Goal: Task Accomplishment & Management: Use online tool/utility

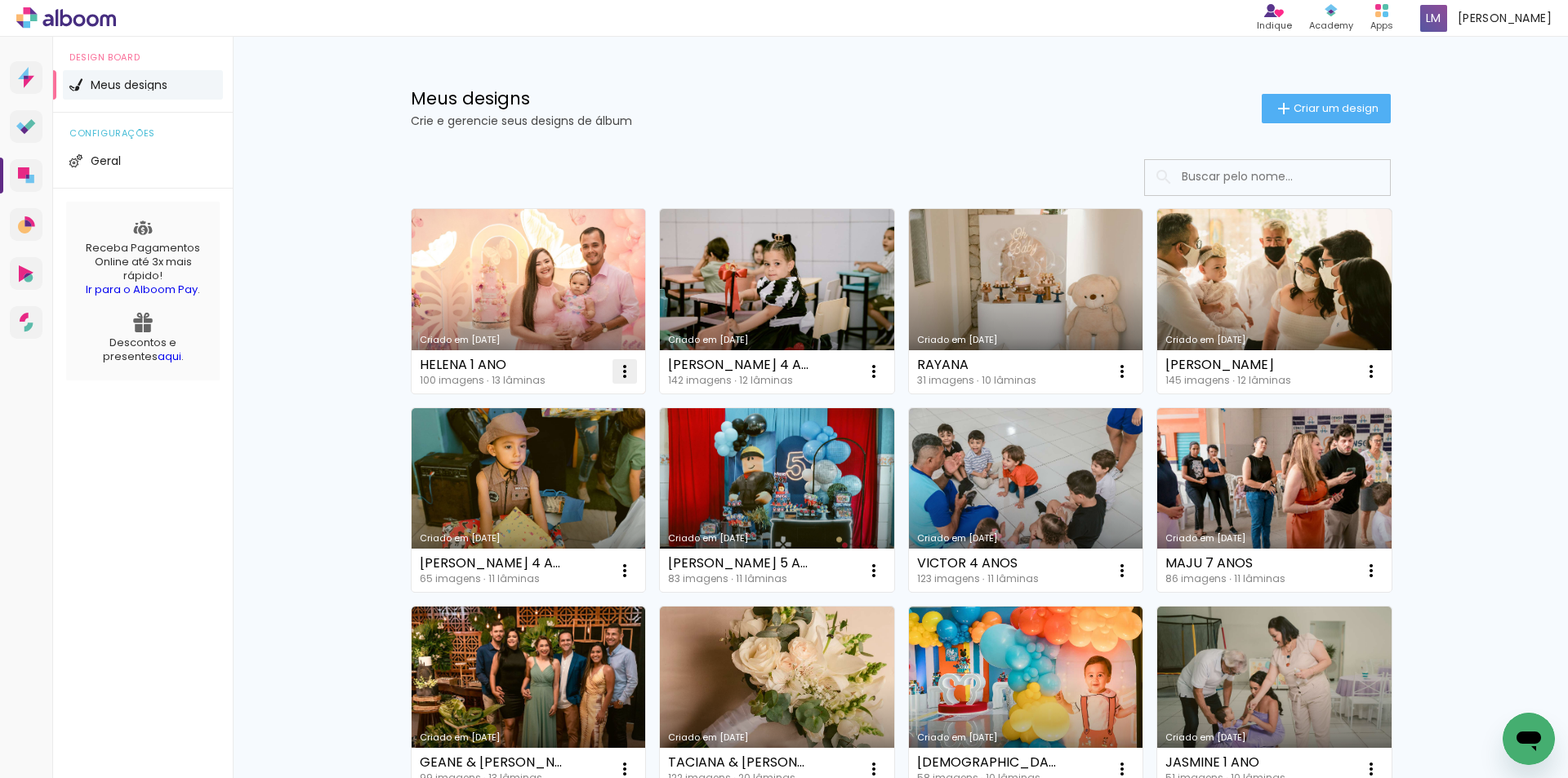
click at [622, 373] on iron-icon at bounding box center [625, 371] width 20 height 20
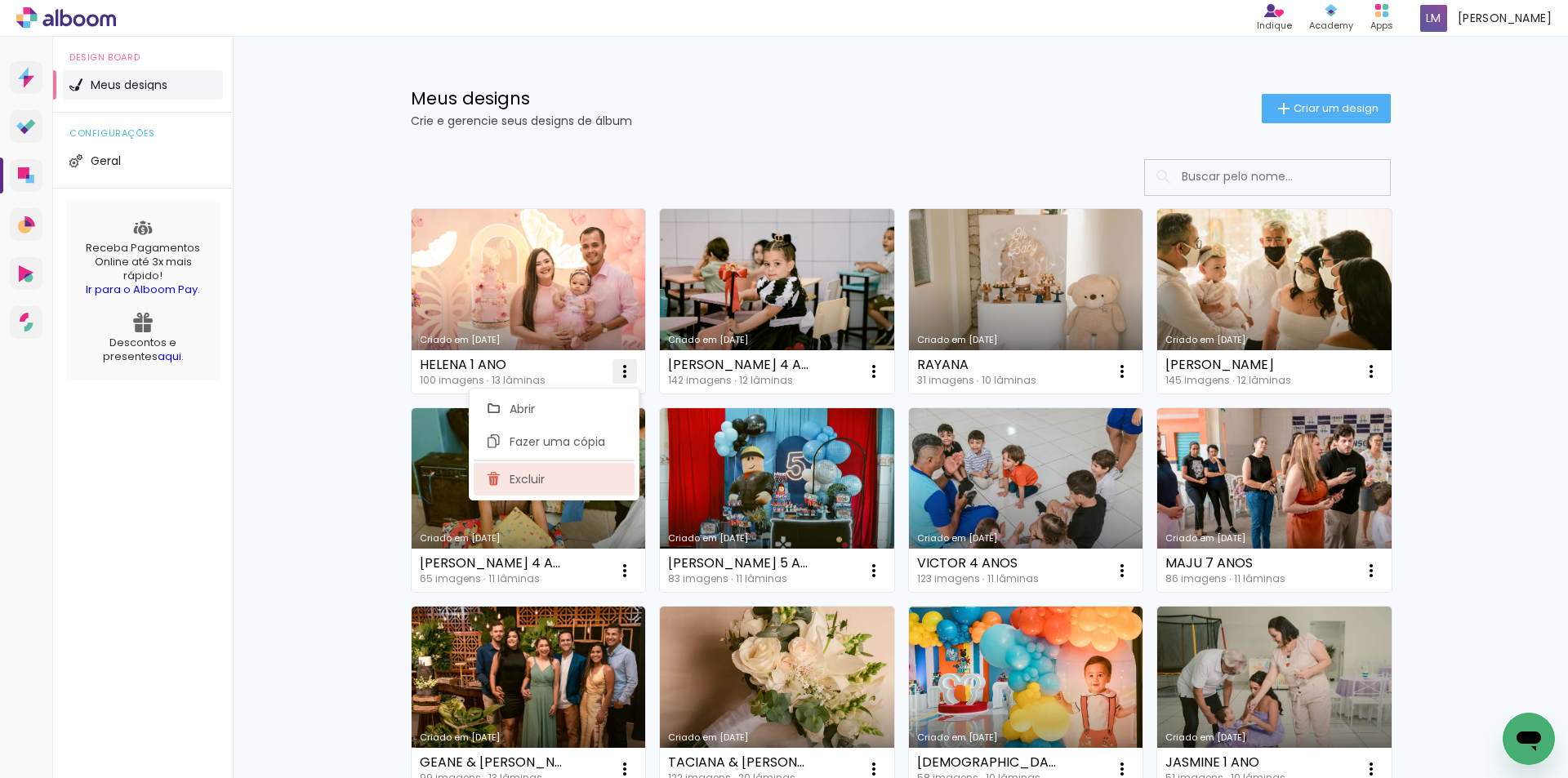
click at [594, 469] on paper-item "Excluir" at bounding box center [553, 479] width 161 height 32
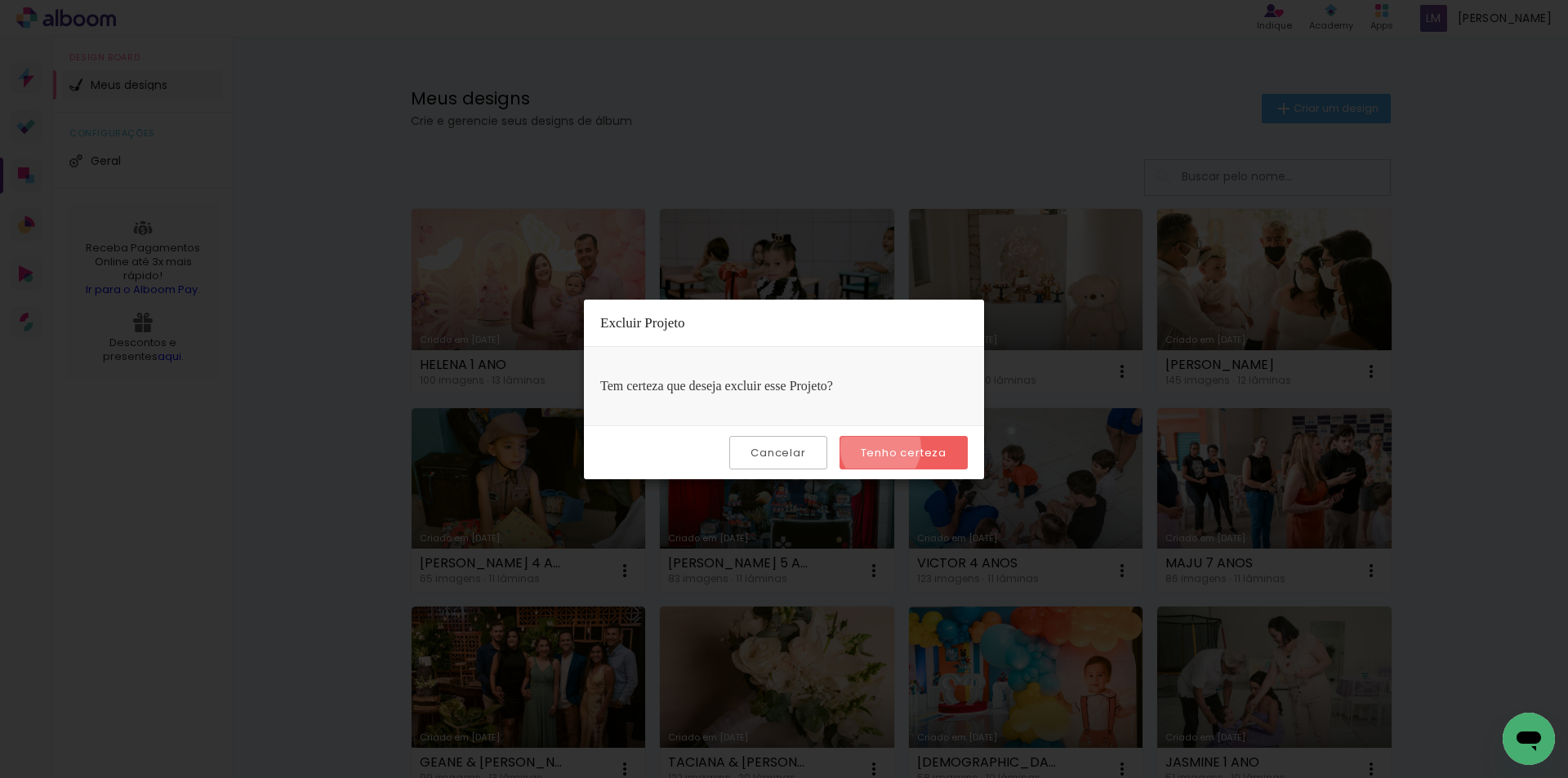
click at [0, 0] on slot "Tenho certeza" at bounding box center [0, 0] width 0 height 0
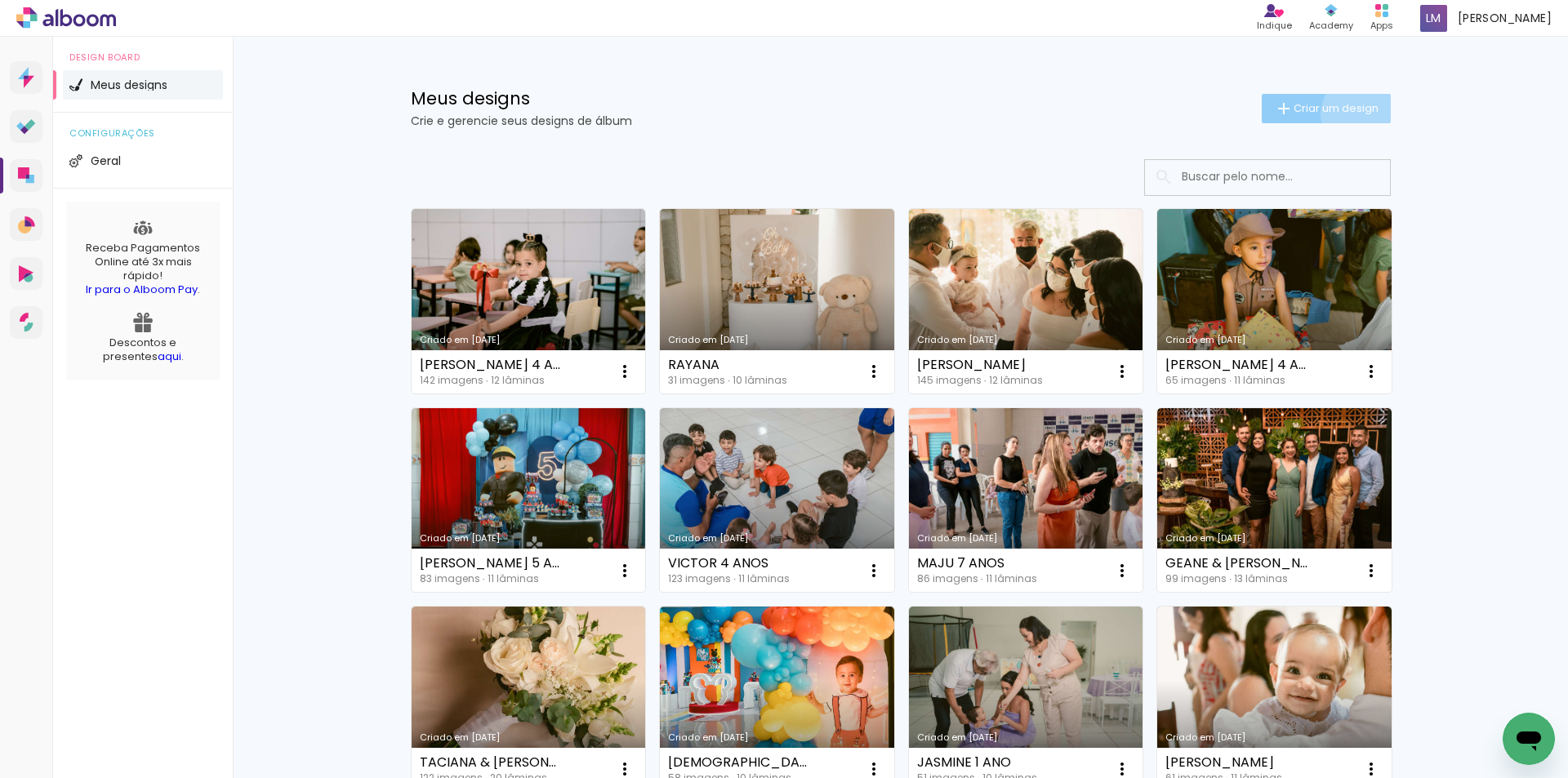
click at [1354, 113] on span "Criar um design" at bounding box center [1336, 108] width 85 height 10
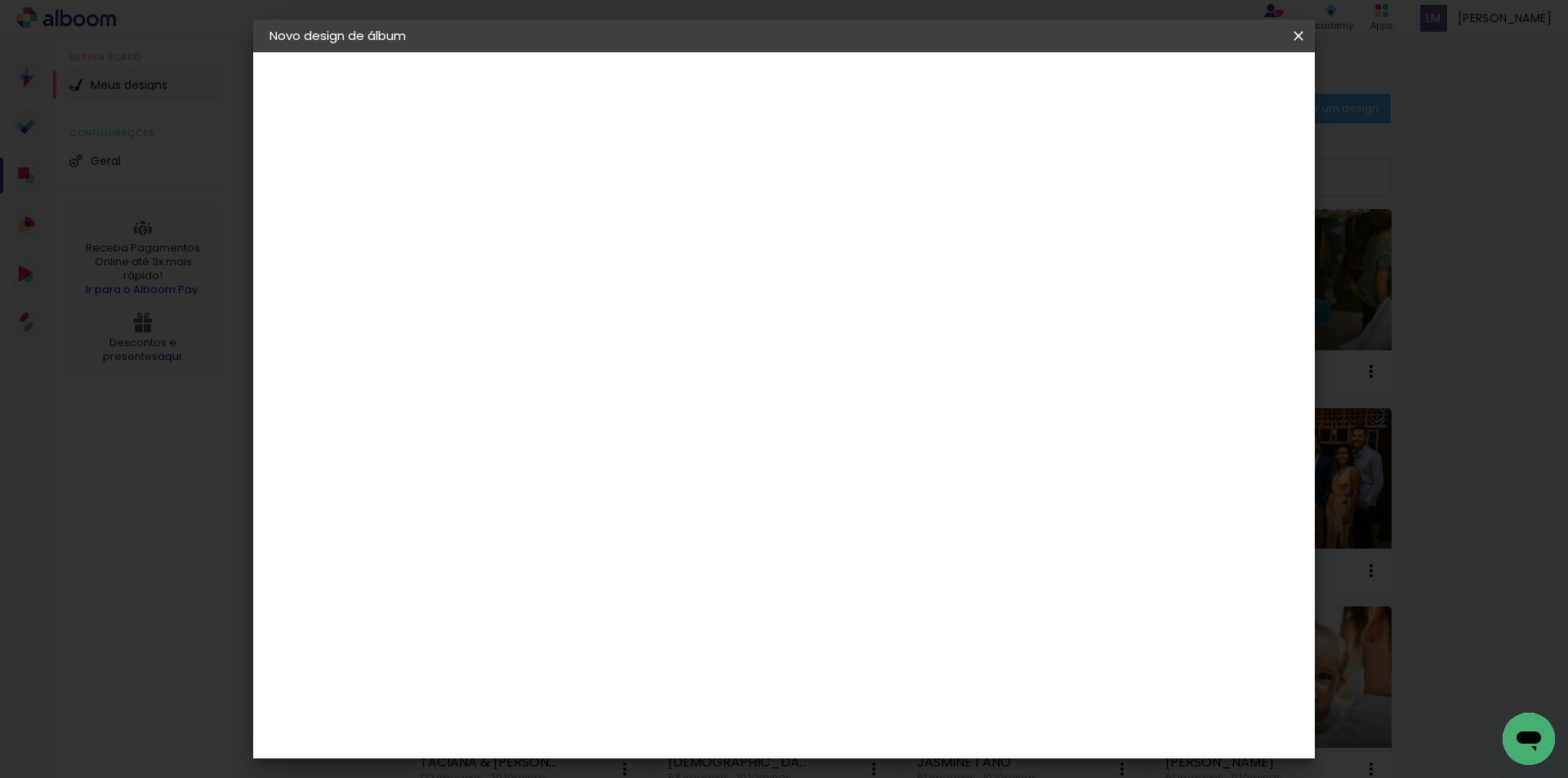
click at [536, 227] on input at bounding box center [536, 219] width 0 height 26
type input "HELENA 1 ANO"
click at [0, 0] on slot "Avançar" at bounding box center [0, 0] width 0 height 0
click at [566, 701] on div "Go image" at bounding box center [546, 713] width 40 height 26
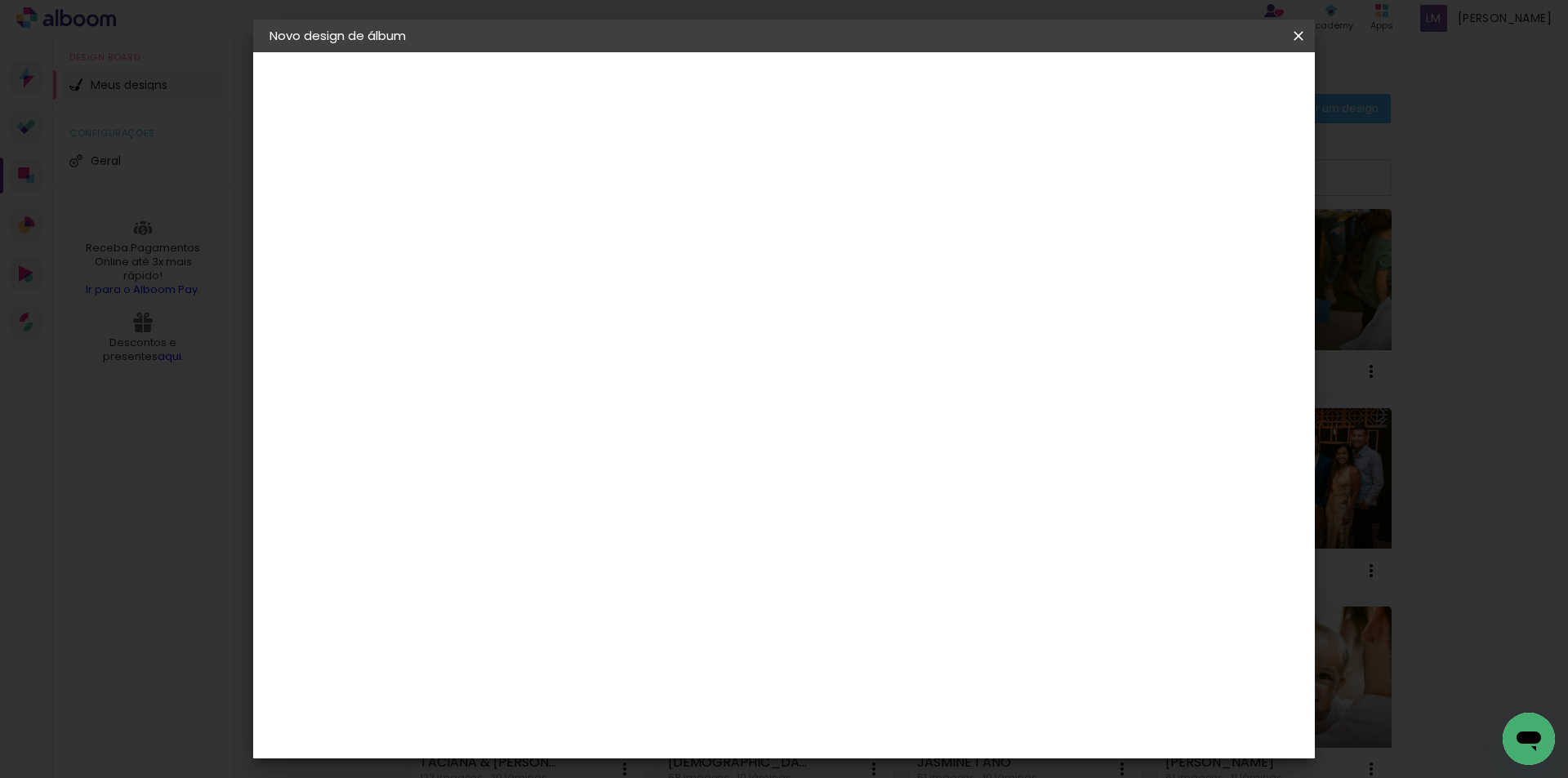
click at [0, 0] on slot "Avançar" at bounding box center [0, 0] width 0 height 0
click at [600, 275] on input "text" at bounding box center [568, 285] width 64 height 26
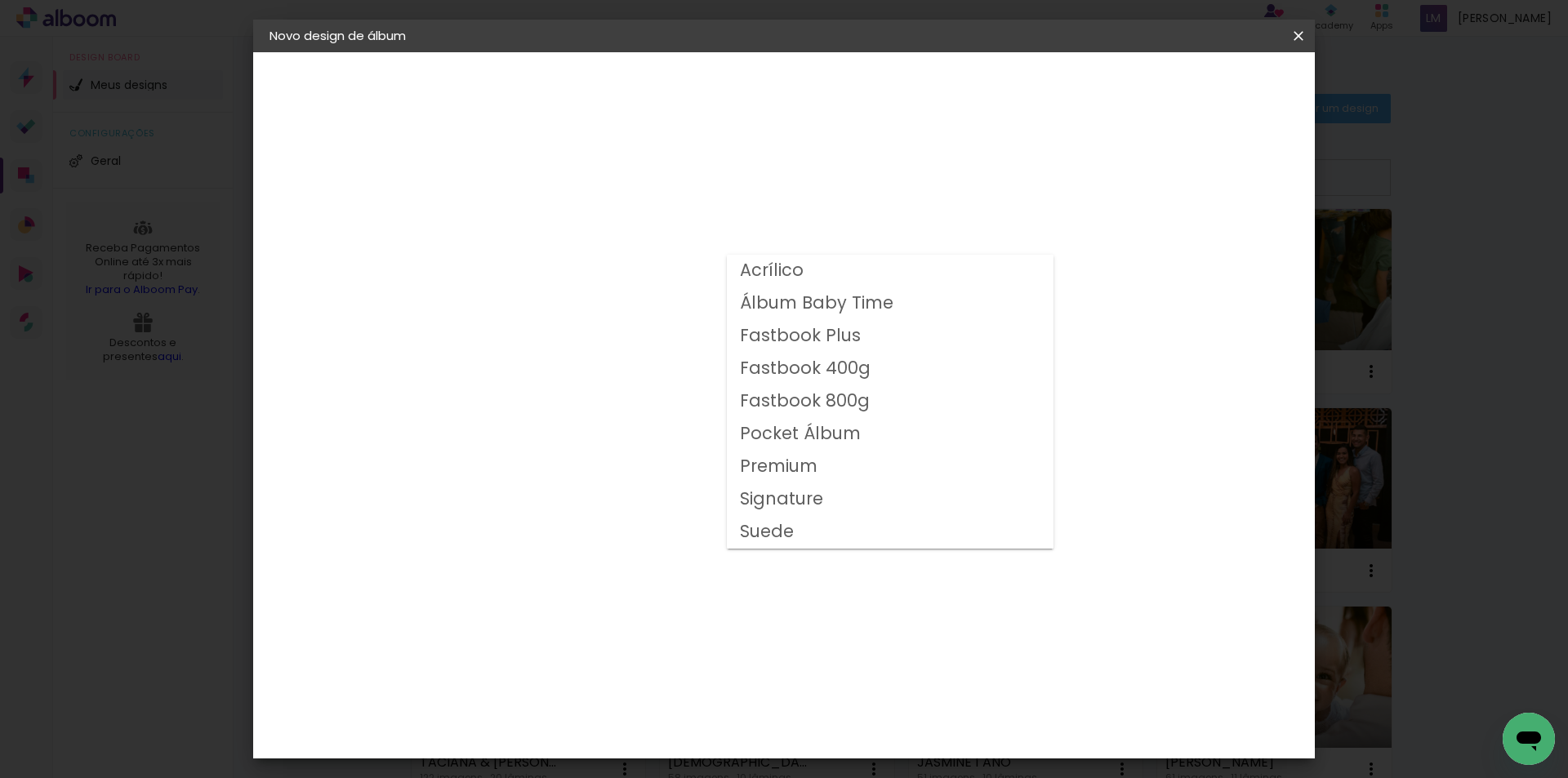
click at [0, 0] on slot "Fastbook 800g" at bounding box center [0, 0] width 0 height 0
type input "Fastbook 800g"
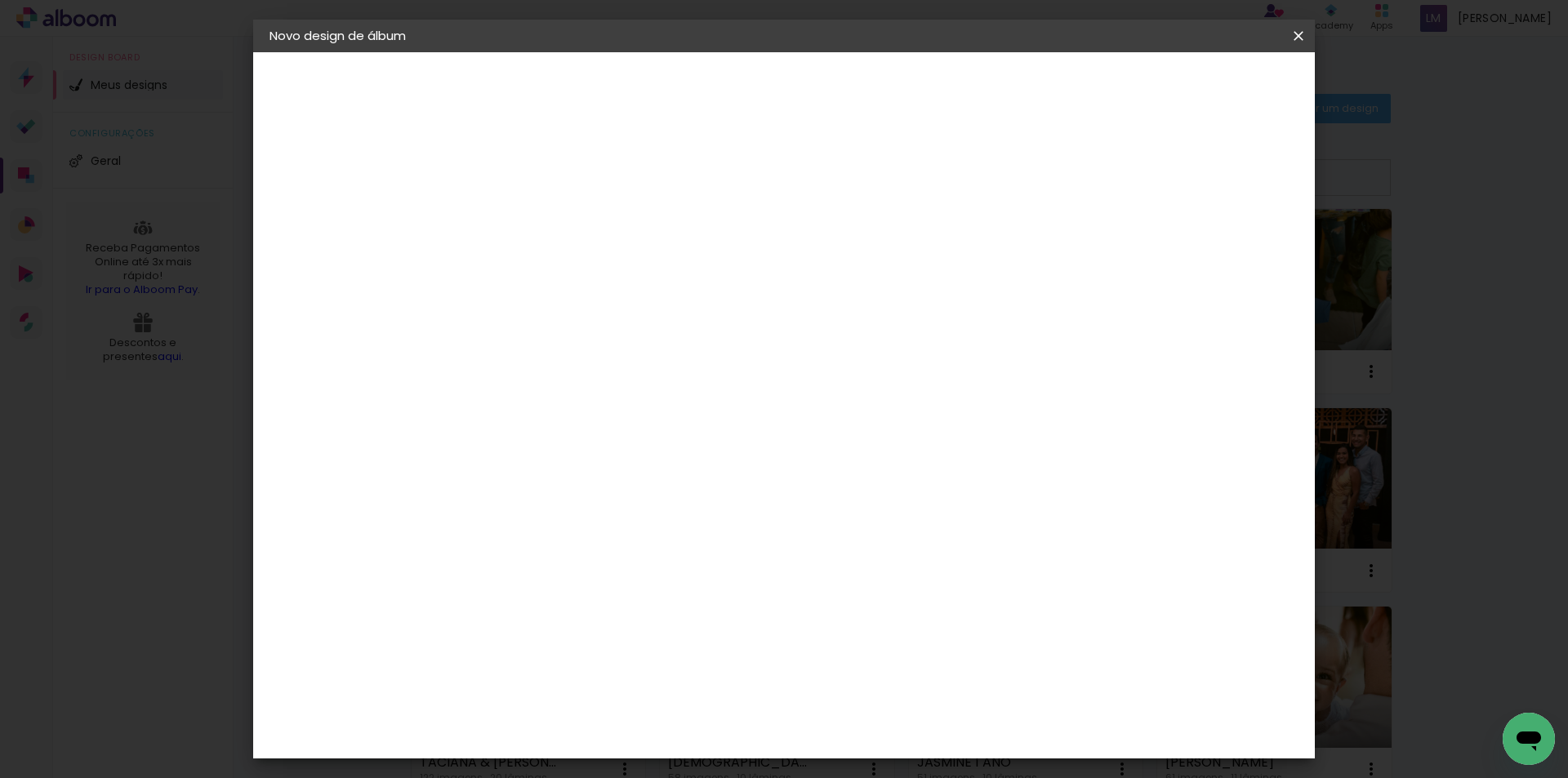
click at [647, 421] on span "25 × 20" at bounding box center [609, 442] width 76 height 43
click at [0, 0] on slot "Avançar" at bounding box center [0, 0] width 0 height 0
click at [1196, 83] on span "Iniciar design" at bounding box center [1159, 87] width 74 height 11
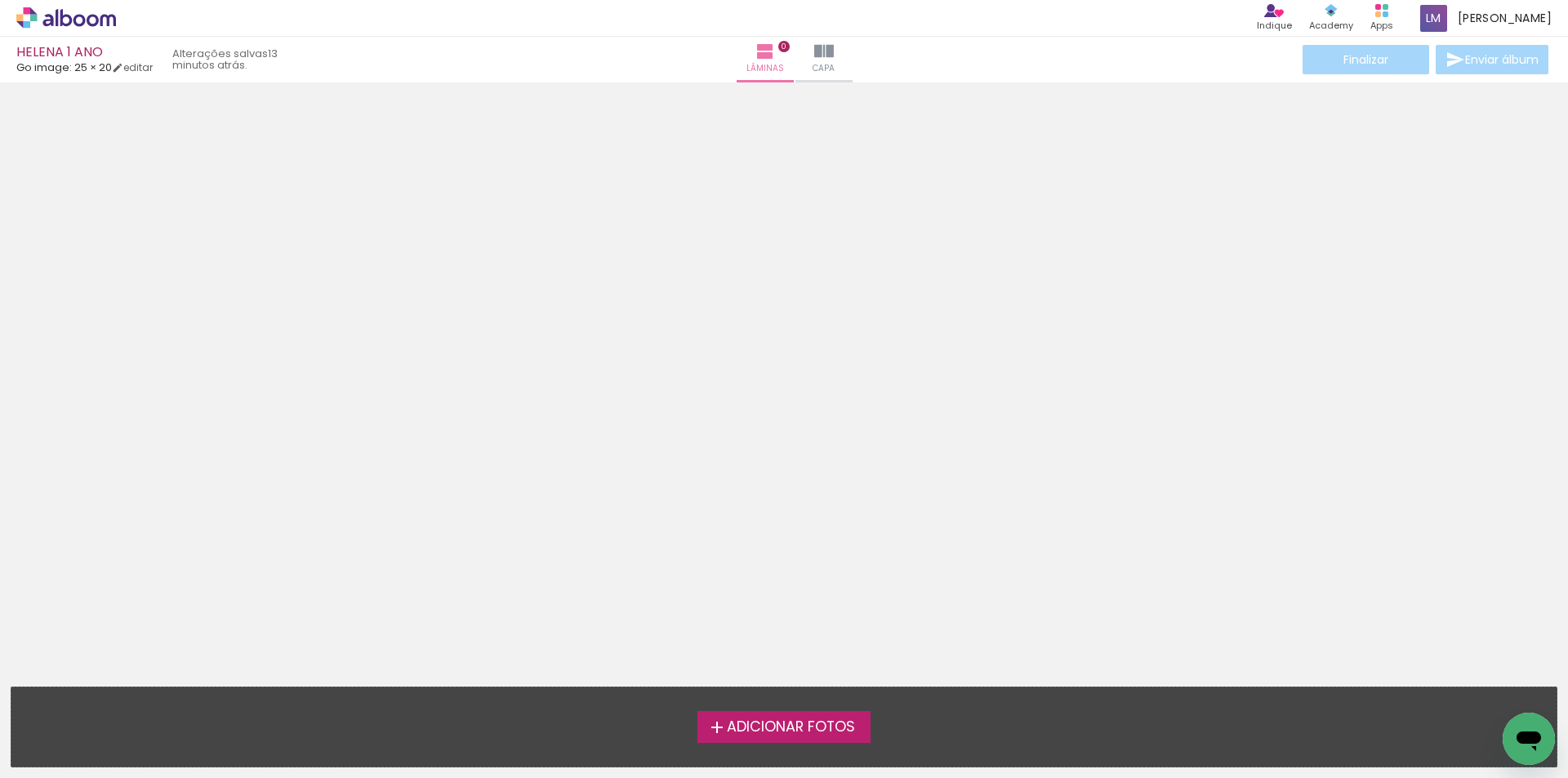
click at [785, 723] on span "Adicionar Fotos" at bounding box center [791, 727] width 129 height 14
click at [0, 0] on input "file" at bounding box center [0, 0] width 0 height 0
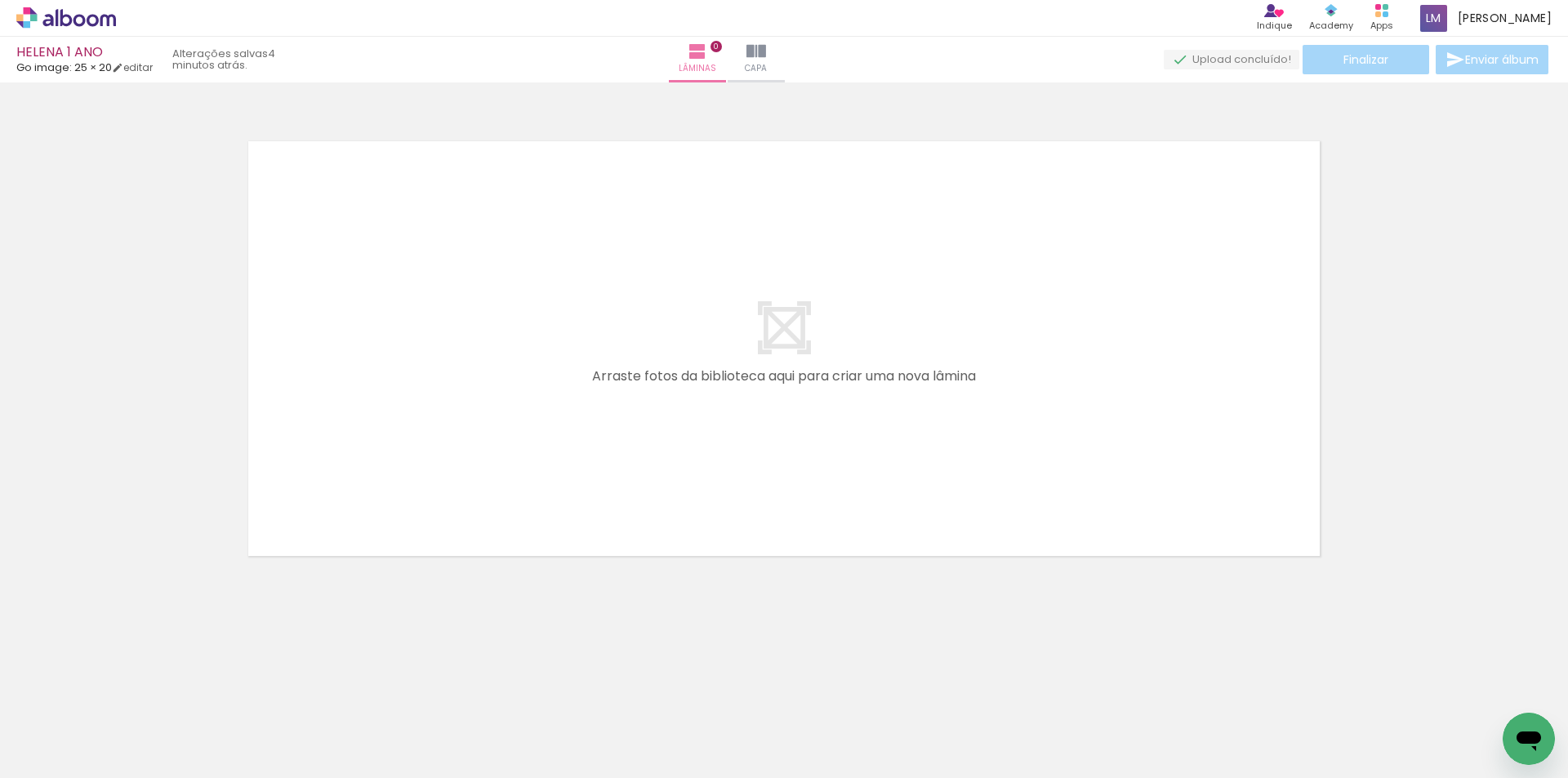
click at [72, 743] on paper-button "Adicionar Fotos" at bounding box center [50, 755] width 79 height 26
click at [0, 0] on input "file" at bounding box center [0, 0] width 0 height 0
click at [1255, 49] on div "Finalizar Enviar álbum" at bounding box center [1332, 59] width 440 height 30
click at [1259, 54] on span "67,00%" at bounding box center [1253, 59] width 37 height 15
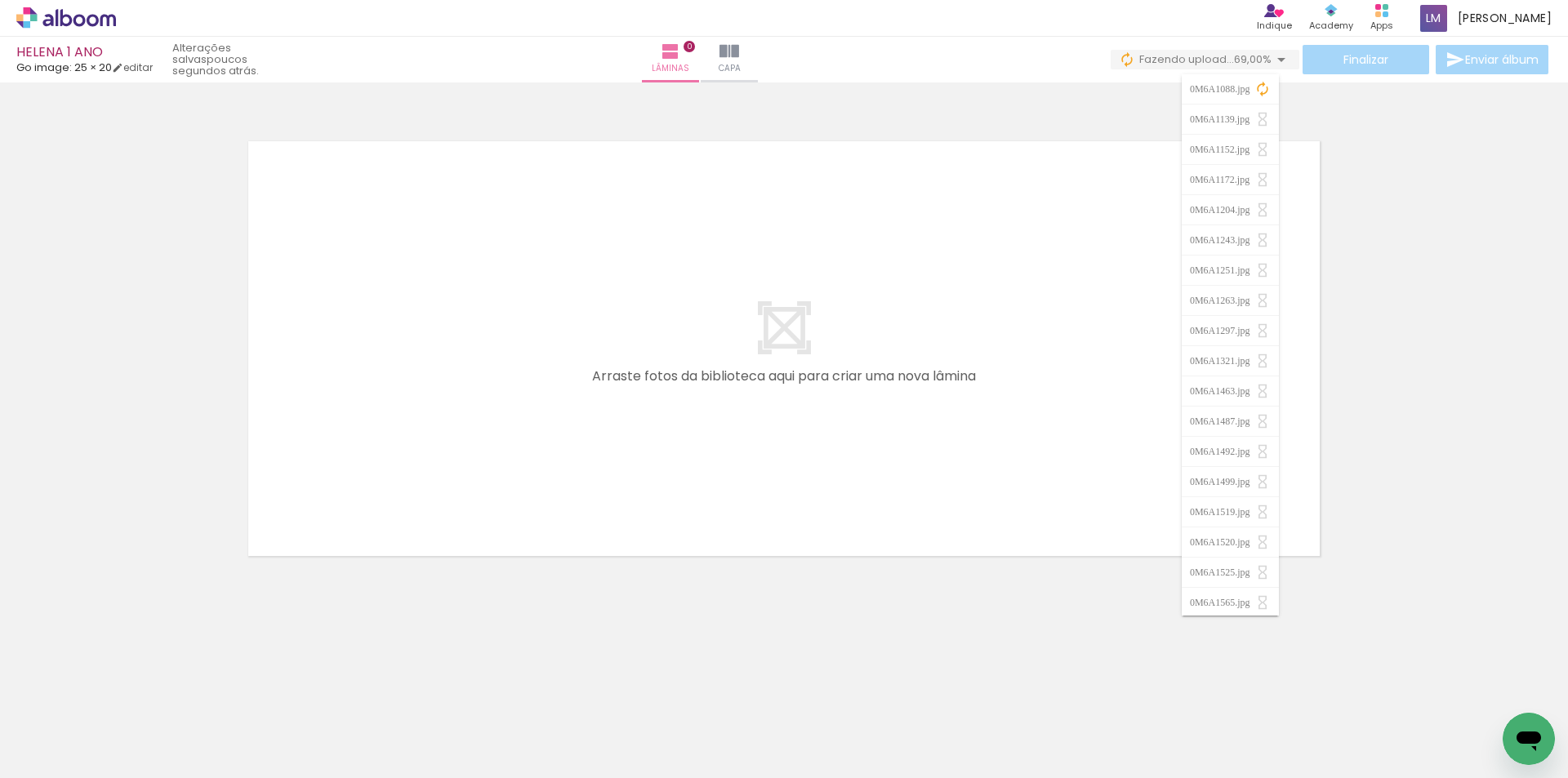
scroll to position [0, 4390]
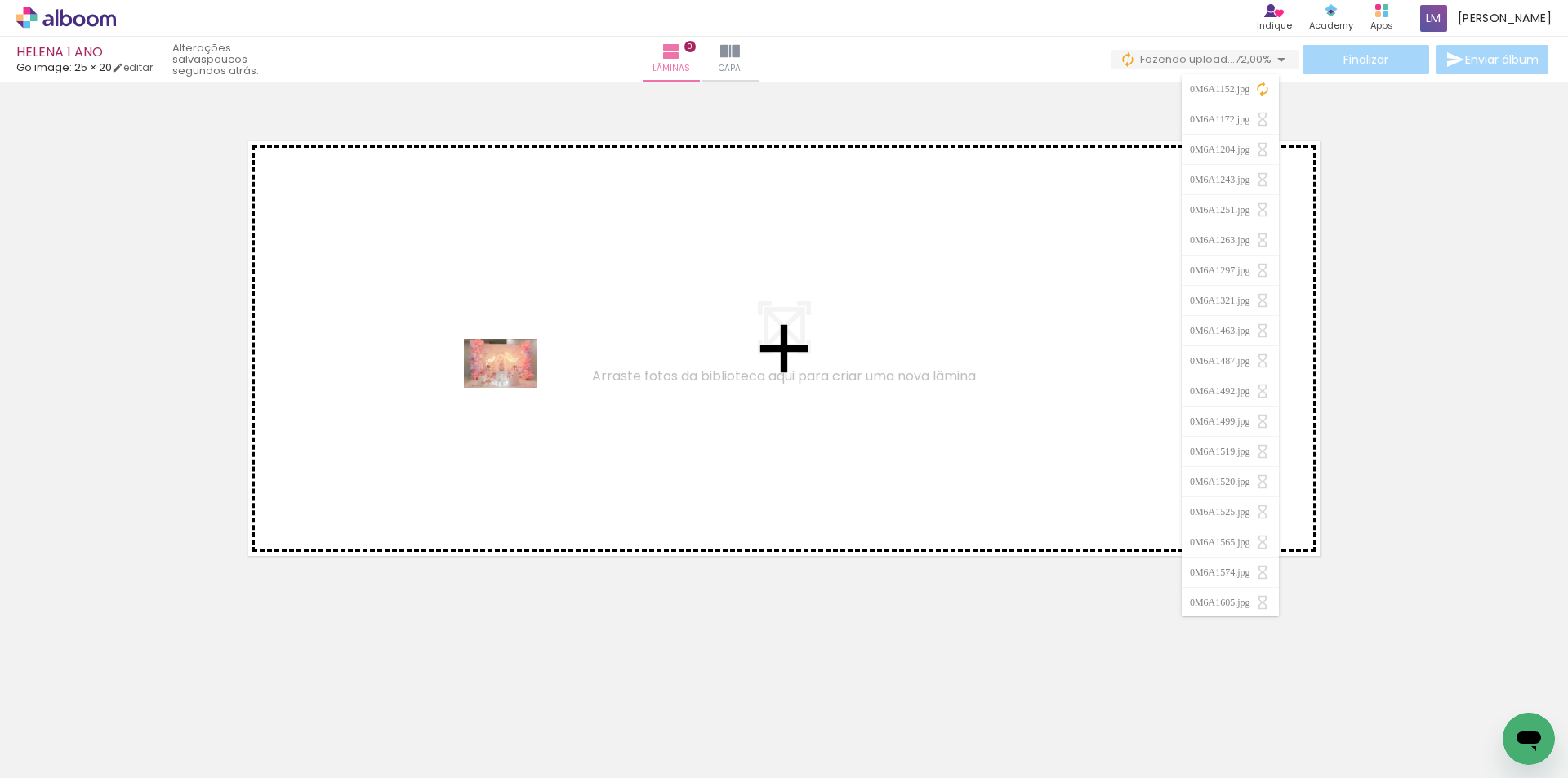
drag, startPoint x: 465, startPoint y: 738, endPoint x: 513, endPoint y: 388, distance: 353.3
click at [513, 388] on quentale-workspace at bounding box center [784, 389] width 1568 height 778
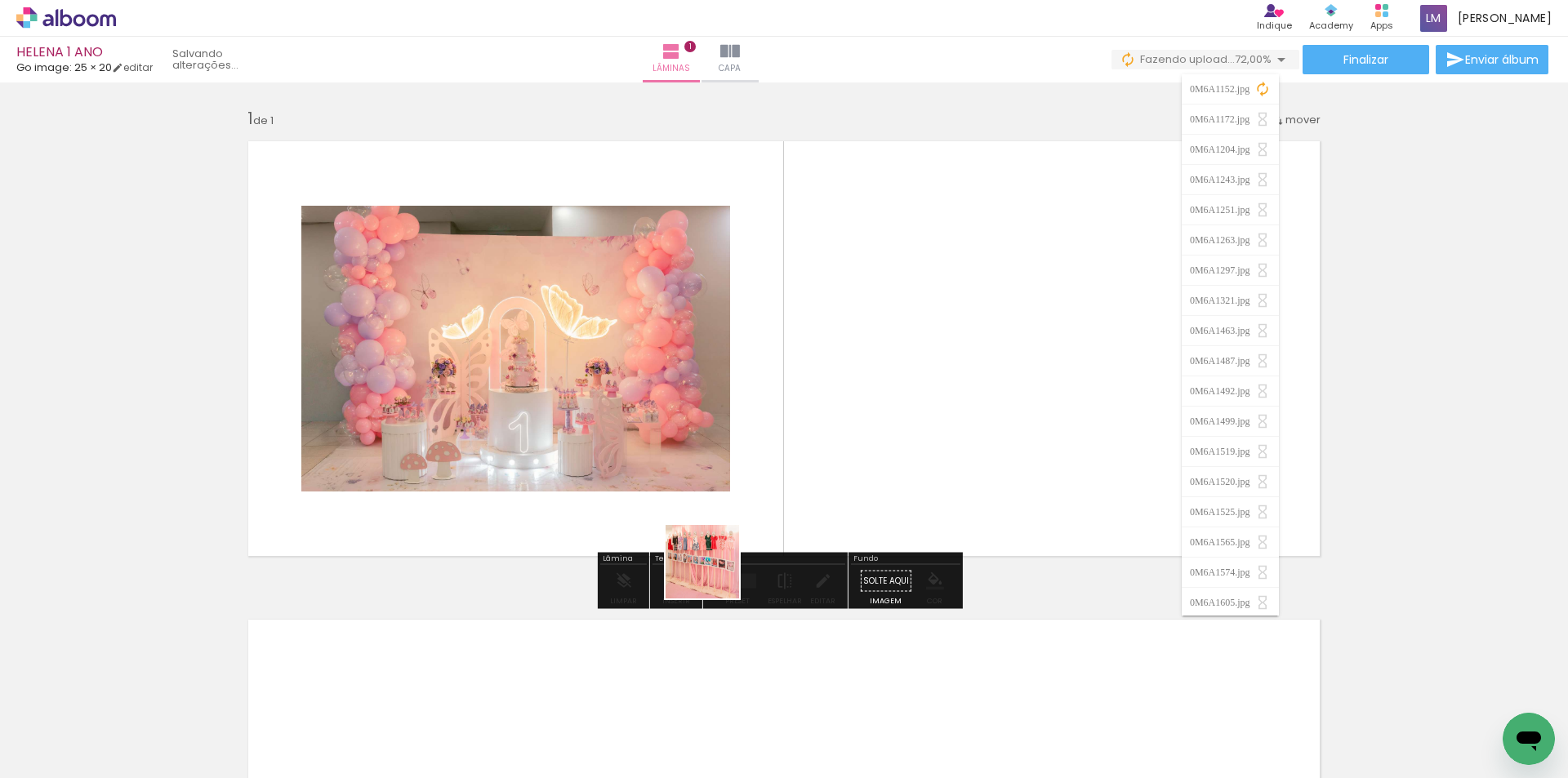
drag, startPoint x: 555, startPoint y: 735, endPoint x: 816, endPoint y: 423, distance: 406.8
click at [816, 423] on quentale-workspace at bounding box center [784, 389] width 1568 height 778
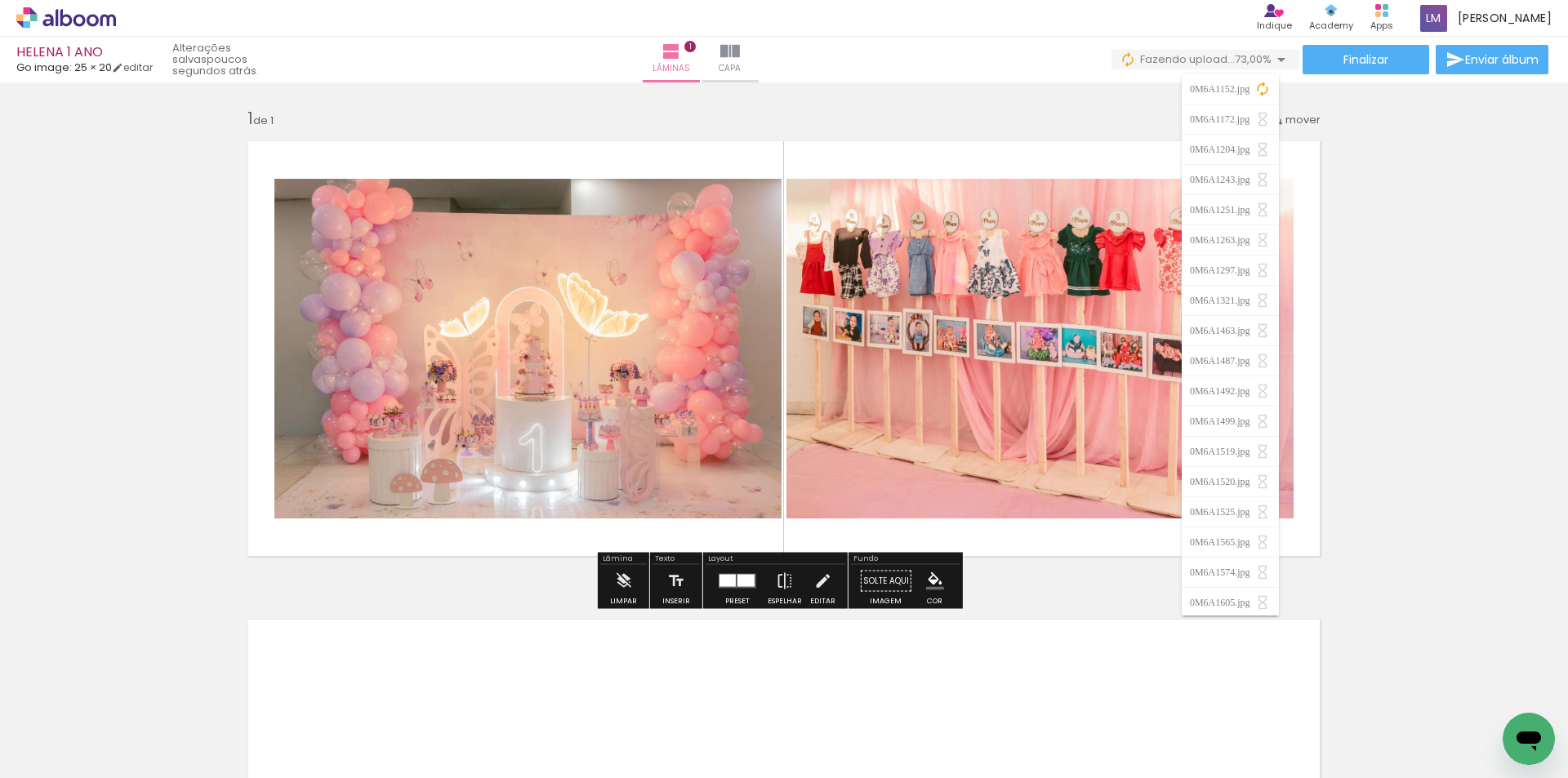
click at [742, 598] on div "Preset" at bounding box center [737, 602] width 25 height 8
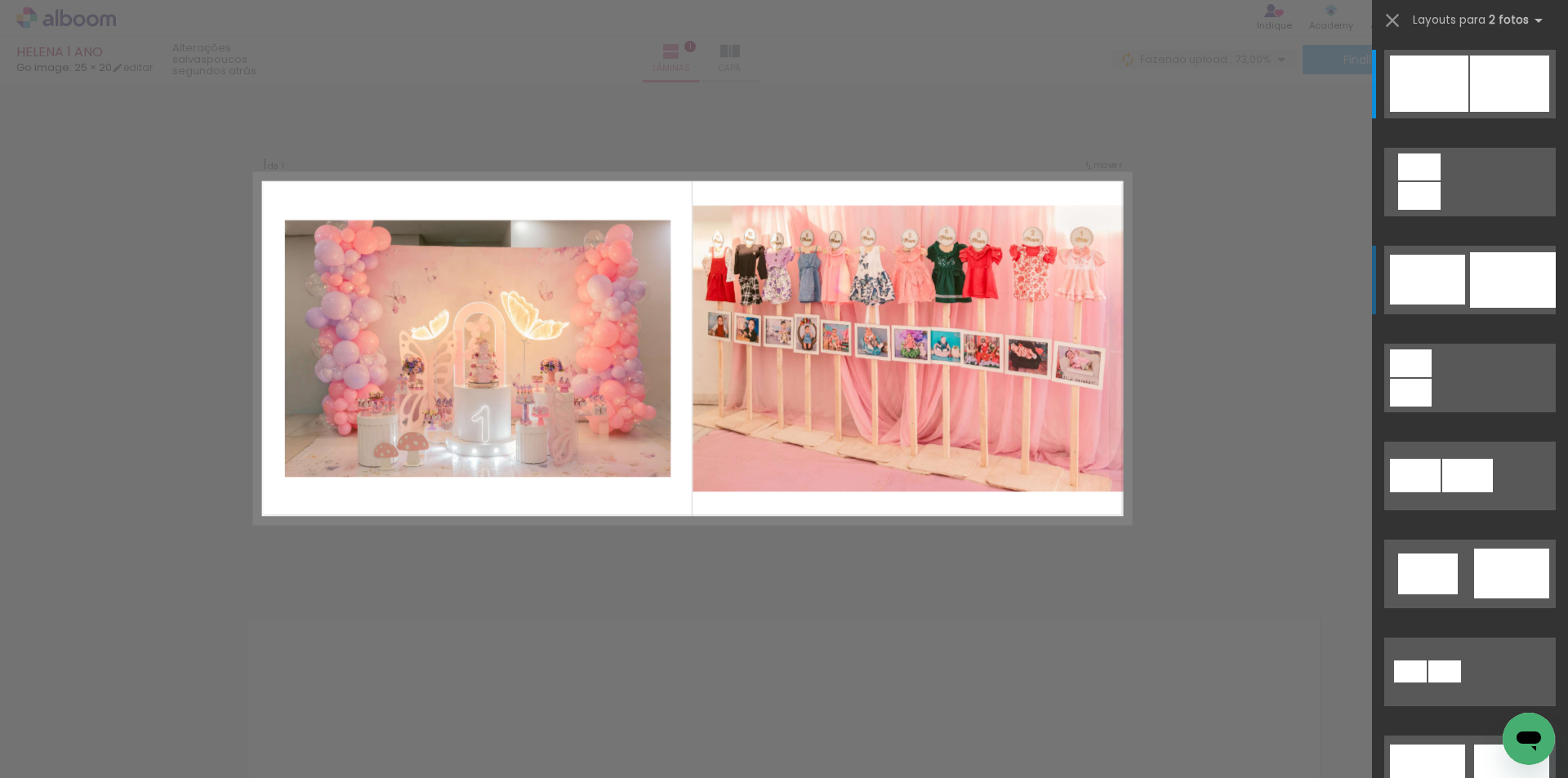
click at [1438, 274] on div at bounding box center [1427, 280] width 75 height 50
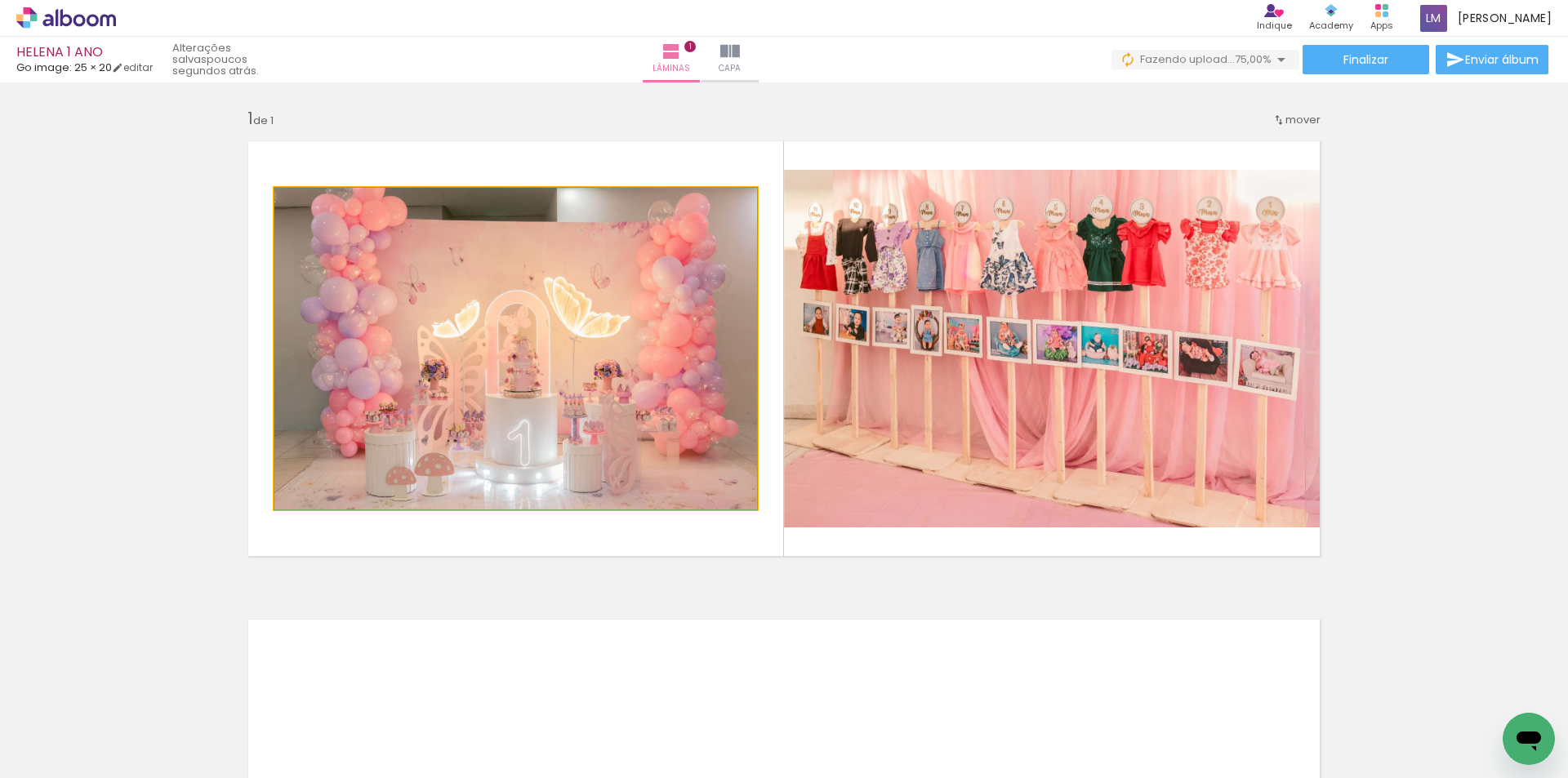
drag, startPoint x: 579, startPoint y: 369, endPoint x: 707, endPoint y: 363, distance: 128.1
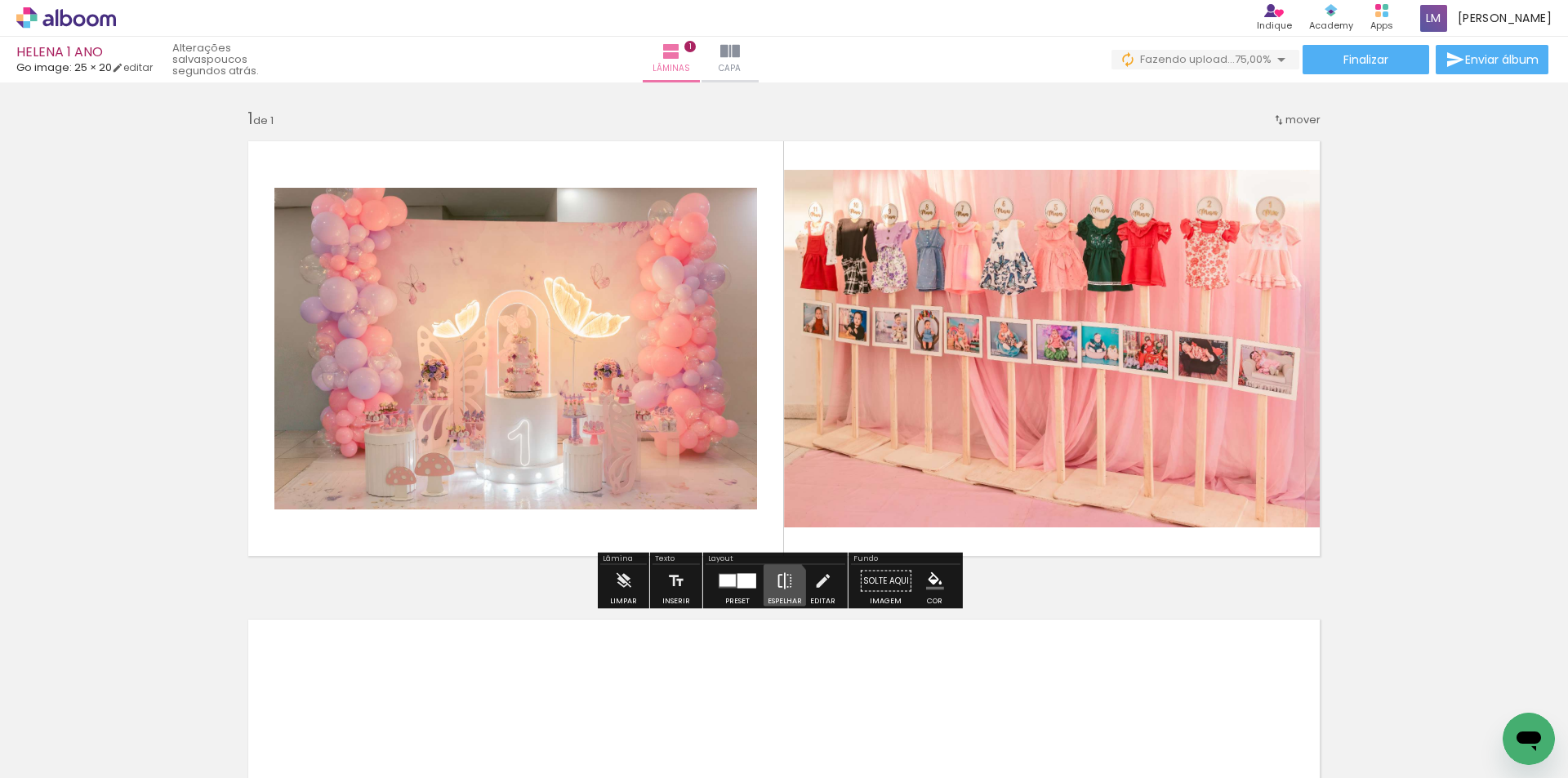
click at [776, 588] on iron-icon at bounding box center [785, 581] width 18 height 32
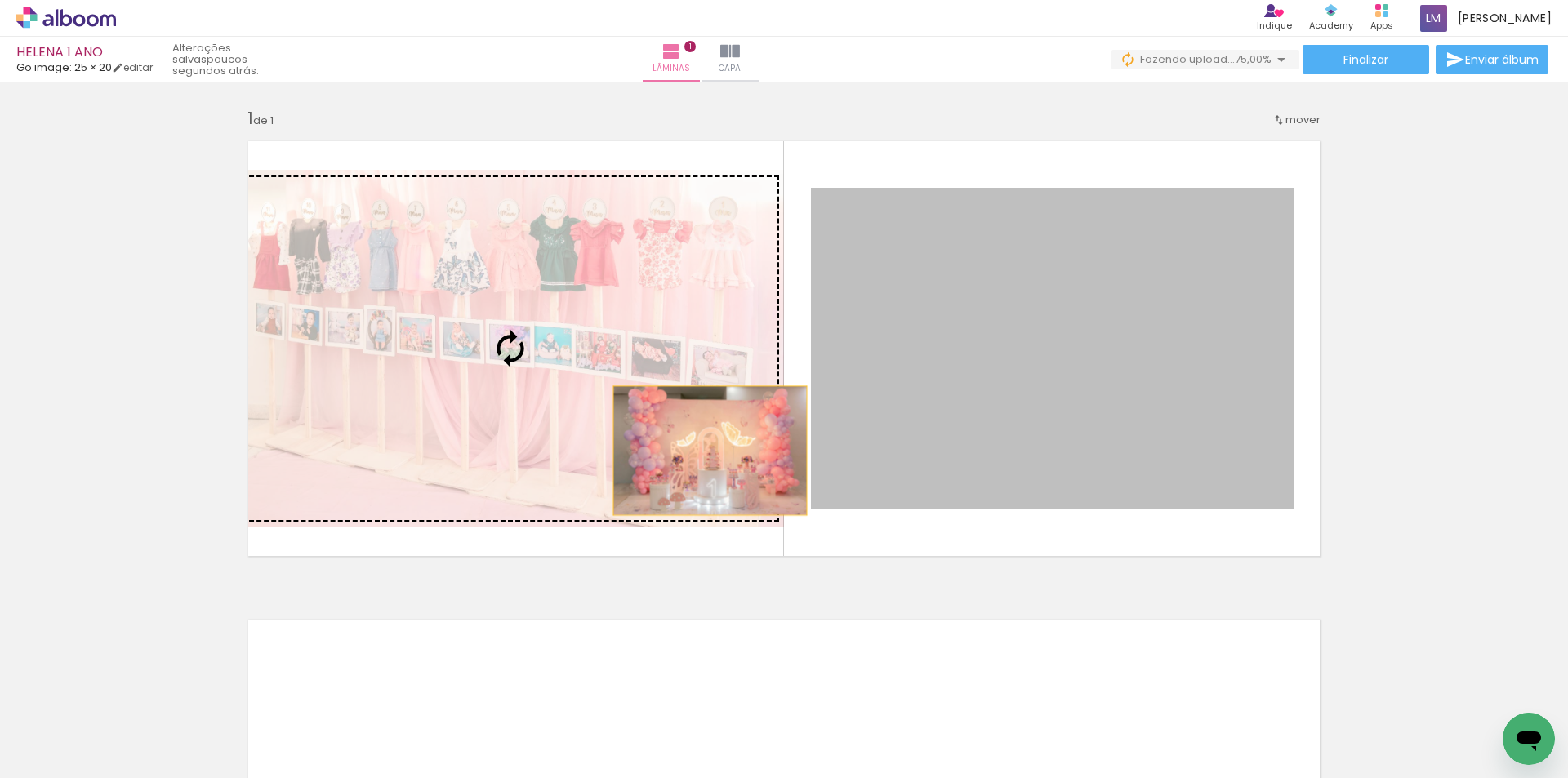
drag, startPoint x: 963, startPoint y: 450, endPoint x: 704, endPoint y: 450, distance: 259.0
click at [0, 0] on slot at bounding box center [0, 0] width 0 height 0
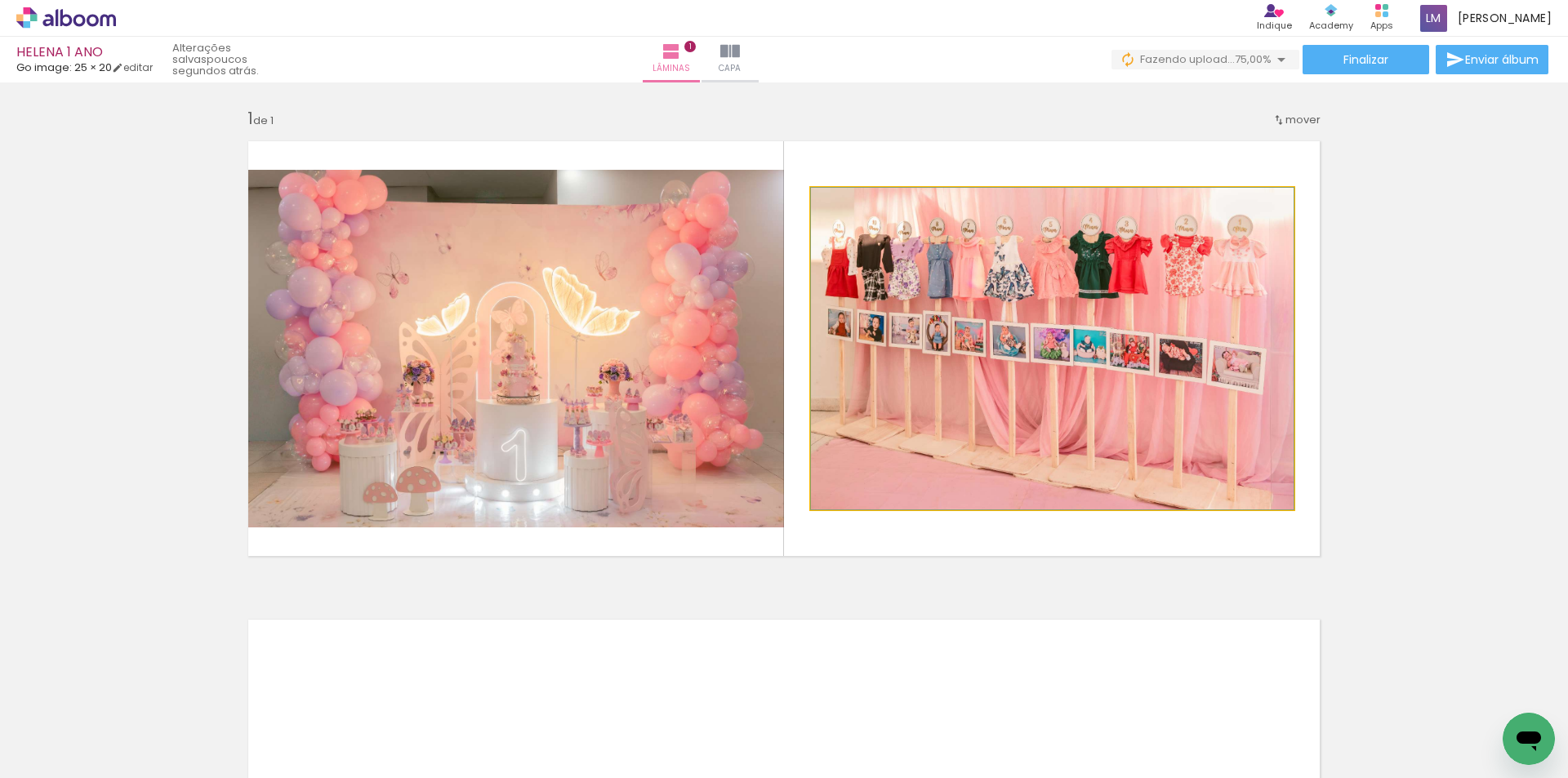
drag, startPoint x: 945, startPoint y: 423, endPoint x: 959, endPoint y: 423, distance: 14.0
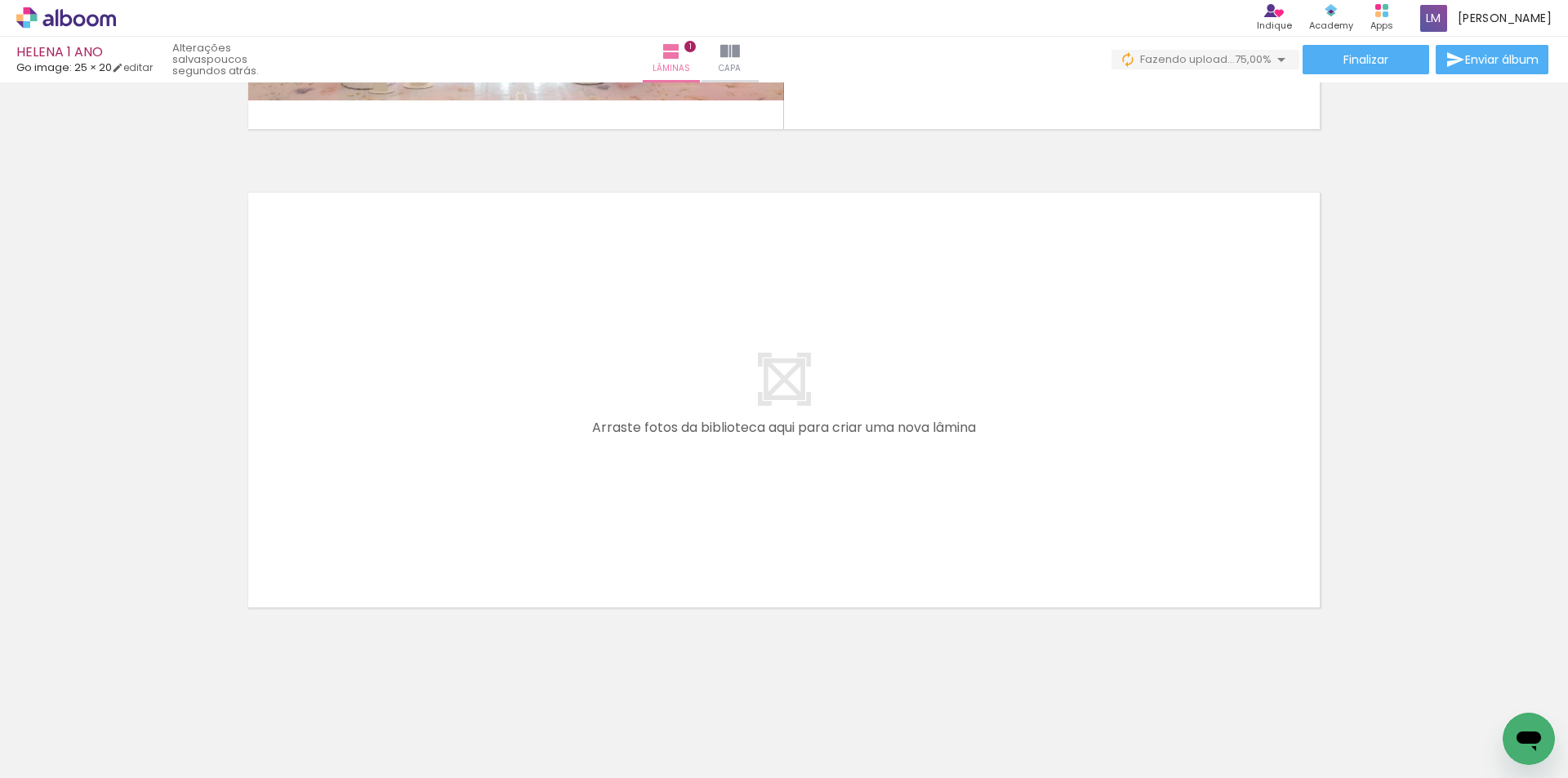
scroll to position [0, 4725]
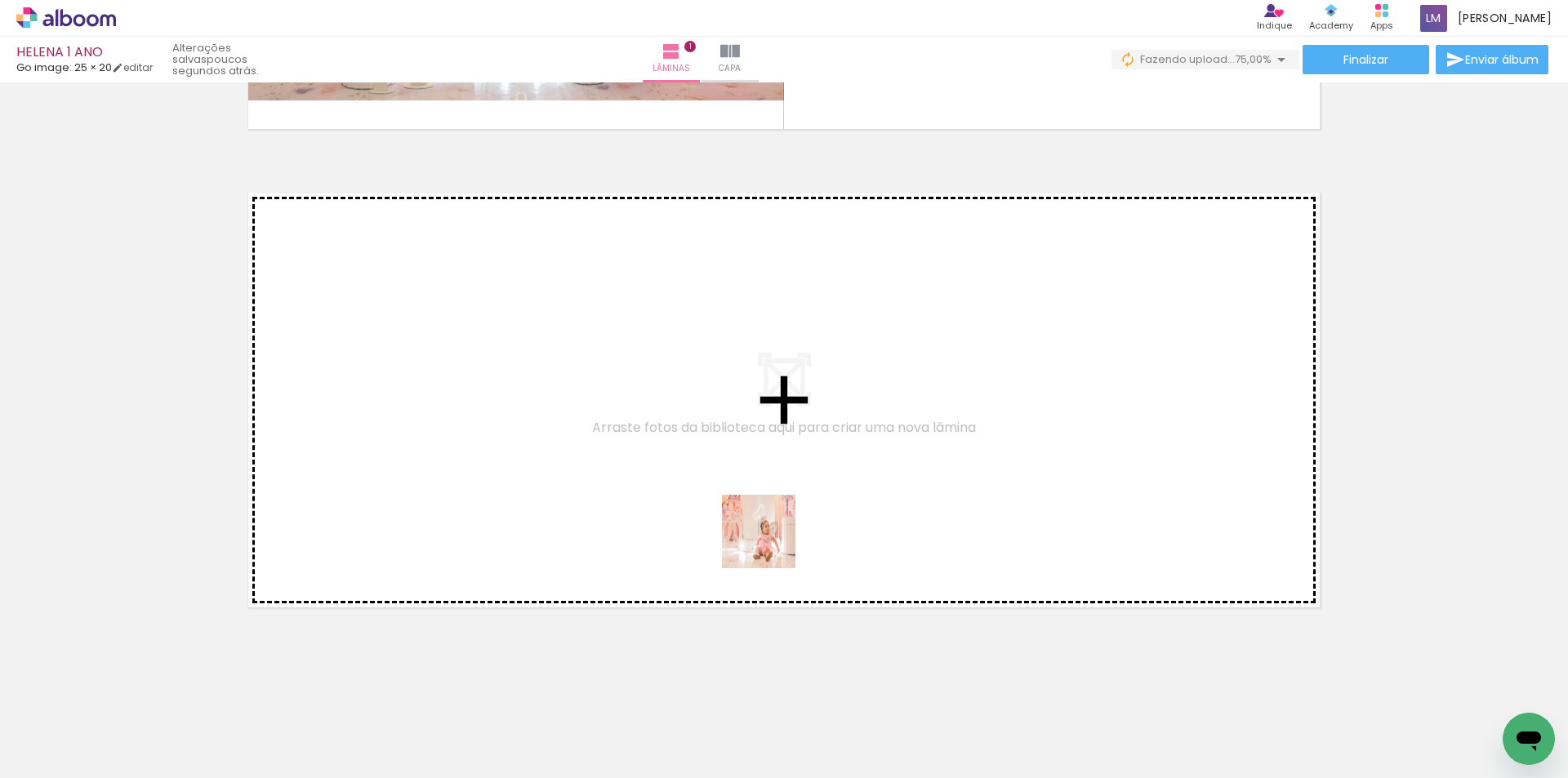
drag, startPoint x: 764, startPoint y: 738, endPoint x: 727, endPoint y: 697, distance: 55.2
click at [772, 508] on quentale-workspace at bounding box center [784, 389] width 1568 height 778
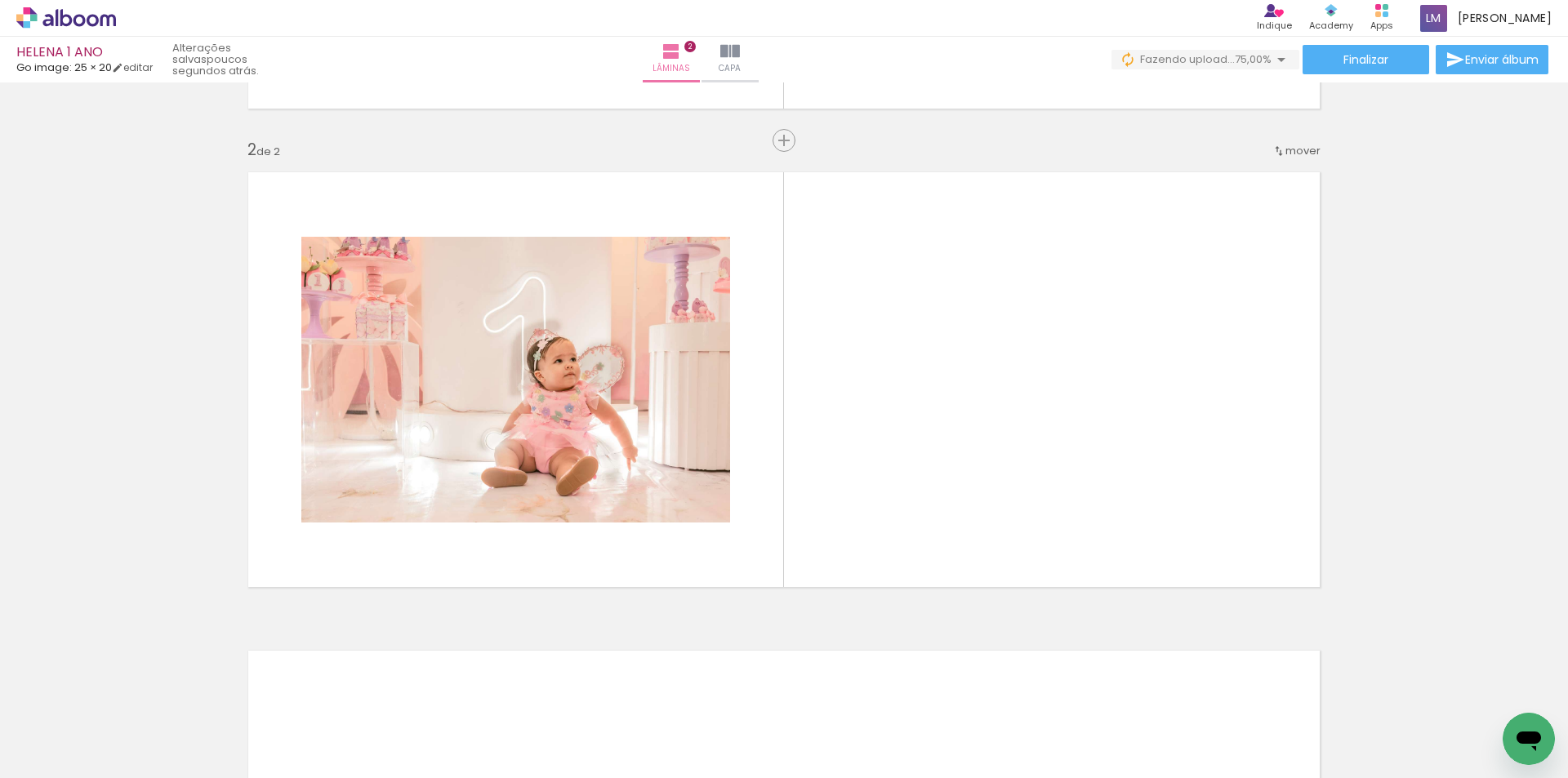
scroll to position [449, 0]
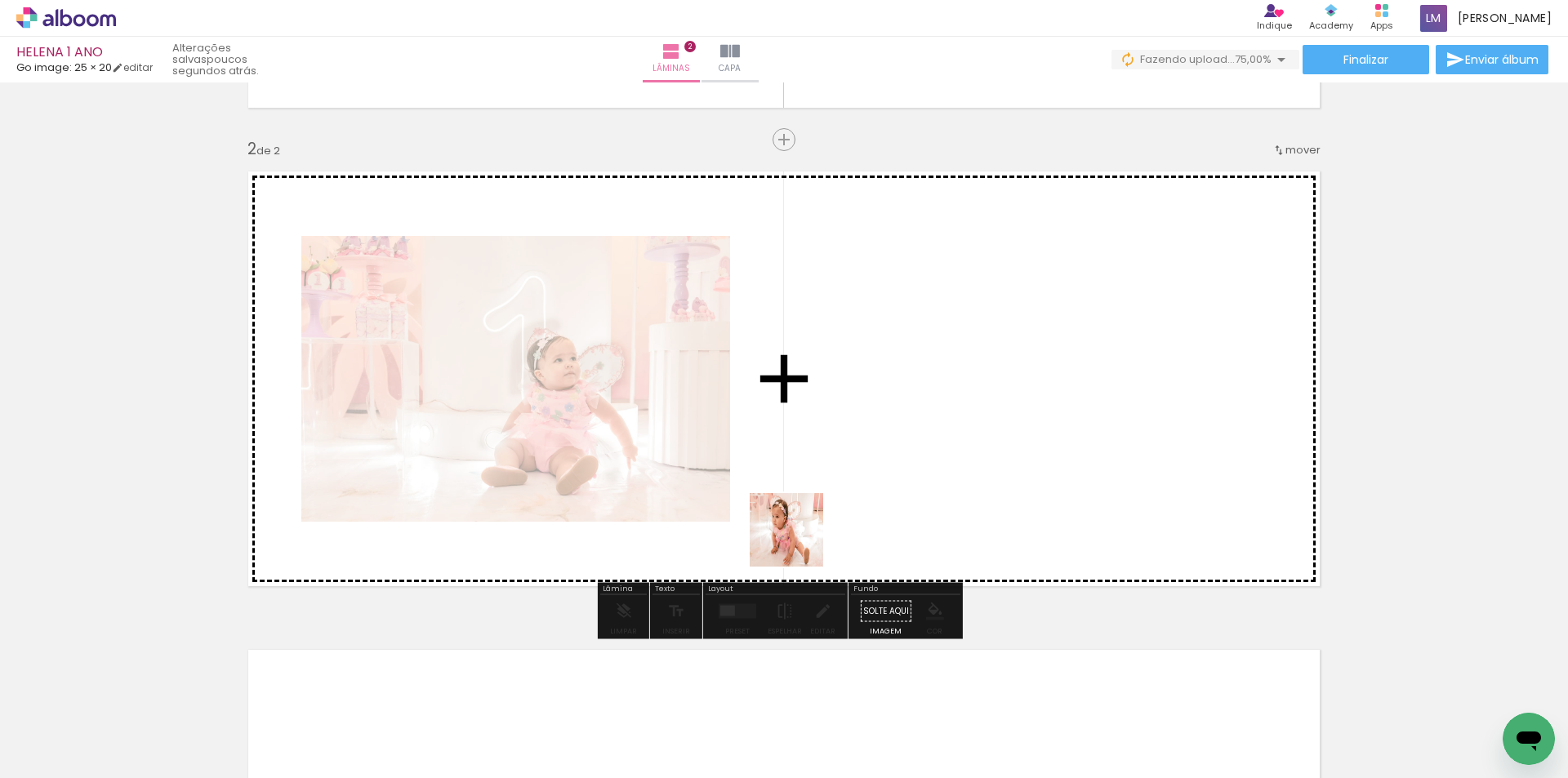
drag, startPoint x: 669, startPoint y: 726, endPoint x: 886, endPoint y: 605, distance: 248.5
click at [852, 495] on quentale-workspace at bounding box center [784, 389] width 1568 height 778
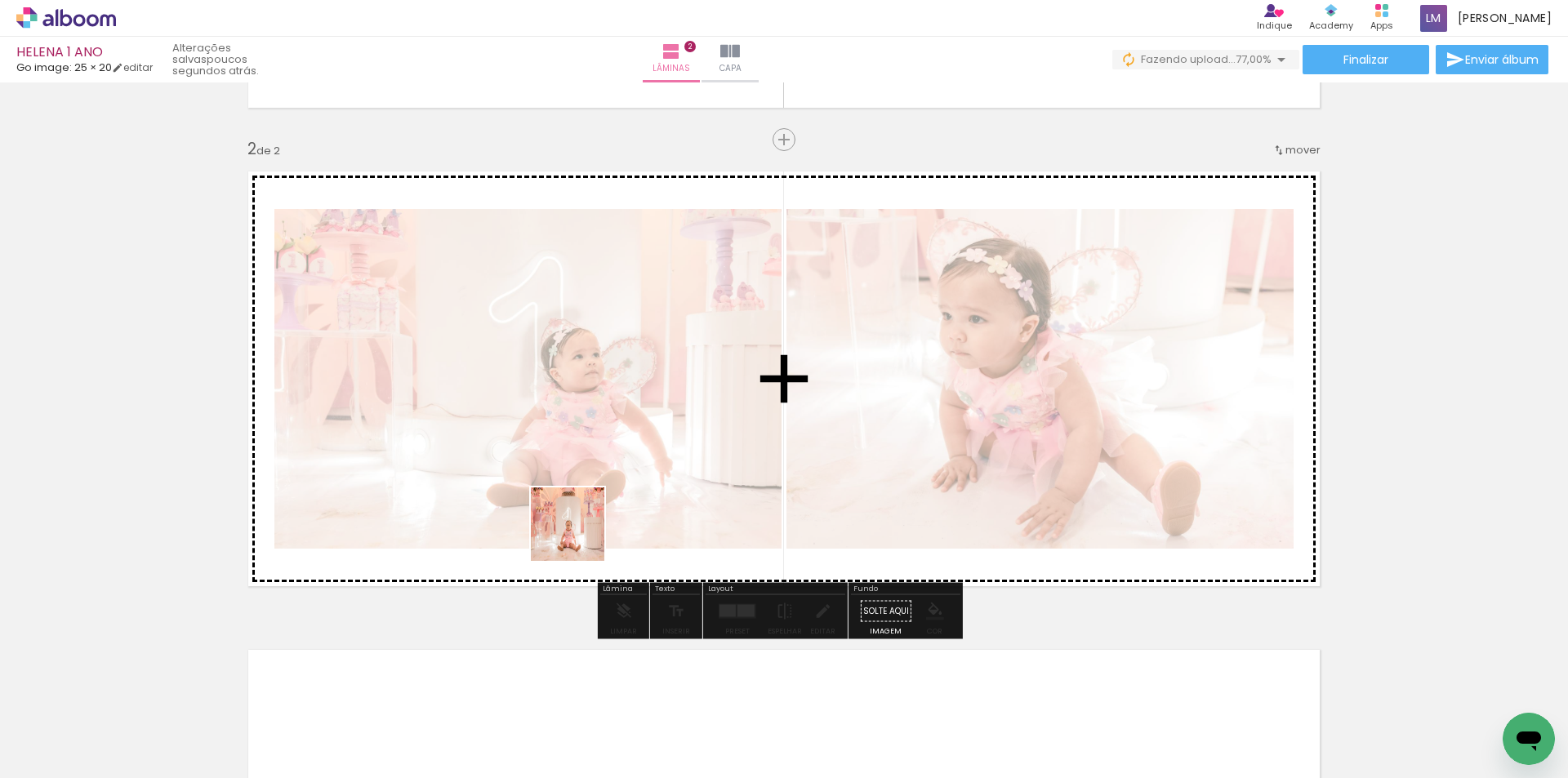
drag, startPoint x: 556, startPoint y: 728, endPoint x: 662, endPoint y: 534, distance: 221.1
click at [576, 519] on quentale-workspace at bounding box center [784, 389] width 1568 height 778
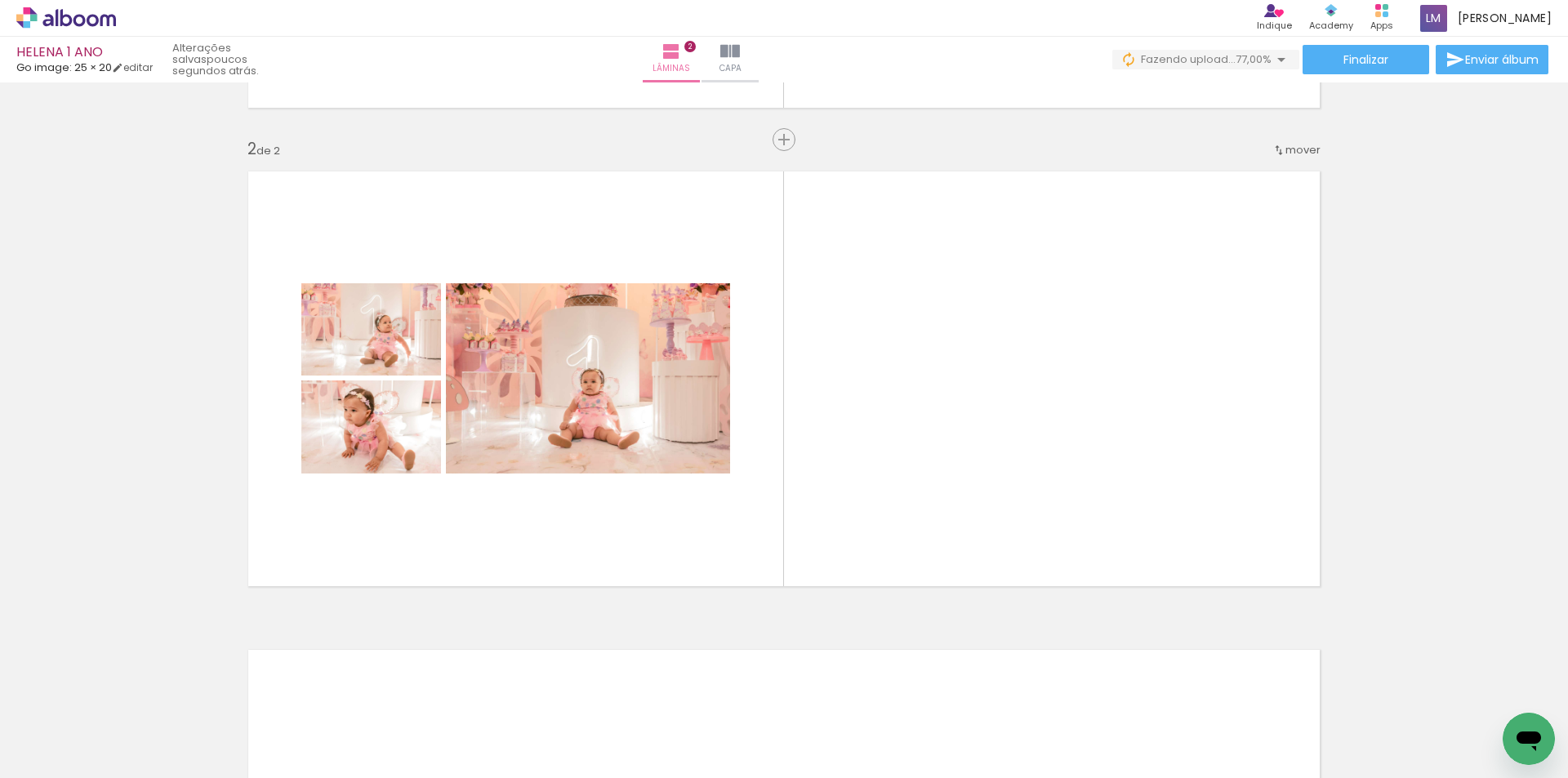
scroll to position [0, 2282]
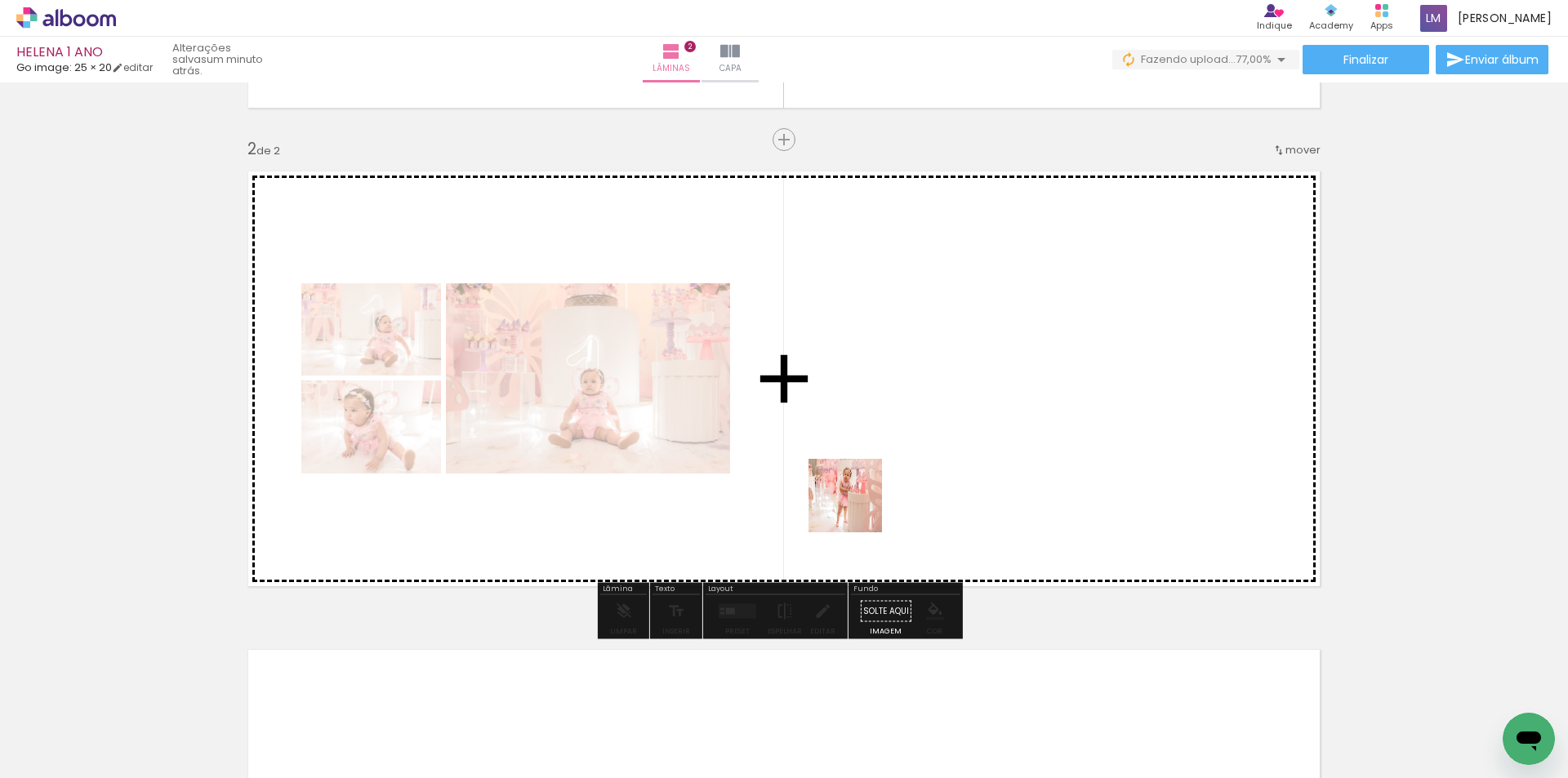
drag, startPoint x: 807, startPoint y: 735, endPoint x: 857, endPoint y: 499, distance: 241.2
click at [857, 499] on quentale-workspace at bounding box center [784, 389] width 1568 height 778
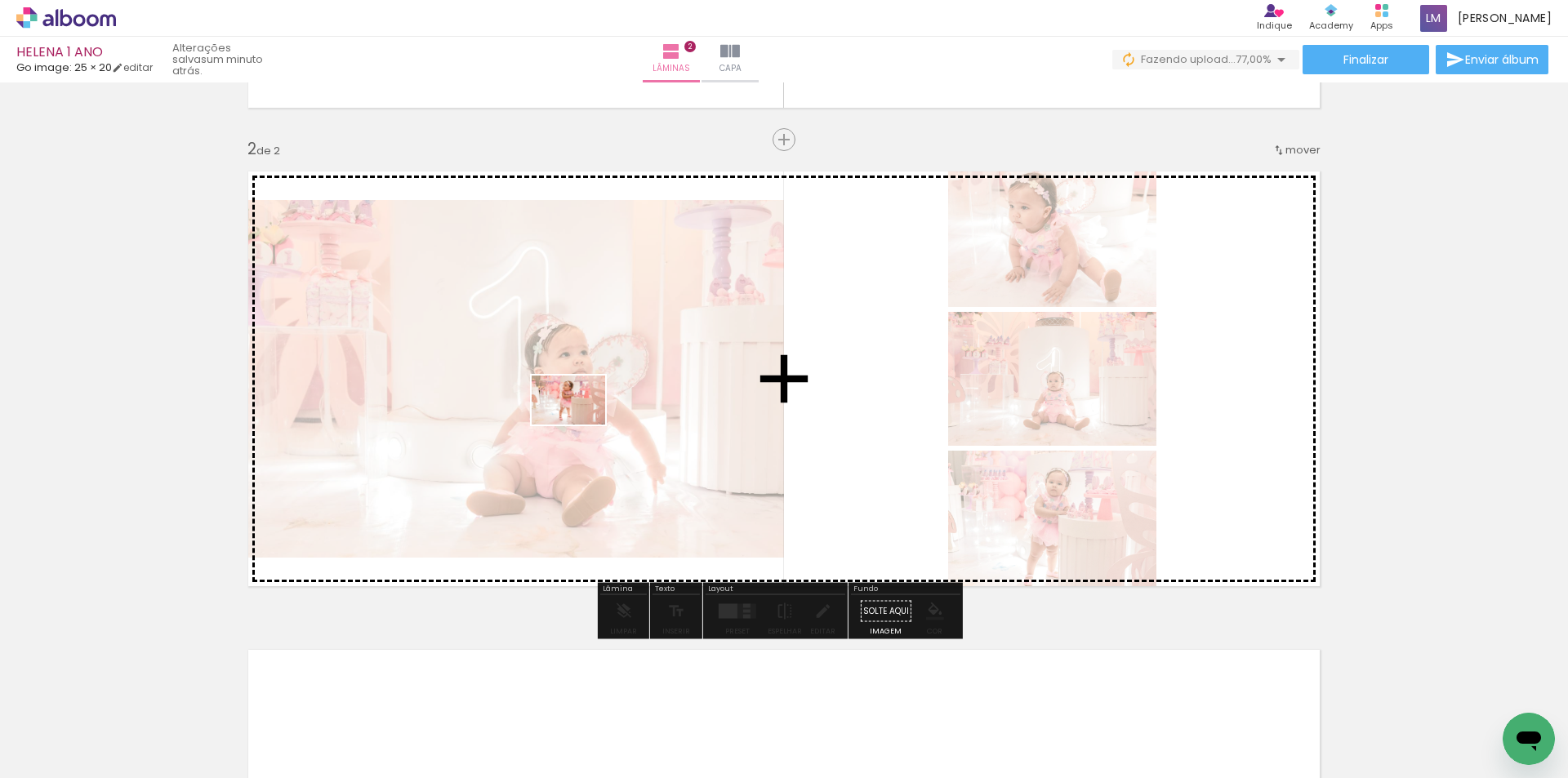
drag, startPoint x: 720, startPoint y: 708, endPoint x: 581, endPoint y: 425, distance: 315.3
click at [581, 425] on quentale-workspace at bounding box center [784, 389] width 1568 height 778
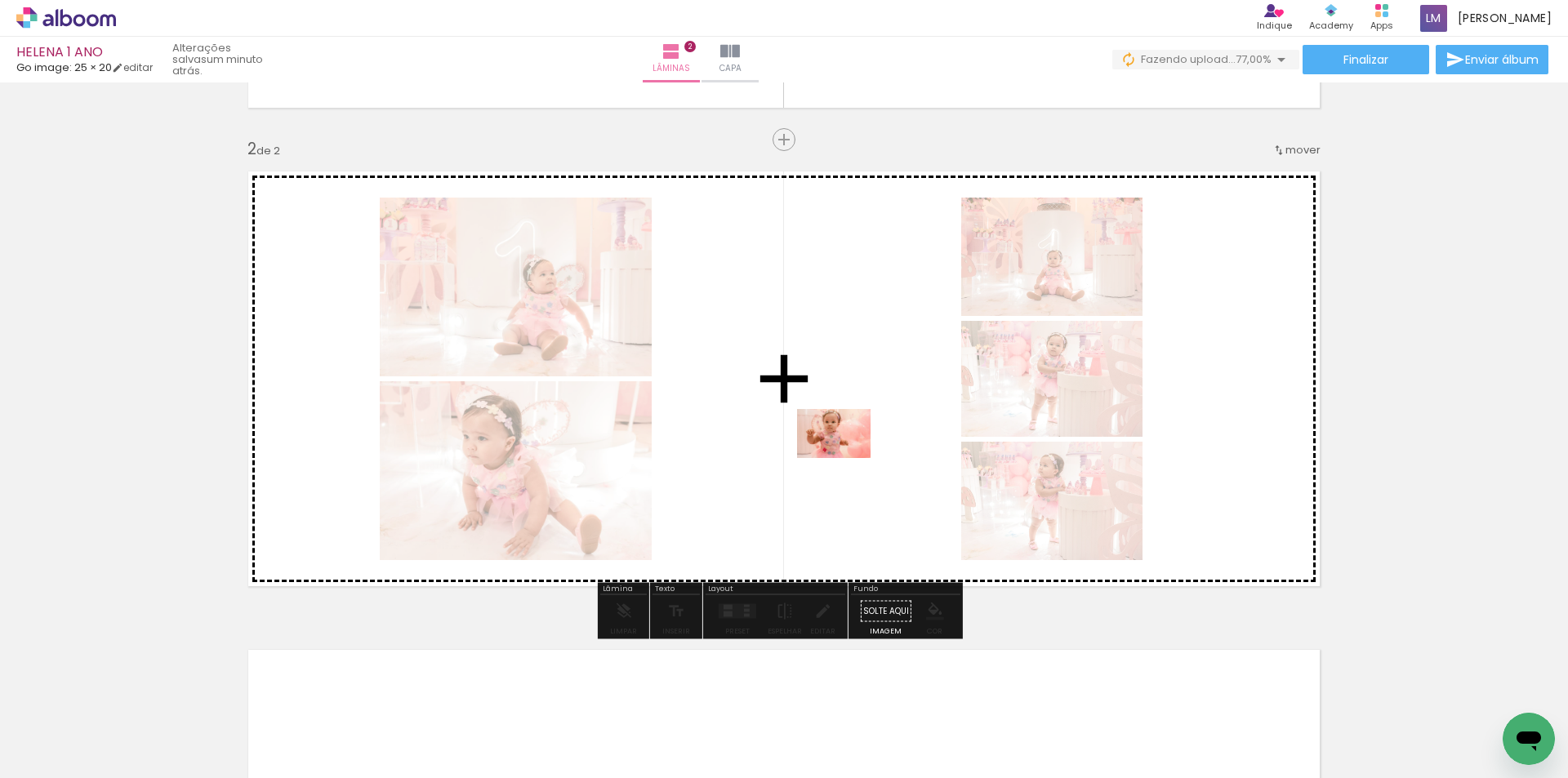
drag, startPoint x: 906, startPoint y: 725, endPoint x: 846, endPoint y: 458, distance: 273.7
click at [846, 458] on quentale-workspace at bounding box center [784, 389] width 1568 height 778
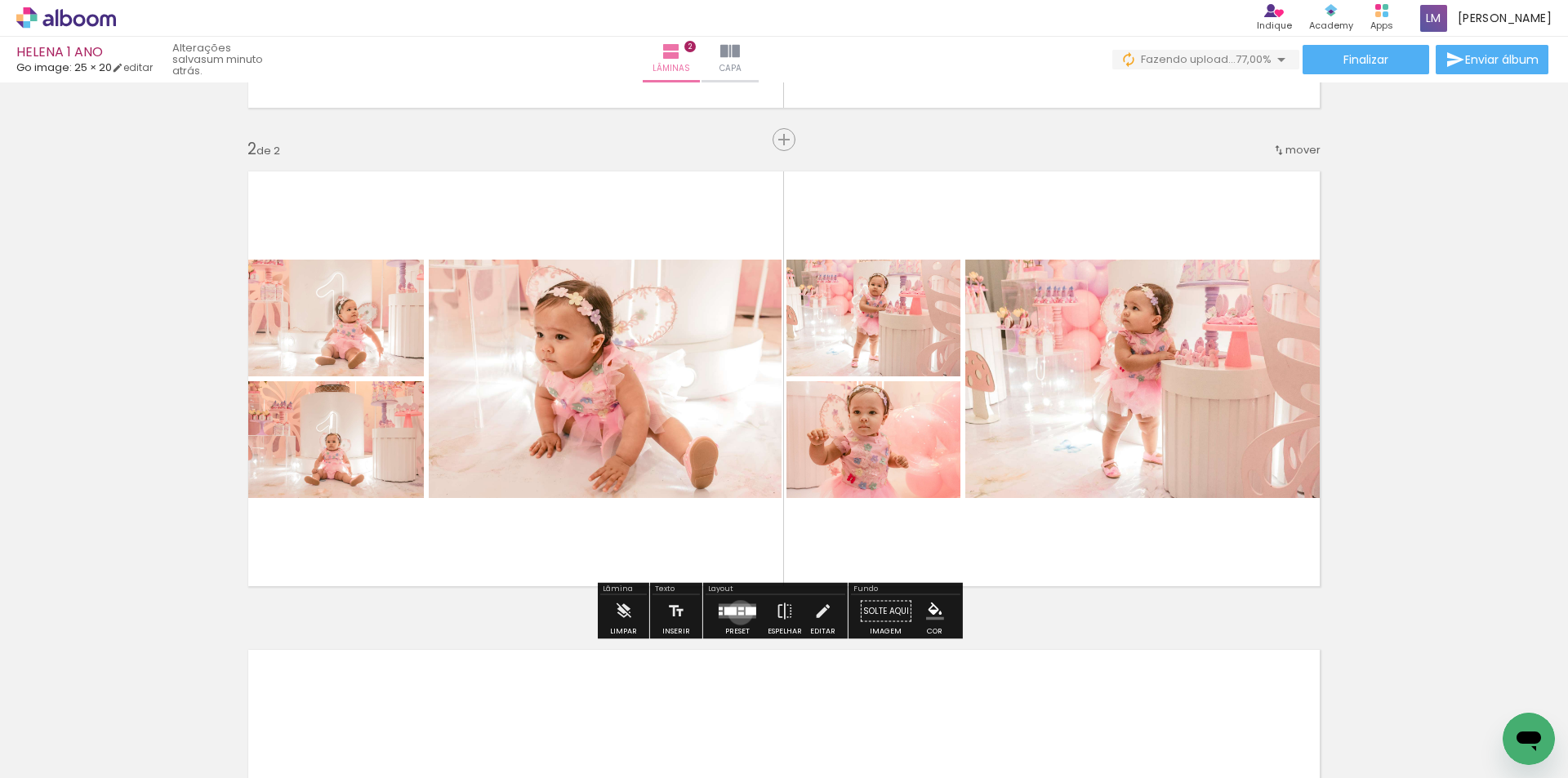
click at [738, 612] on div at bounding box center [741, 613] width 6 height 3
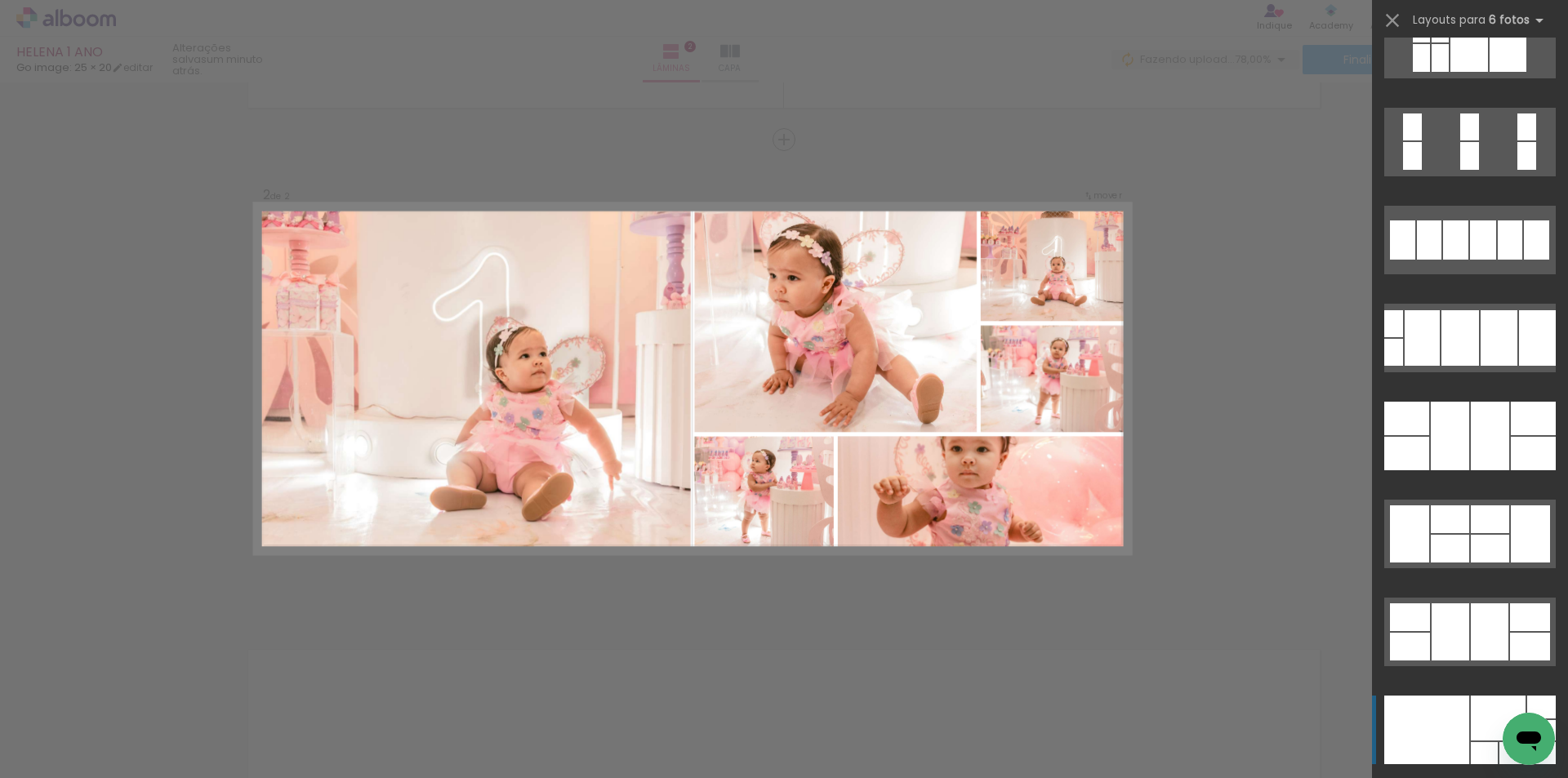
scroll to position [50043, 0]
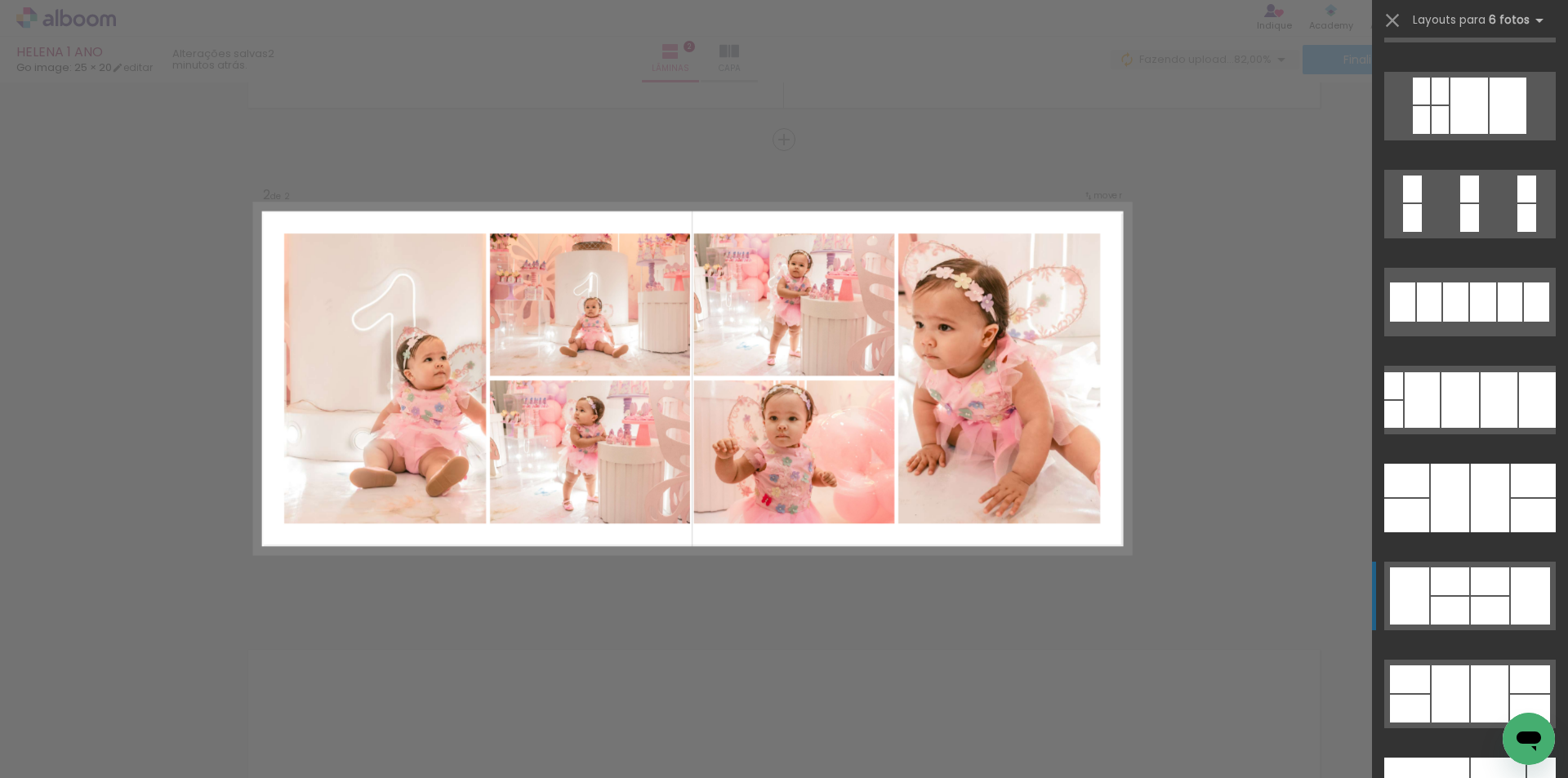
click at [1492, 613] on div at bounding box center [1490, 610] width 38 height 28
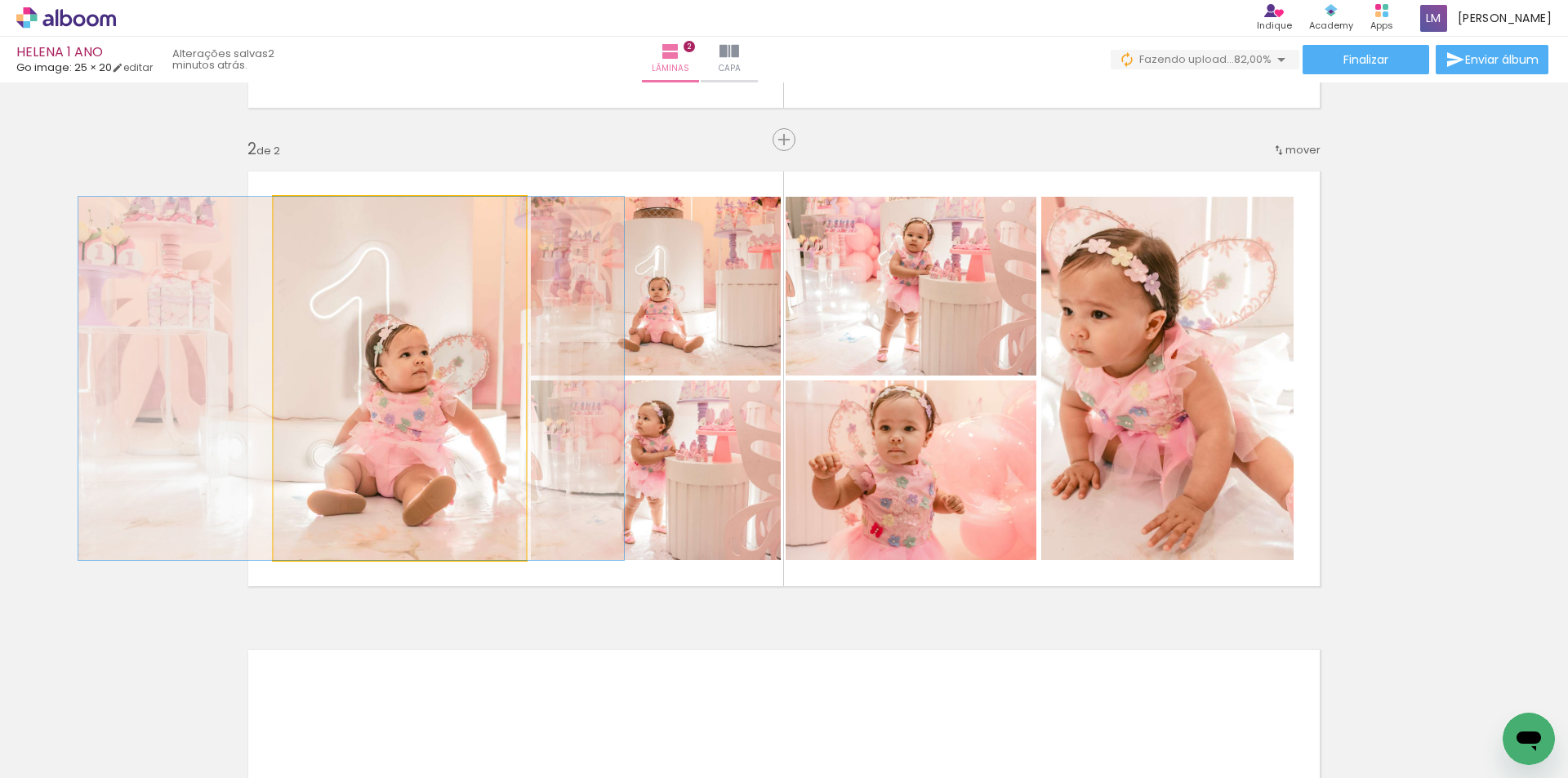
drag, startPoint x: 432, startPoint y: 515, endPoint x: 384, endPoint y: 527, distance: 49.5
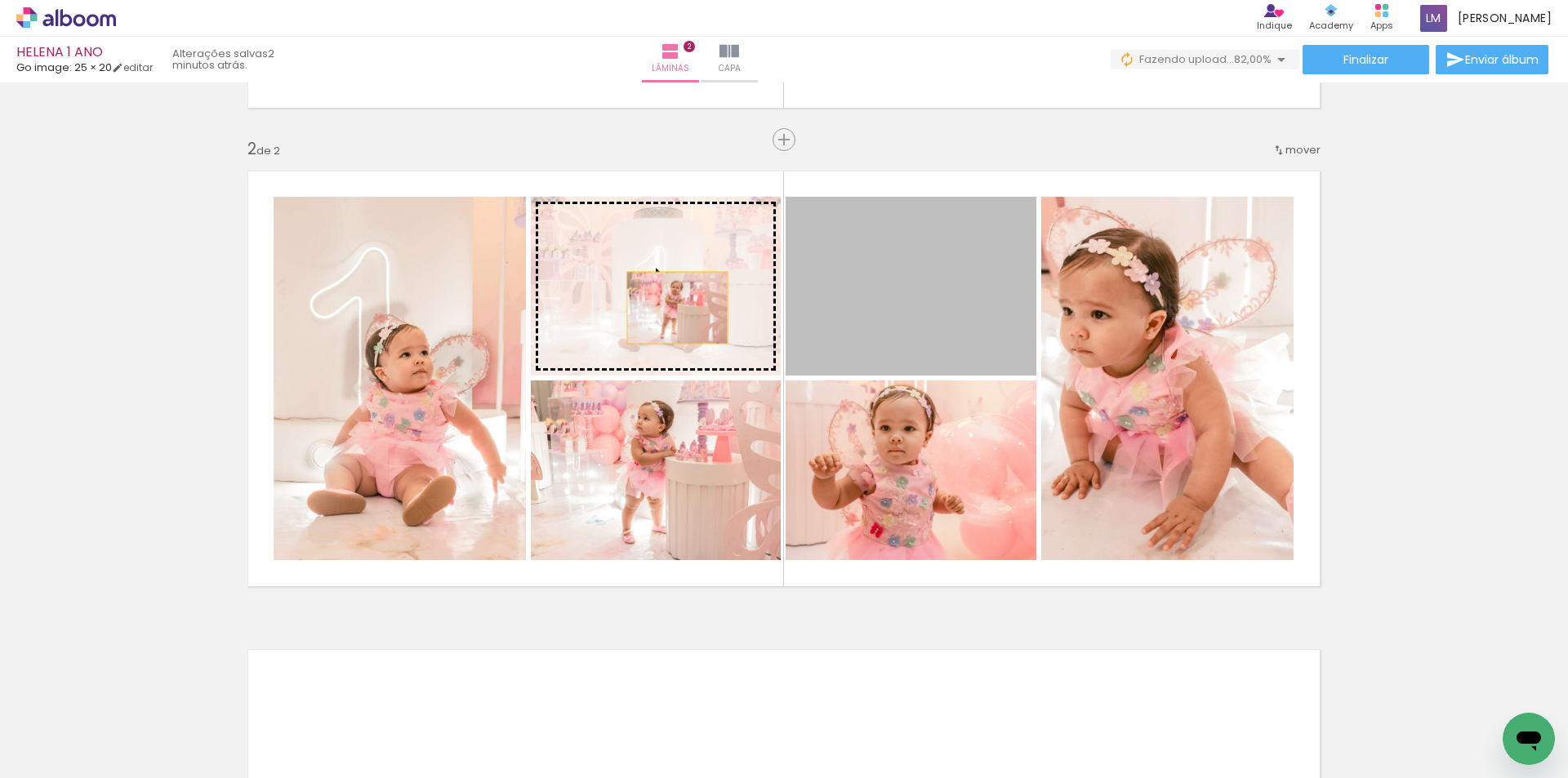
drag, startPoint x: 942, startPoint y: 297, endPoint x: 672, endPoint y: 308, distance: 270.2
click at [0, 0] on slot at bounding box center [0, 0] width 0 height 0
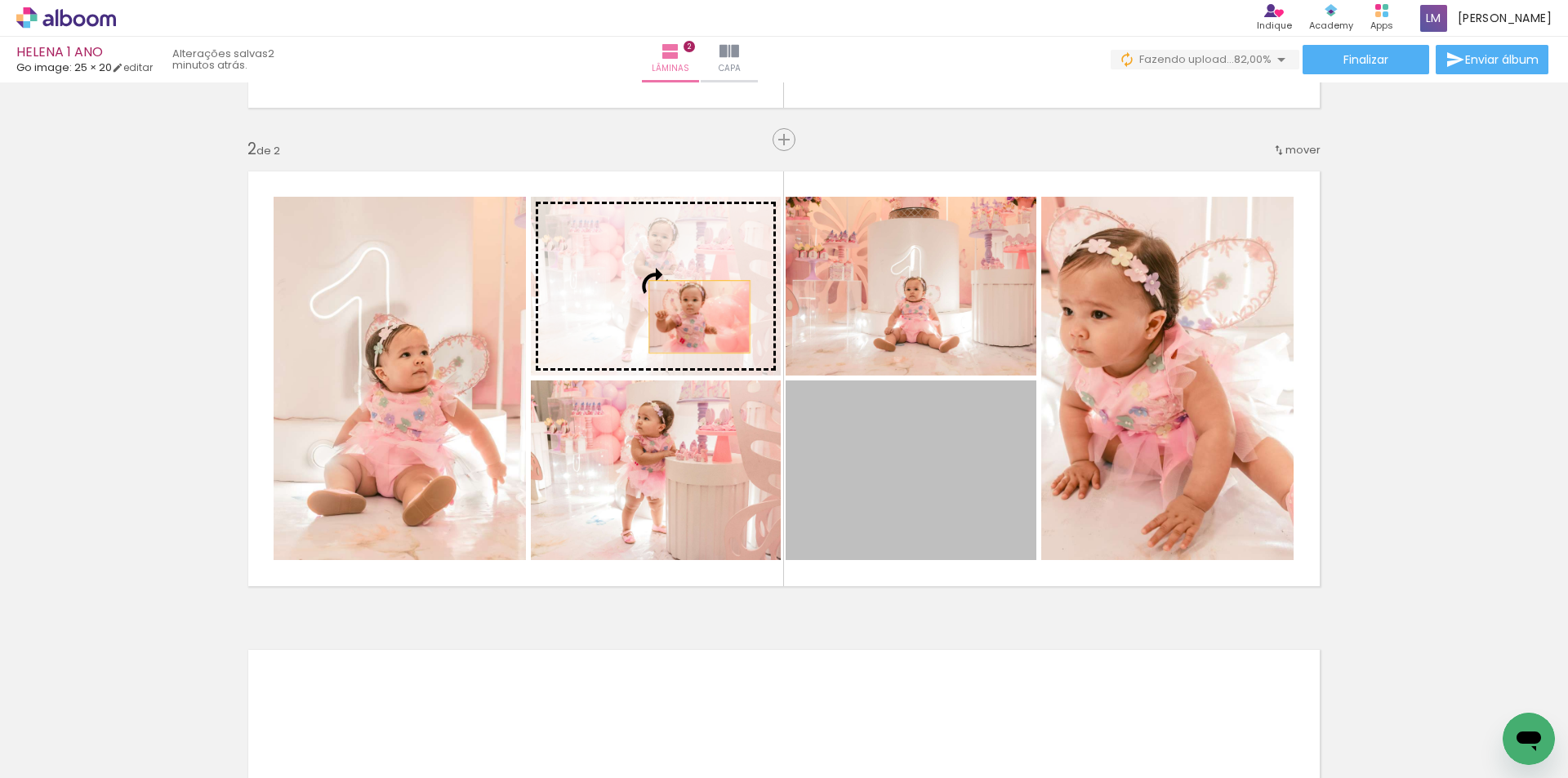
drag, startPoint x: 887, startPoint y: 495, endPoint x: 694, endPoint y: 317, distance: 262.6
click at [0, 0] on slot at bounding box center [0, 0] width 0 height 0
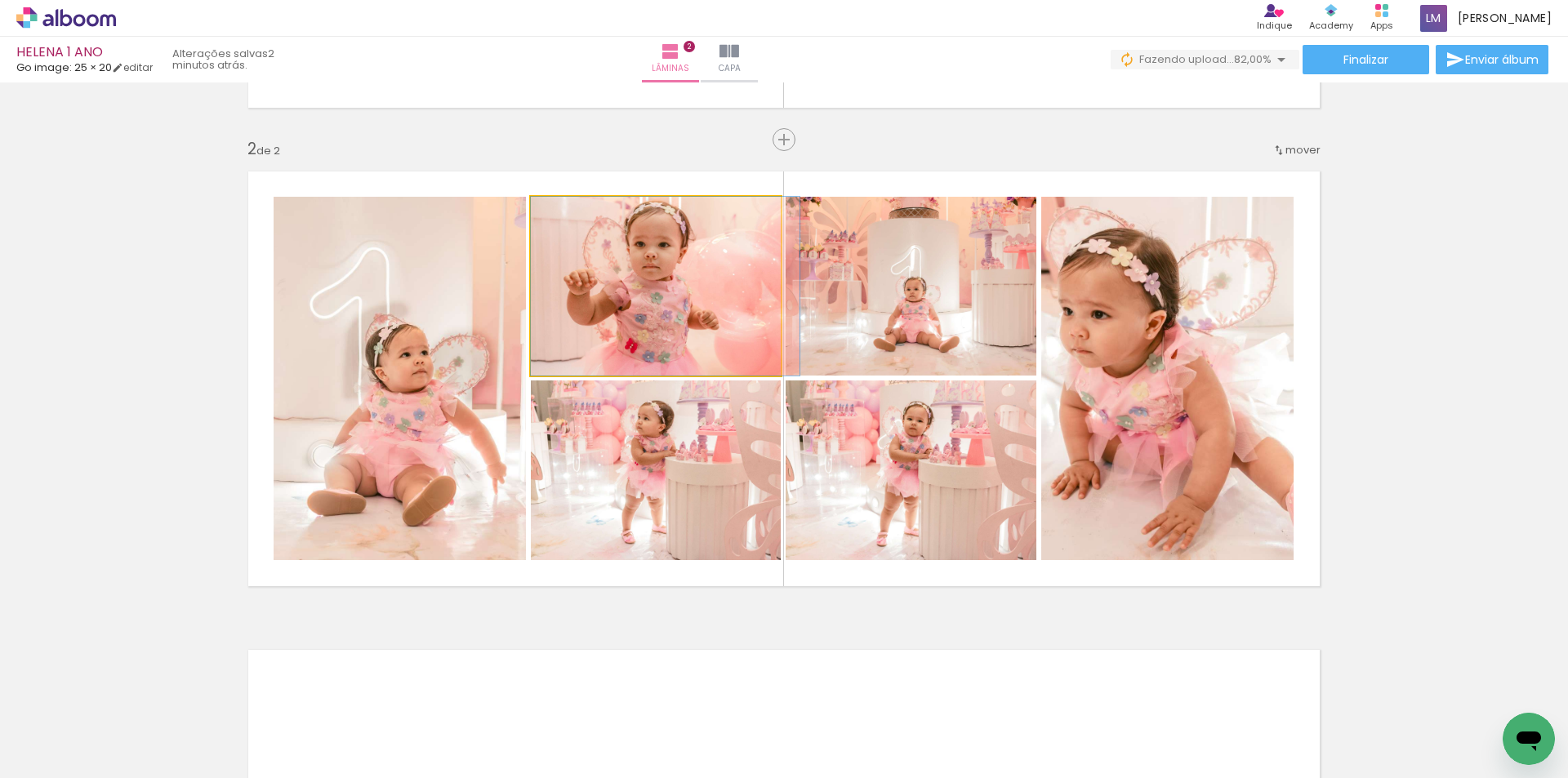
drag, startPoint x: 689, startPoint y: 336, endPoint x: 698, endPoint y: 336, distance: 9.0
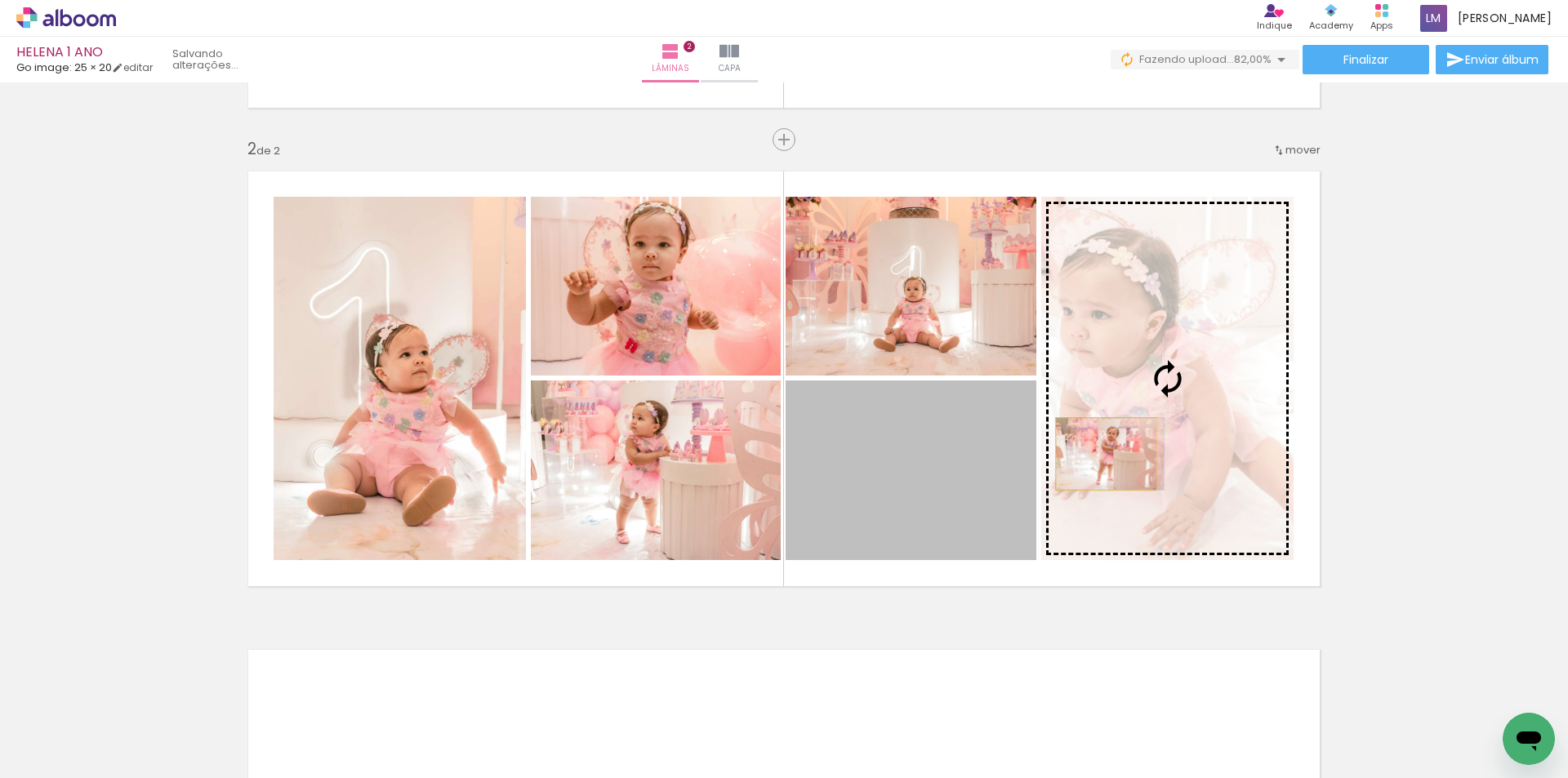
drag, startPoint x: 914, startPoint y: 506, endPoint x: 1100, endPoint y: 454, distance: 193.1
click at [0, 0] on slot at bounding box center [0, 0] width 0 height 0
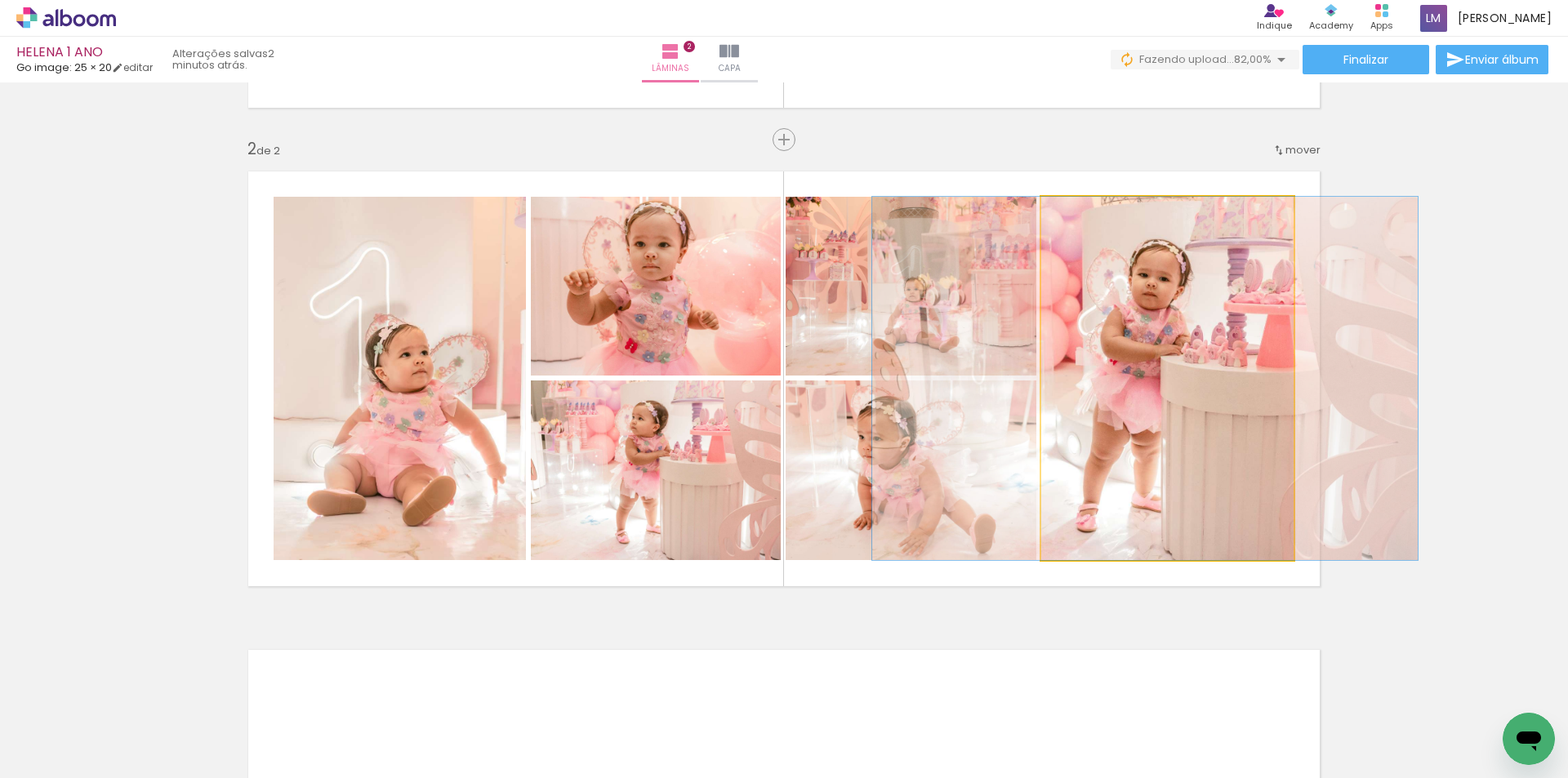
drag, startPoint x: 1156, startPoint y: 469, endPoint x: 1135, endPoint y: 475, distance: 21.8
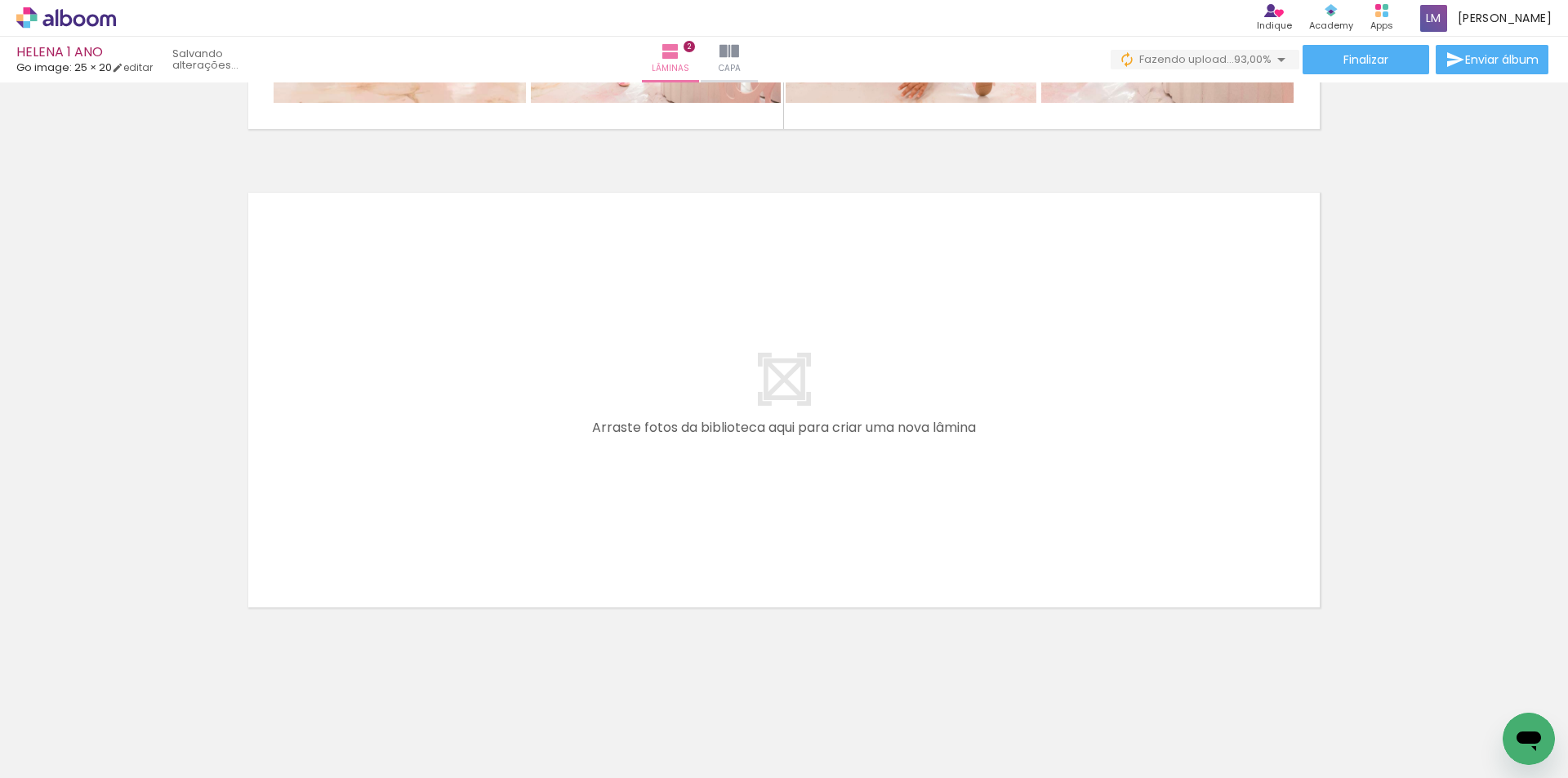
scroll to position [0, 0]
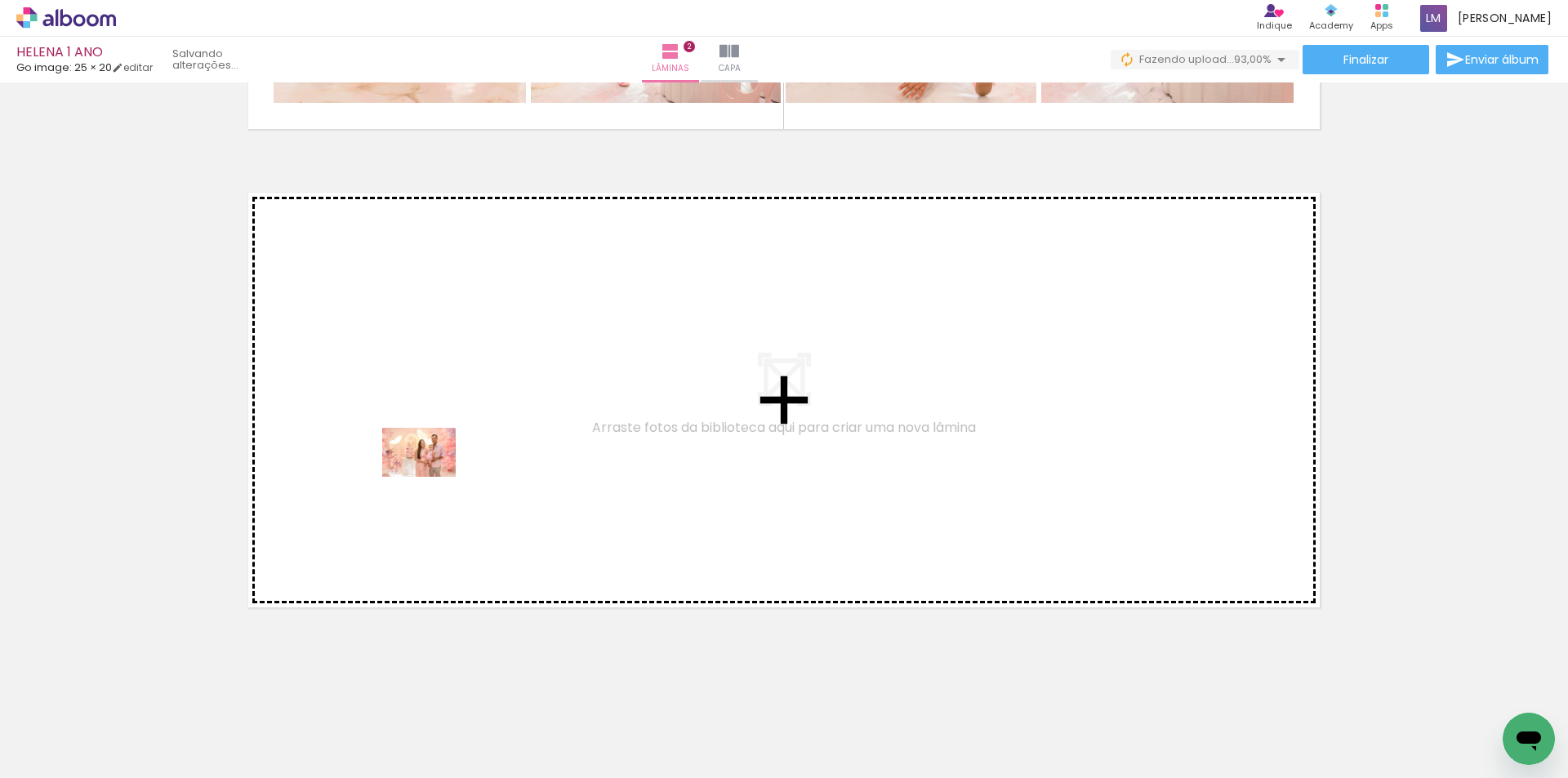
drag, startPoint x: 189, startPoint y: 730, endPoint x: 373, endPoint y: 660, distance: 196.9
click at [432, 473] on quentale-workspace at bounding box center [784, 389] width 1568 height 778
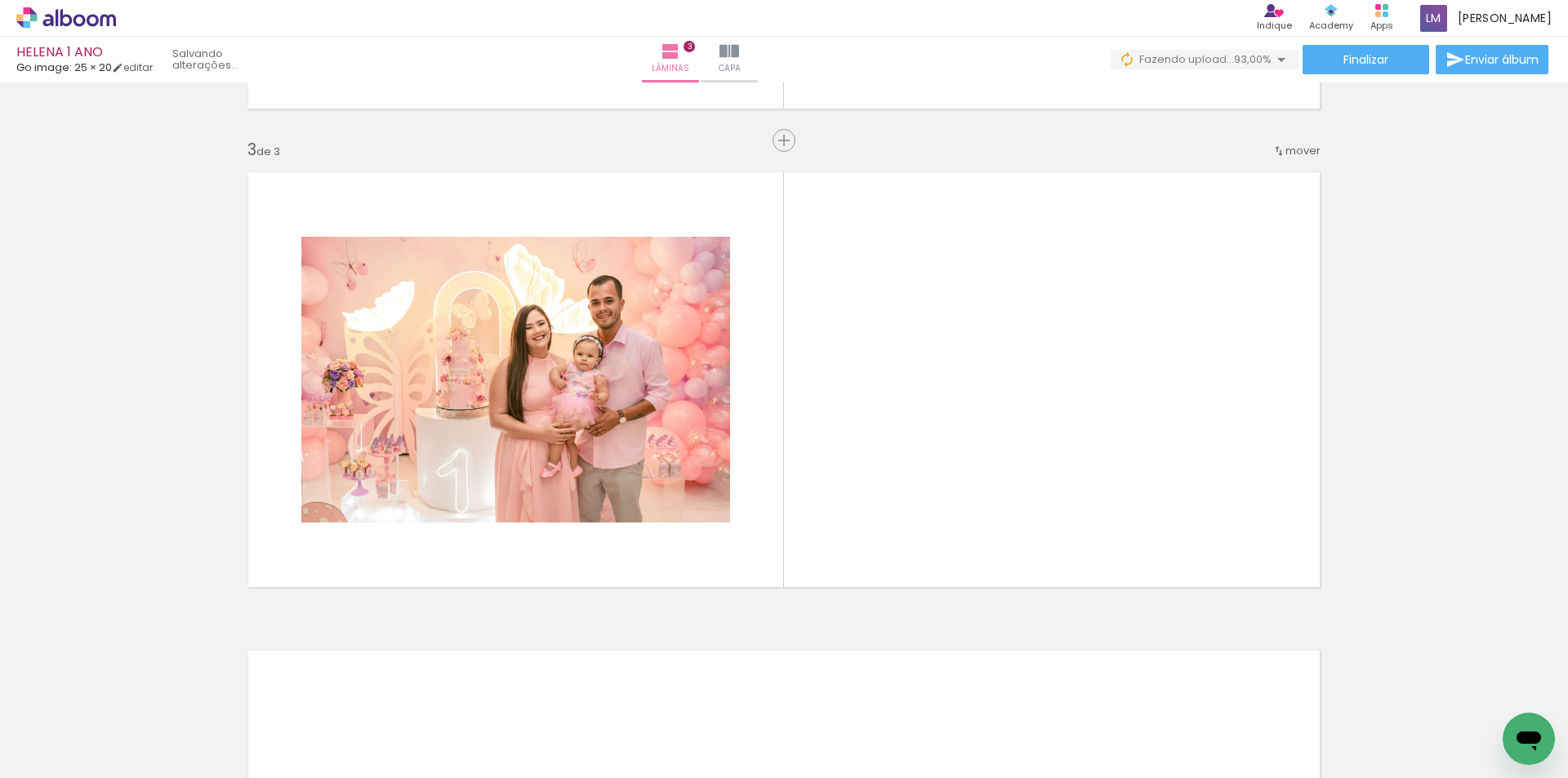
scroll to position [927, 0]
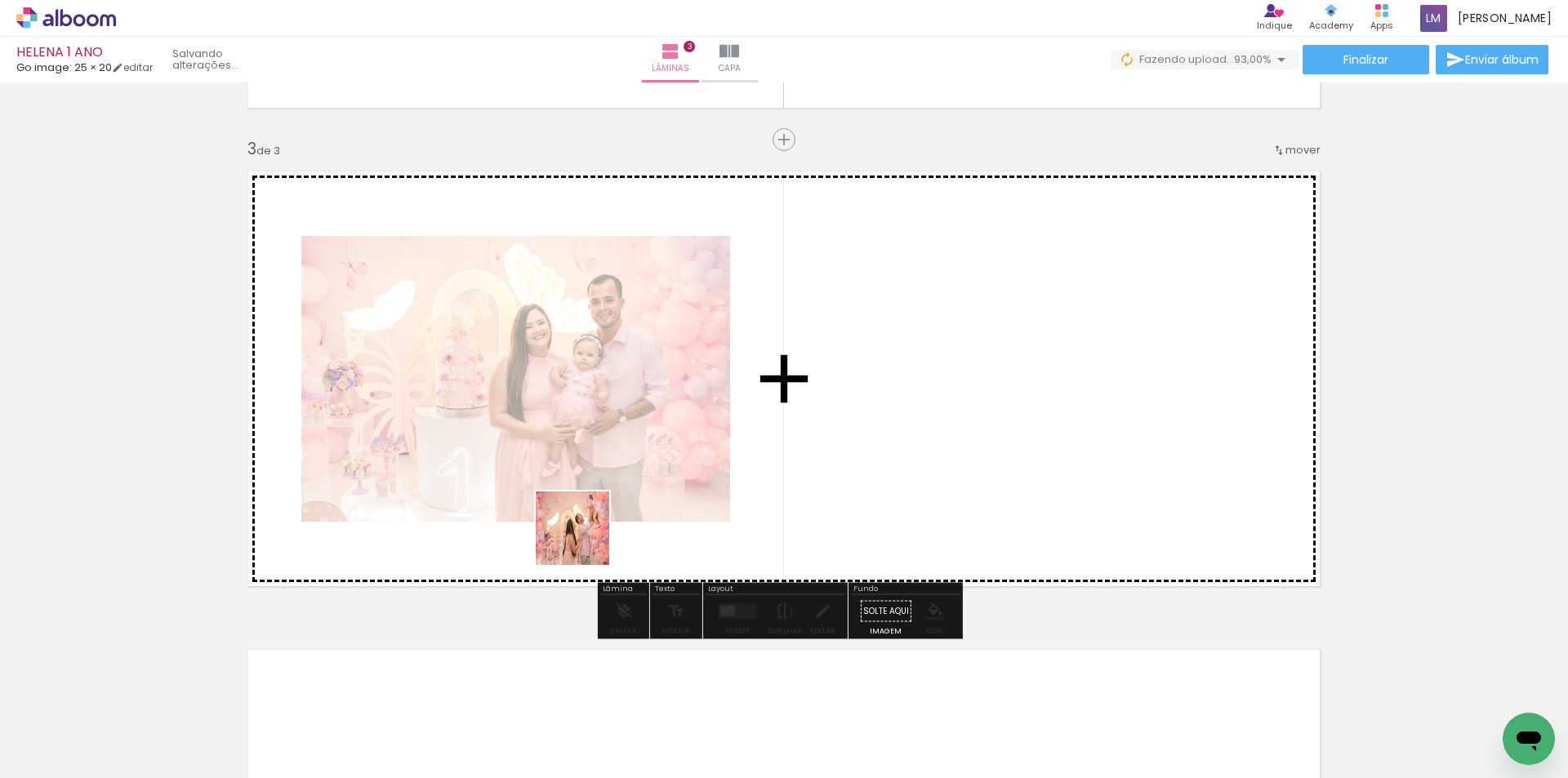
drag, startPoint x: 375, startPoint y: 742, endPoint x: 568, endPoint y: 663, distance: 208.5
click at [645, 499] on quentale-workspace at bounding box center [784, 389] width 1568 height 778
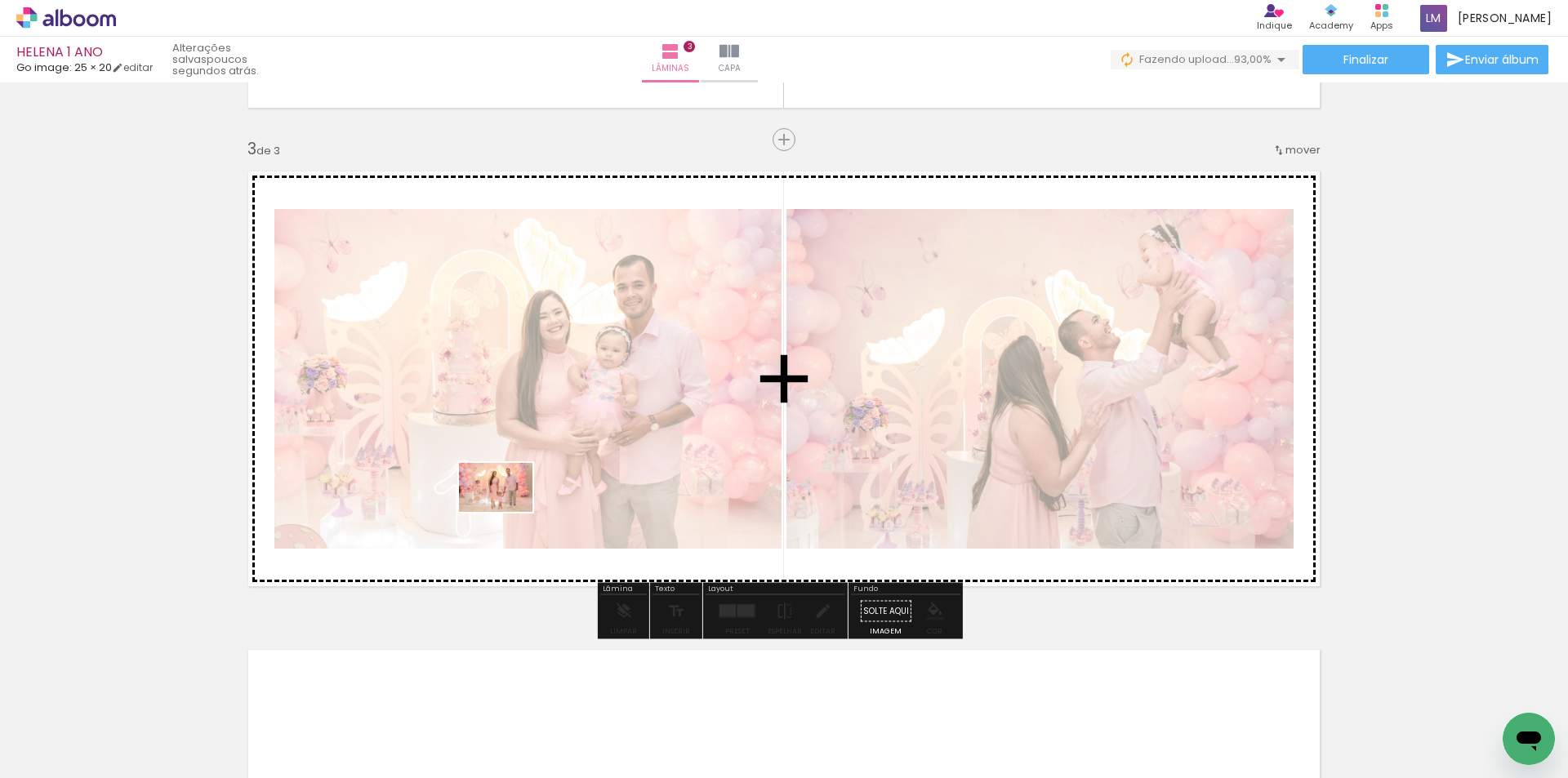
drag, startPoint x: 458, startPoint y: 694, endPoint x: 551, endPoint y: 585, distance: 143.3
click at [508, 510] on quentale-workspace at bounding box center [784, 389] width 1568 height 778
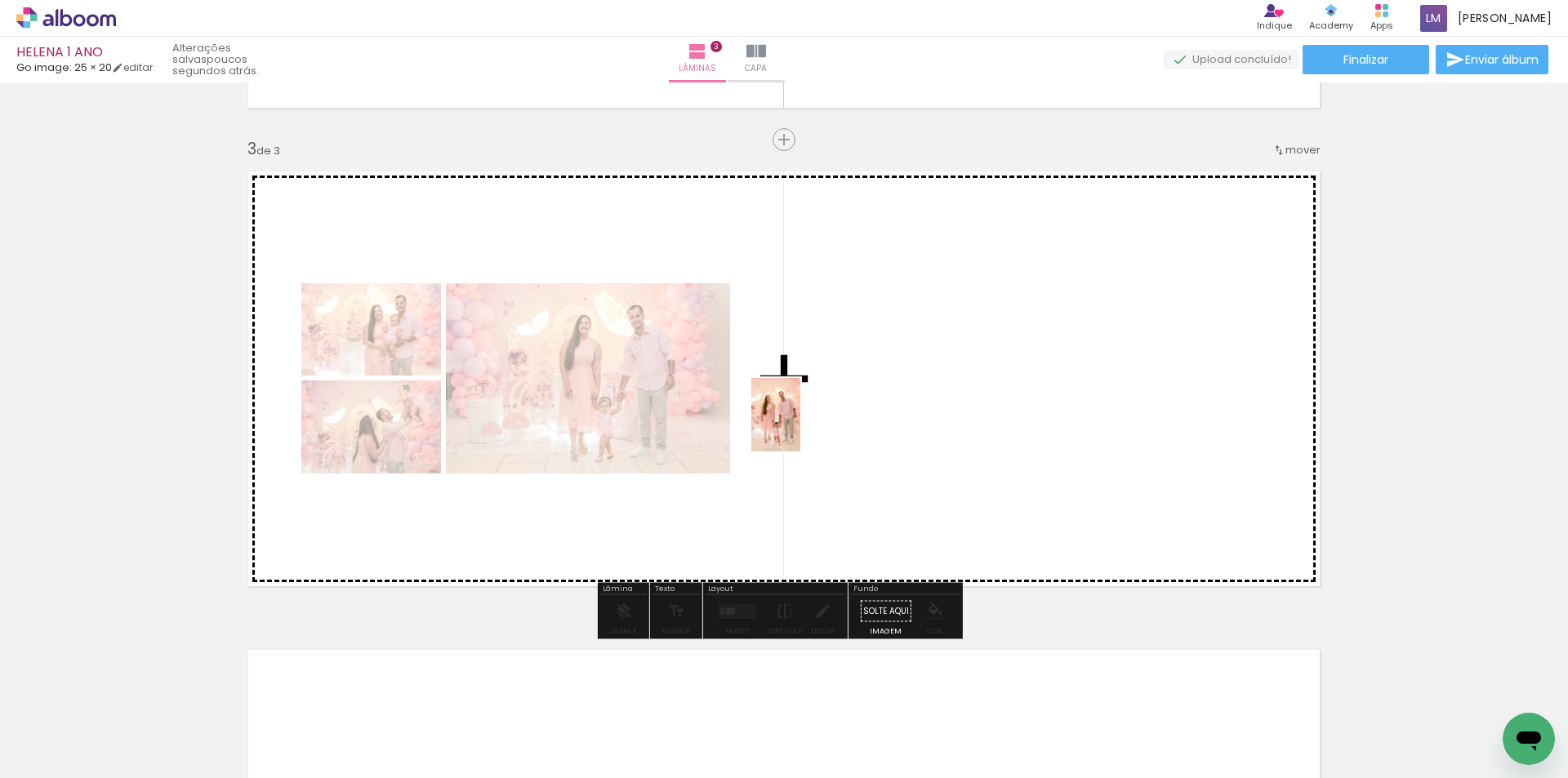
drag, startPoint x: 535, startPoint y: 742, endPoint x: 801, endPoint y: 425, distance: 413.8
click at [801, 425] on quentale-workspace at bounding box center [784, 389] width 1568 height 778
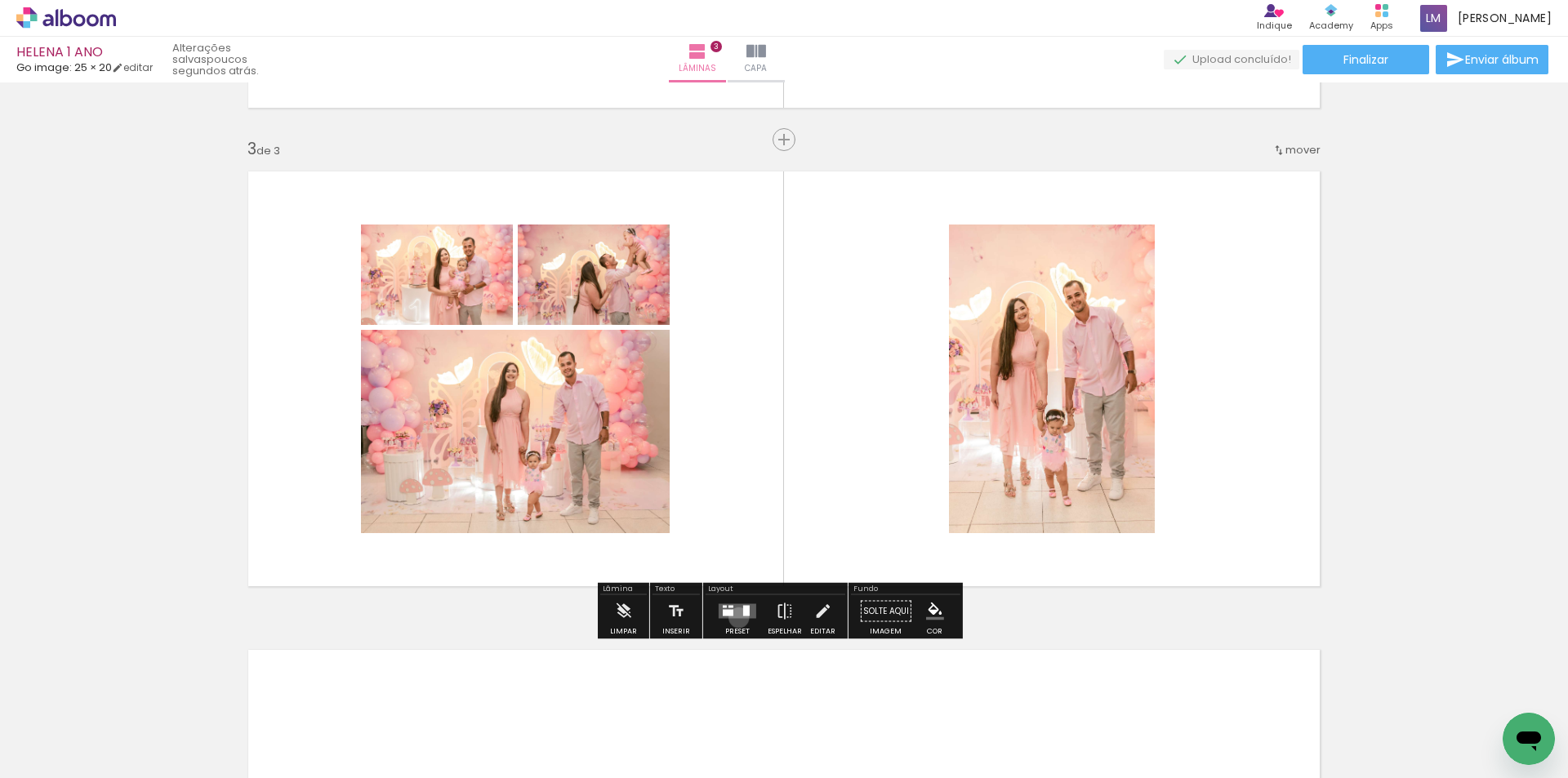
click at [735, 617] on quentale-layouter at bounding box center [737, 610] width 37 height 14
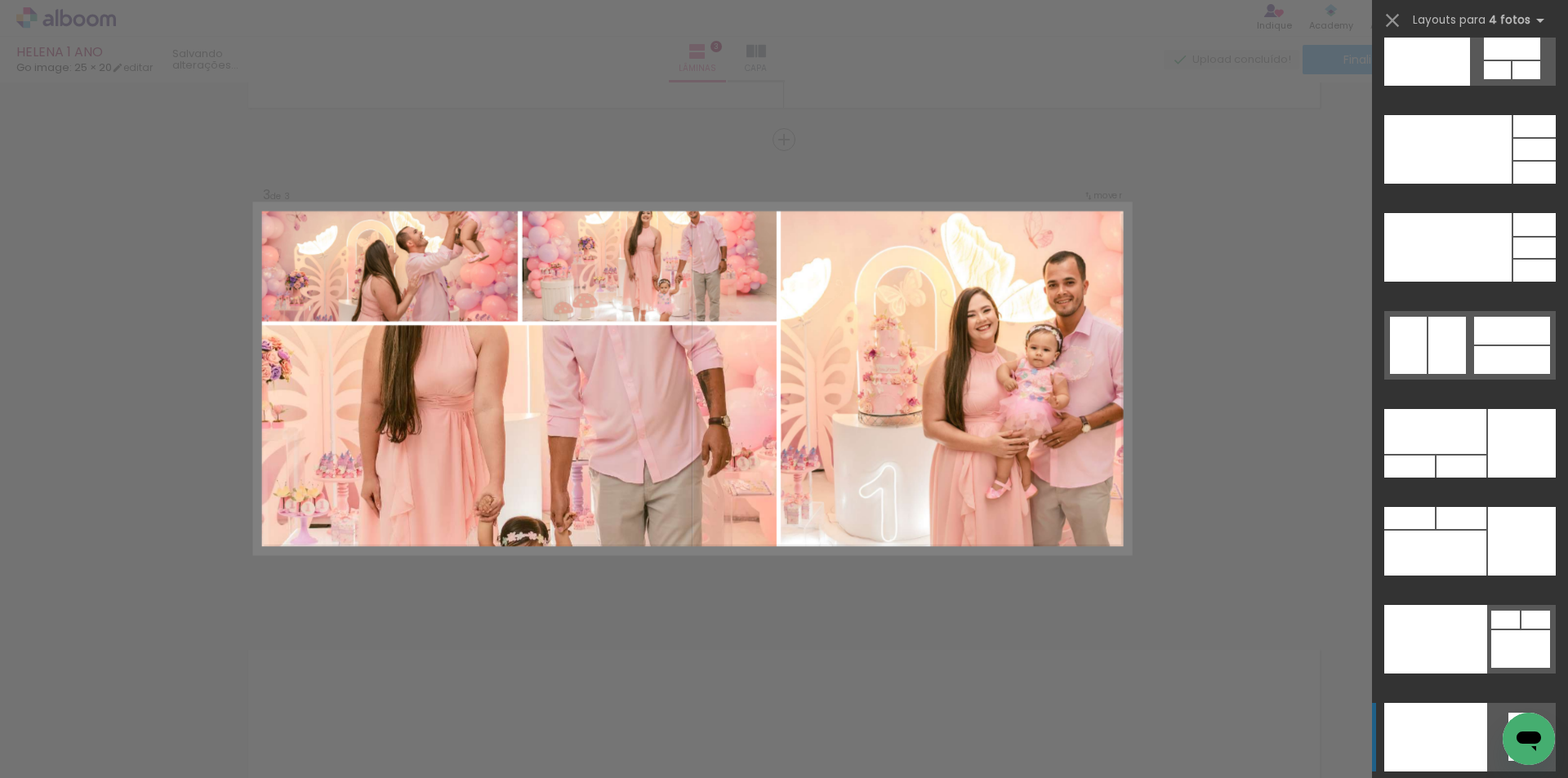
scroll to position [34988, 0]
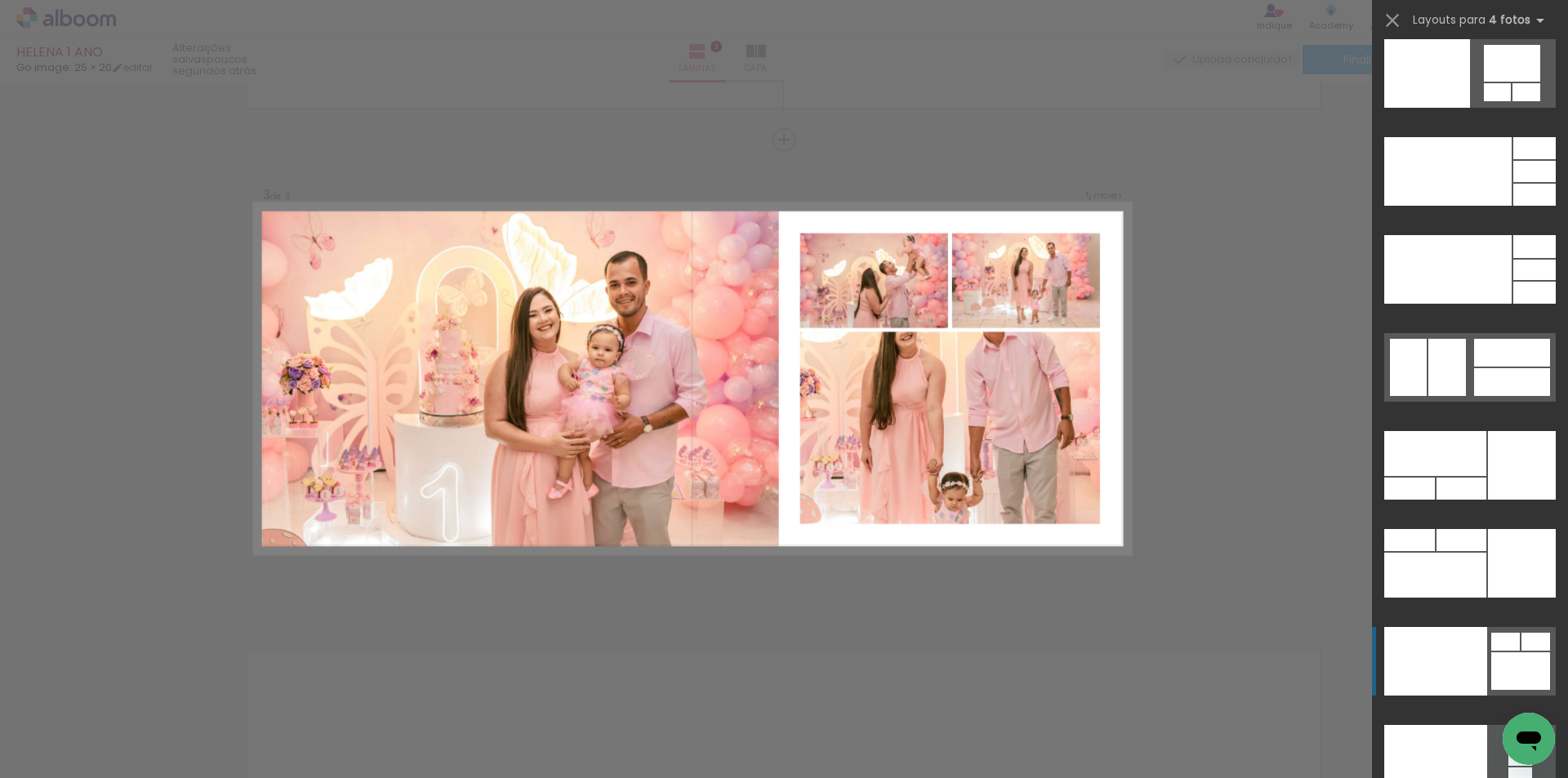
click at [1496, 655] on div at bounding box center [1521, 670] width 59 height 37
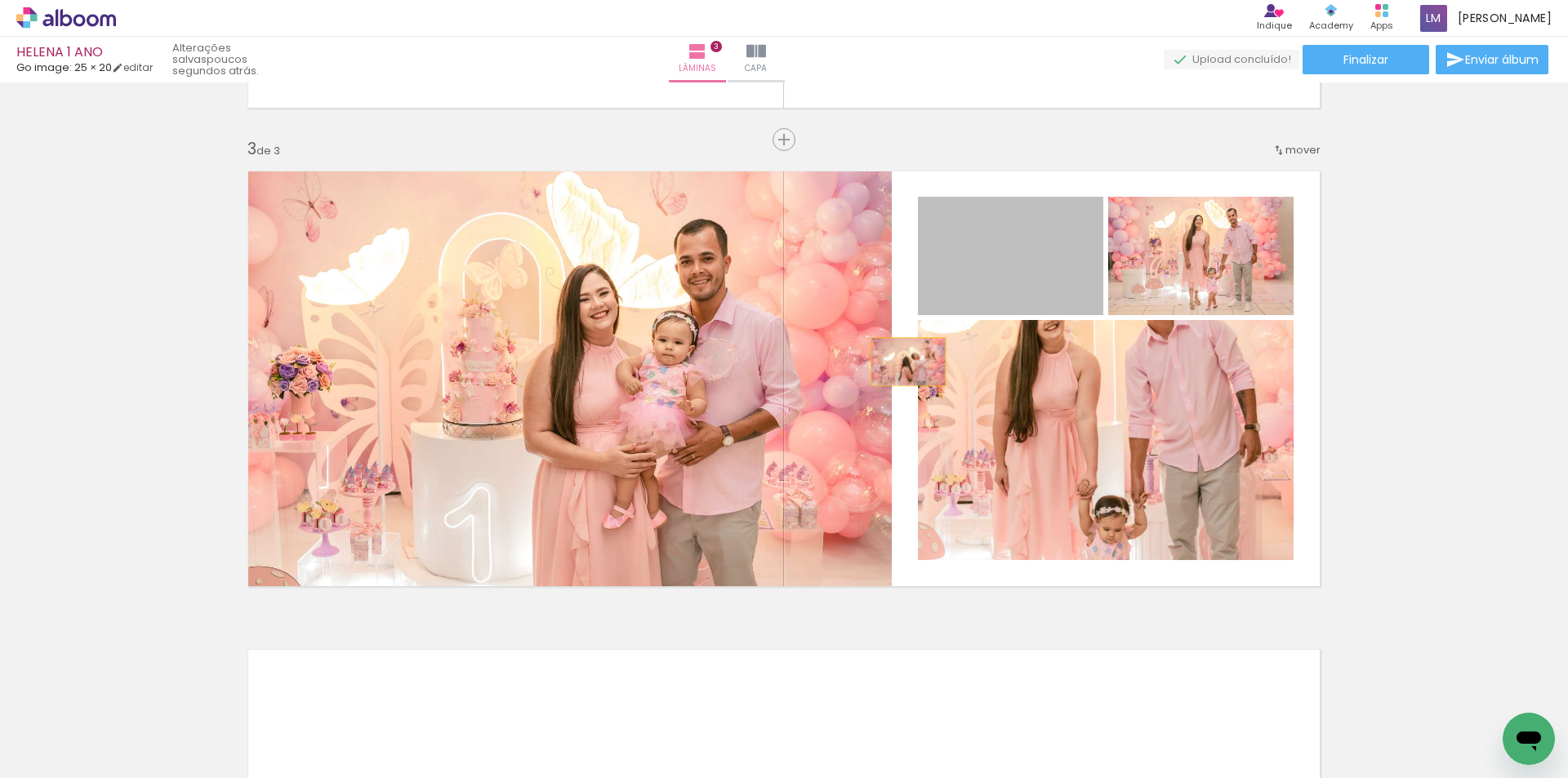
drag, startPoint x: 1073, startPoint y: 290, endPoint x: 694, endPoint y: 467, distance: 418.3
click at [0, 0] on slot at bounding box center [0, 0] width 0 height 0
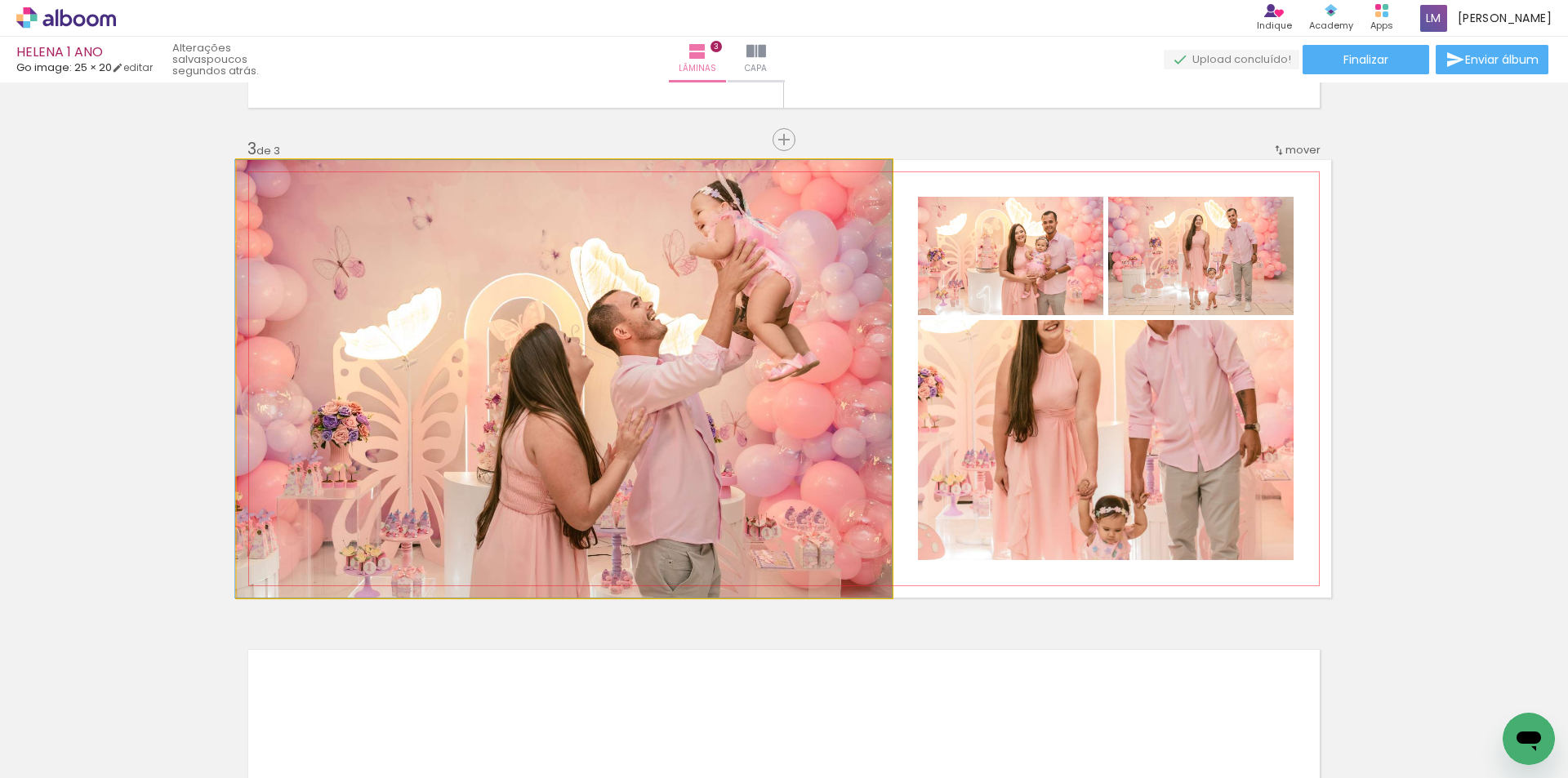
drag, startPoint x: 732, startPoint y: 449, endPoint x: 691, endPoint y: 467, distance: 44.8
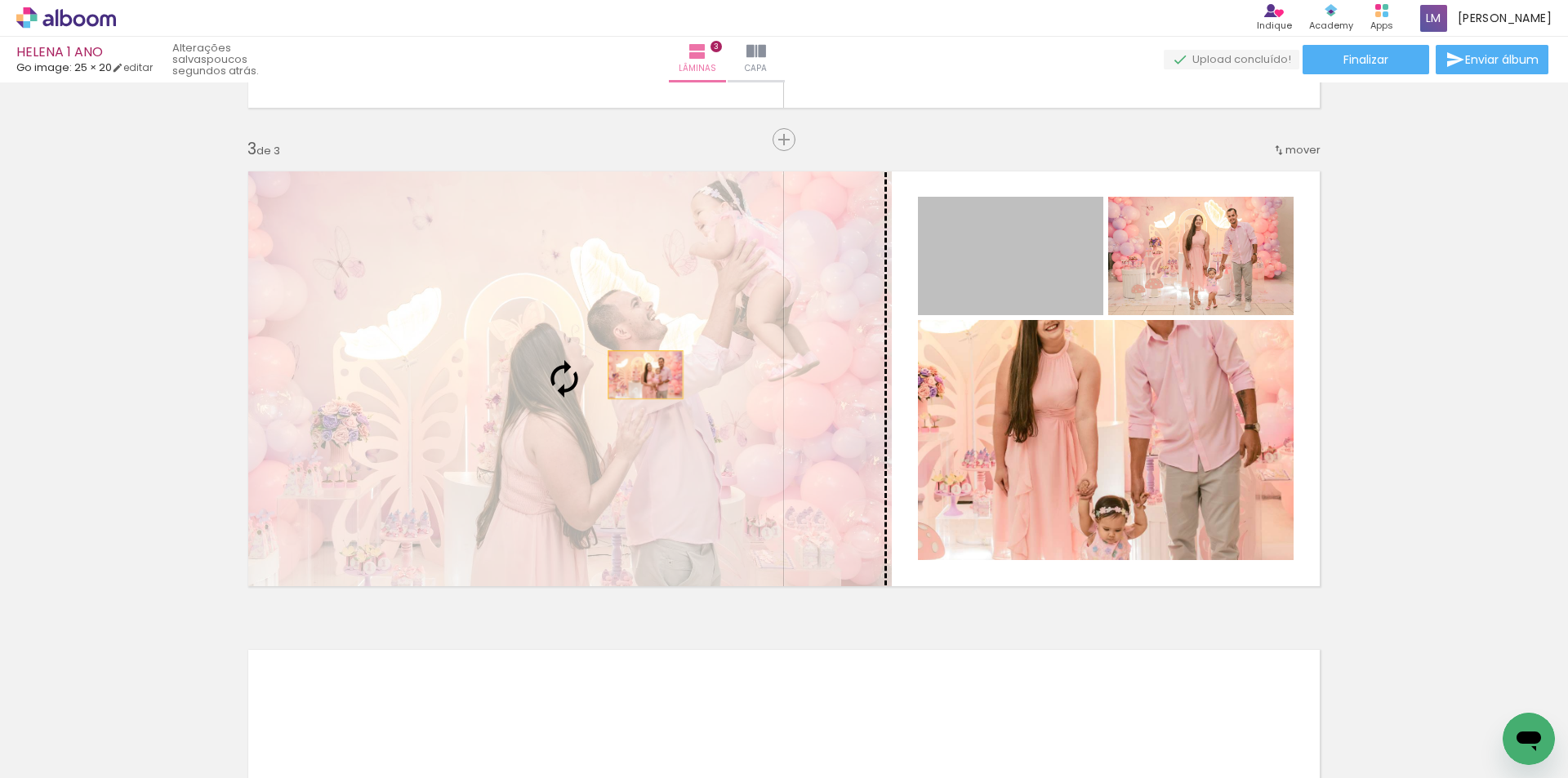
drag, startPoint x: 993, startPoint y: 273, endPoint x: 647, endPoint y: 376, distance: 361.0
click at [0, 0] on slot at bounding box center [0, 0] width 0 height 0
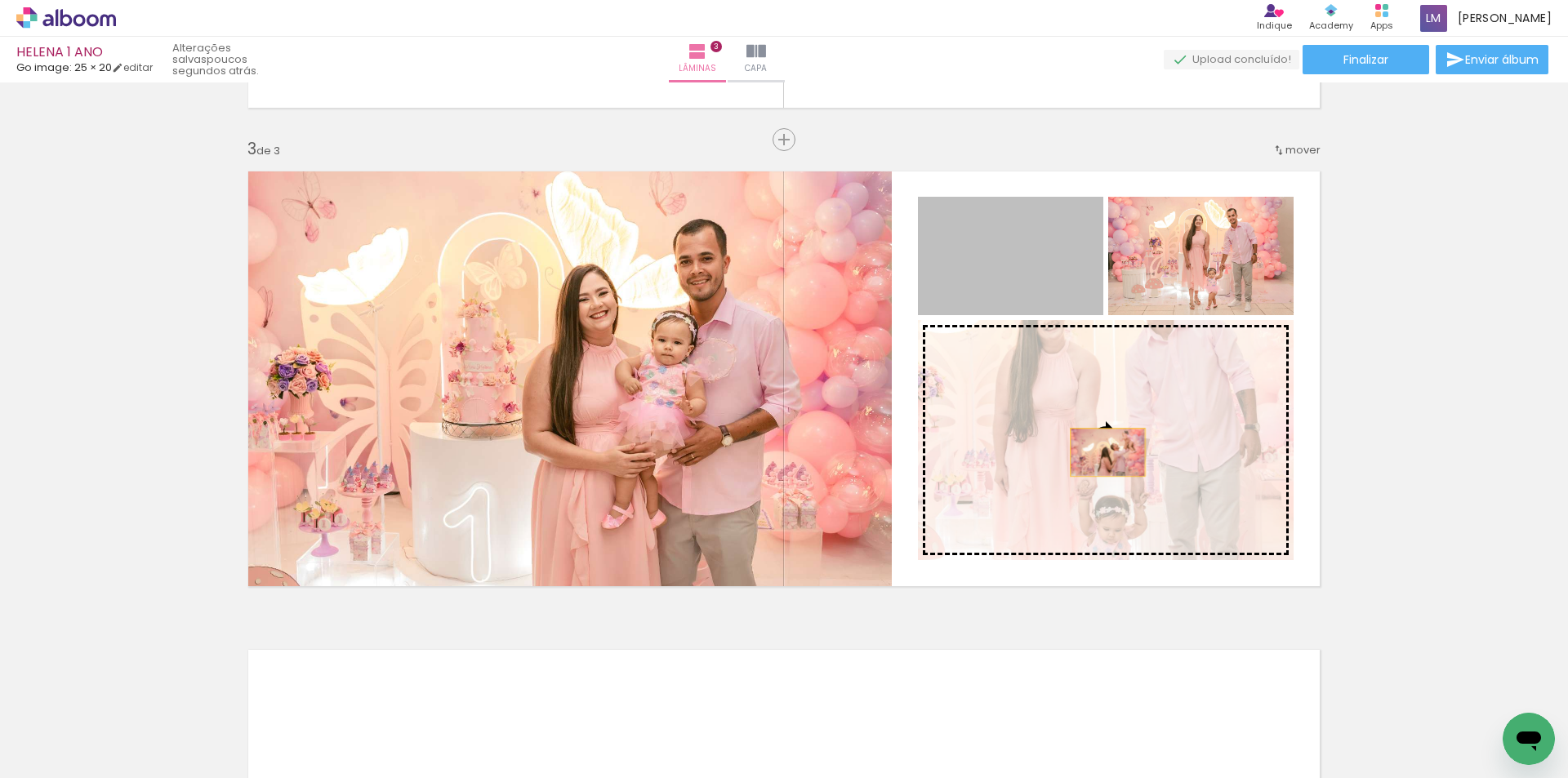
drag, startPoint x: 1045, startPoint y: 294, endPoint x: 1102, endPoint y: 452, distance: 168.0
click at [0, 0] on slot at bounding box center [0, 0] width 0 height 0
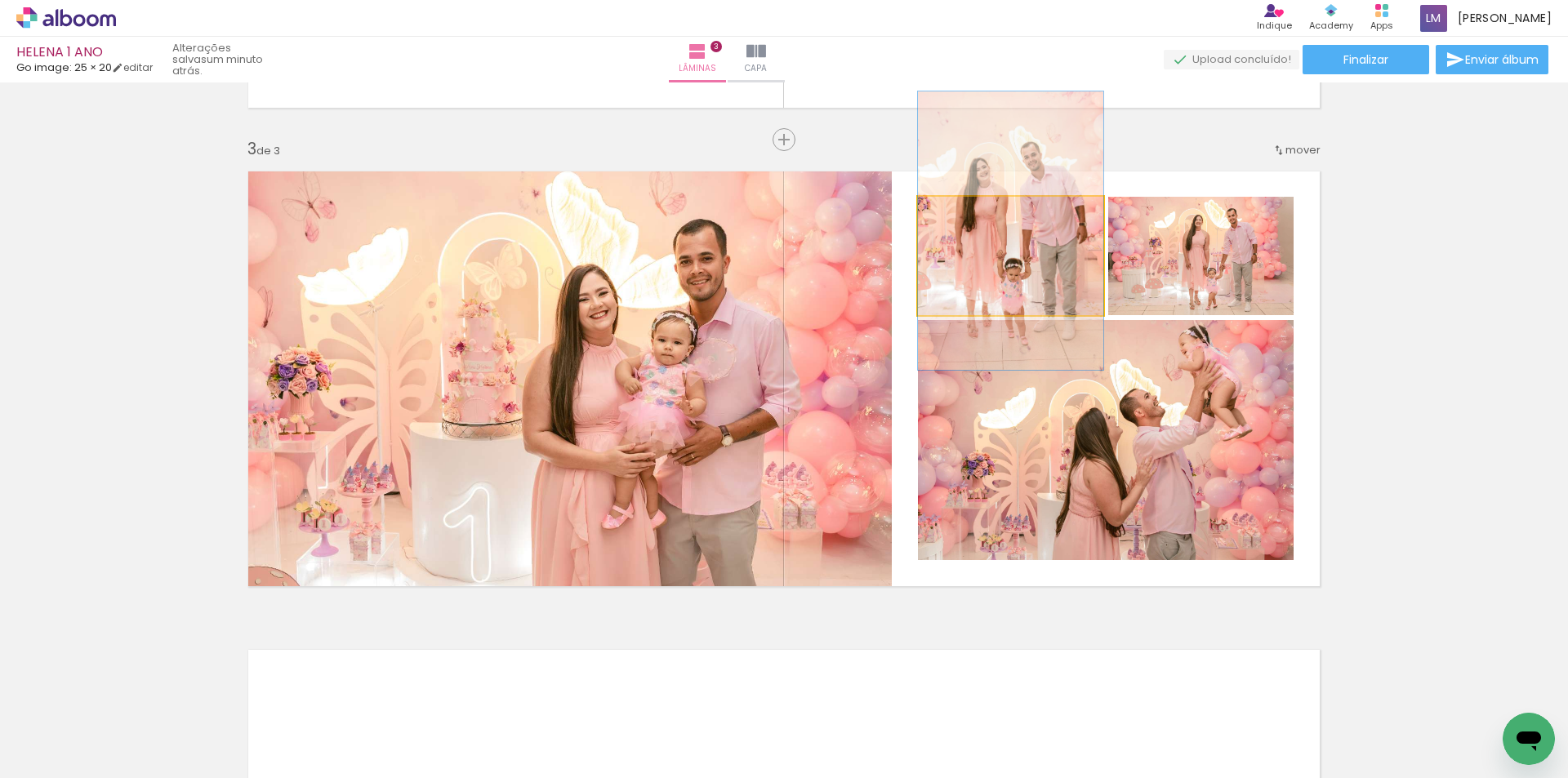
drag, startPoint x: 1030, startPoint y: 285, endPoint x: 1032, endPoint y: 260, distance: 25.1
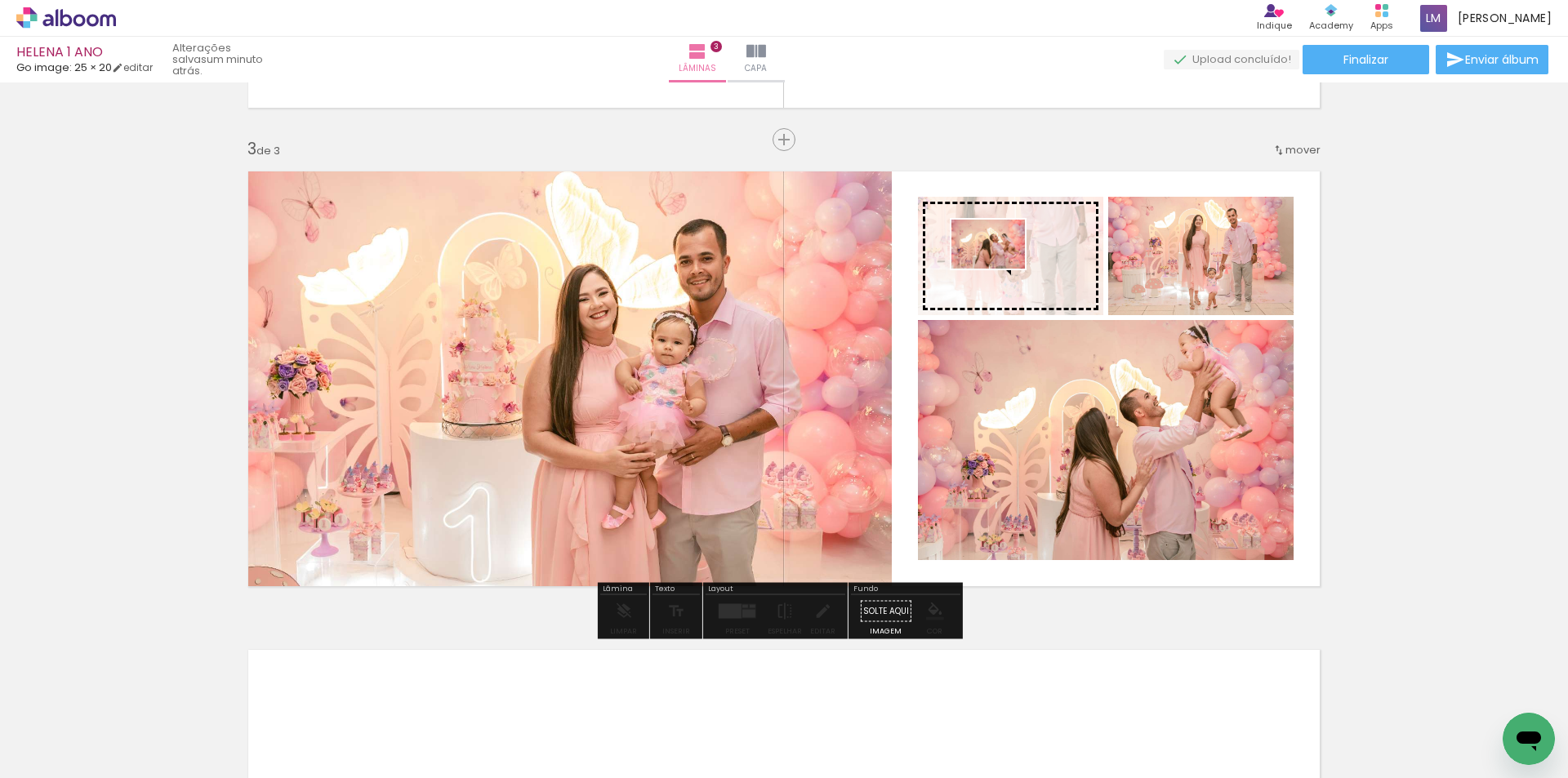
drag, startPoint x: 255, startPoint y: 732, endPoint x: 1000, endPoint y: 269, distance: 877.2
click at [1000, 269] on quentale-workspace at bounding box center [784, 389] width 1568 height 778
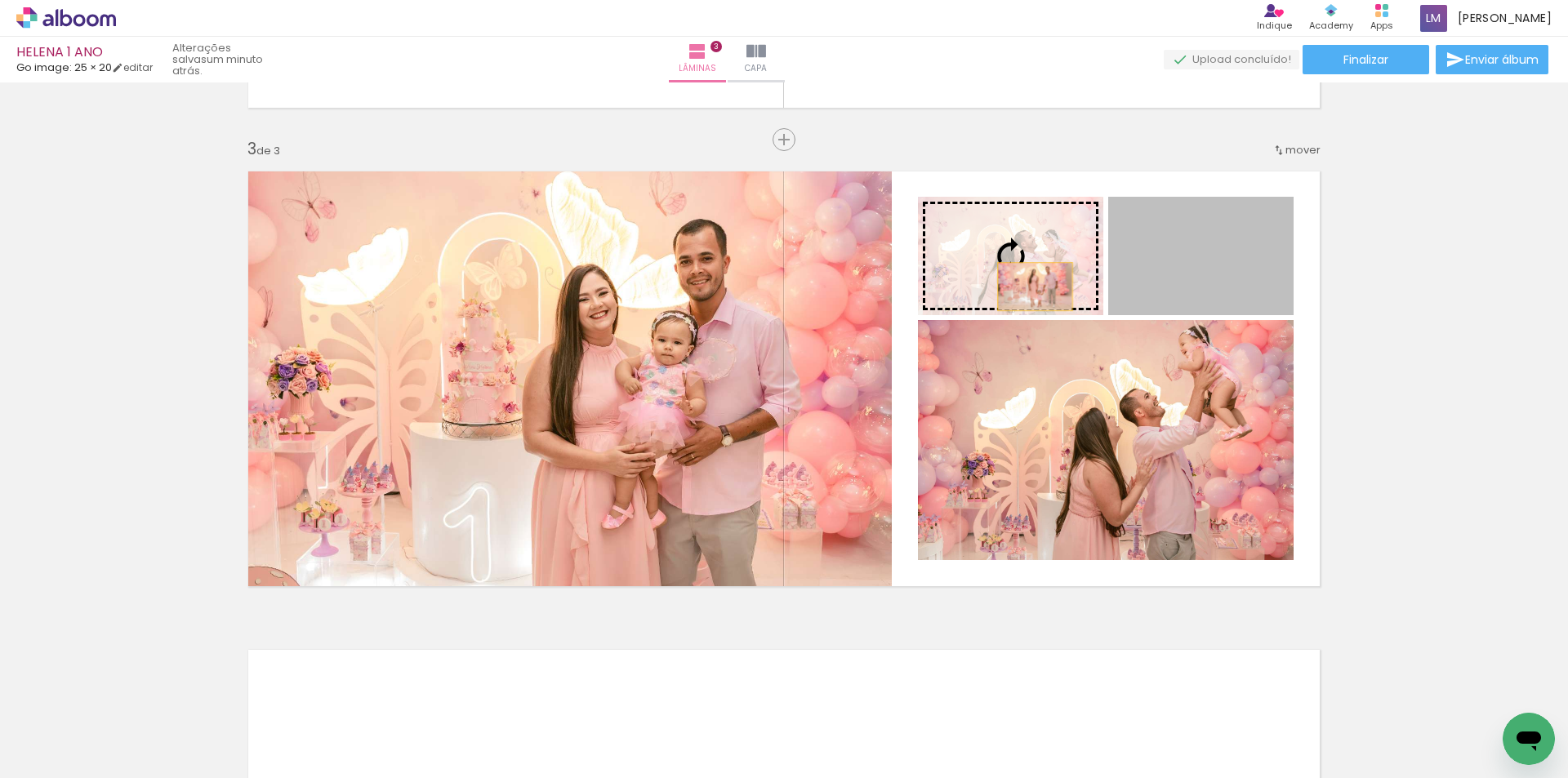
drag, startPoint x: 1154, startPoint y: 290, endPoint x: 1028, endPoint y: 287, distance: 126.0
click at [0, 0] on slot at bounding box center [0, 0] width 0 height 0
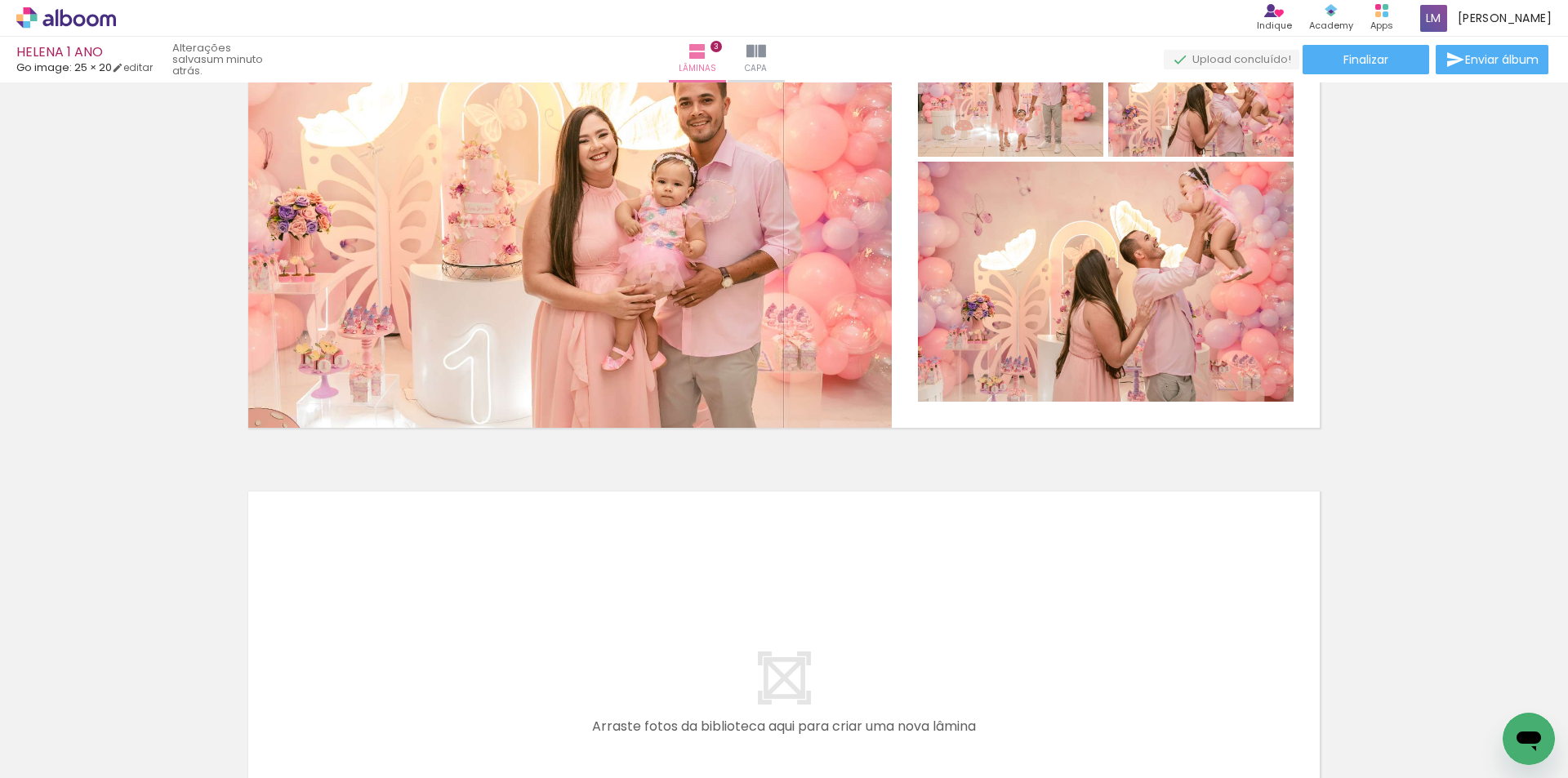
scroll to position [907, 0]
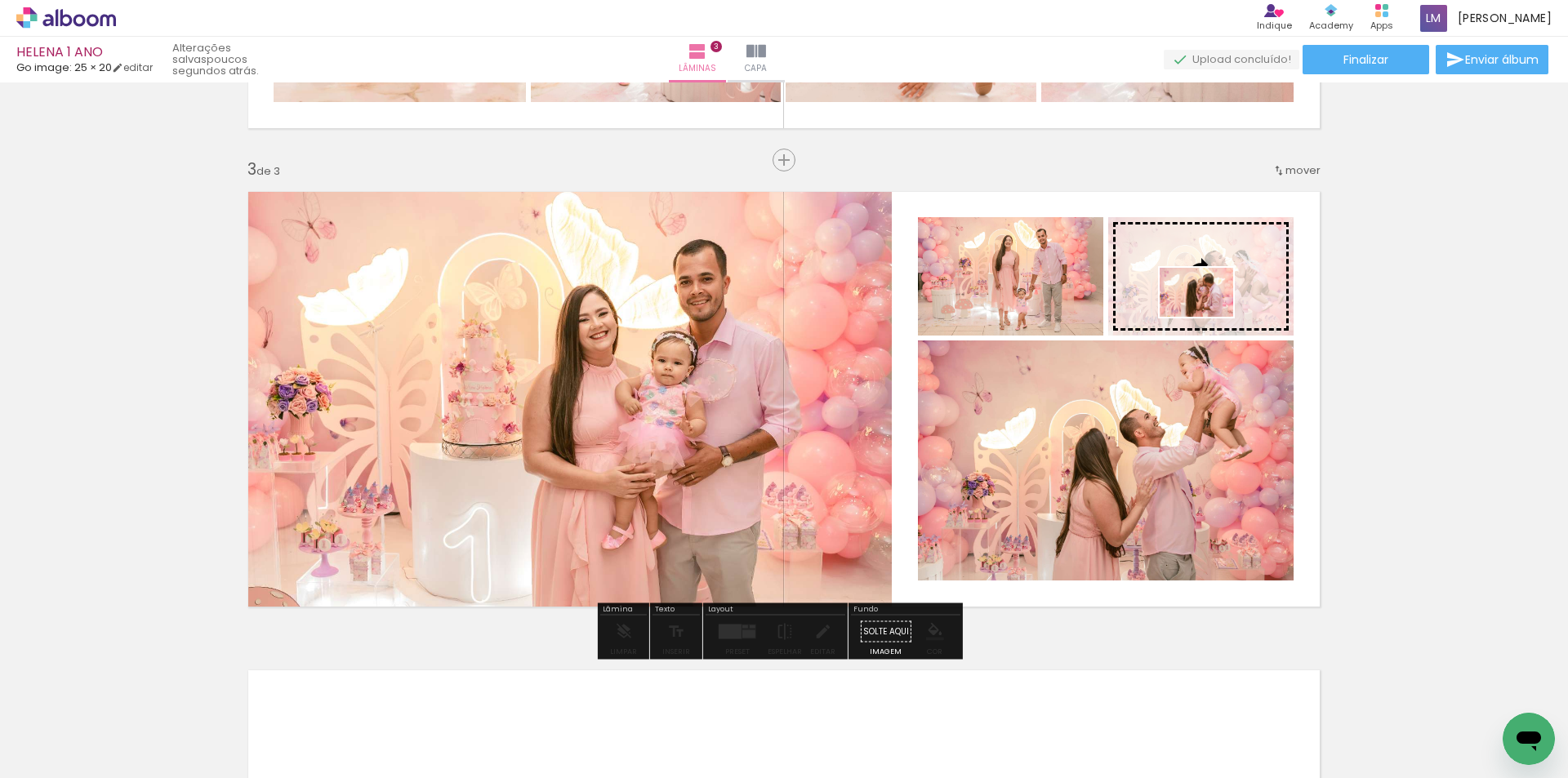
drag, startPoint x: 376, startPoint y: 734, endPoint x: 1209, endPoint y: 317, distance: 931.5
click at [1209, 317] on quentale-workspace at bounding box center [784, 389] width 1568 height 778
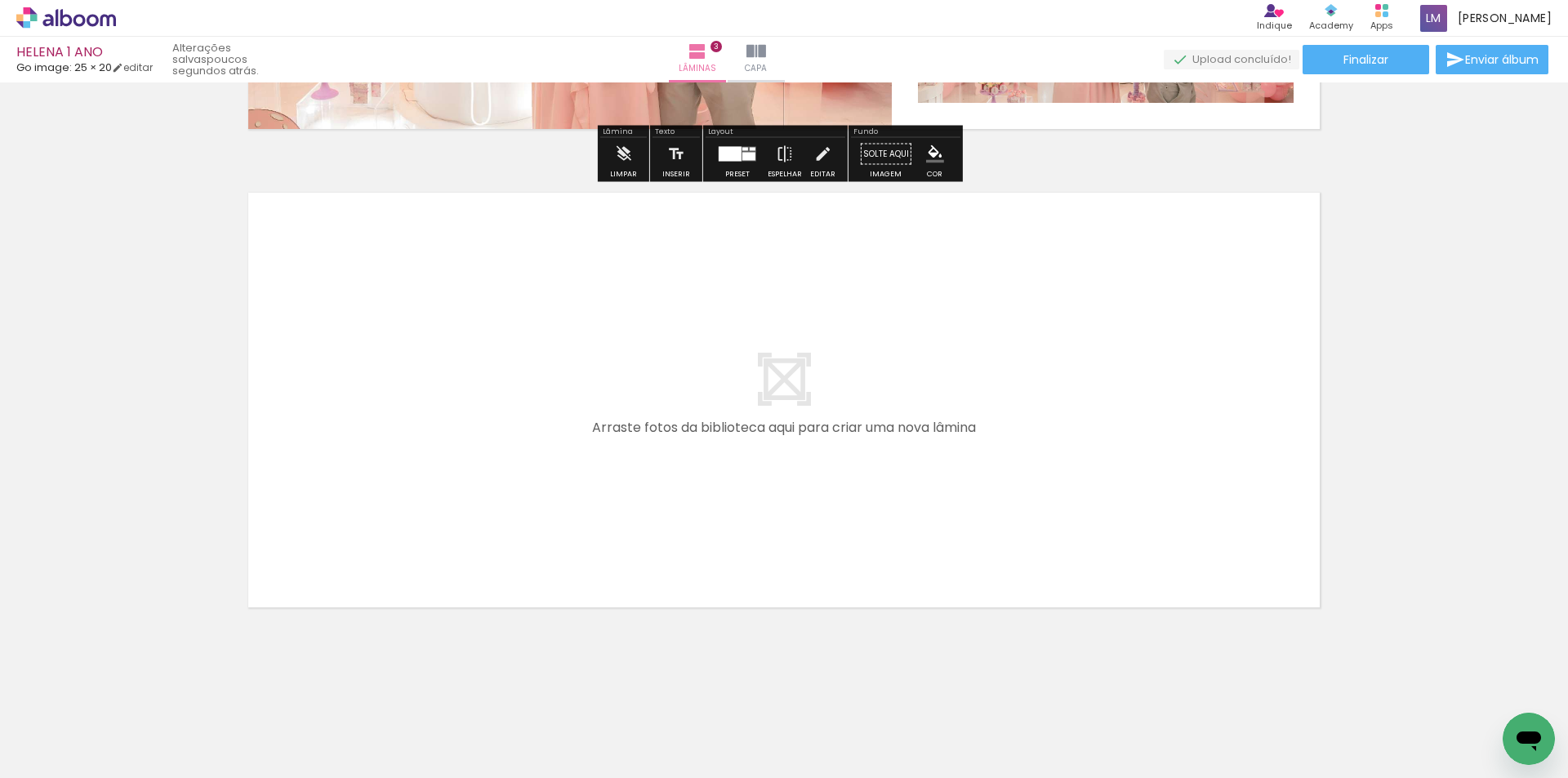
scroll to position [1396, 0]
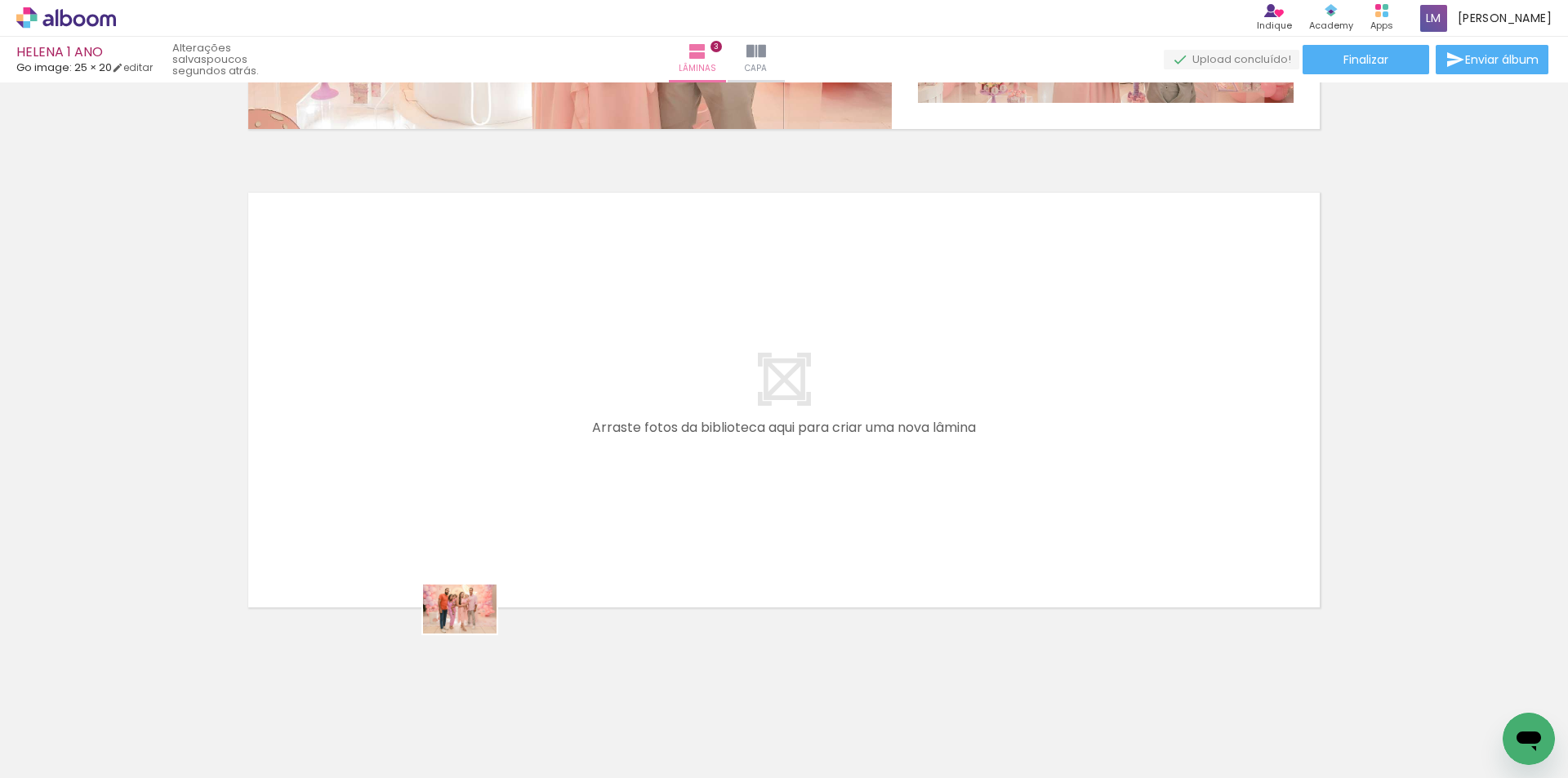
drag, startPoint x: 467, startPoint y: 733, endPoint x: 623, endPoint y: 775, distance: 161.6
click at [471, 523] on quentale-workspace at bounding box center [784, 389] width 1568 height 778
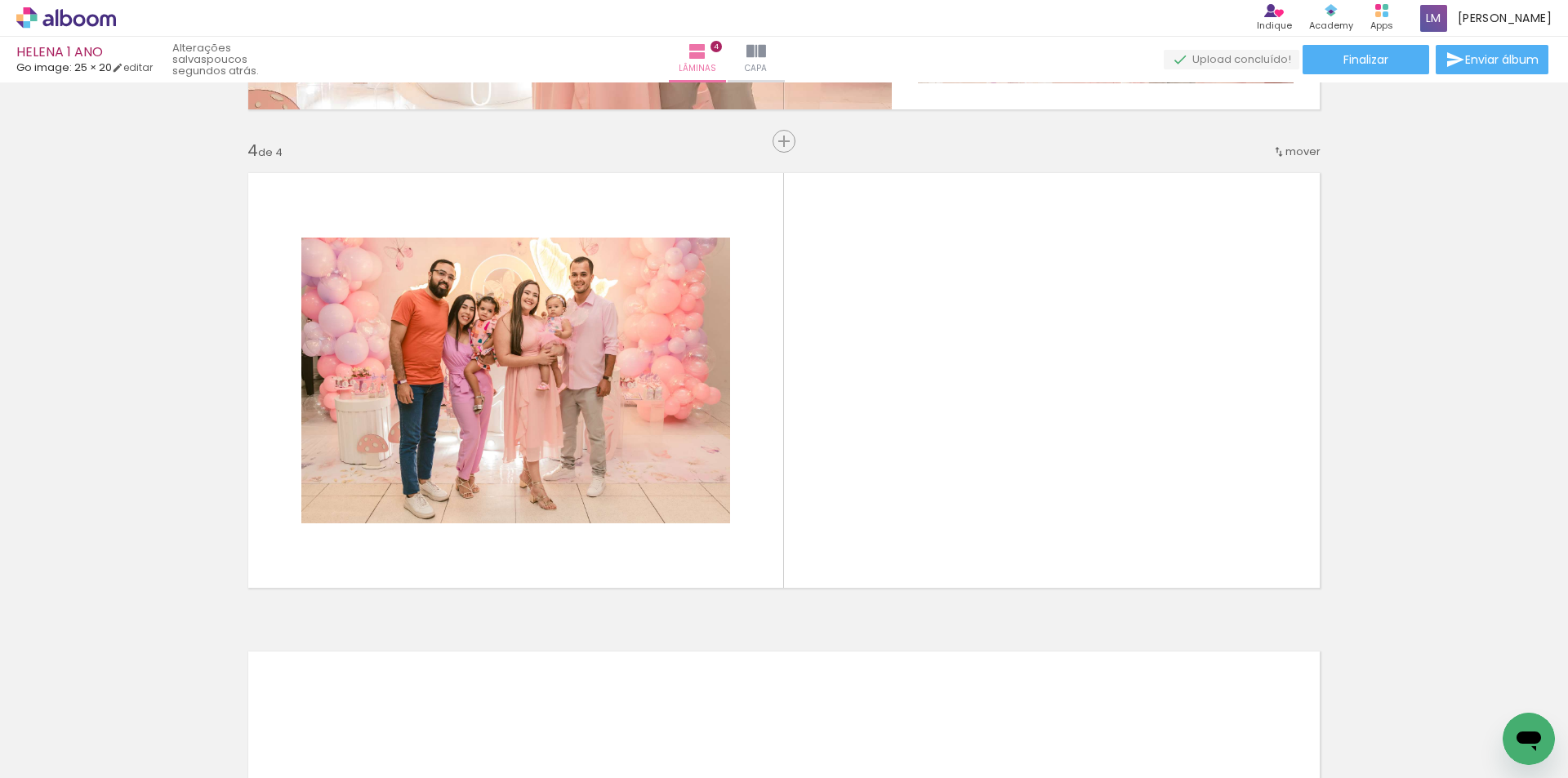
scroll to position [1406, 0]
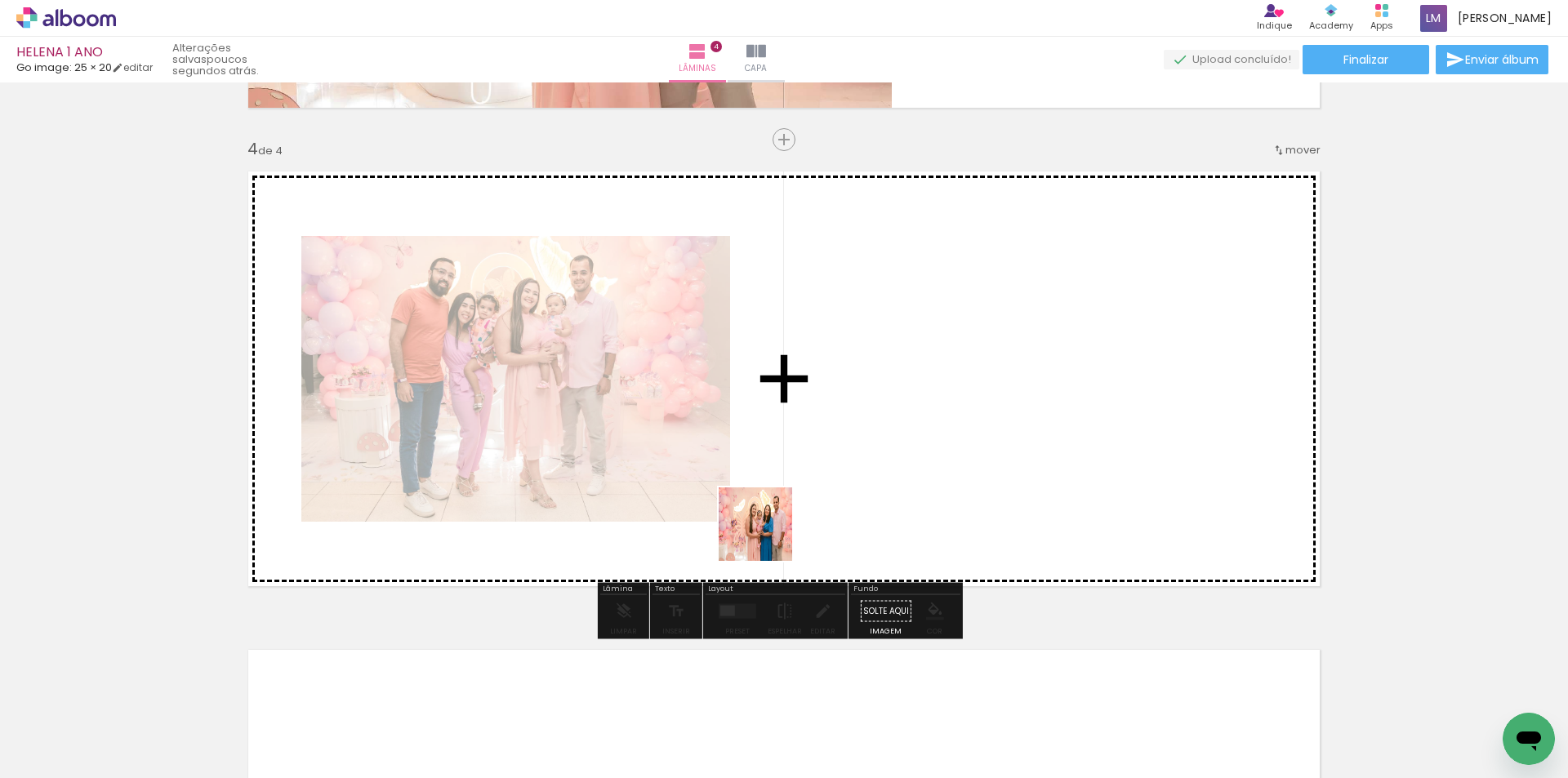
drag, startPoint x: 757, startPoint y: 742, endPoint x: 779, endPoint y: 528, distance: 215.1
click at [765, 512] on quentale-workspace at bounding box center [784, 389] width 1568 height 778
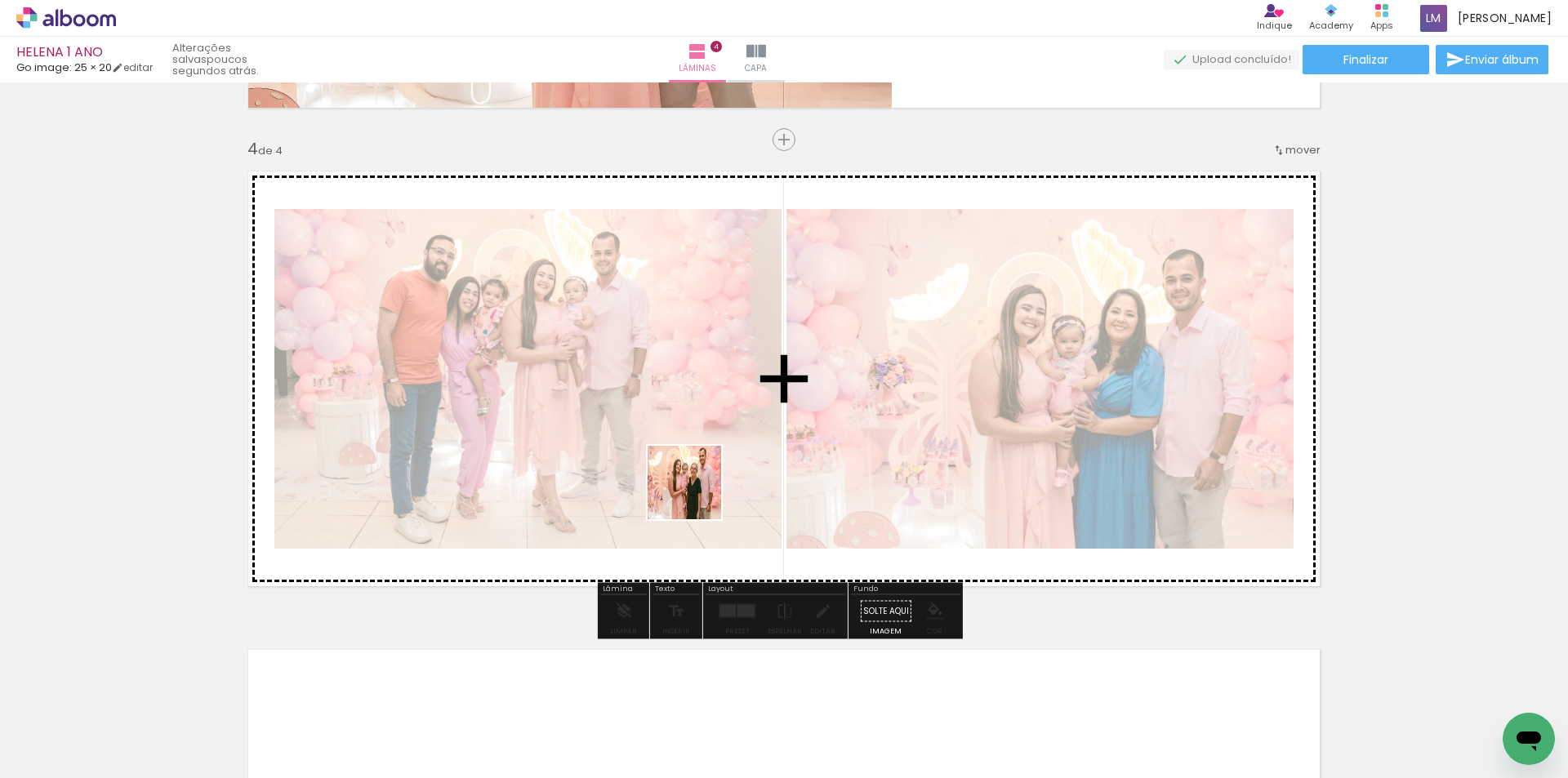
drag, startPoint x: 653, startPoint y: 740, endPoint x: 655, endPoint y: 670, distance: 70.0
click at [700, 481] on quentale-workspace at bounding box center [784, 389] width 1568 height 778
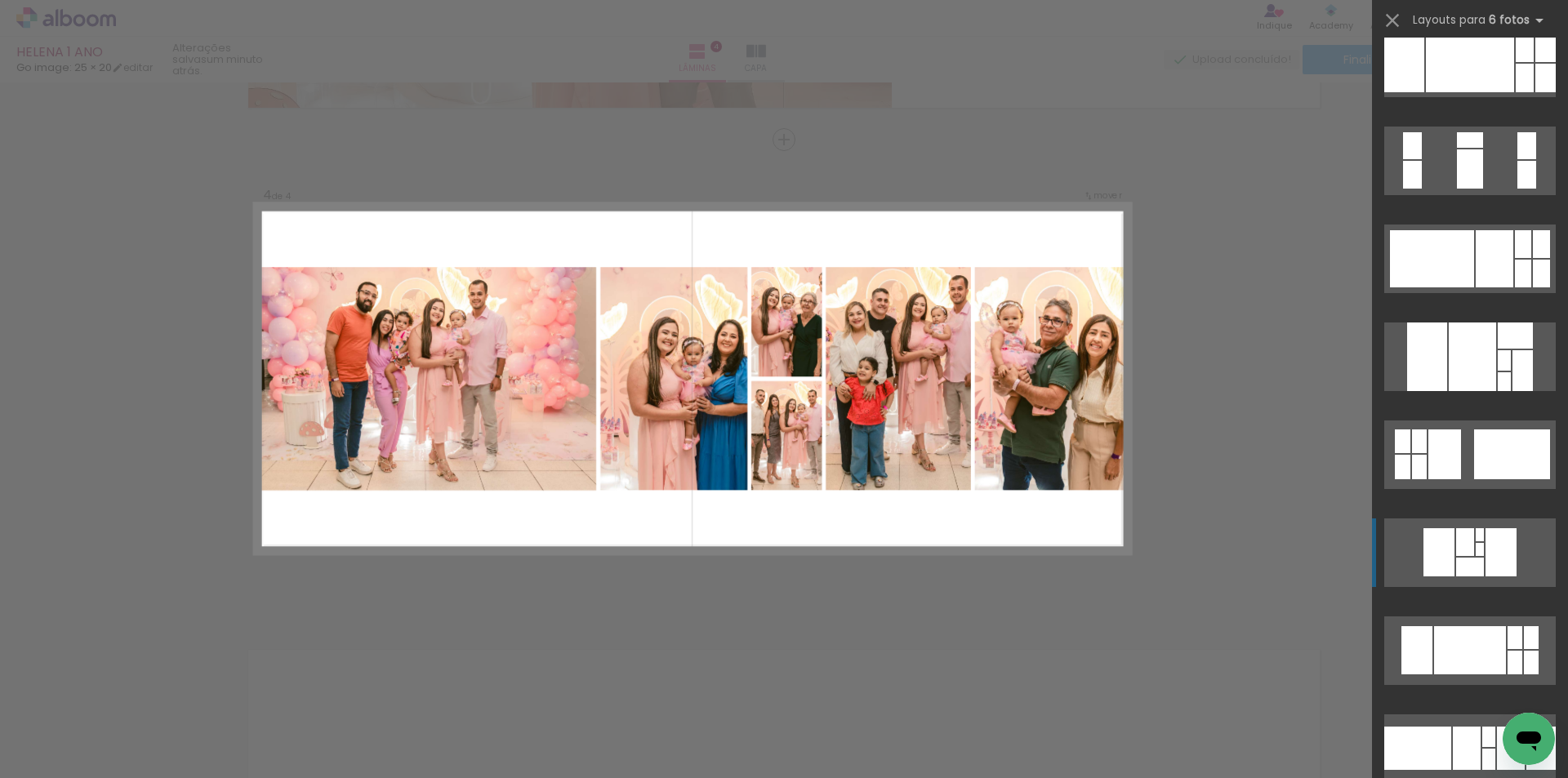
scroll to position [41552, 0]
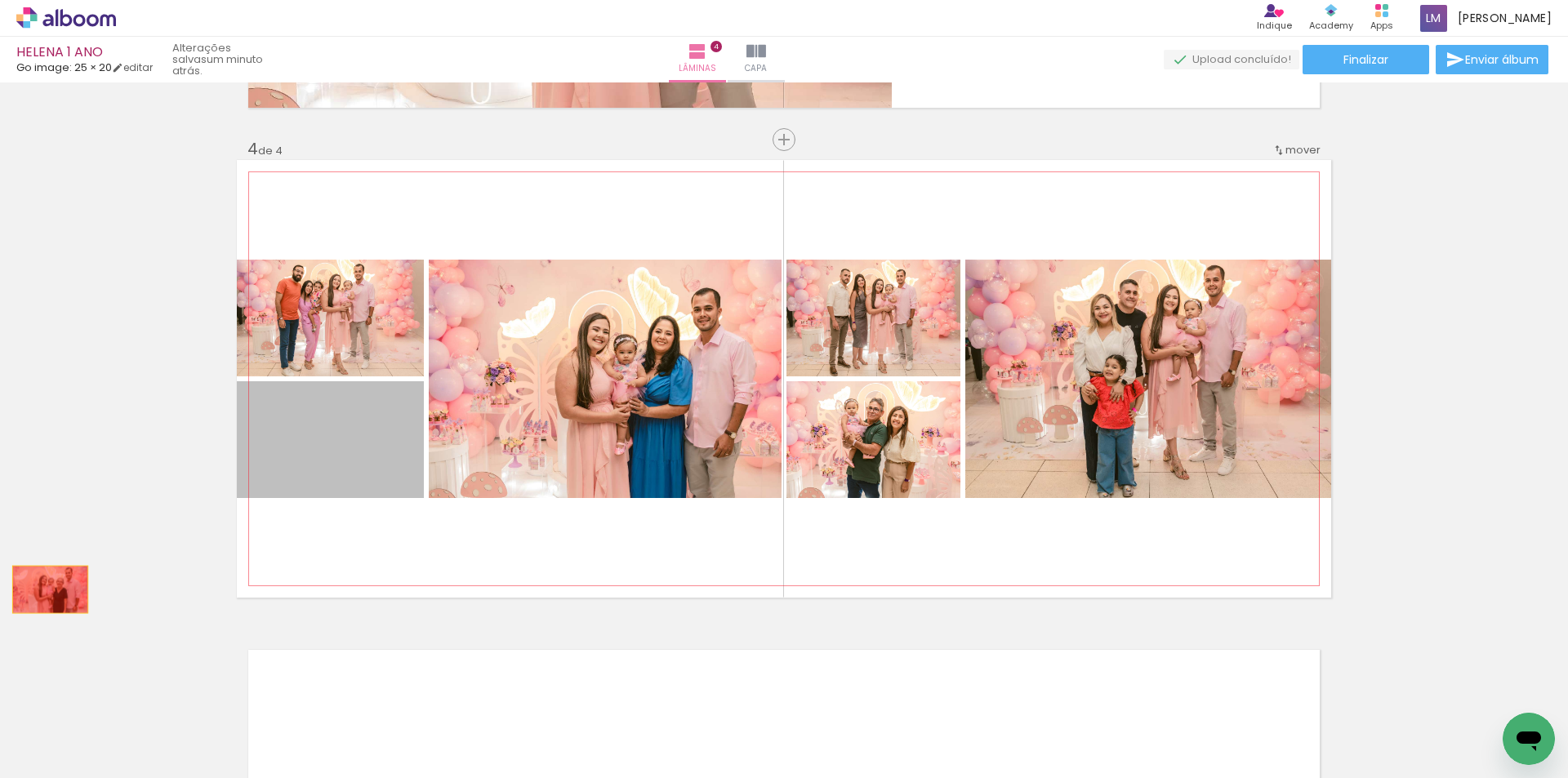
drag, startPoint x: 361, startPoint y: 449, endPoint x: 45, endPoint y: 589, distance: 345.6
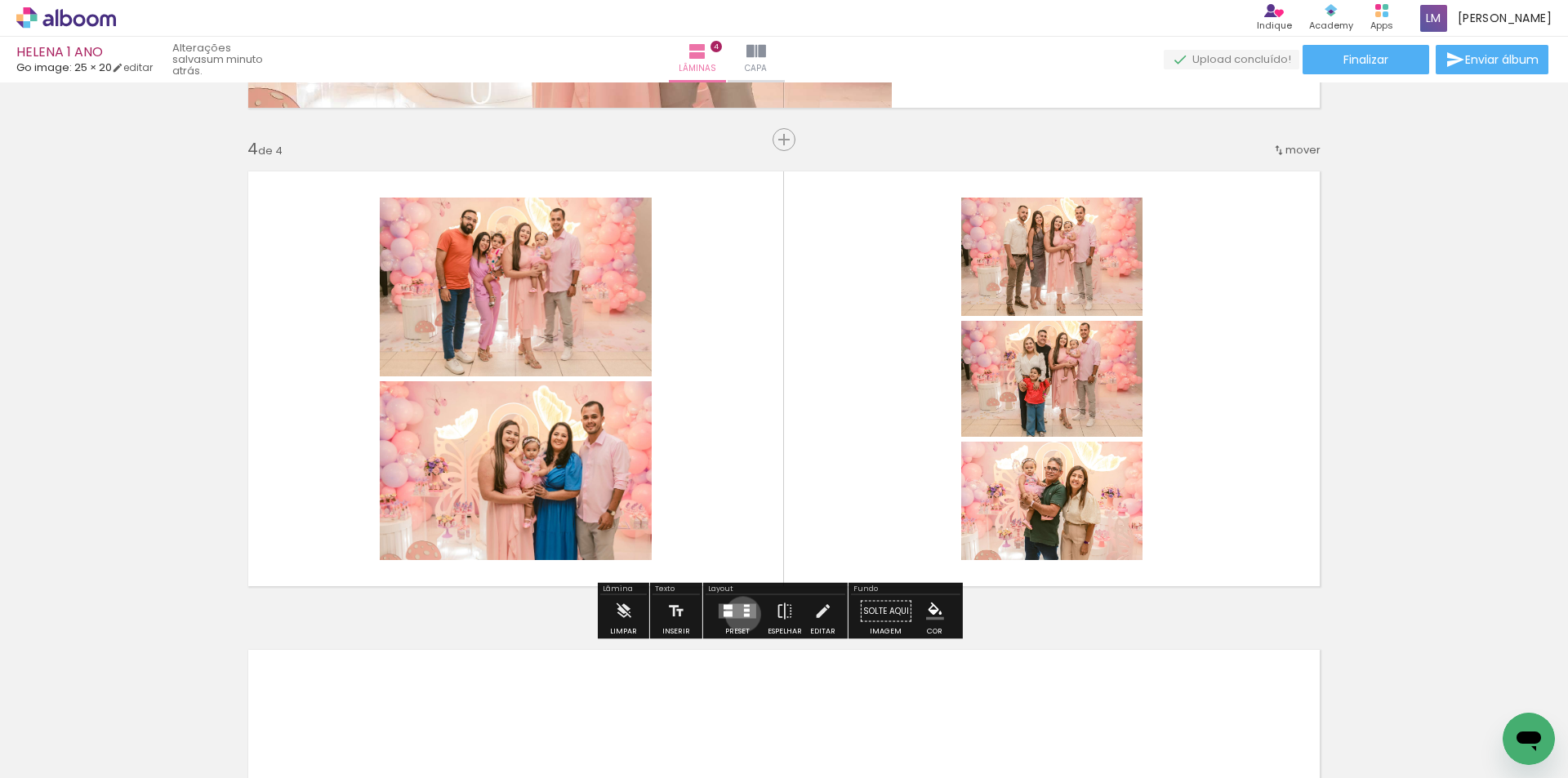
click at [739, 614] on quentale-layouter at bounding box center [737, 610] width 37 height 14
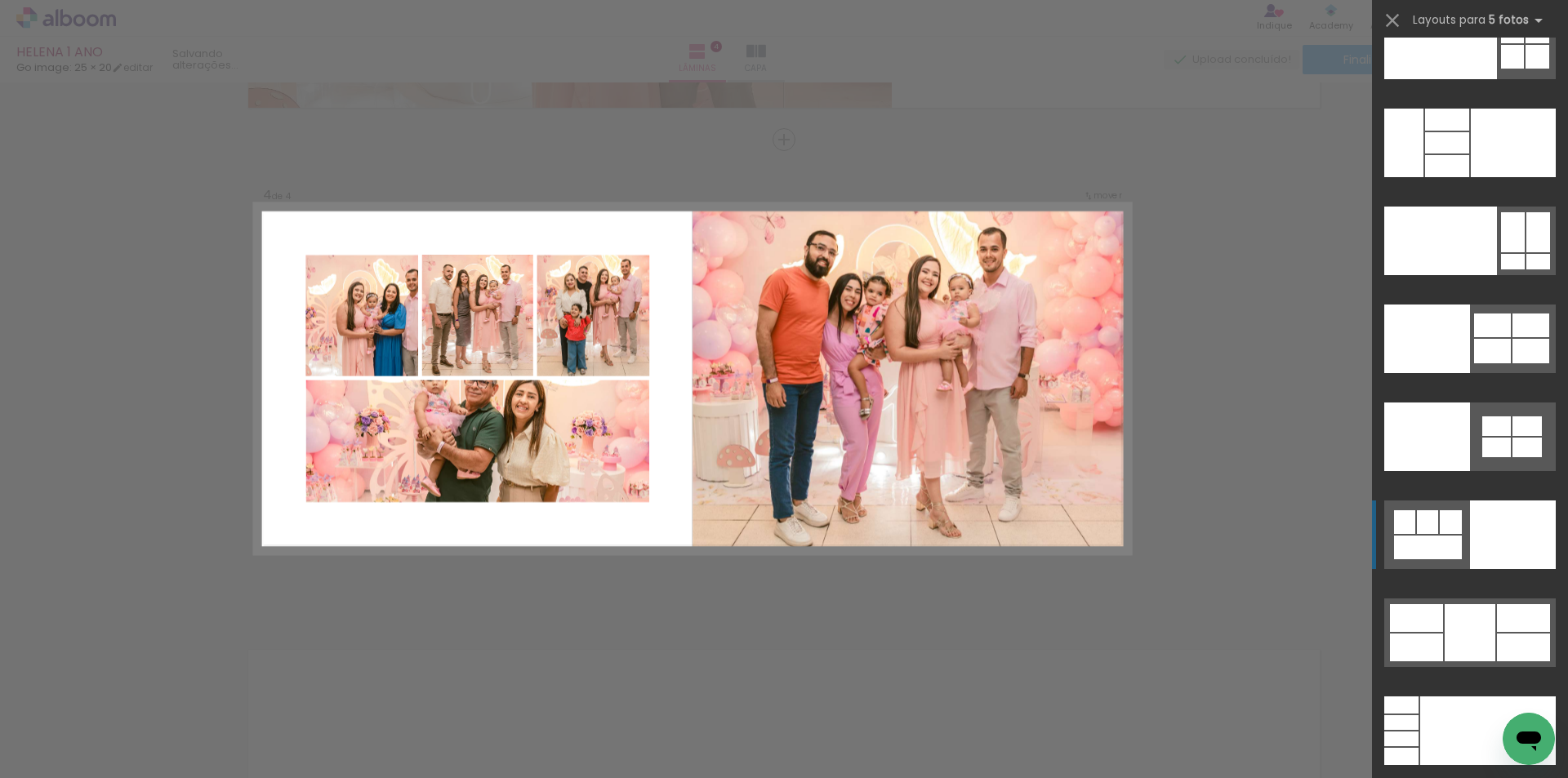
scroll to position [44508, 0]
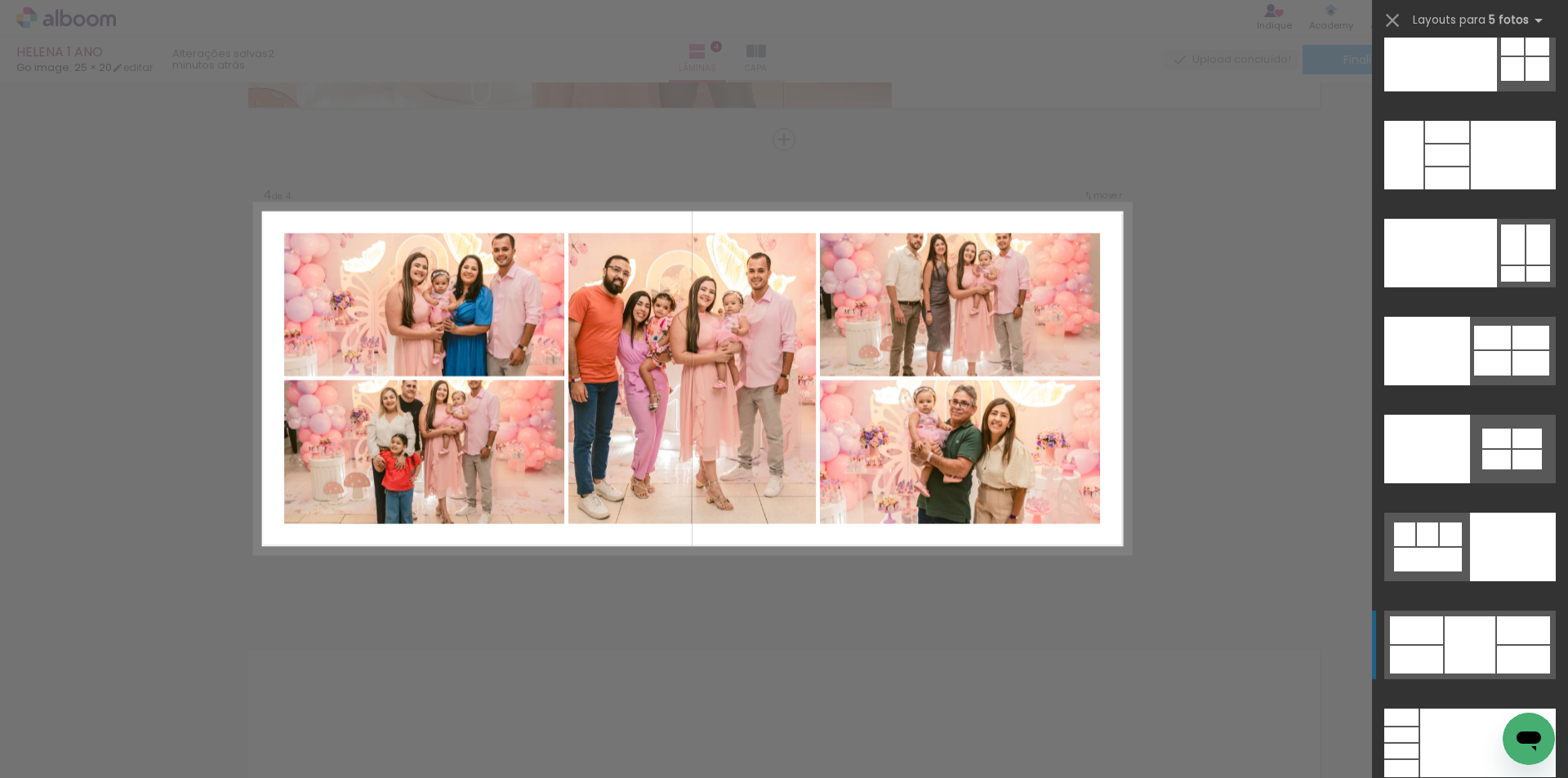
click at [1486, 641] on div at bounding box center [1470, 645] width 50 height 57
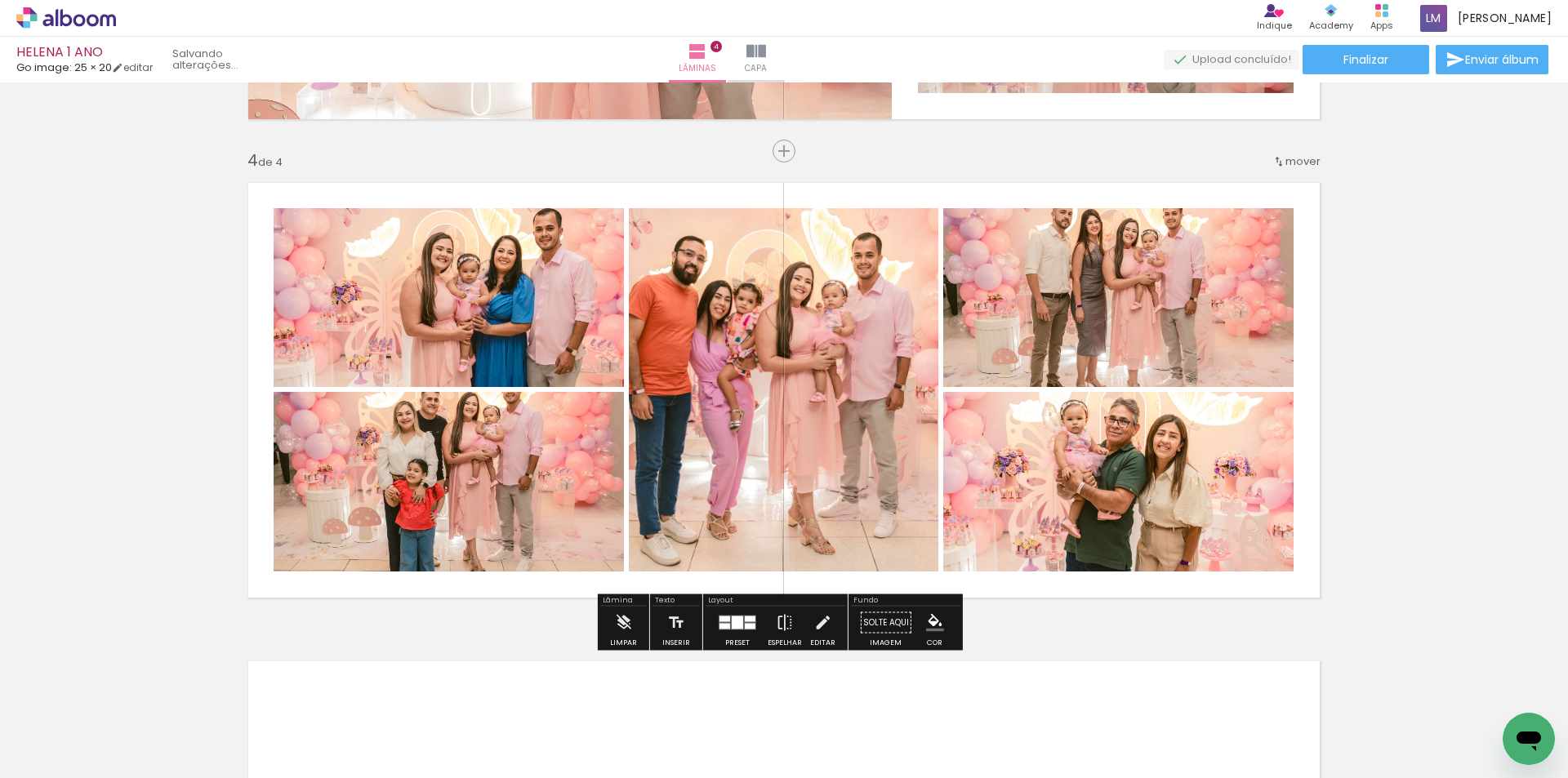
scroll to position [1388, 0]
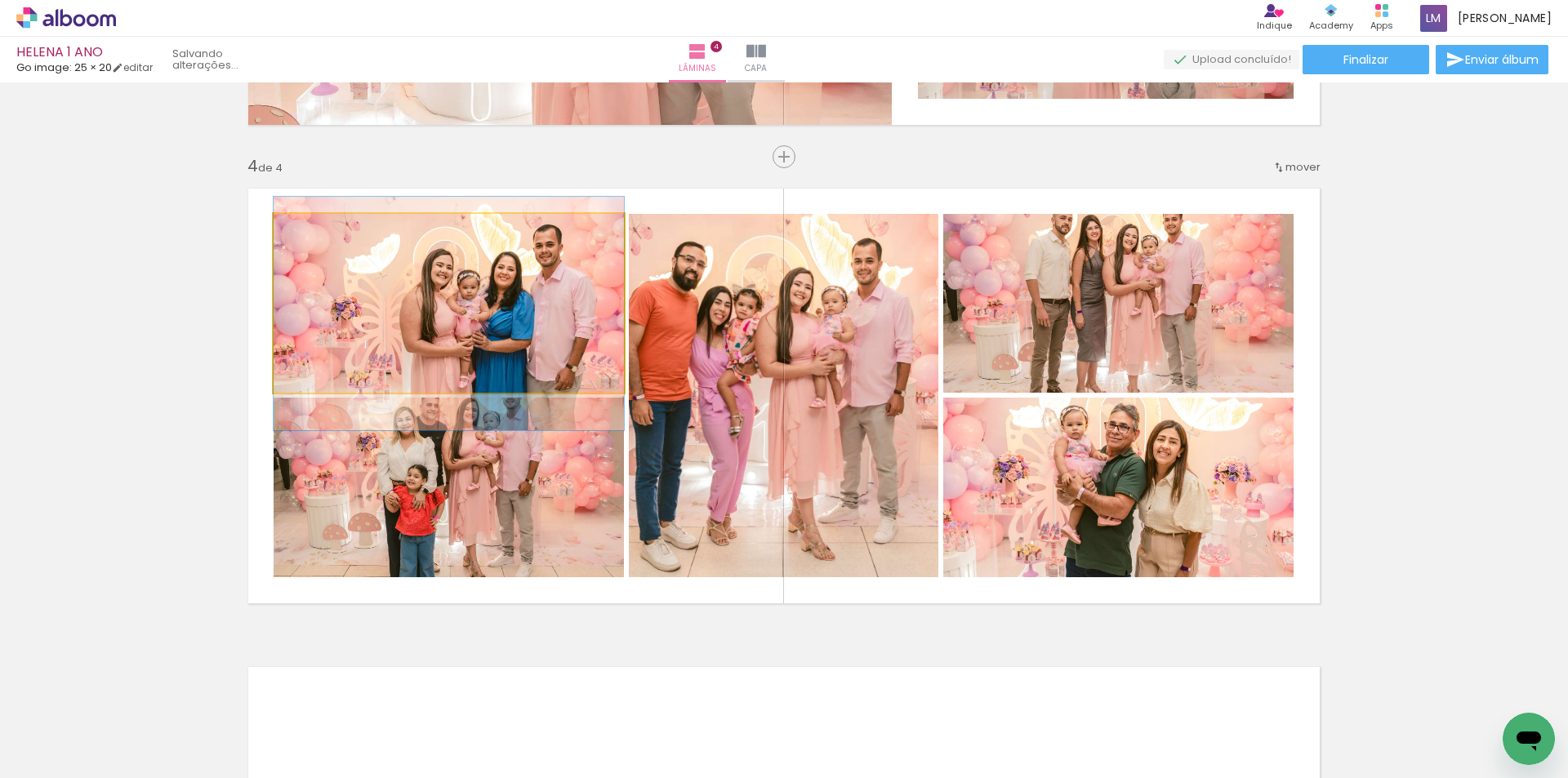
drag, startPoint x: 541, startPoint y: 347, endPoint x: 540, endPoint y: 358, distance: 11.0
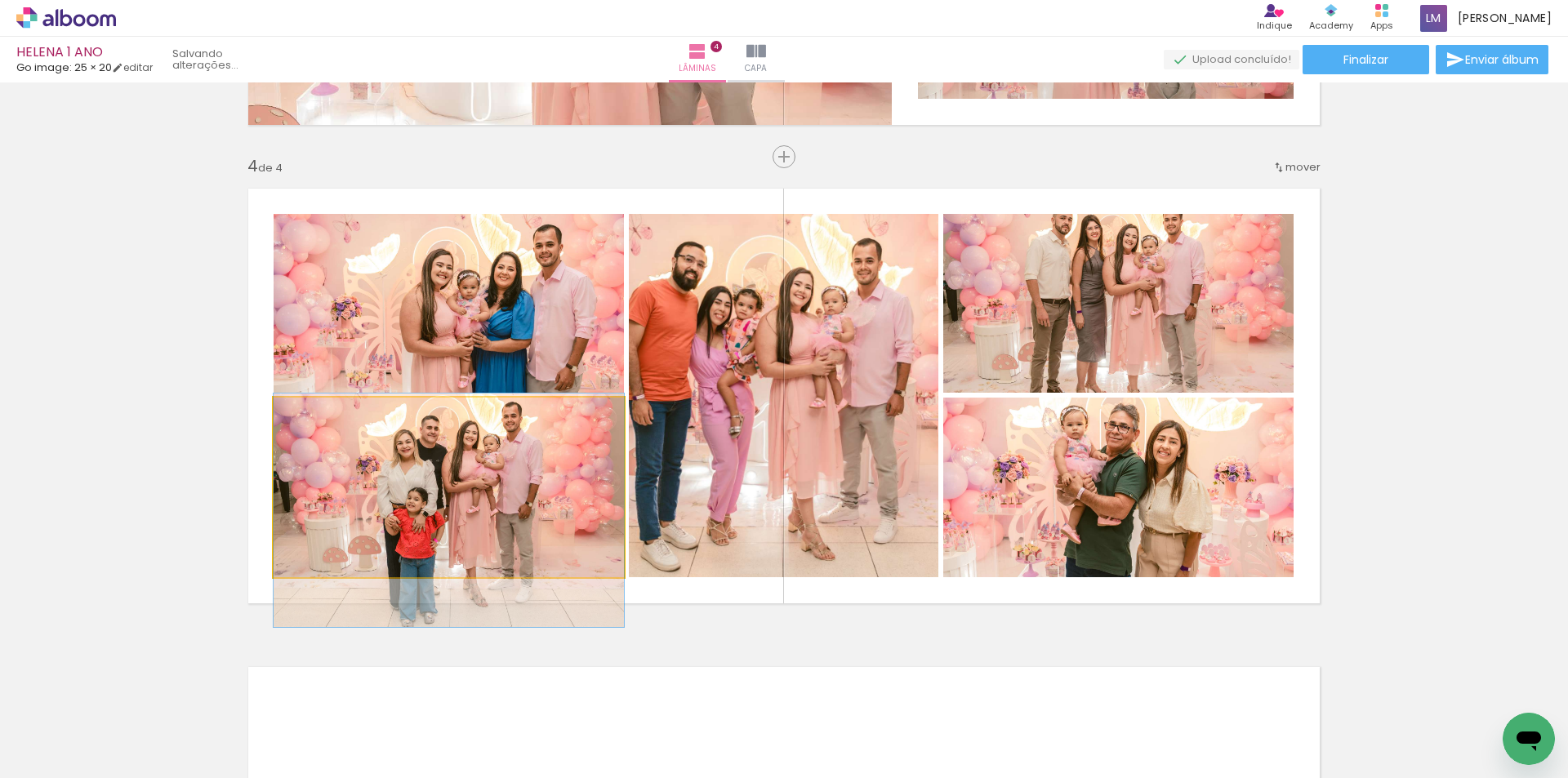
drag, startPoint x: 523, startPoint y: 486, endPoint x: 524, endPoint y: 509, distance: 23.0
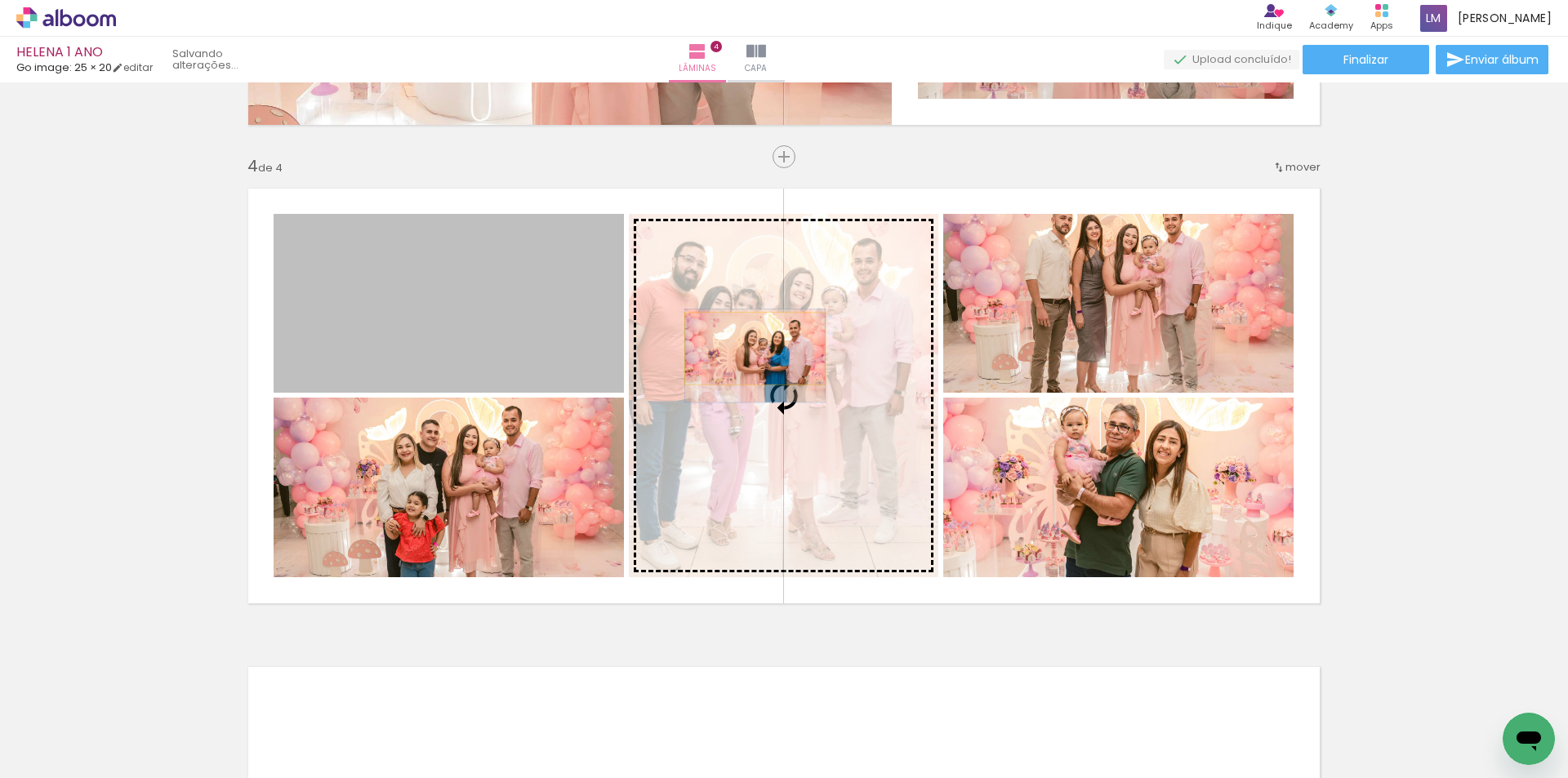
drag, startPoint x: 528, startPoint y: 335, endPoint x: 749, endPoint y: 349, distance: 221.4
click at [0, 0] on slot at bounding box center [0, 0] width 0 height 0
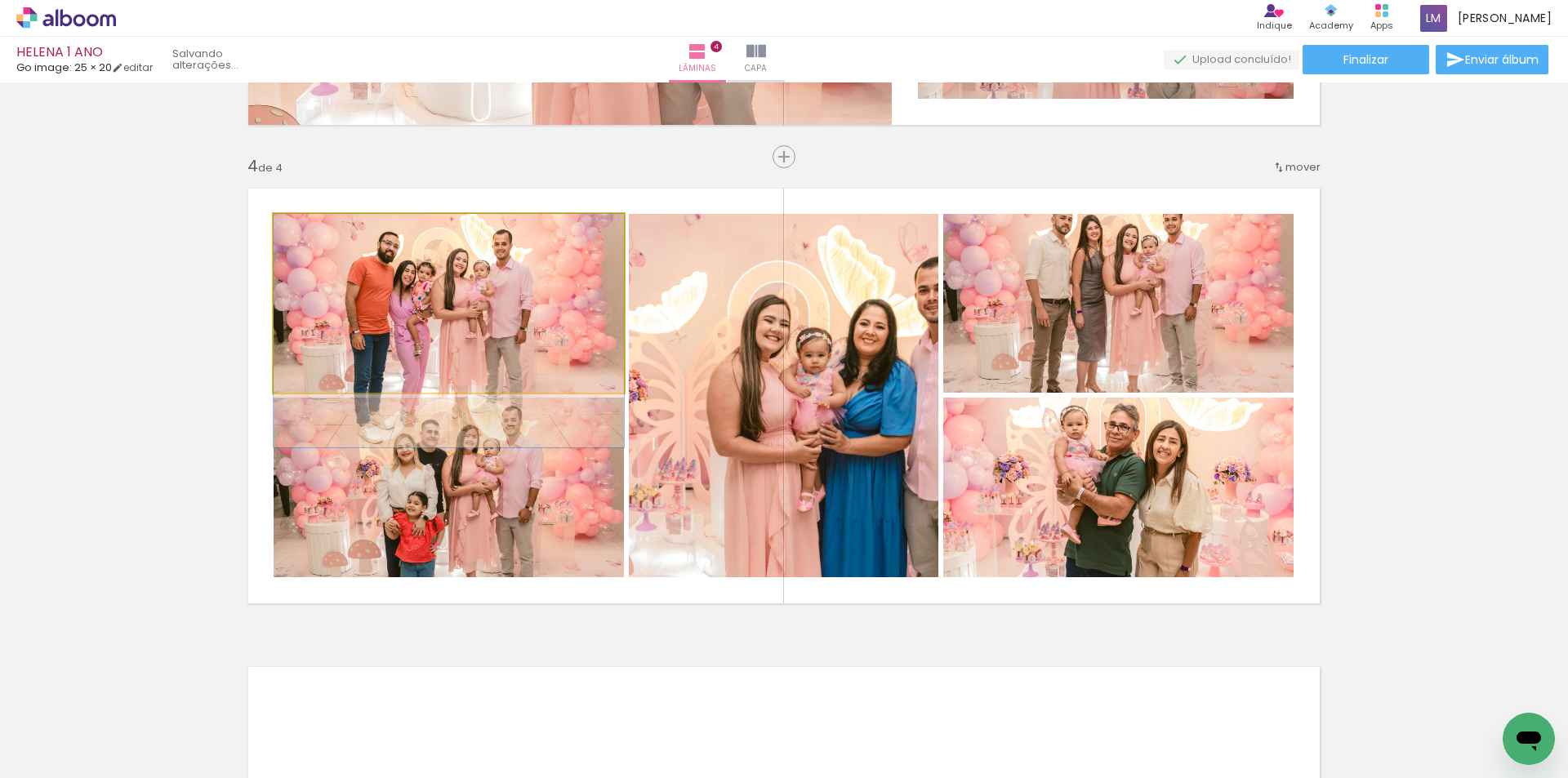
drag, startPoint x: 493, startPoint y: 352, endPoint x: 506, endPoint y: 394, distance: 44.0
click at [506, 394] on quentale-layouter at bounding box center [784, 396] width 1095 height 438
click at [317, 358] on quentale-photo at bounding box center [449, 304] width 351 height 179
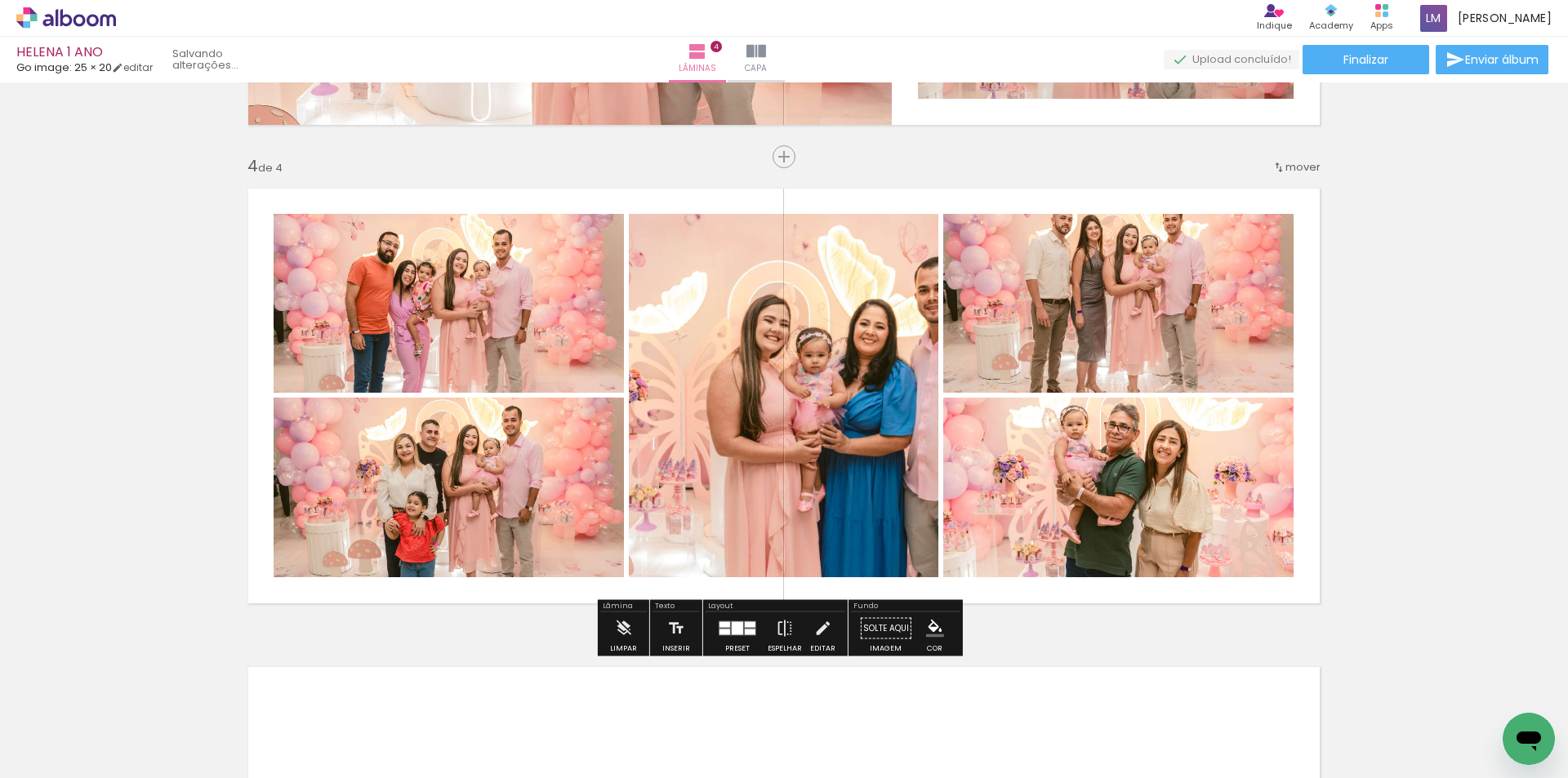
click at [309, 374] on quentale-photo at bounding box center [449, 304] width 351 height 179
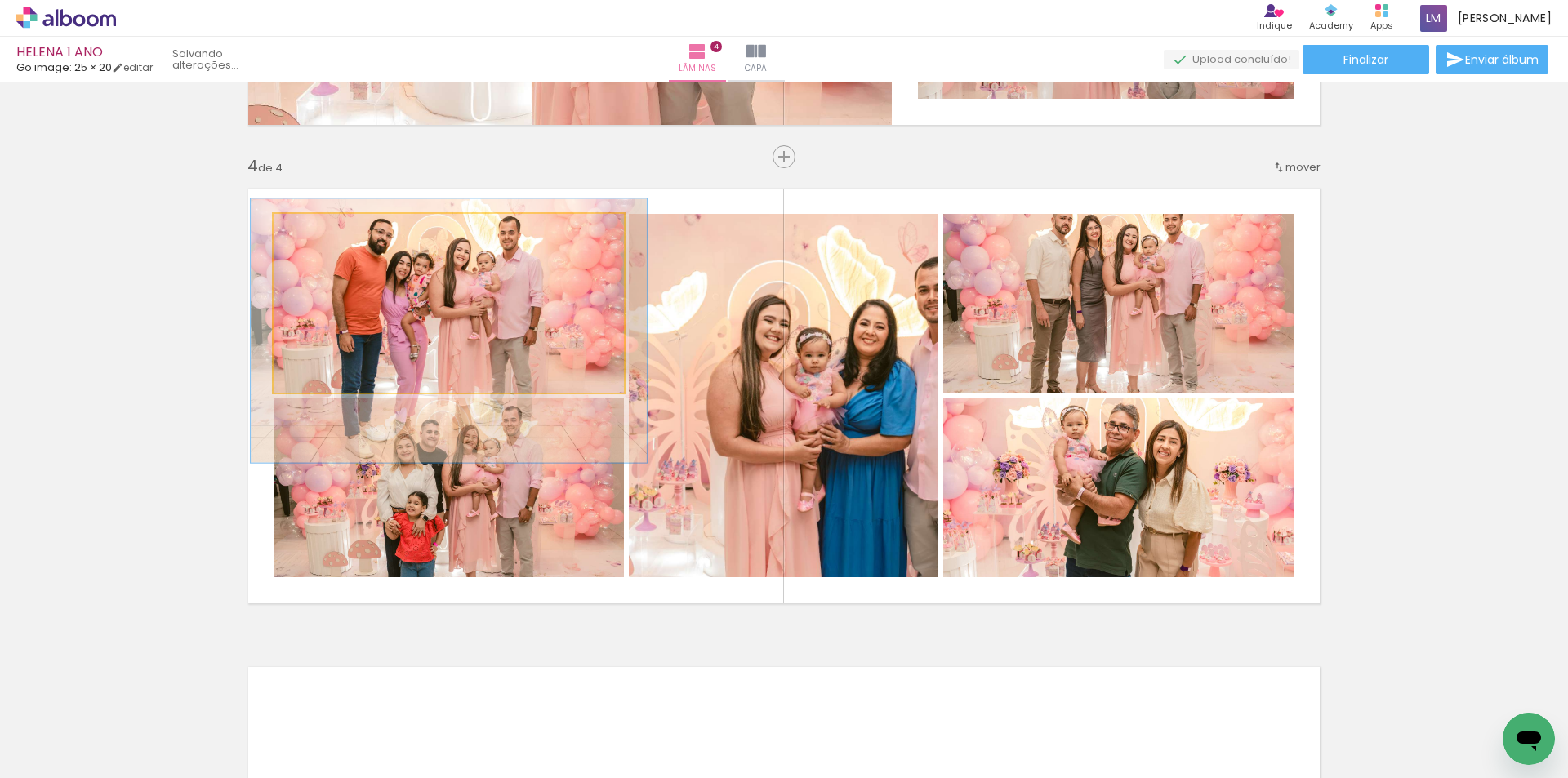
drag, startPoint x: 312, startPoint y: 230, endPoint x: 320, endPoint y: 238, distance: 11.3
type paper-slider "113"
click at [320, 238] on div at bounding box center [319, 230] width 26 height 26
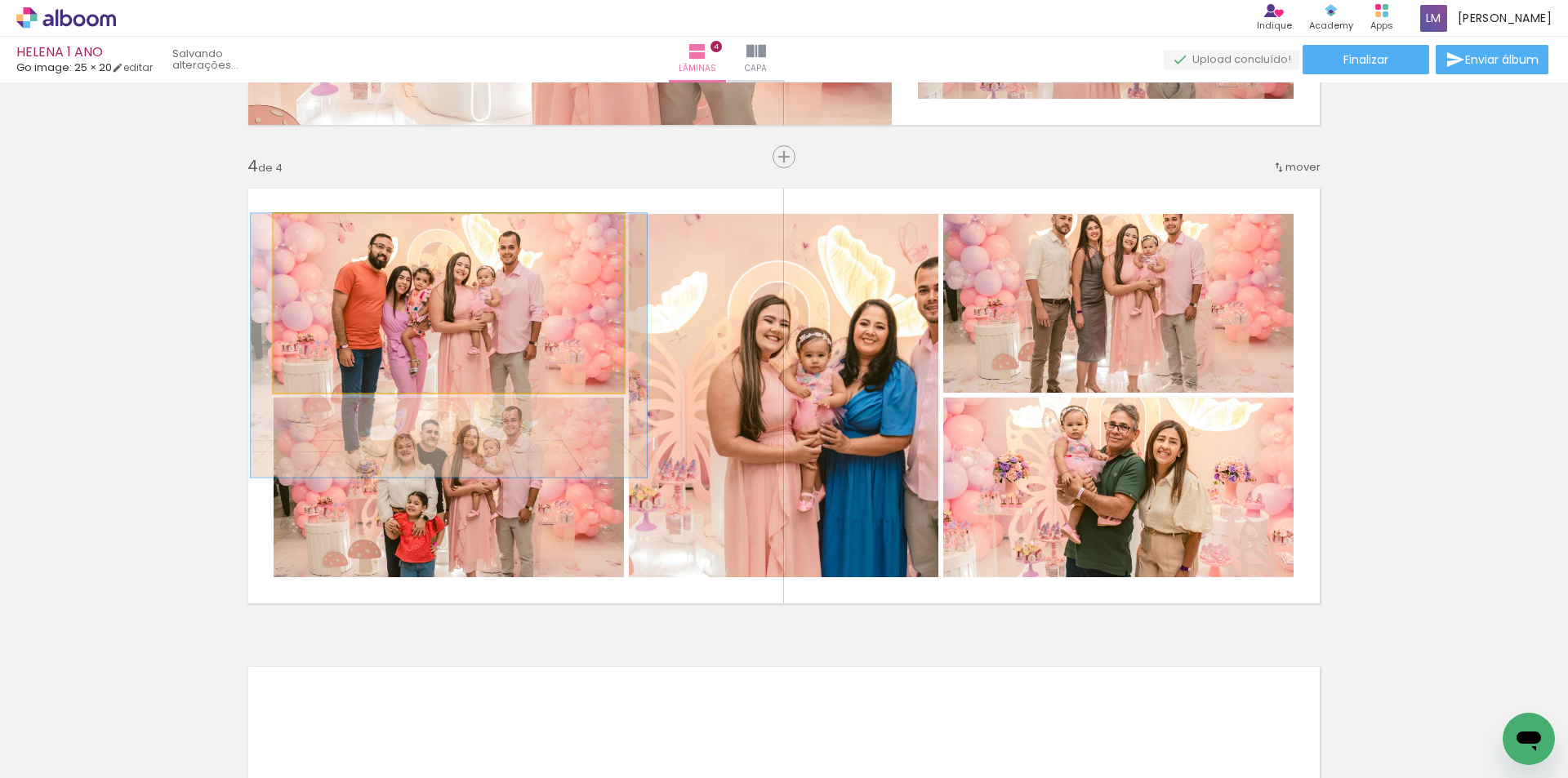
drag, startPoint x: 486, startPoint y: 334, endPoint x: 486, endPoint y: 352, distance: 18.0
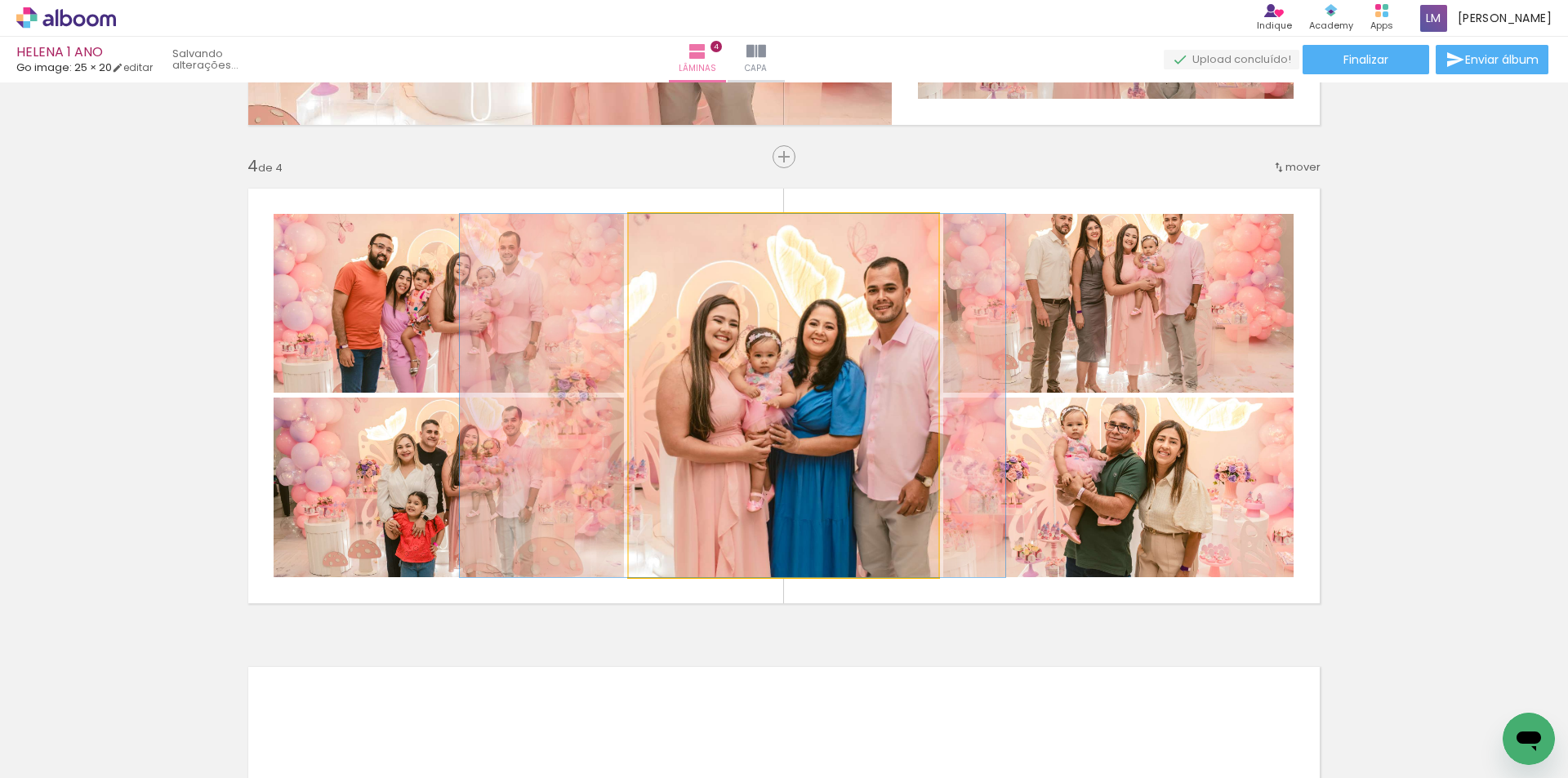
drag, startPoint x: 816, startPoint y: 490, endPoint x: 765, endPoint y: 501, distance: 52.2
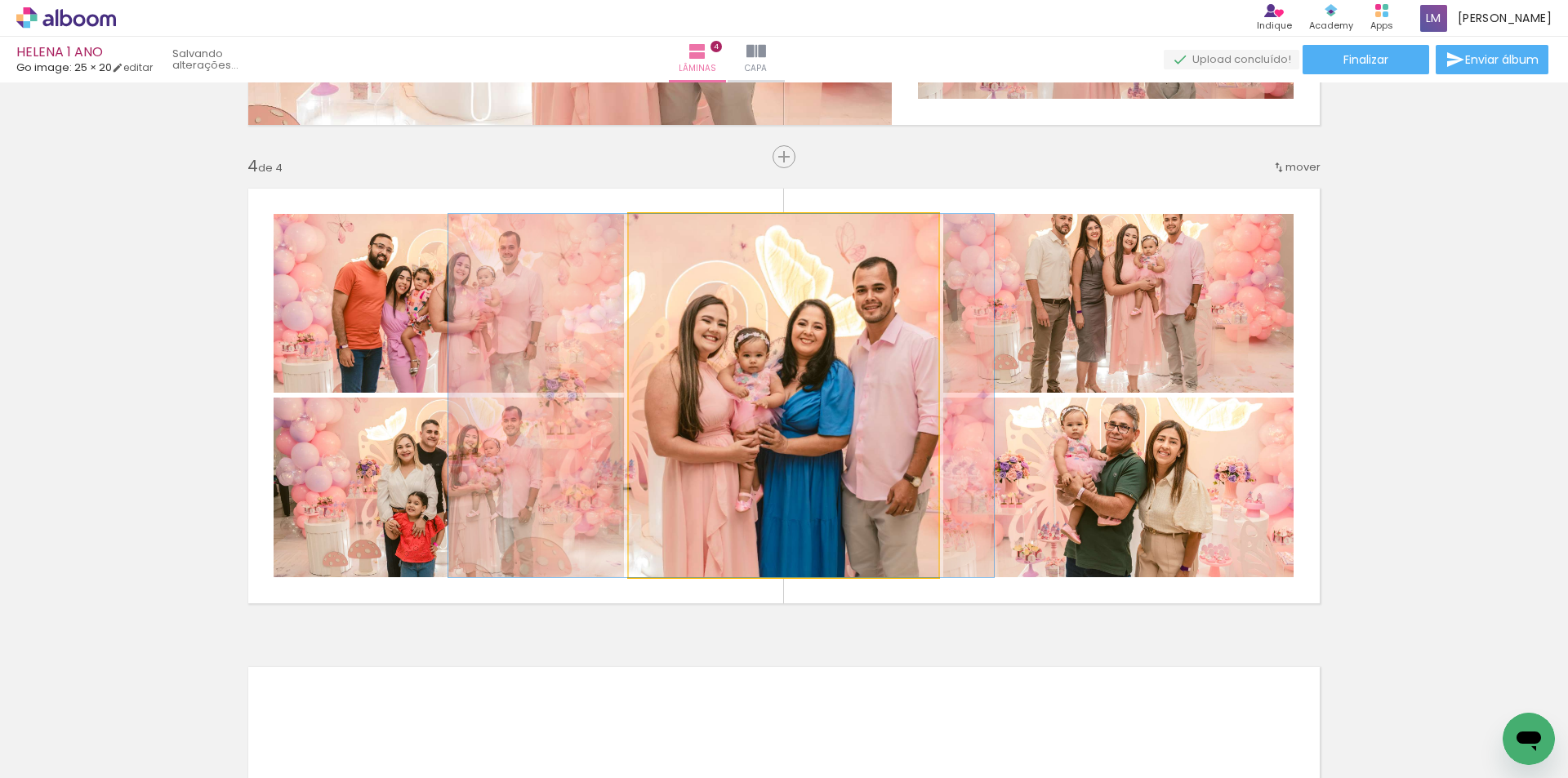
drag, startPoint x: 811, startPoint y: 498, endPoint x: 799, endPoint y: 504, distance: 13.4
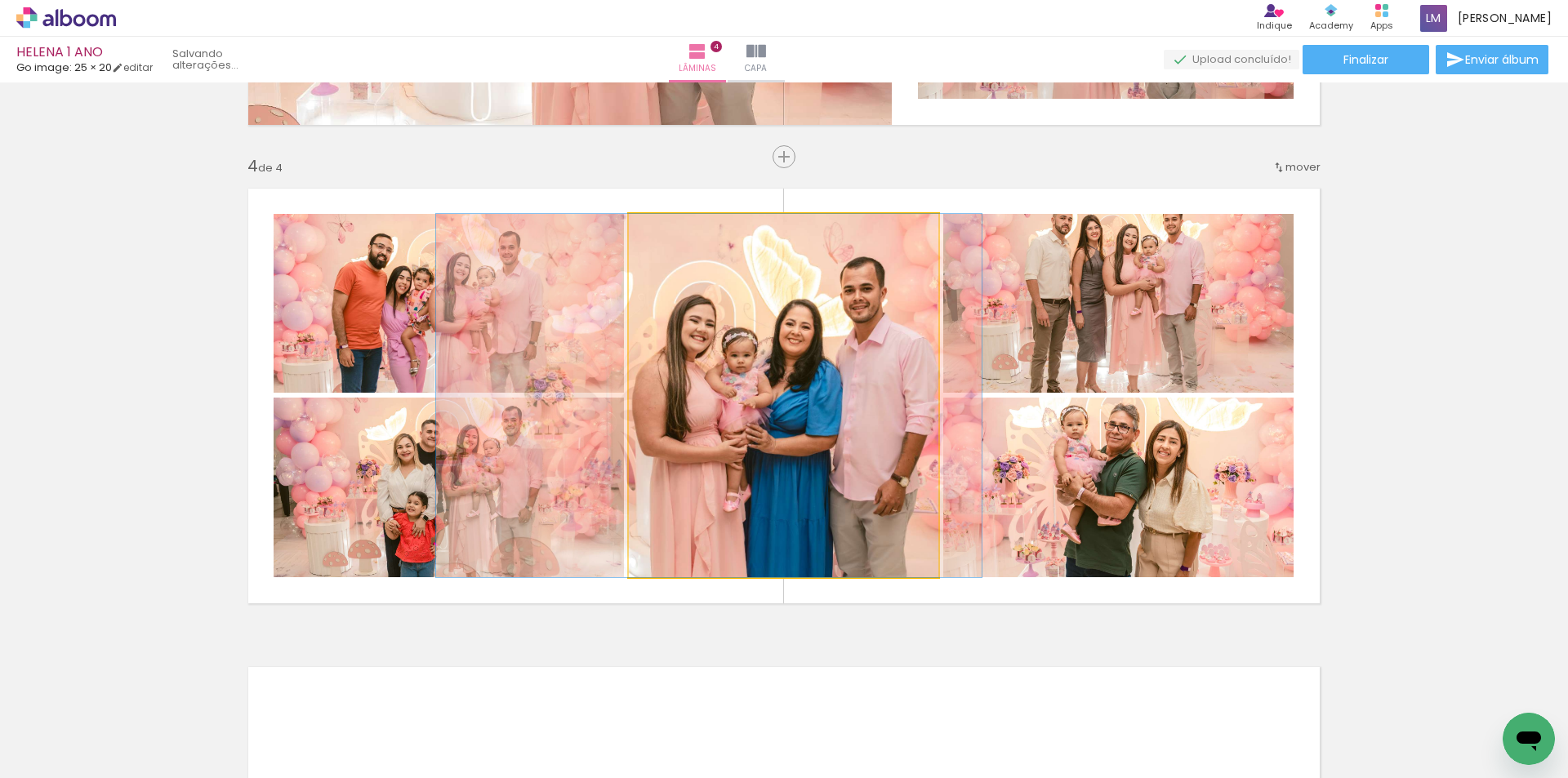
drag, startPoint x: 831, startPoint y: 483, endPoint x: 818, endPoint y: 488, distance: 13.9
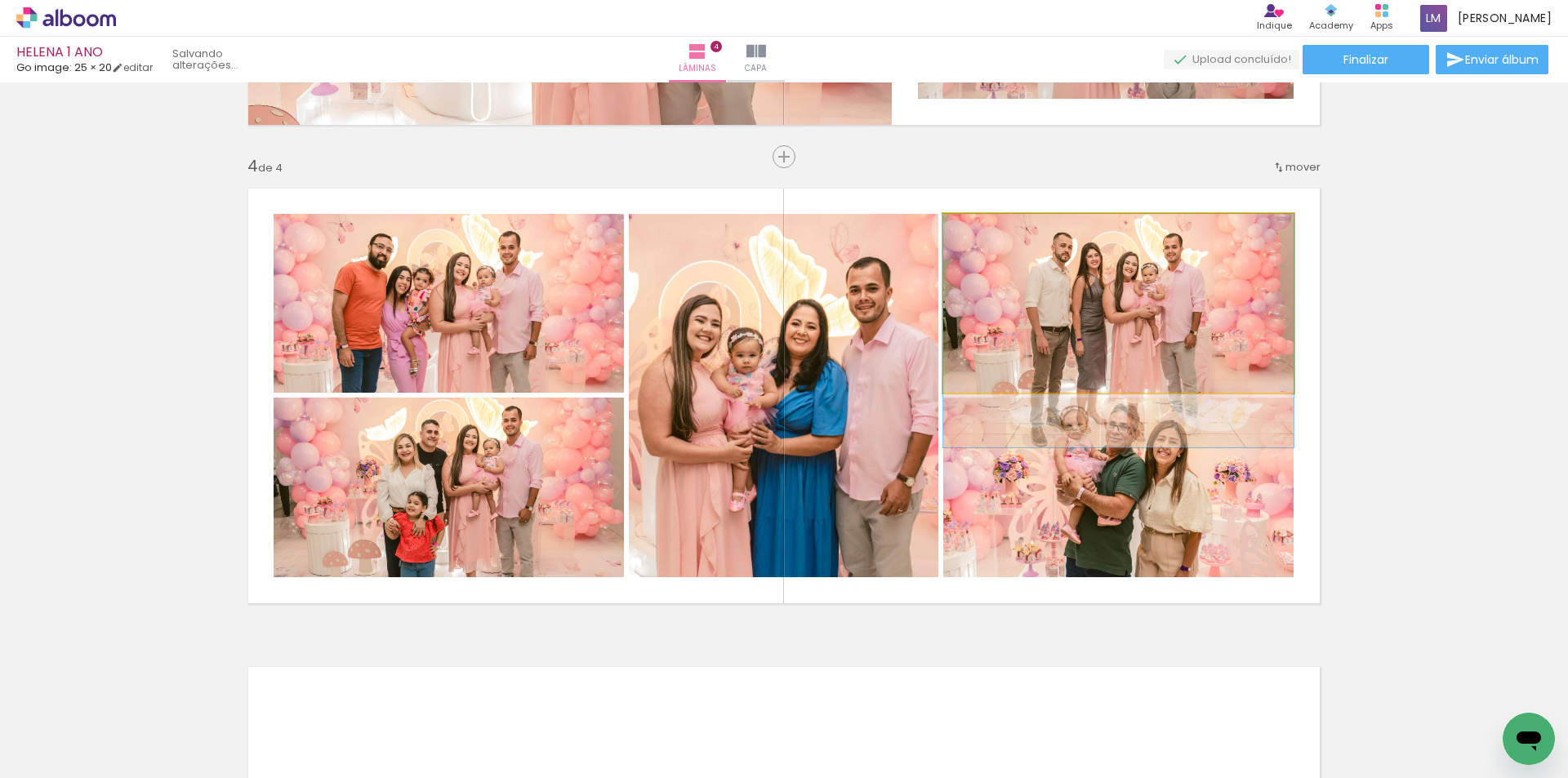
drag, startPoint x: 1172, startPoint y: 350, endPoint x: 1169, endPoint y: 387, distance: 37.1
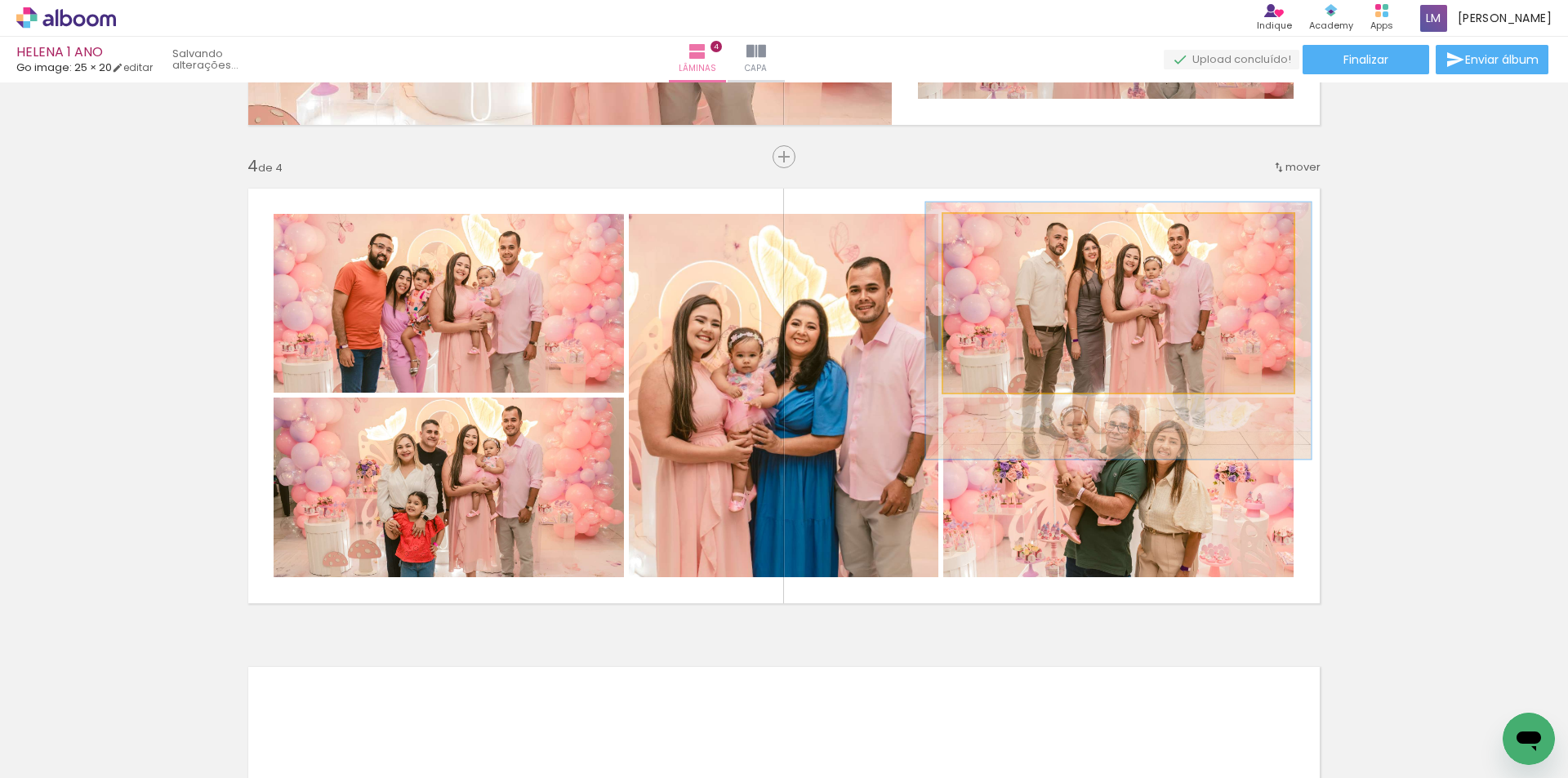
type paper-slider "110"
click at [988, 237] on div at bounding box center [987, 230] width 26 height 26
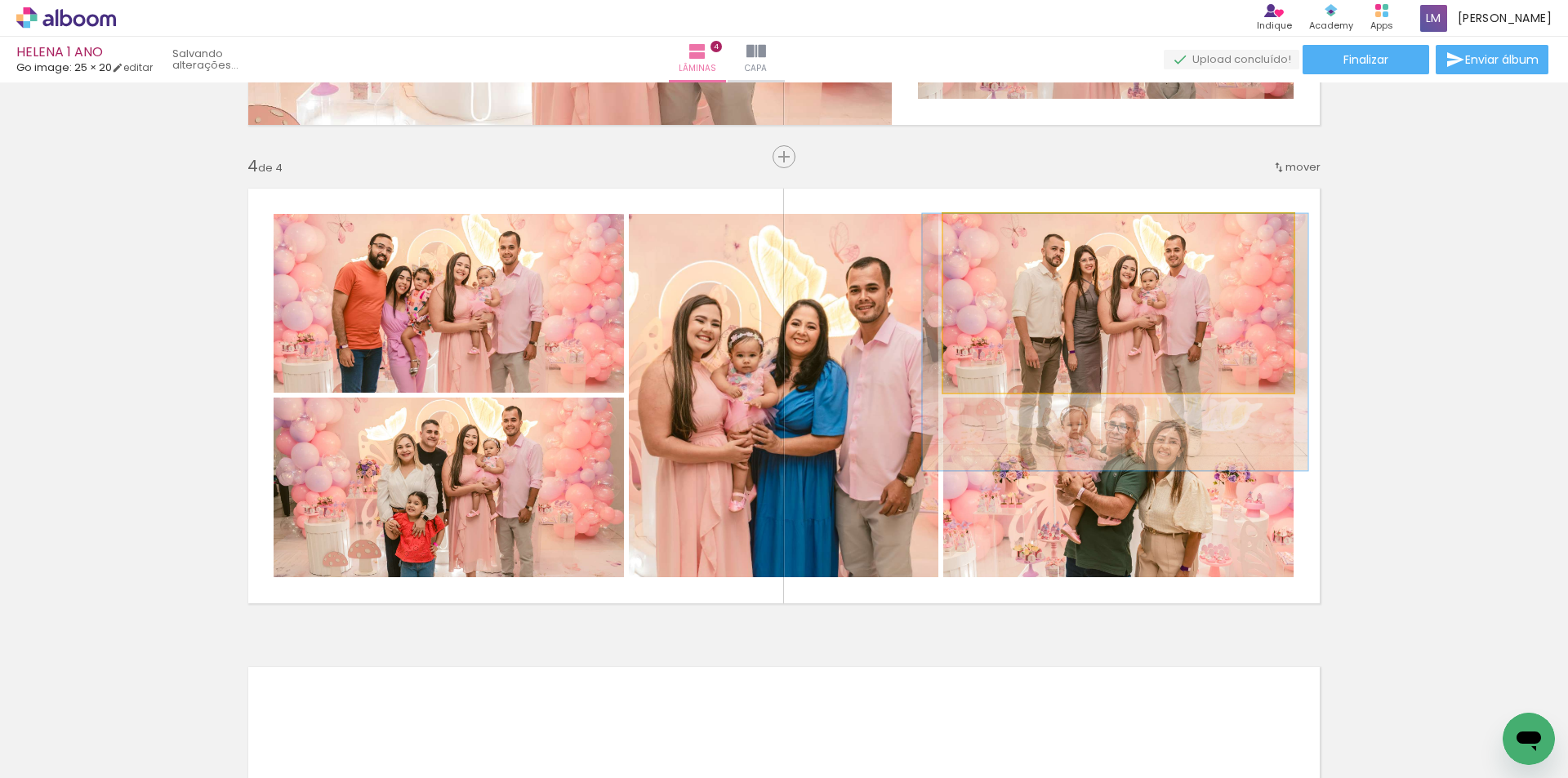
drag, startPoint x: 1165, startPoint y: 319, endPoint x: 1161, endPoint y: 350, distance: 31.3
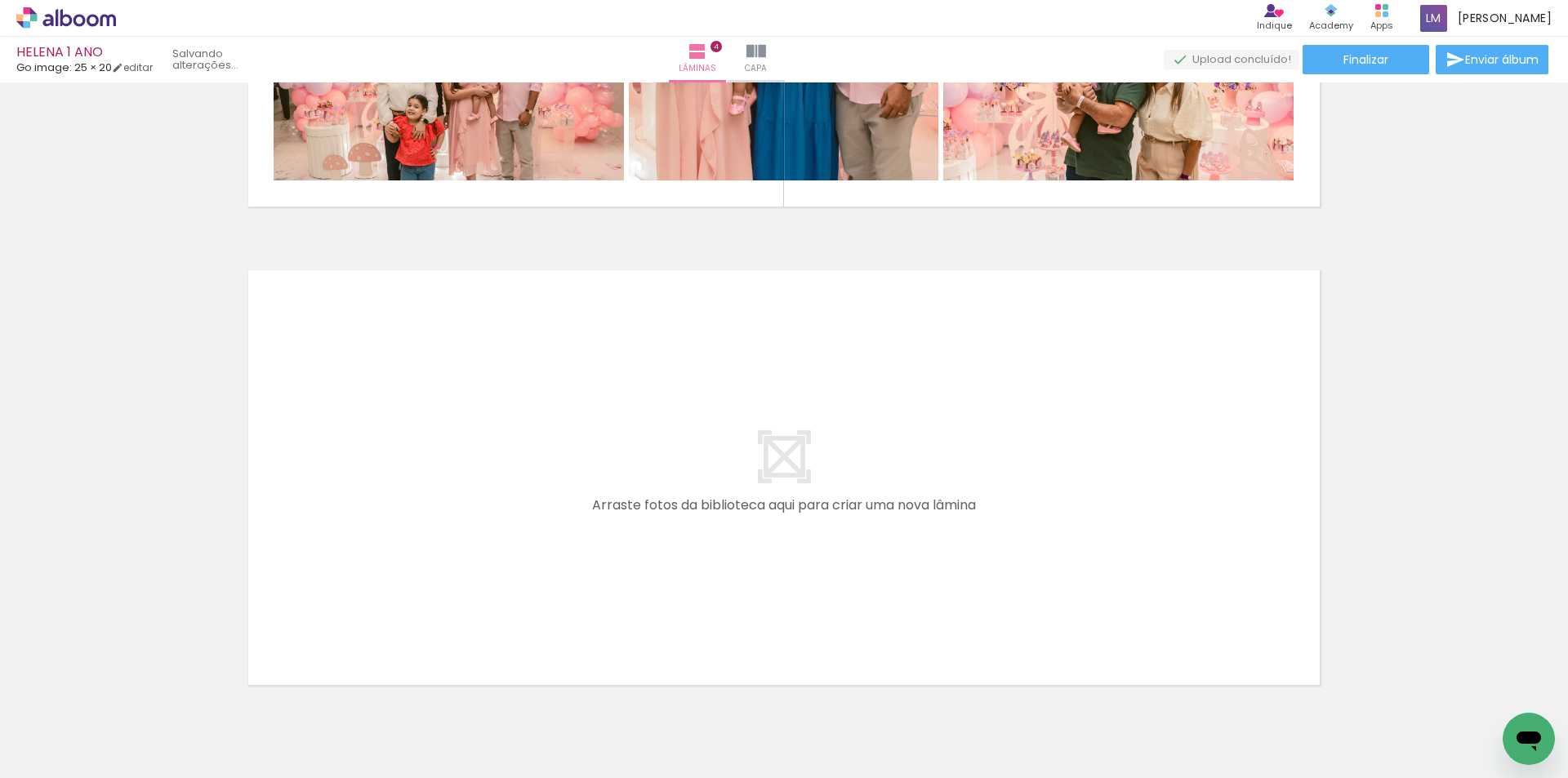
scroll to position [1875, 0]
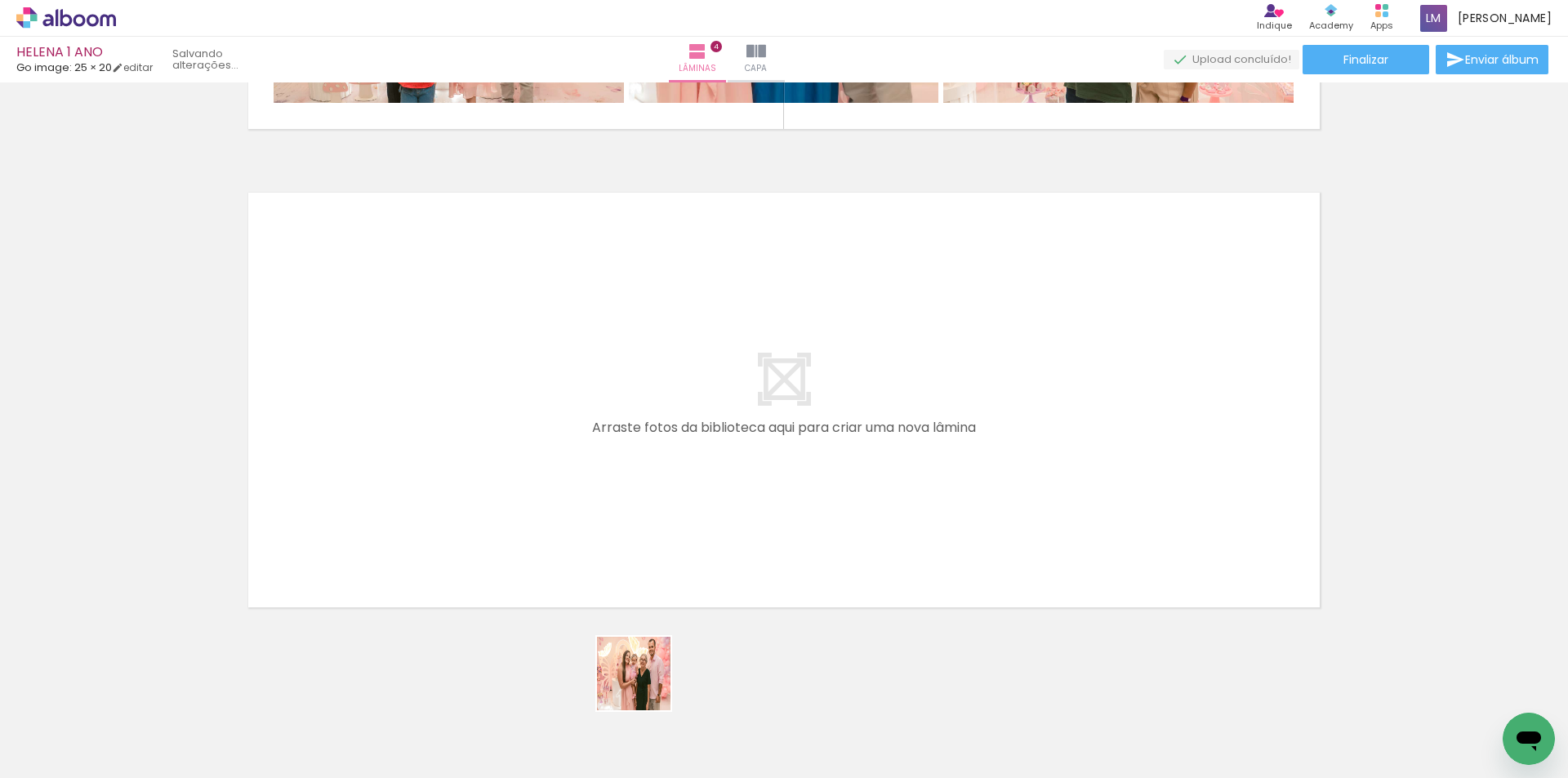
drag, startPoint x: 638, startPoint y: 735, endPoint x: 652, endPoint y: 549, distance: 186.5
click at [652, 549] on quentale-workspace at bounding box center [784, 389] width 1568 height 778
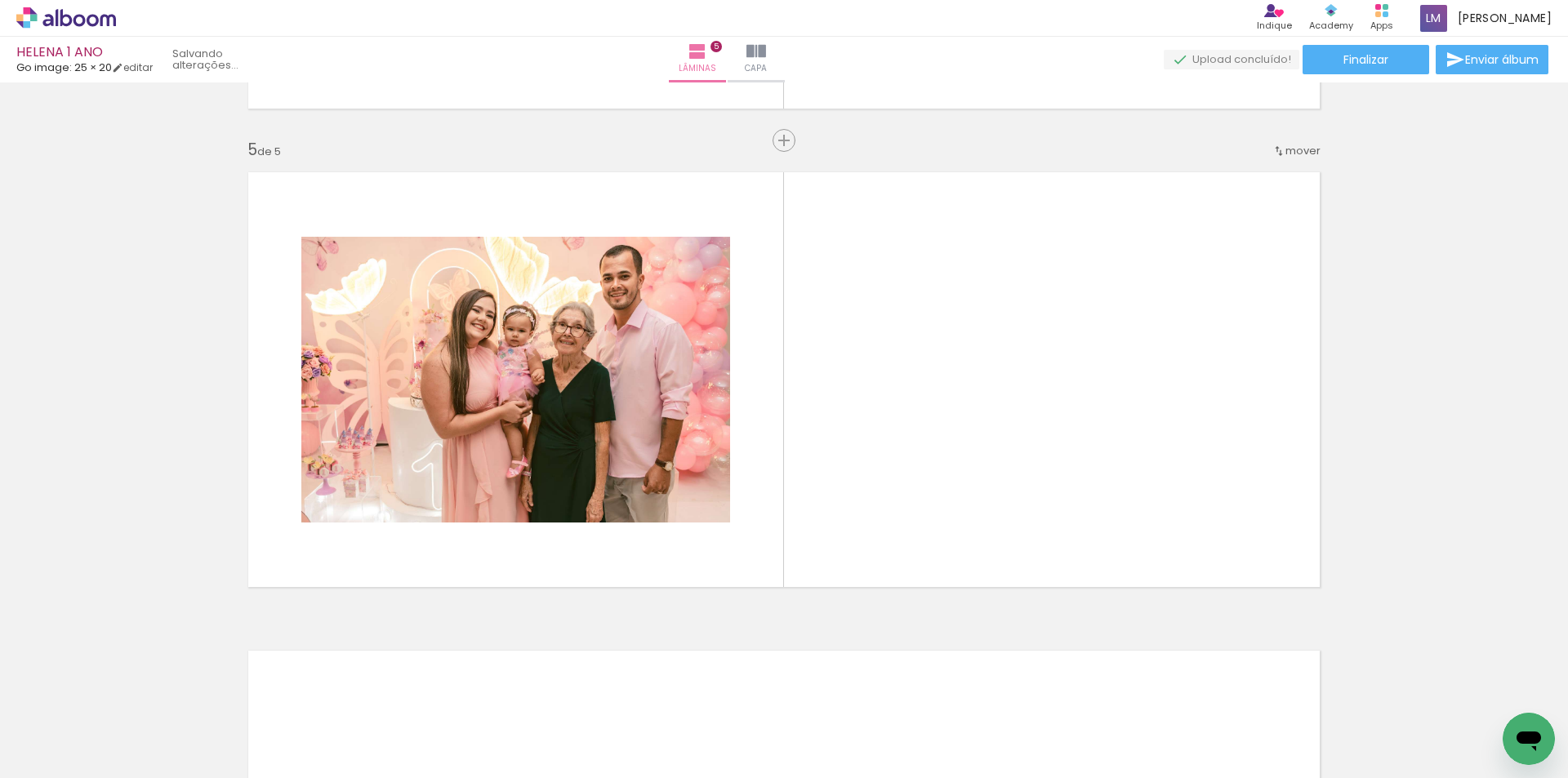
scroll to position [1884, 0]
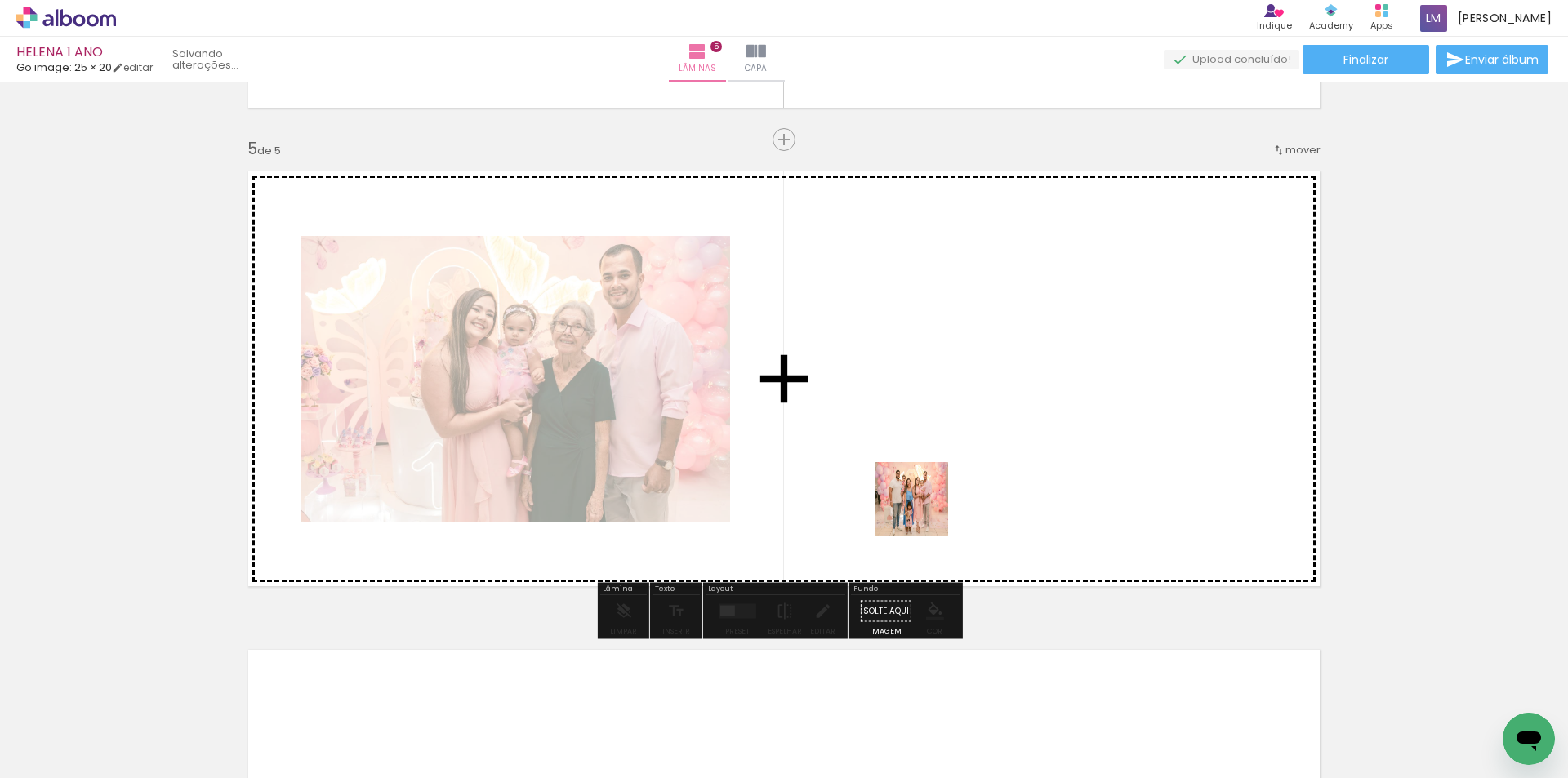
drag, startPoint x: 982, startPoint y: 655, endPoint x: 912, endPoint y: 486, distance: 182.9
click at [912, 486] on quentale-workspace at bounding box center [784, 389] width 1568 height 778
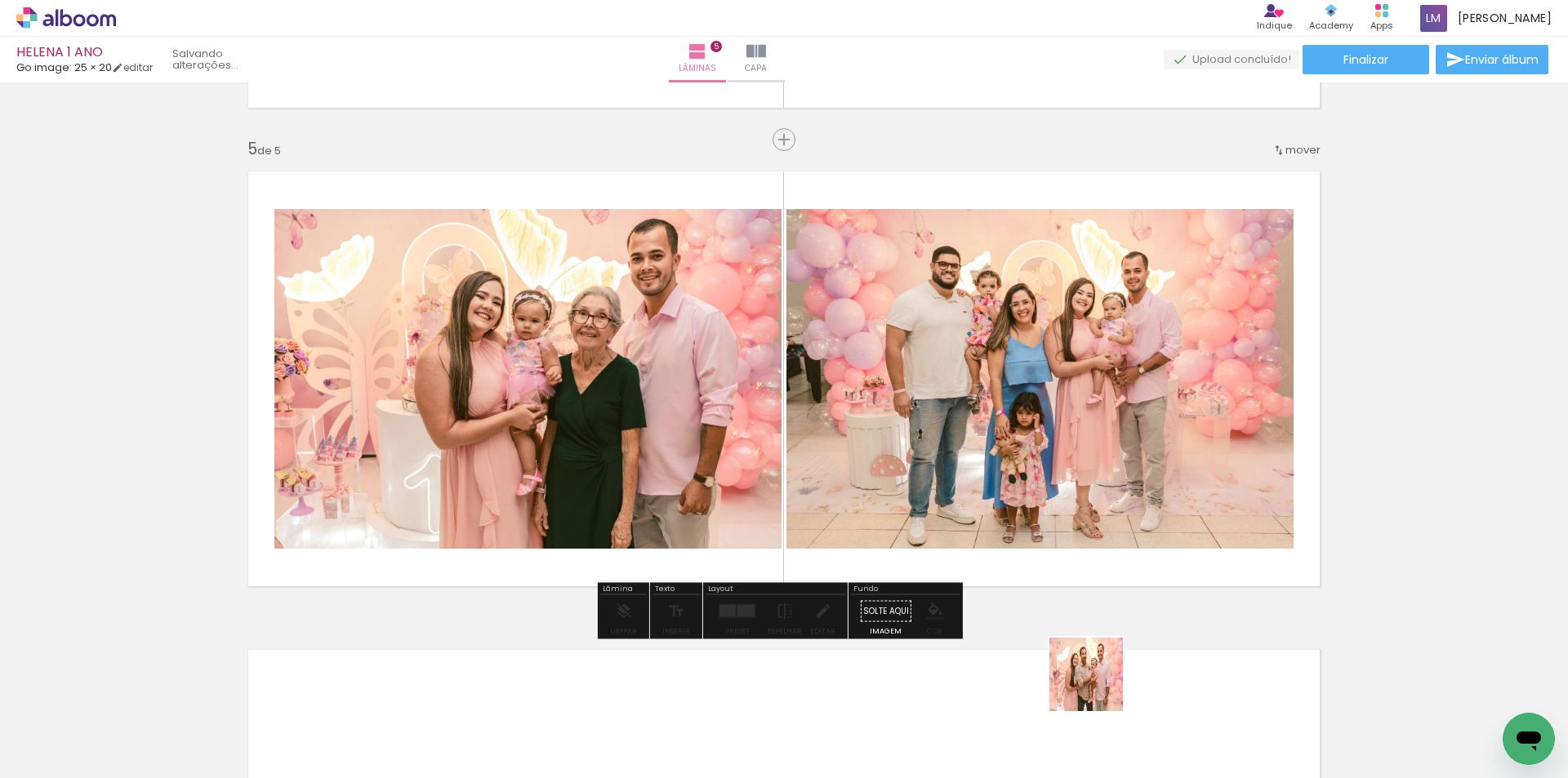
drag, startPoint x: 1106, startPoint y: 729, endPoint x: 1184, endPoint y: 566, distance: 180.7
click at [1006, 430] on quentale-workspace at bounding box center [784, 389] width 1568 height 778
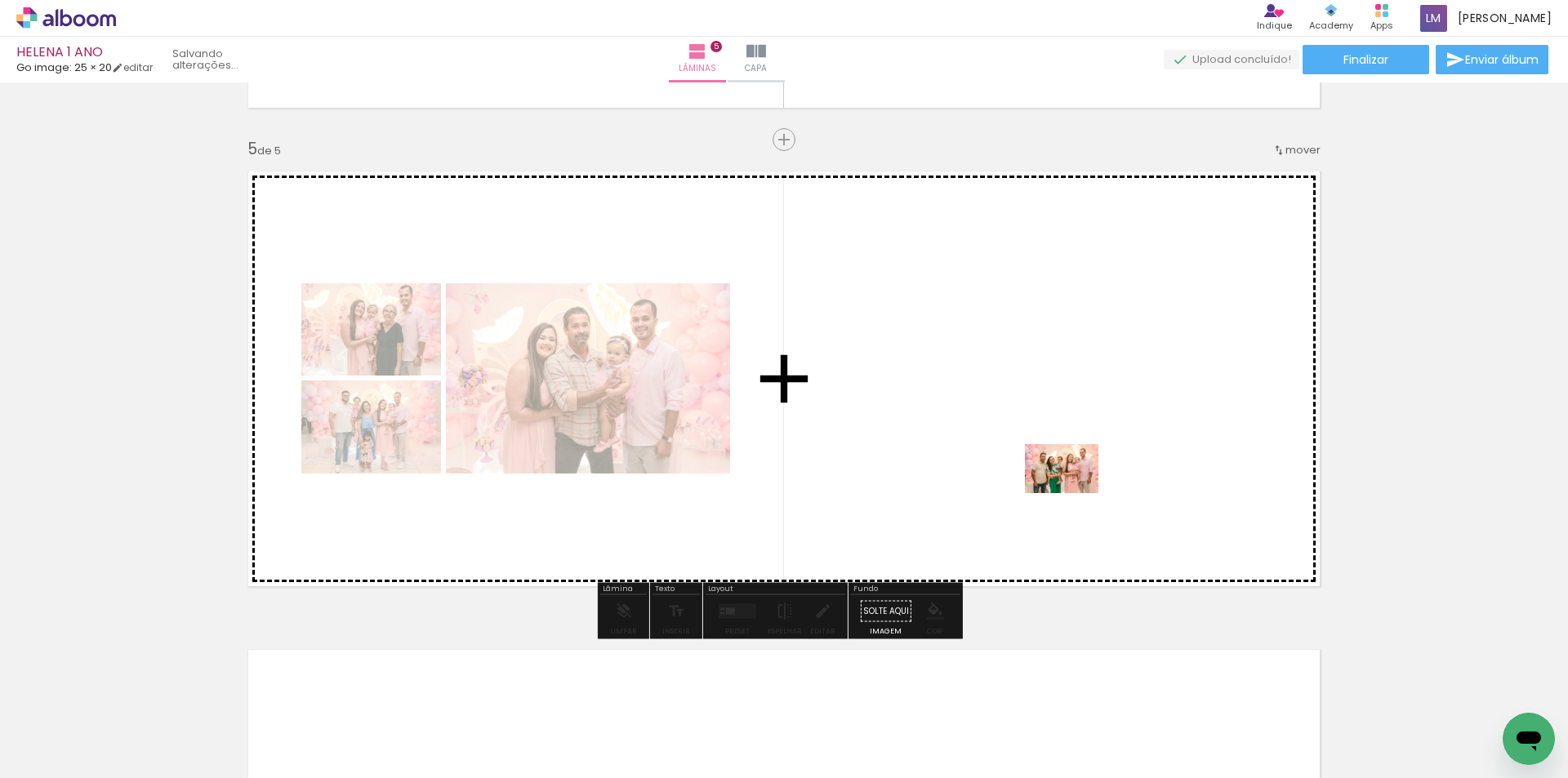
drag, startPoint x: 1192, startPoint y: 730, endPoint x: 1074, endPoint y: 493, distance: 264.8
click at [1074, 493] on quentale-workspace at bounding box center [784, 389] width 1568 height 778
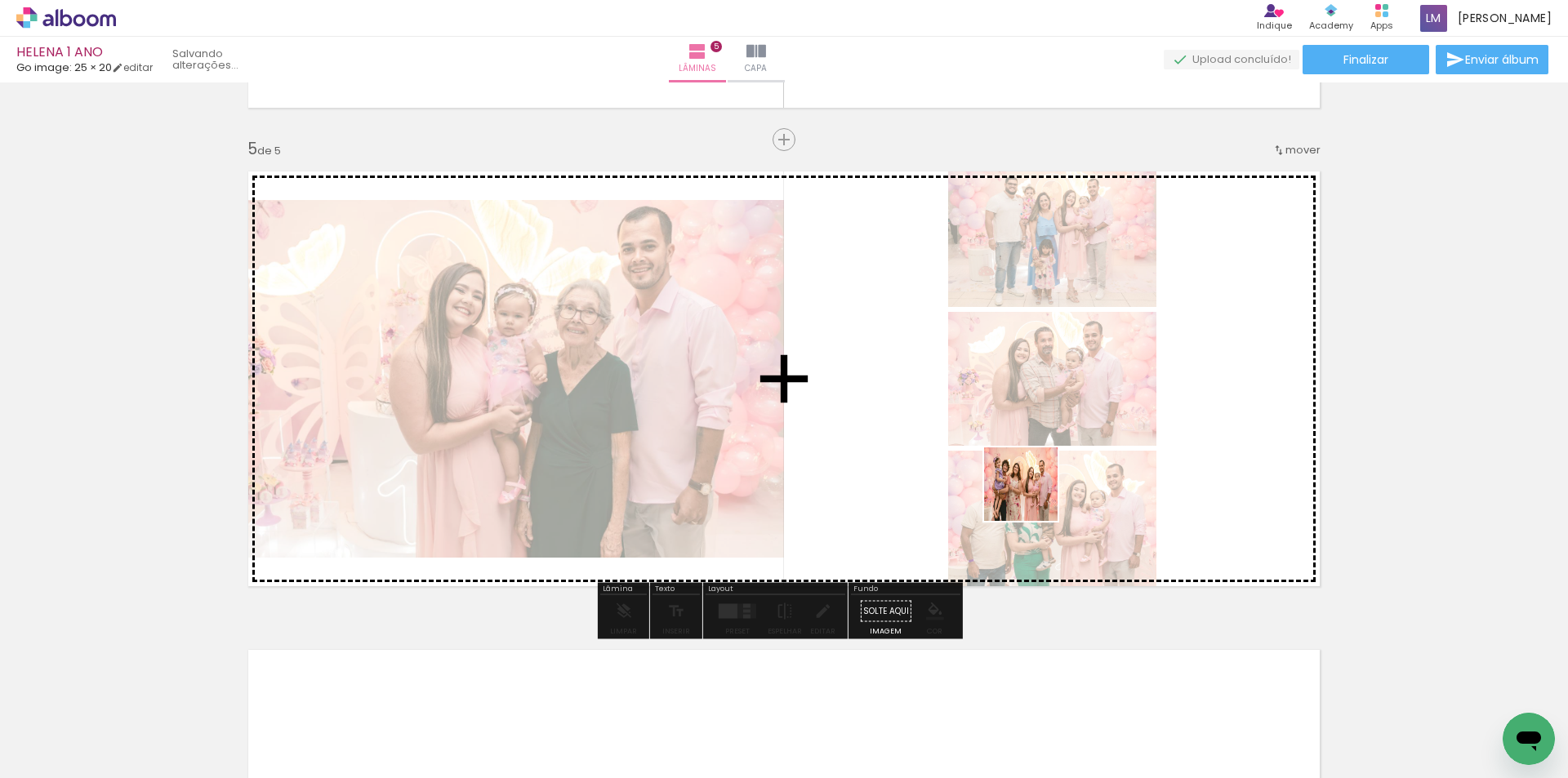
drag, startPoint x: 1275, startPoint y: 701, endPoint x: 974, endPoint y: 460, distance: 385.6
click at [974, 460] on quentale-workspace at bounding box center [784, 389] width 1568 height 778
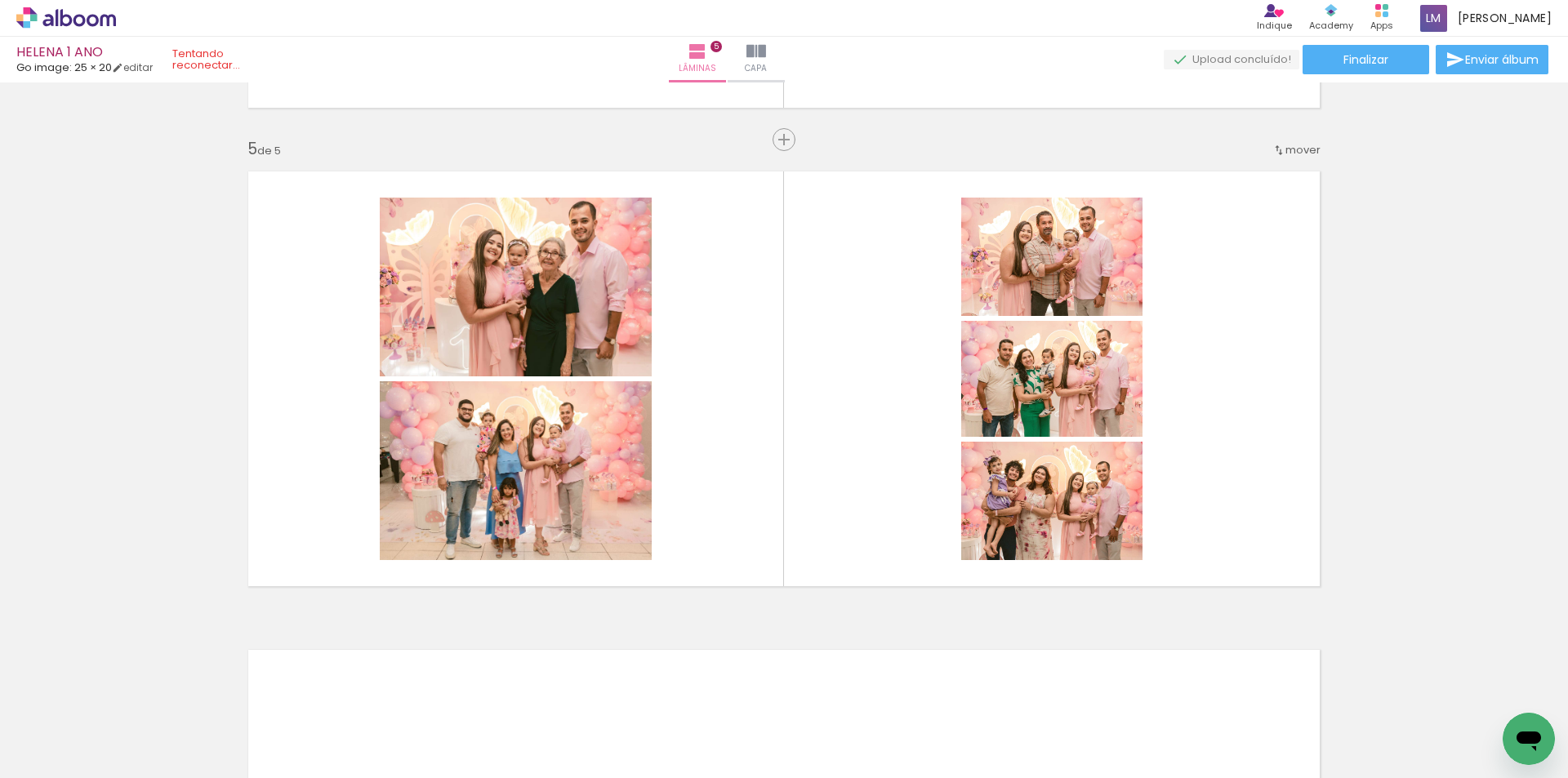
scroll to position [0, 1005]
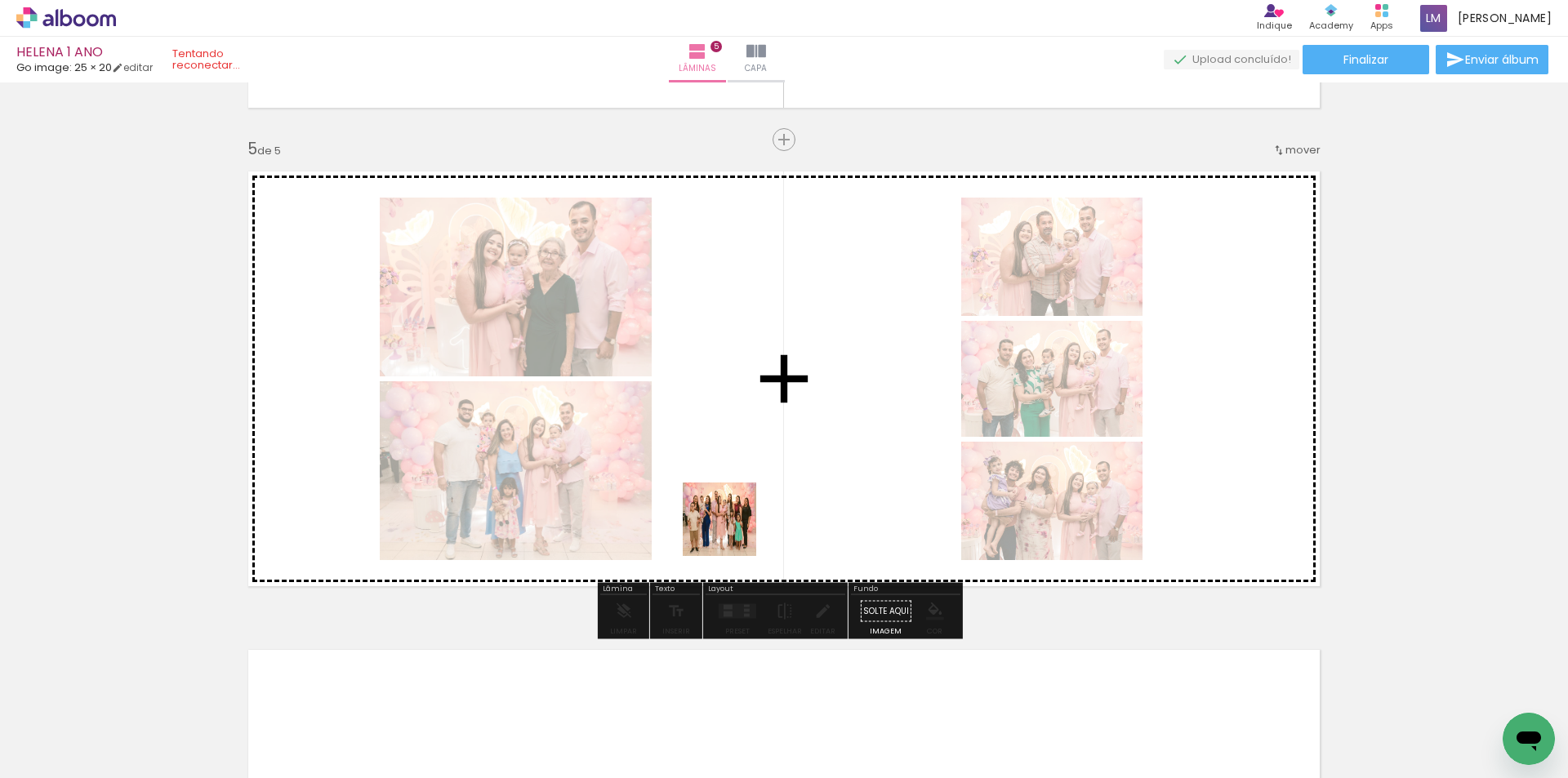
drag, startPoint x: 701, startPoint y: 730, endPoint x: 817, endPoint y: 667, distance: 132.0
click at [730, 507] on quentale-workspace at bounding box center [784, 389] width 1568 height 778
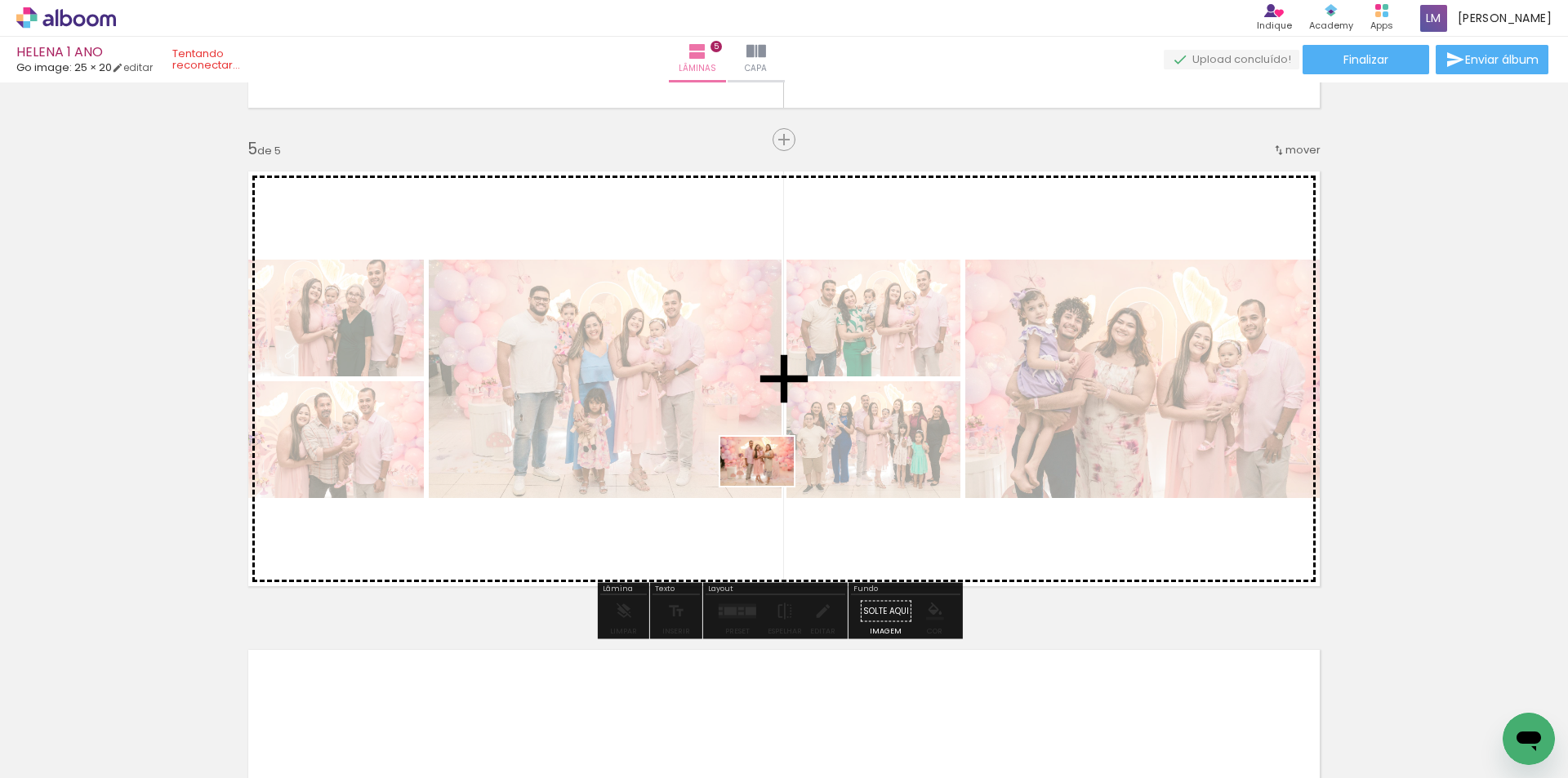
drag, startPoint x: 809, startPoint y: 719, endPoint x: 799, endPoint y: 483, distance: 236.2
click at [765, 472] on quentale-workspace at bounding box center [784, 389] width 1568 height 778
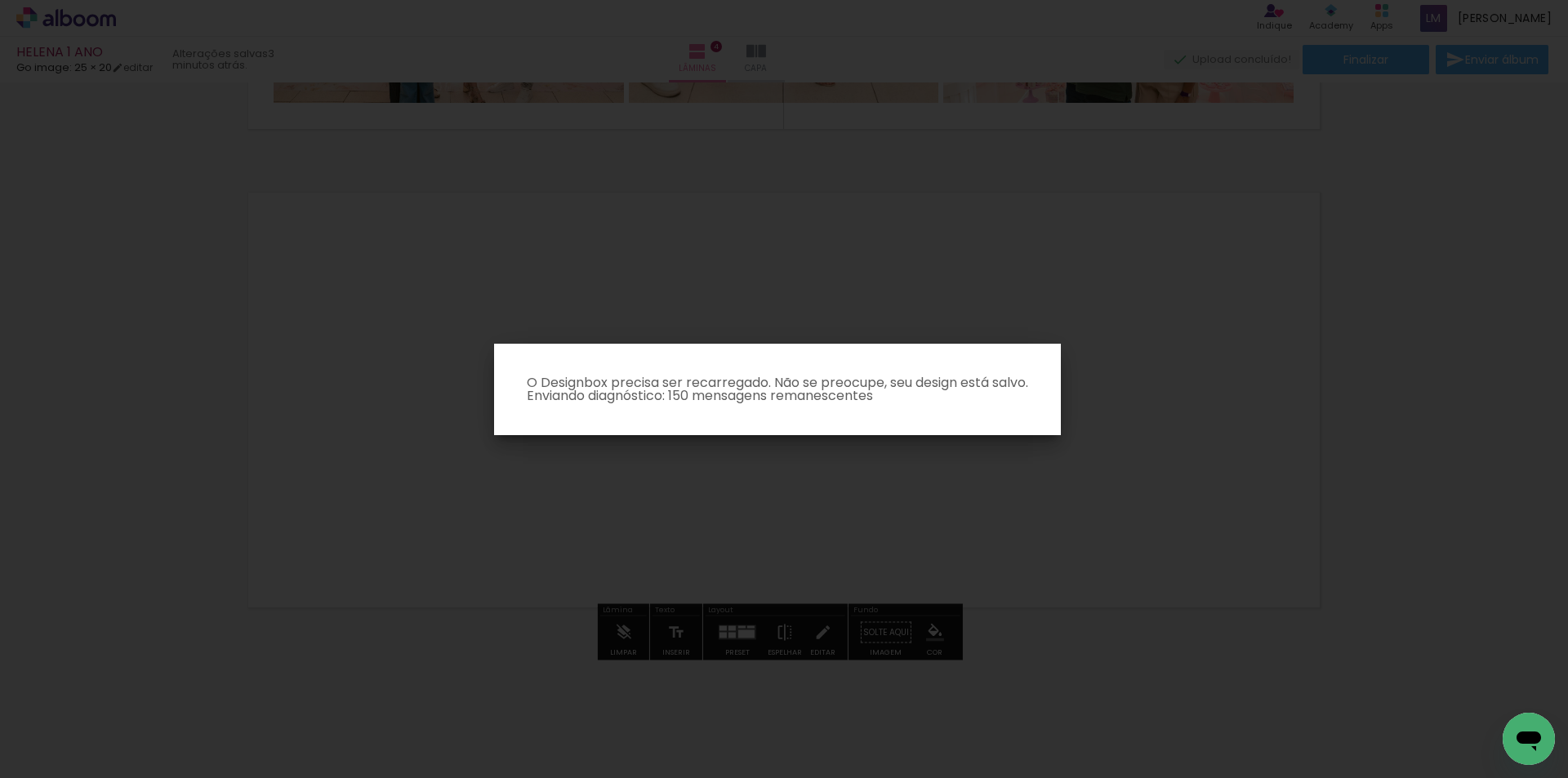
scroll to position [1875, 0]
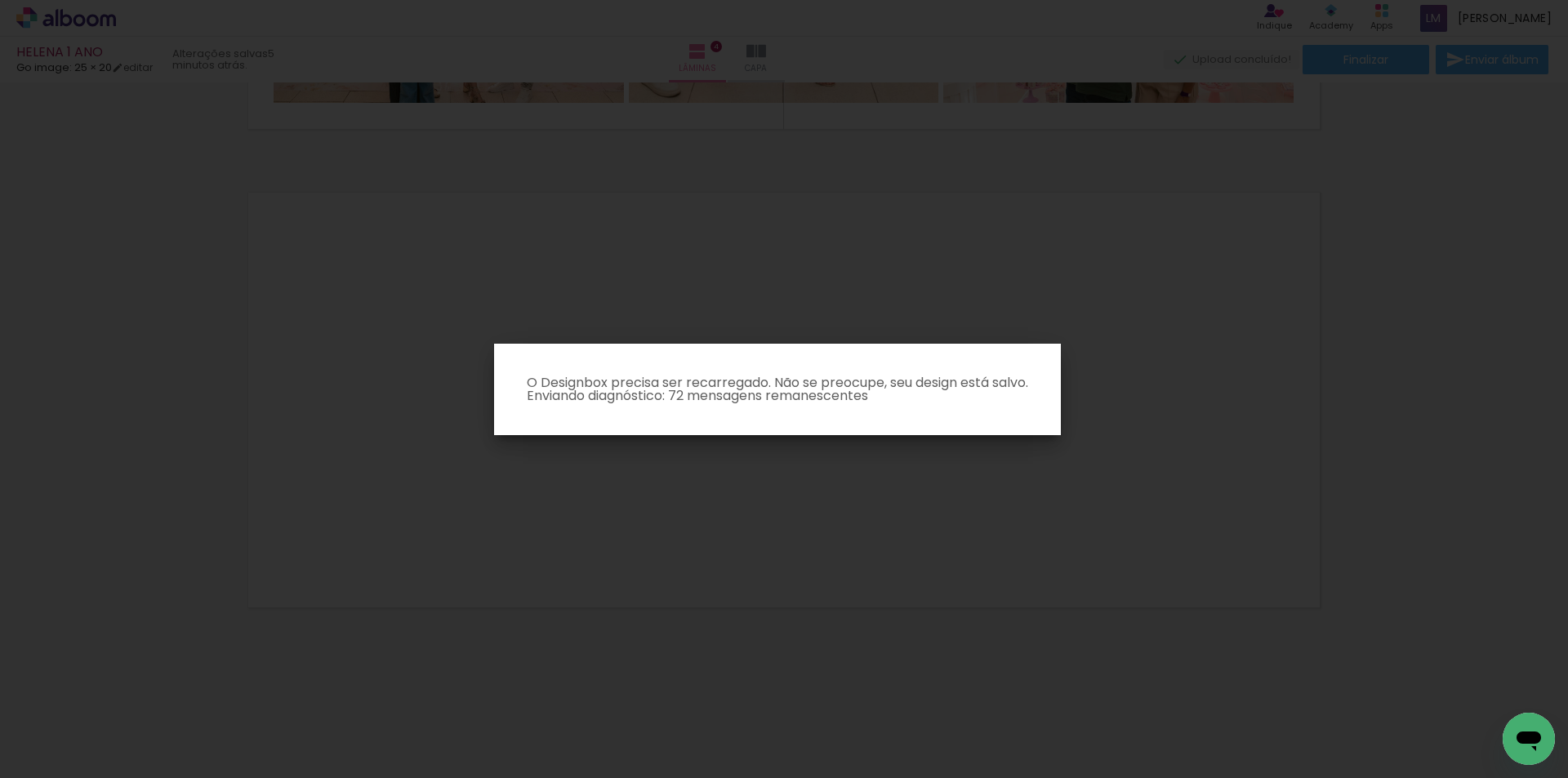
scroll to position [0, 1005]
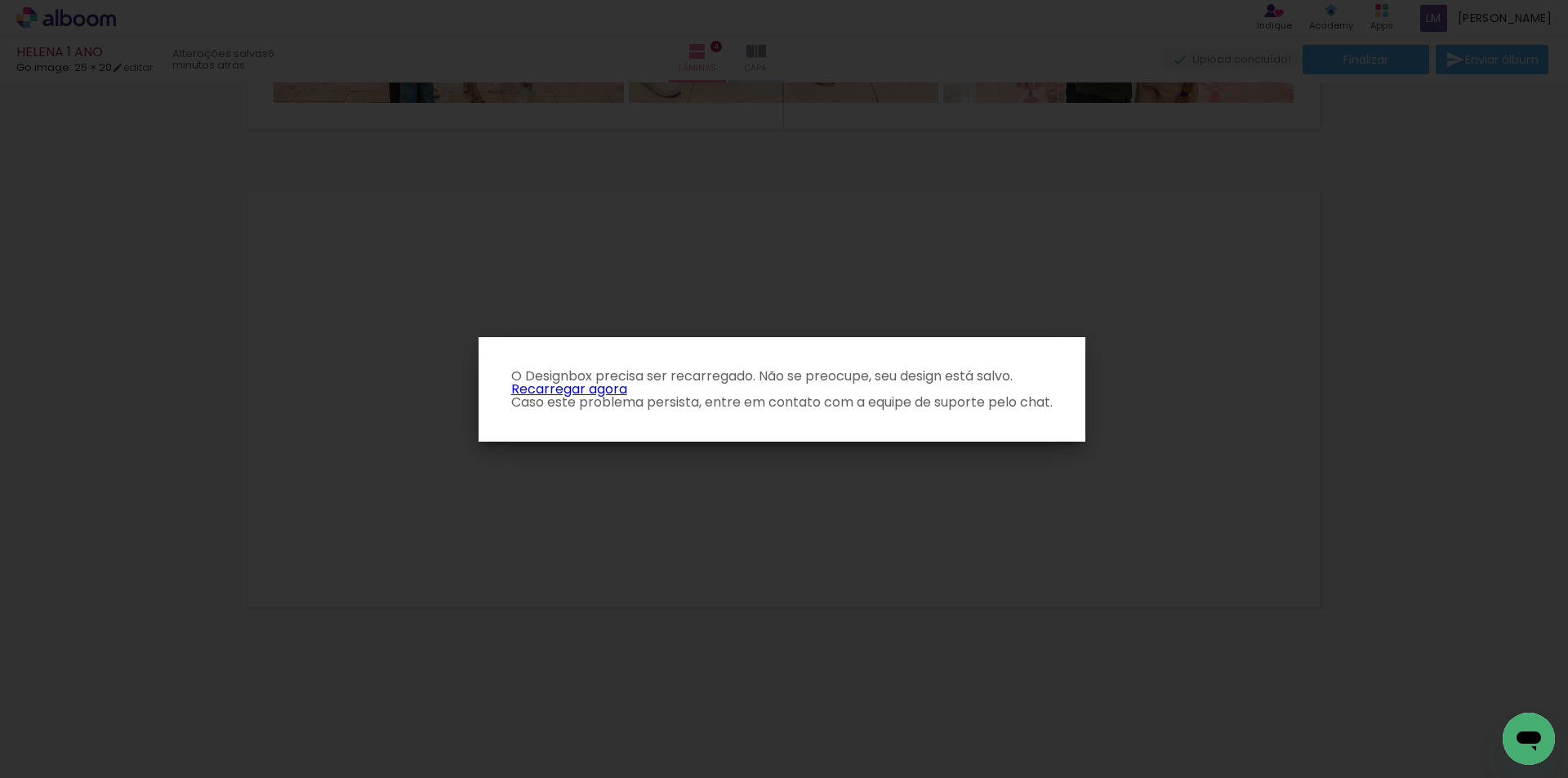
click at [587, 388] on link "Recarregar agora" at bounding box center [570, 389] width 116 height 19
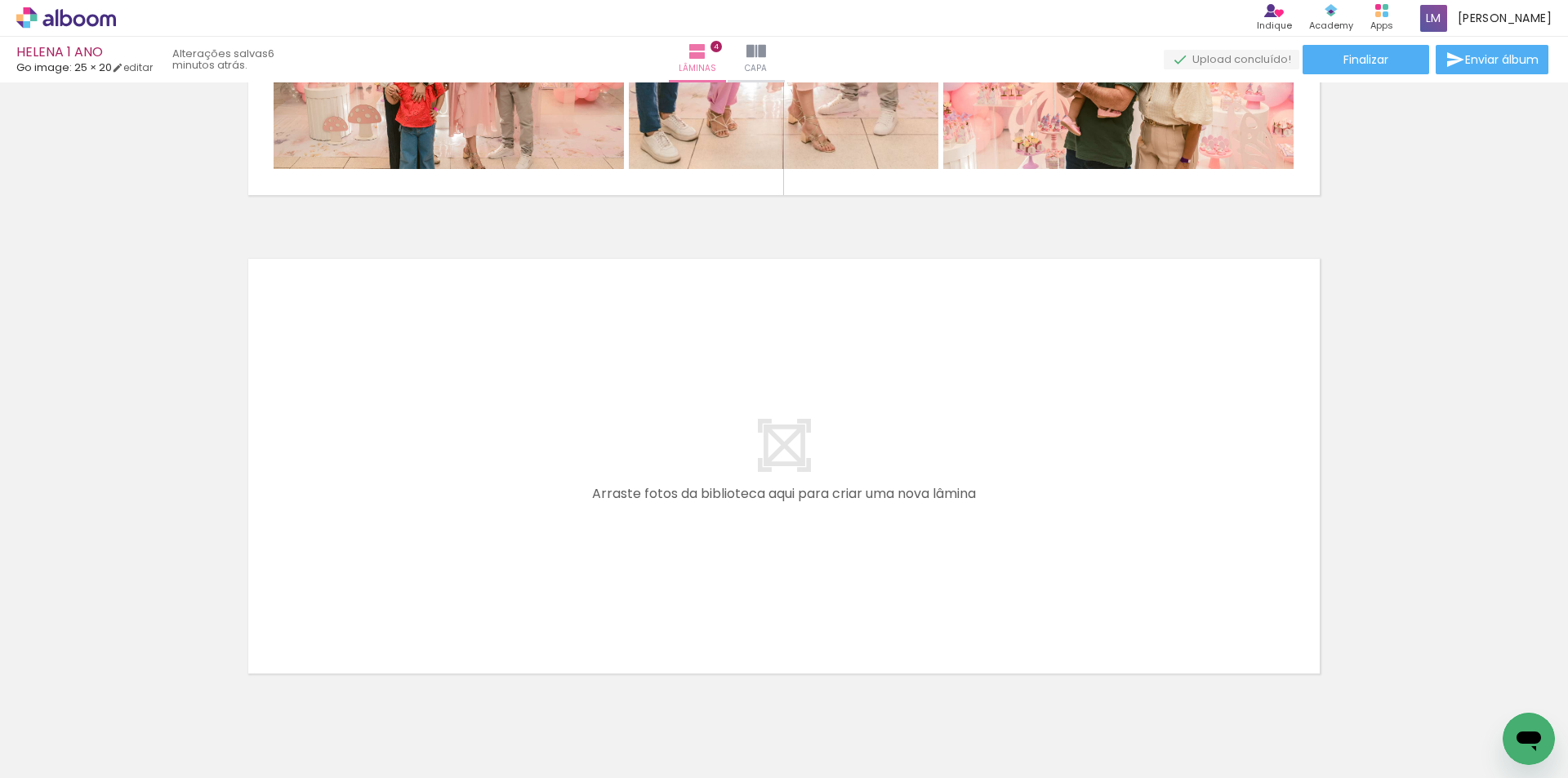
scroll to position [1863, 0]
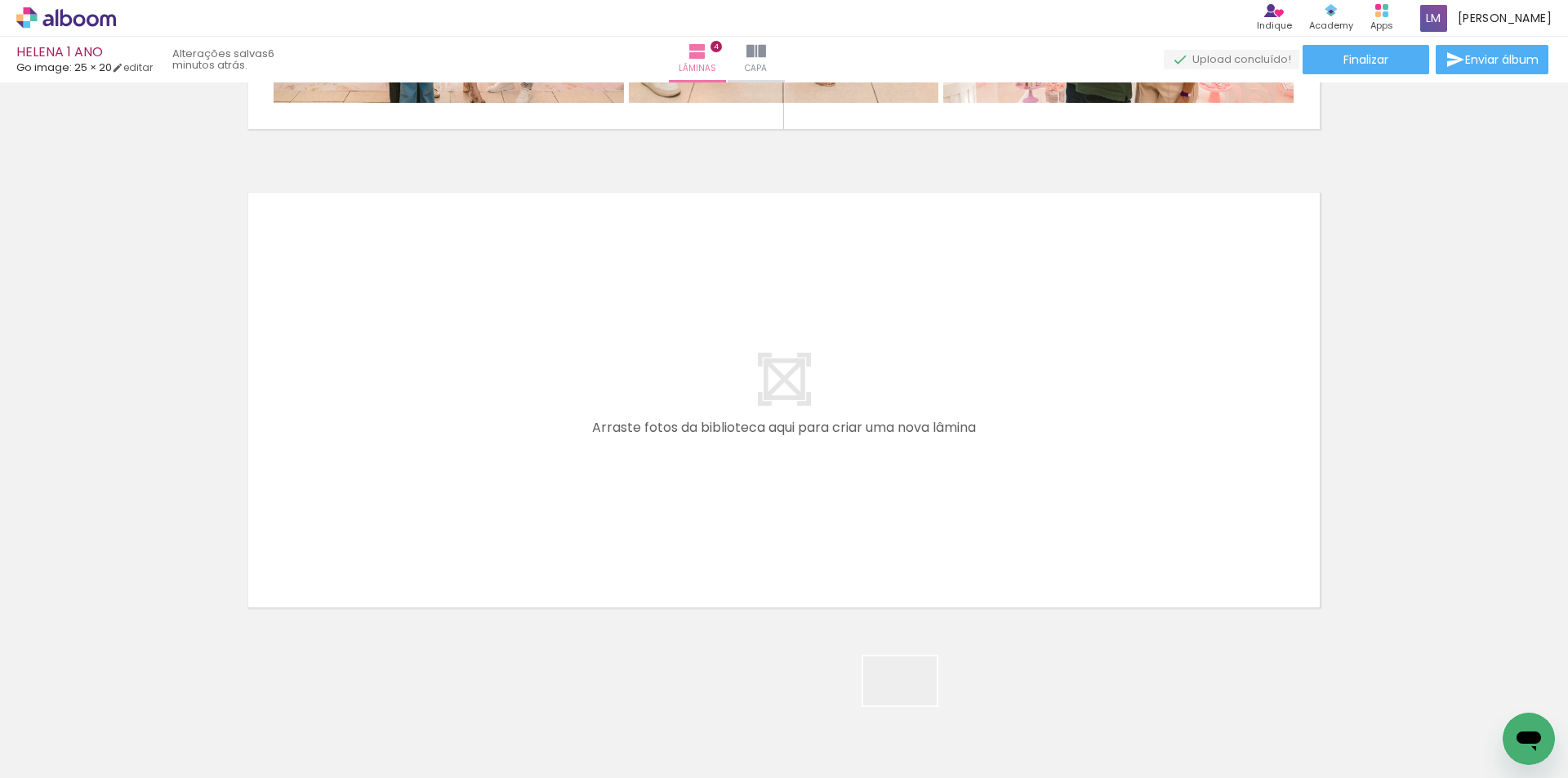
drag, startPoint x: 915, startPoint y: 719, endPoint x: 1113, endPoint y: 768, distance: 204.0
click at [862, 485] on quentale-workspace at bounding box center [784, 389] width 1568 height 778
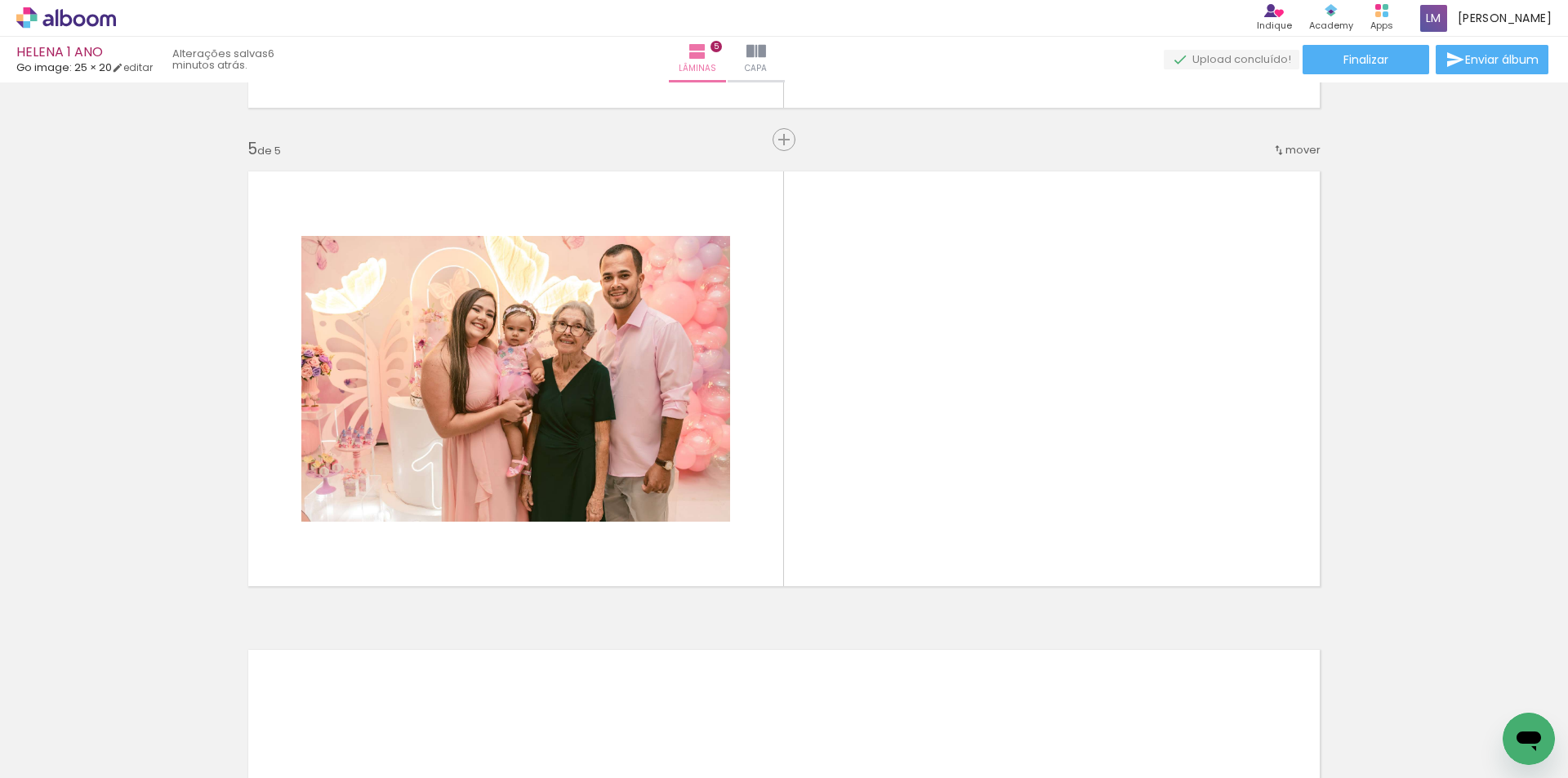
scroll to position [0, 770]
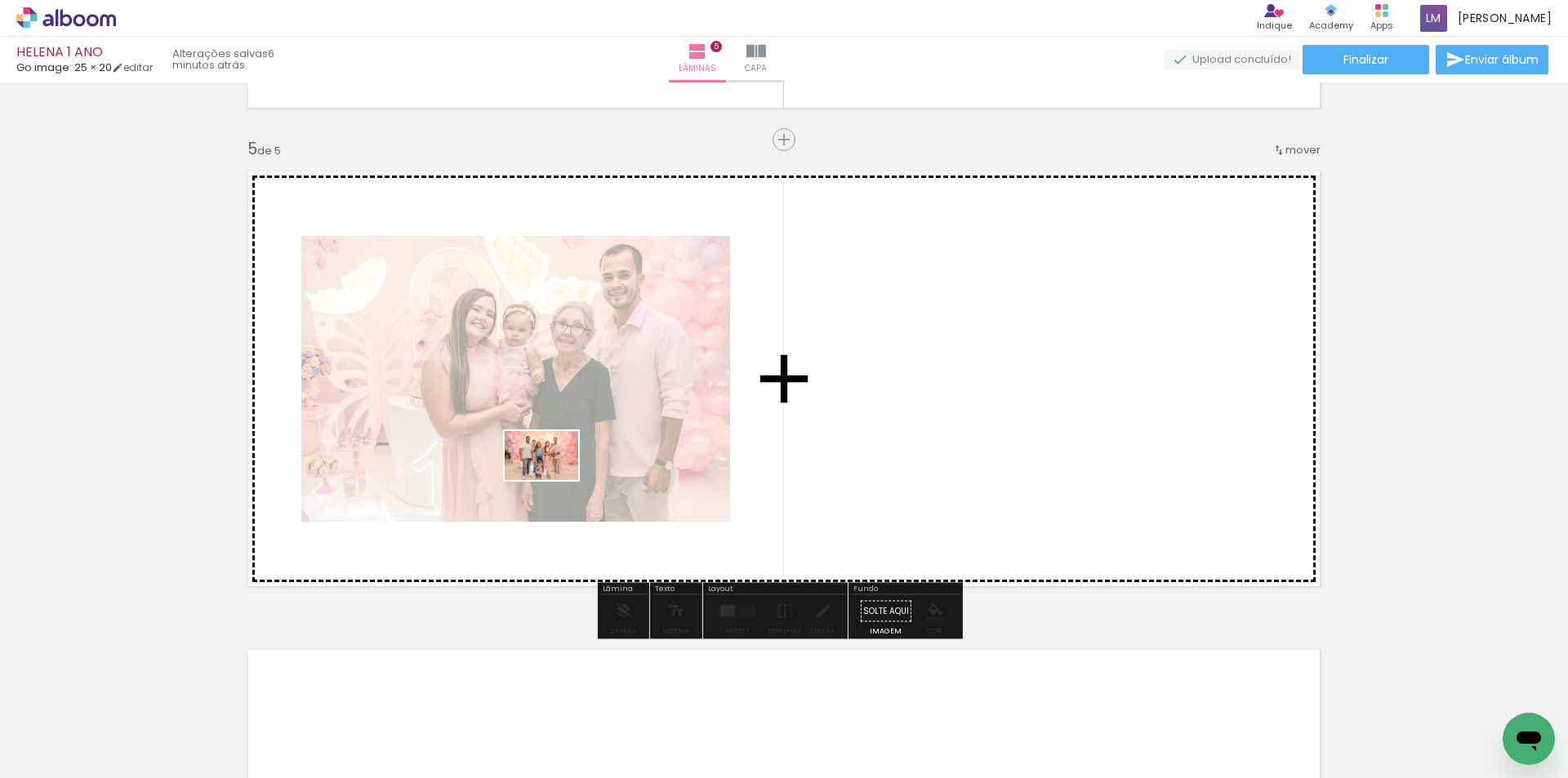
drag, startPoint x: 501, startPoint y: 741, endPoint x: 553, endPoint y: 480, distance: 266.1
click at [553, 480] on quentale-workspace at bounding box center [784, 389] width 1568 height 778
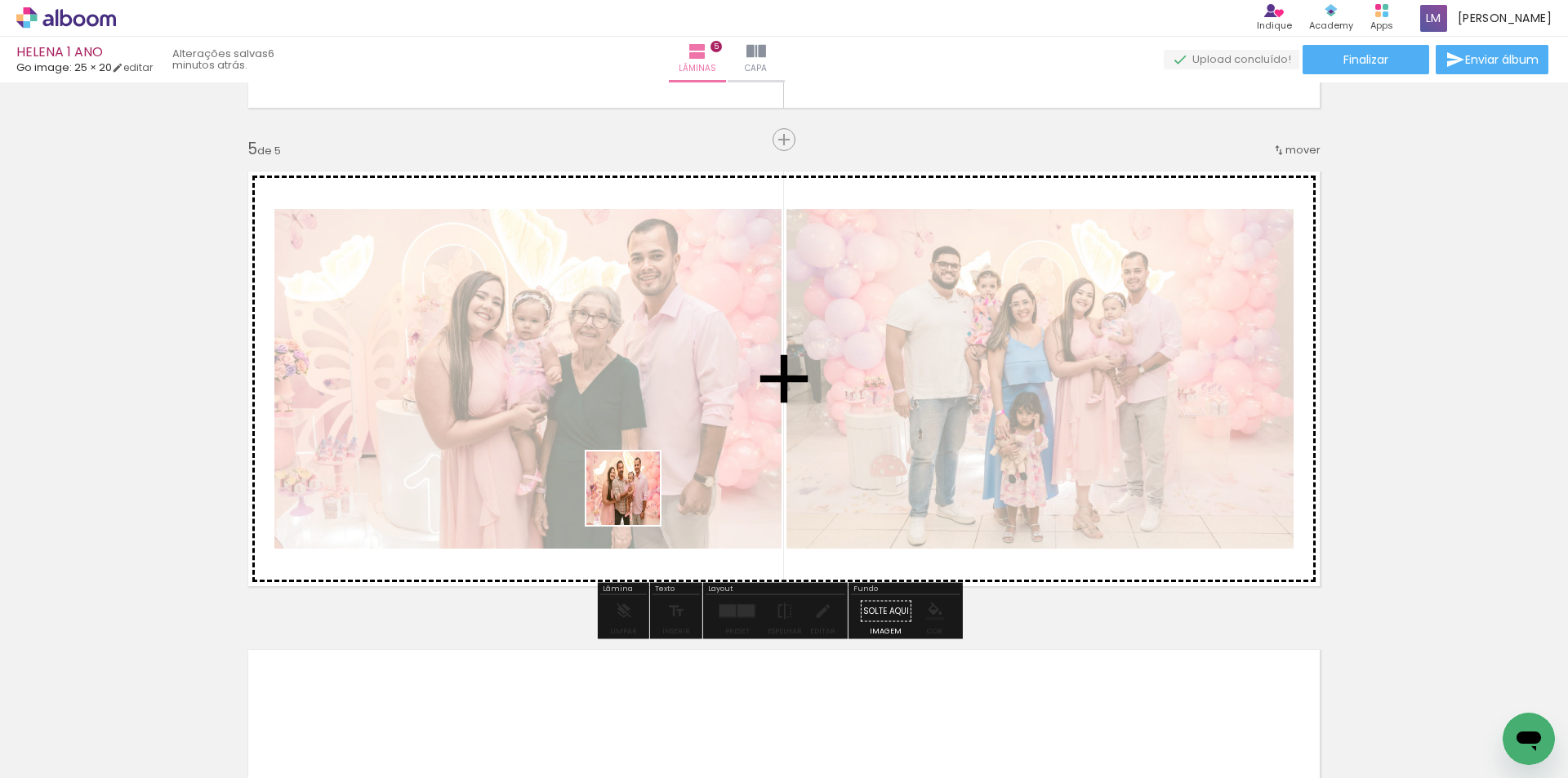
drag, startPoint x: 604, startPoint y: 736, endPoint x: 669, endPoint y: 739, distance: 65.1
click at [635, 489] on quentale-workspace at bounding box center [784, 389] width 1568 height 778
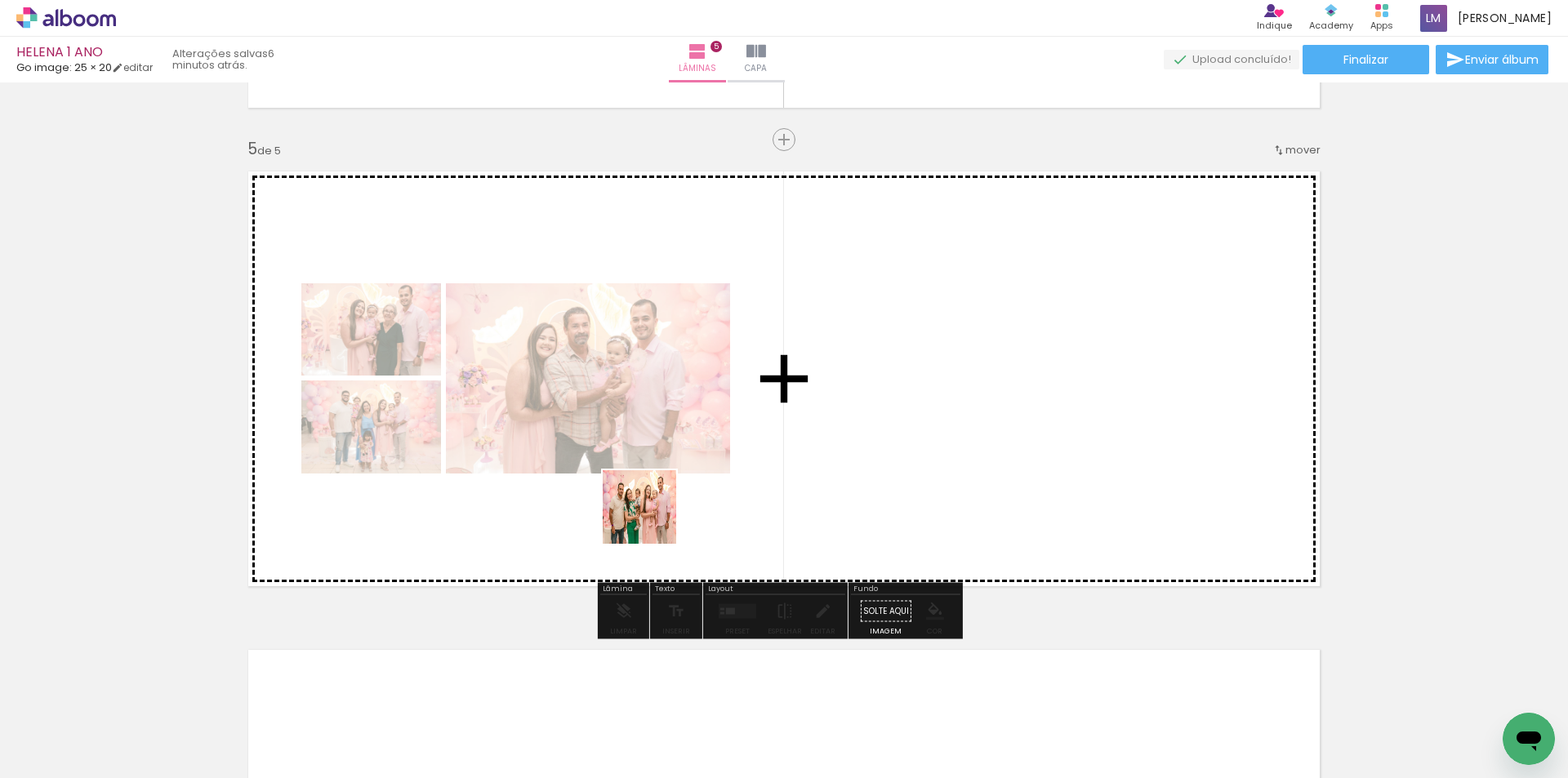
drag, startPoint x: 671, startPoint y: 747, endPoint x: 796, endPoint y: 719, distance: 128.1
click at [649, 496] on quentale-workspace at bounding box center [784, 389] width 1568 height 778
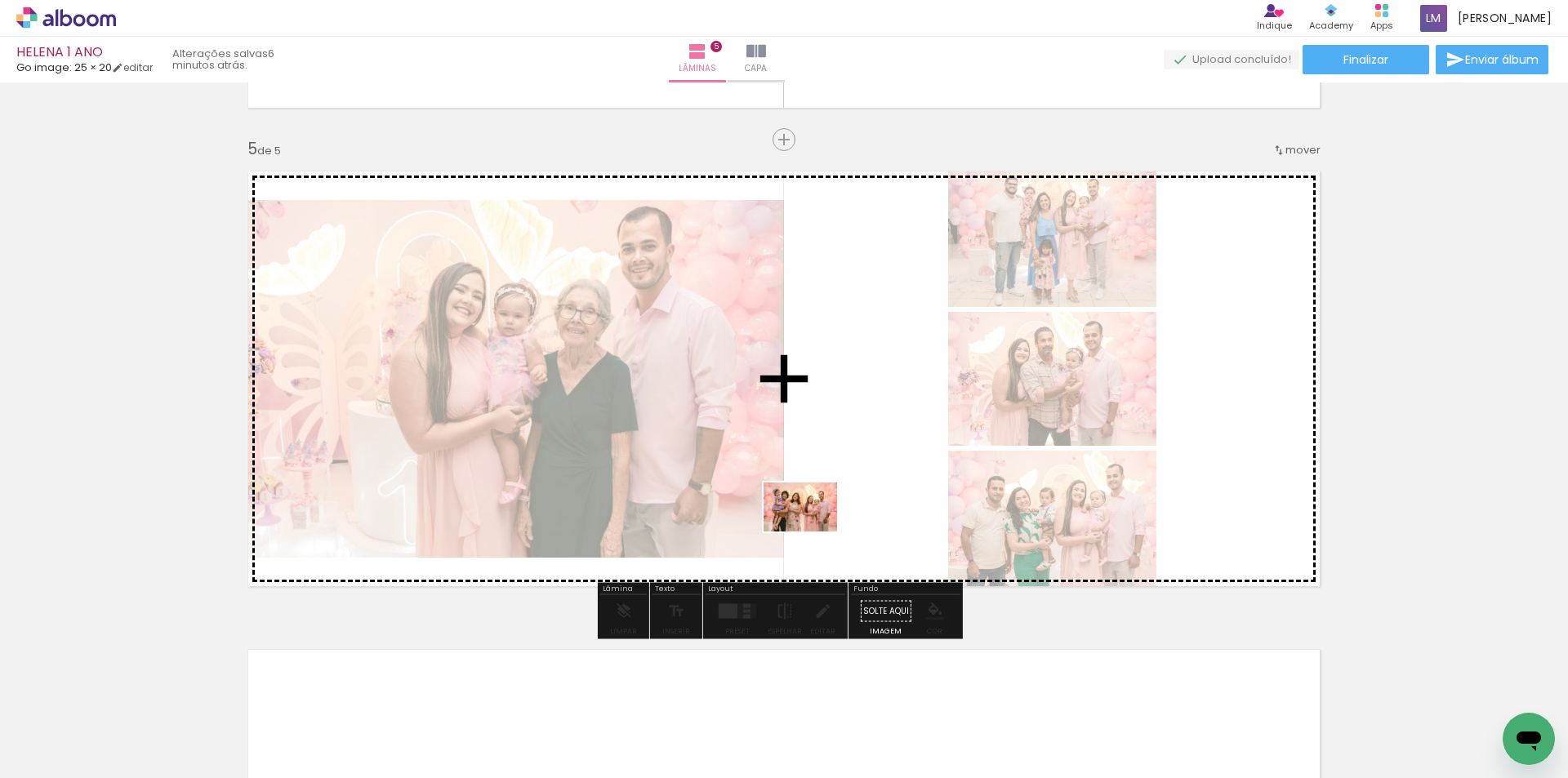
drag, startPoint x: 785, startPoint y: 738, endPoint x: 813, endPoint y: 529, distance: 210.9
click at [813, 529] on quentale-workspace at bounding box center [784, 389] width 1568 height 778
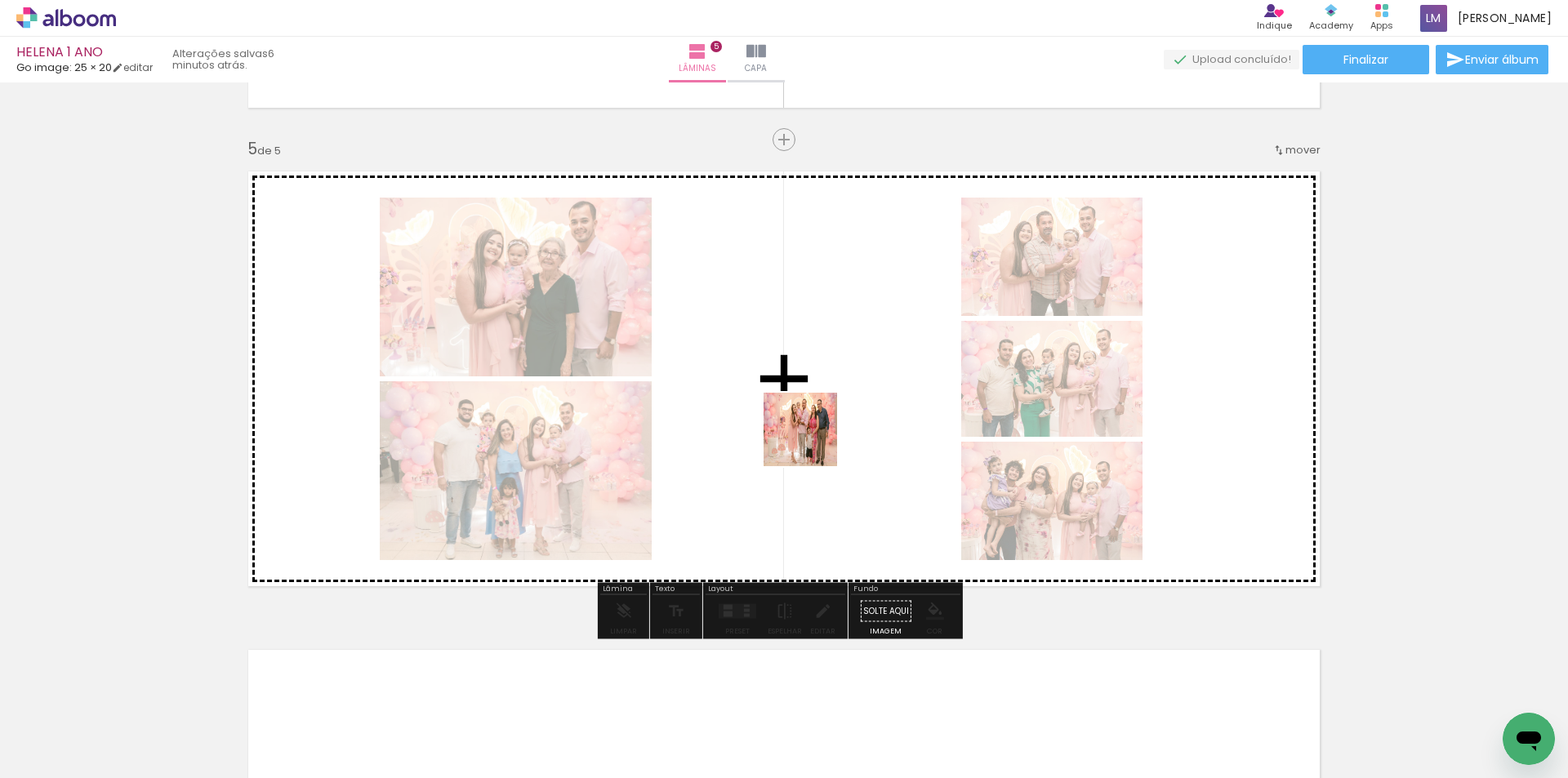
drag, startPoint x: 871, startPoint y: 720, endPoint x: 813, endPoint y: 442, distance: 284.0
click at [813, 442] on quentale-workspace at bounding box center [784, 389] width 1568 height 778
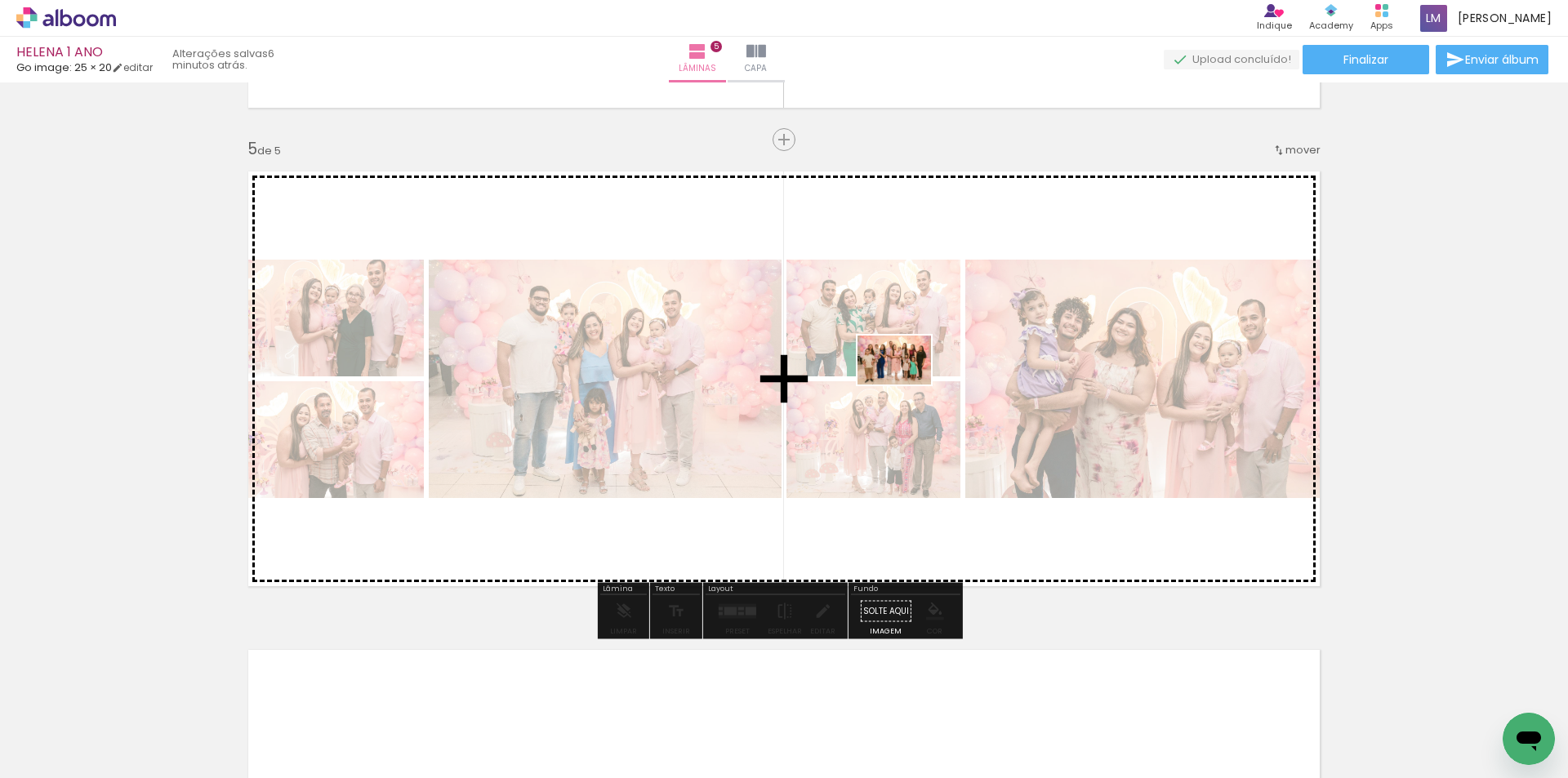
drag, startPoint x: 952, startPoint y: 732, endPoint x: 907, endPoint y: 385, distance: 349.9
click at [907, 385] on quentale-workspace at bounding box center [784, 389] width 1568 height 778
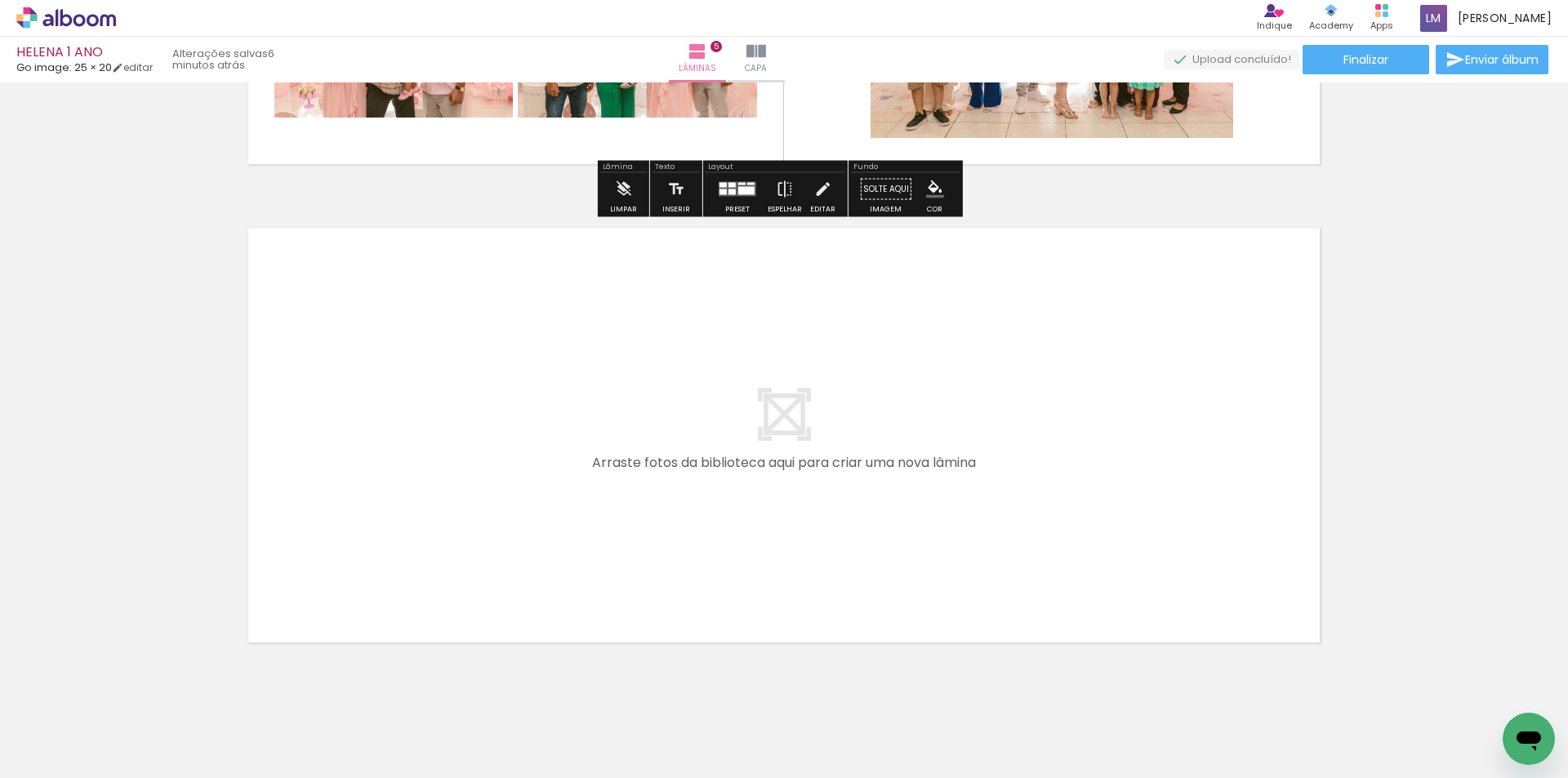
scroll to position [2341, 0]
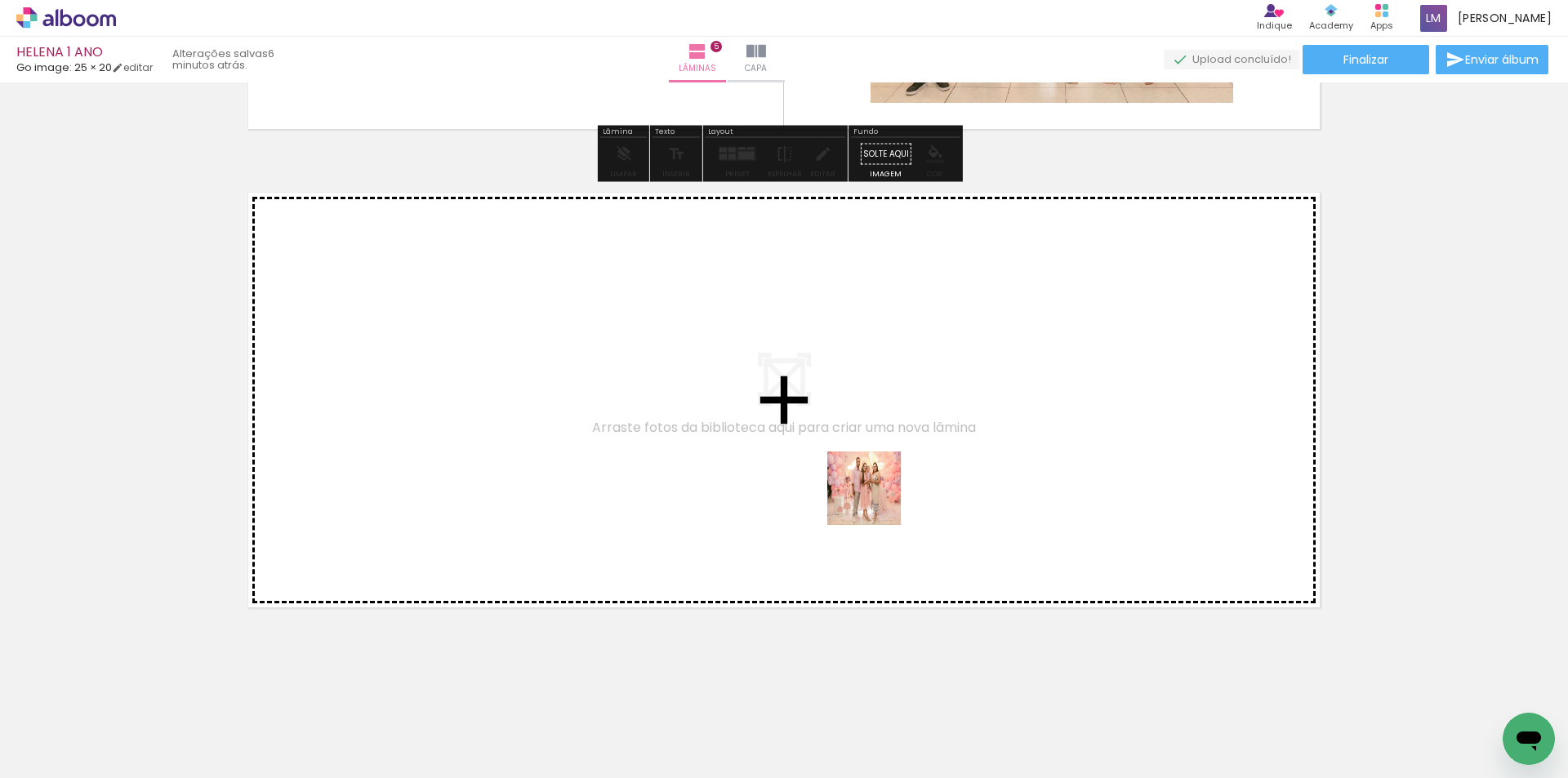
drag, startPoint x: 1036, startPoint y: 732, endPoint x: 875, endPoint y: 500, distance: 282.4
click at [875, 500] on quentale-workspace at bounding box center [784, 389] width 1568 height 778
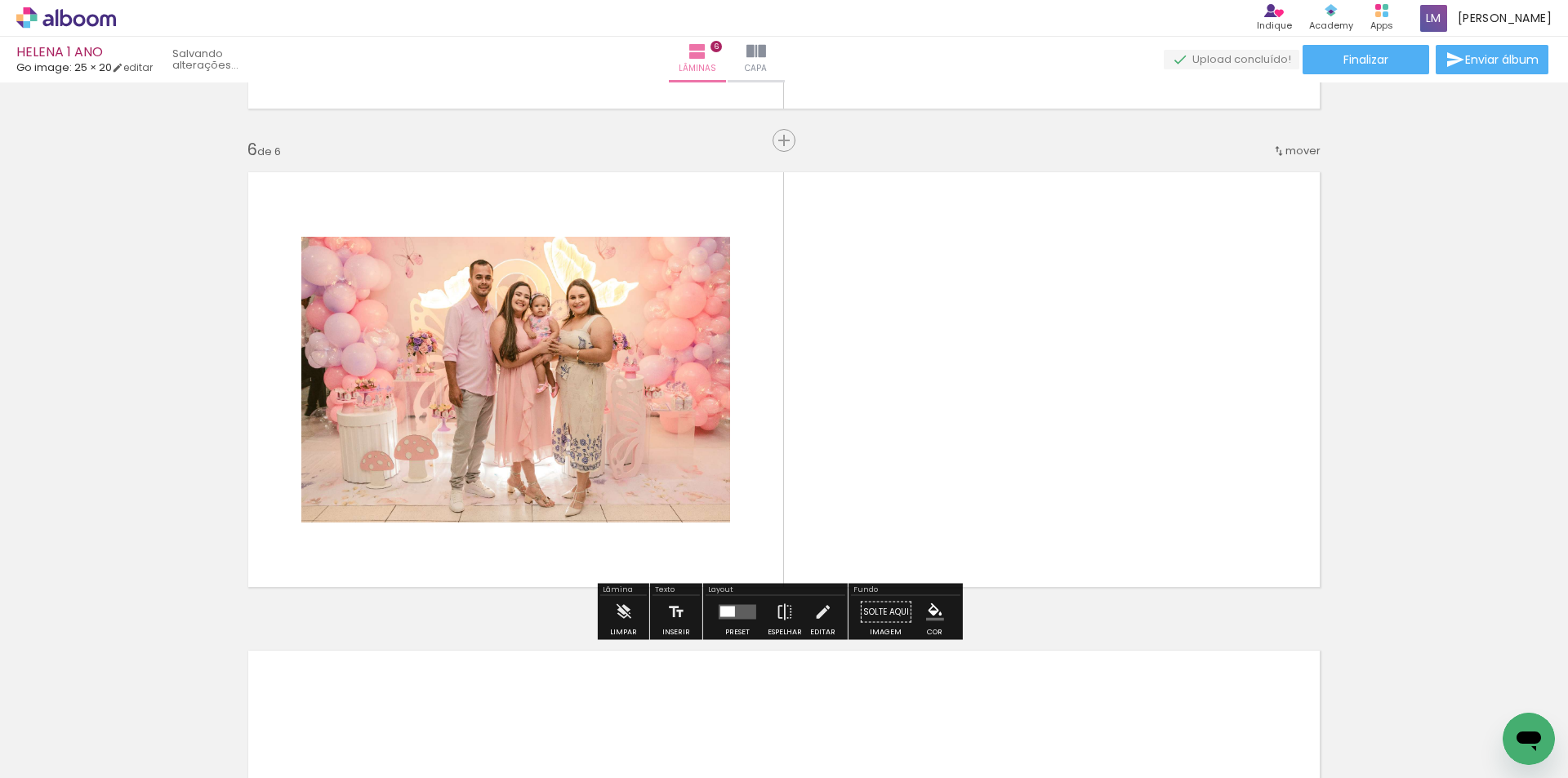
scroll to position [2362, 0]
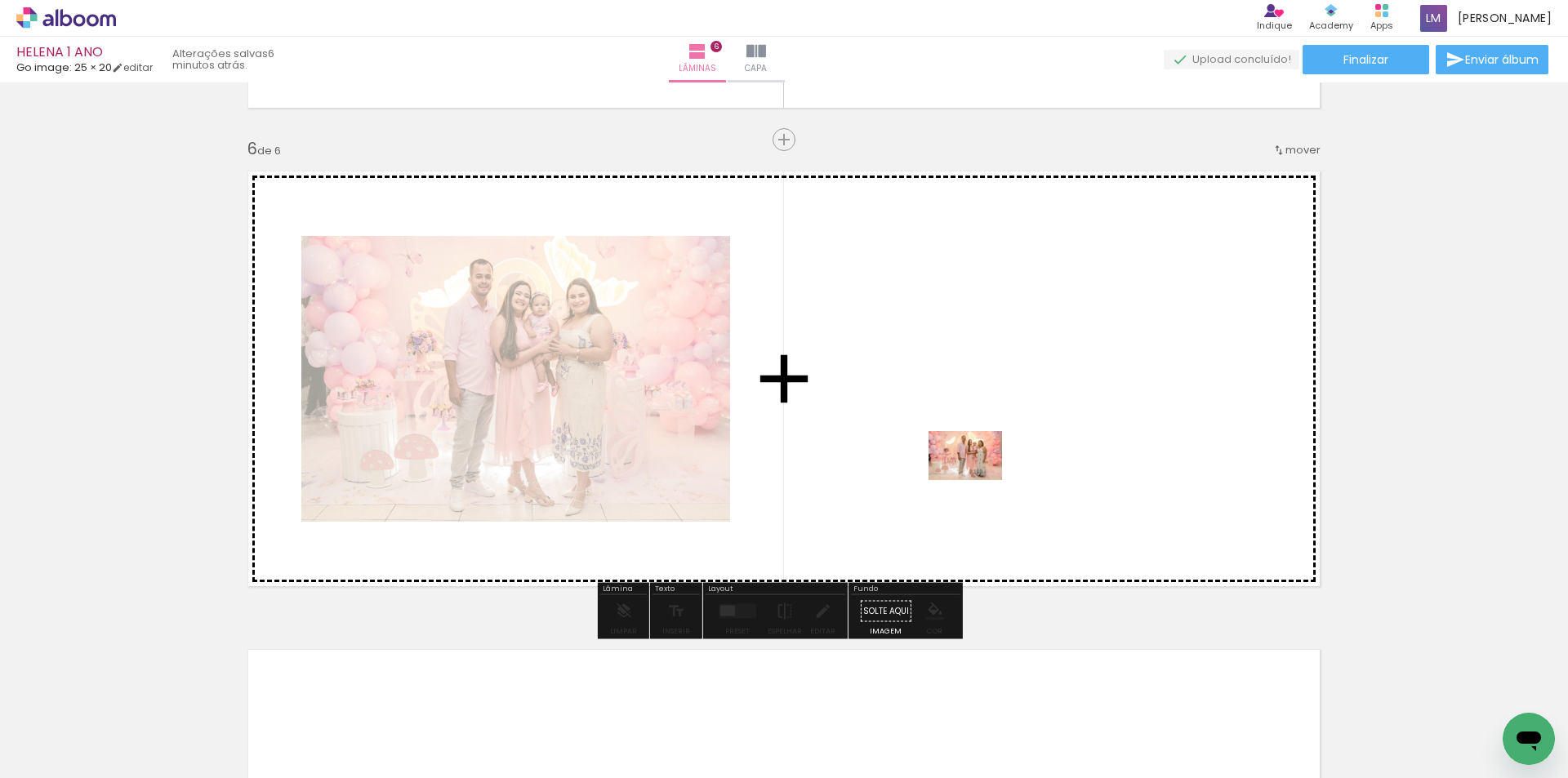
drag, startPoint x: 1171, startPoint y: 742, endPoint x: 951, endPoint y: 455, distance: 361.6
click at [951, 455] on quentale-workspace at bounding box center [784, 389] width 1568 height 778
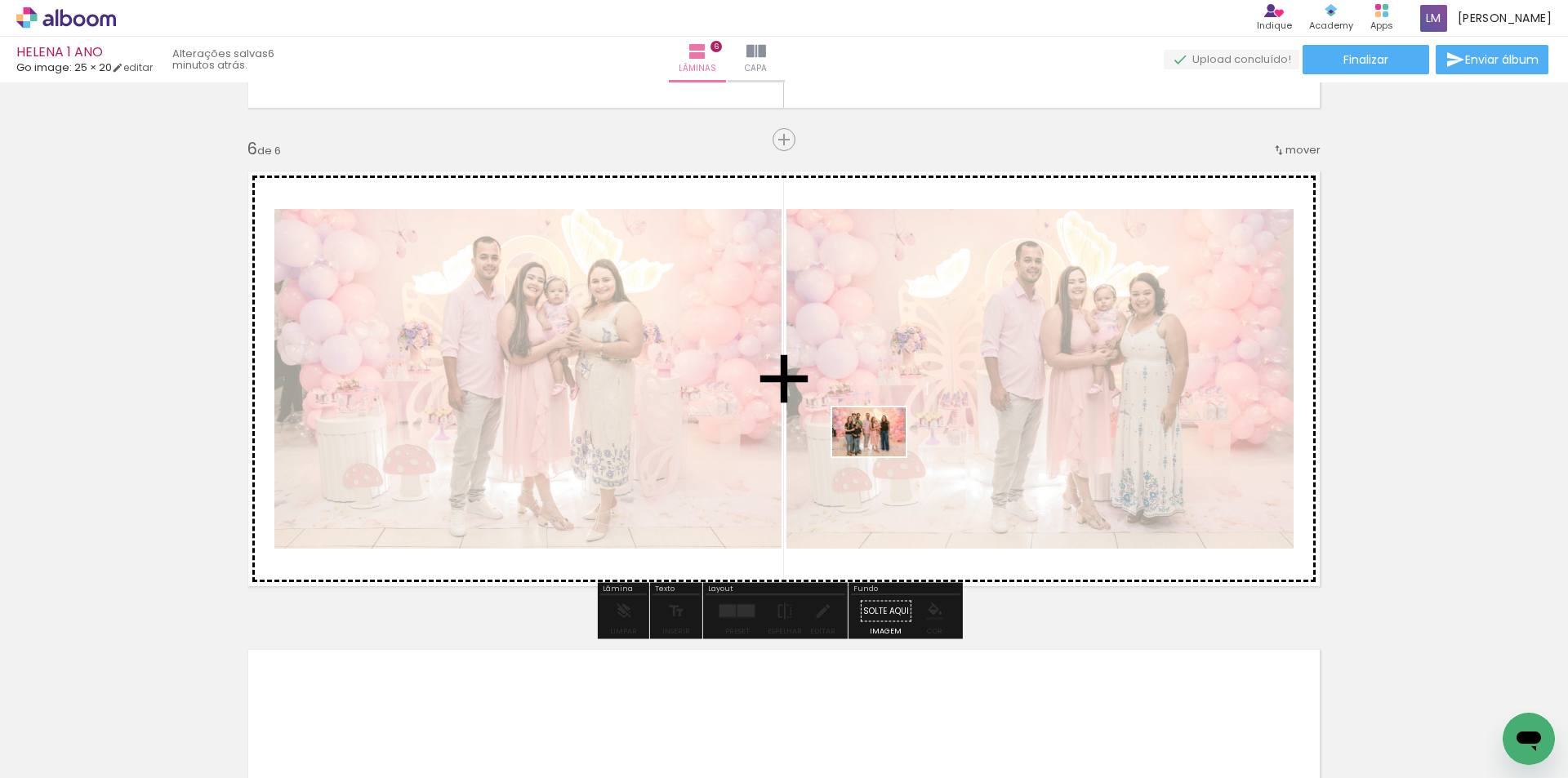
drag, startPoint x: 1197, startPoint y: 684, endPoint x: 1403, endPoint y: 641, distance: 210.4
click at [881, 455] on quentale-workspace at bounding box center [784, 389] width 1568 height 778
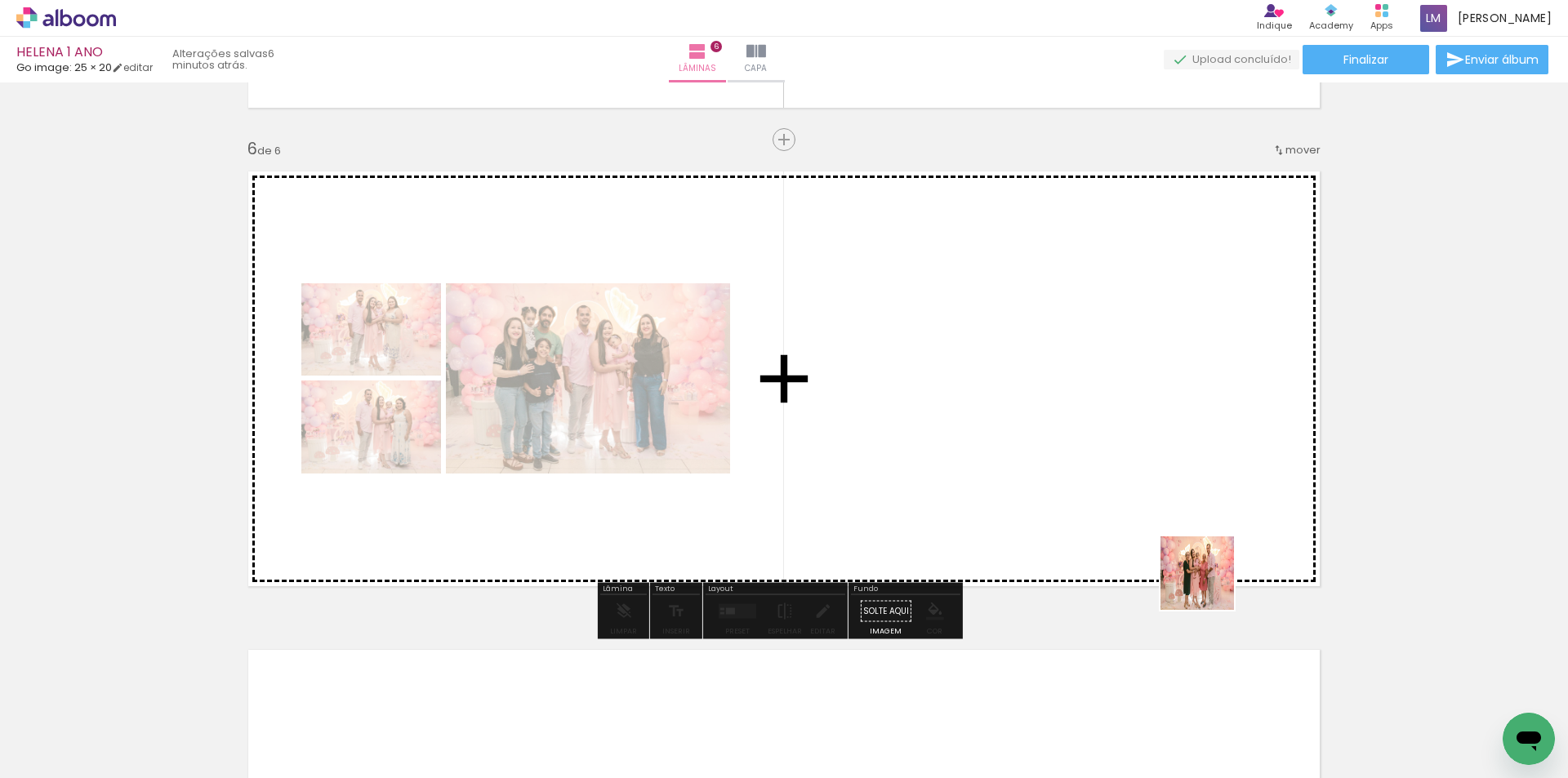
drag, startPoint x: 1316, startPoint y: 738, endPoint x: 962, endPoint y: 415, distance: 479.2
click at [962, 415] on quentale-workspace at bounding box center [784, 389] width 1568 height 778
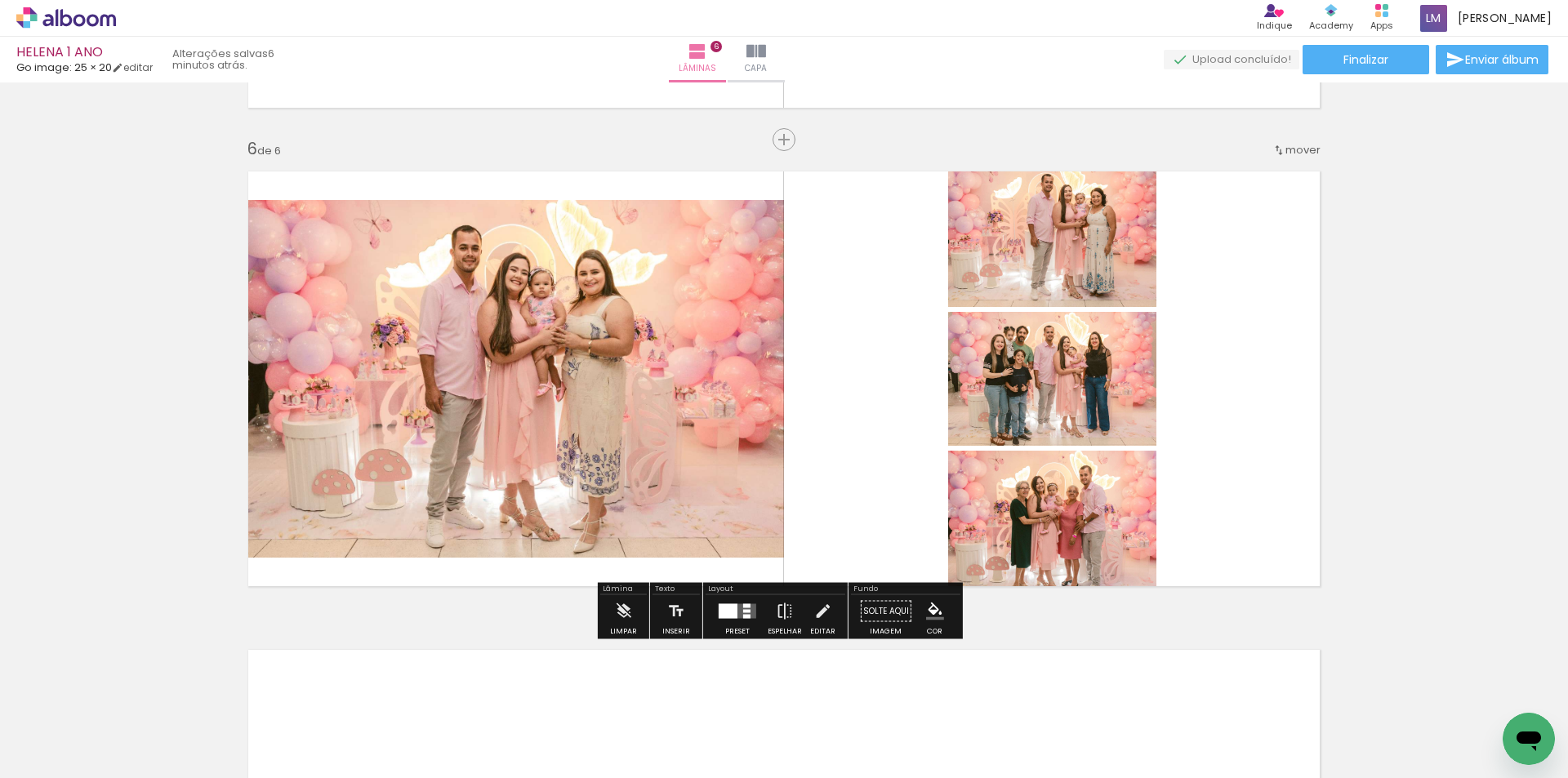
scroll to position [0, 1596]
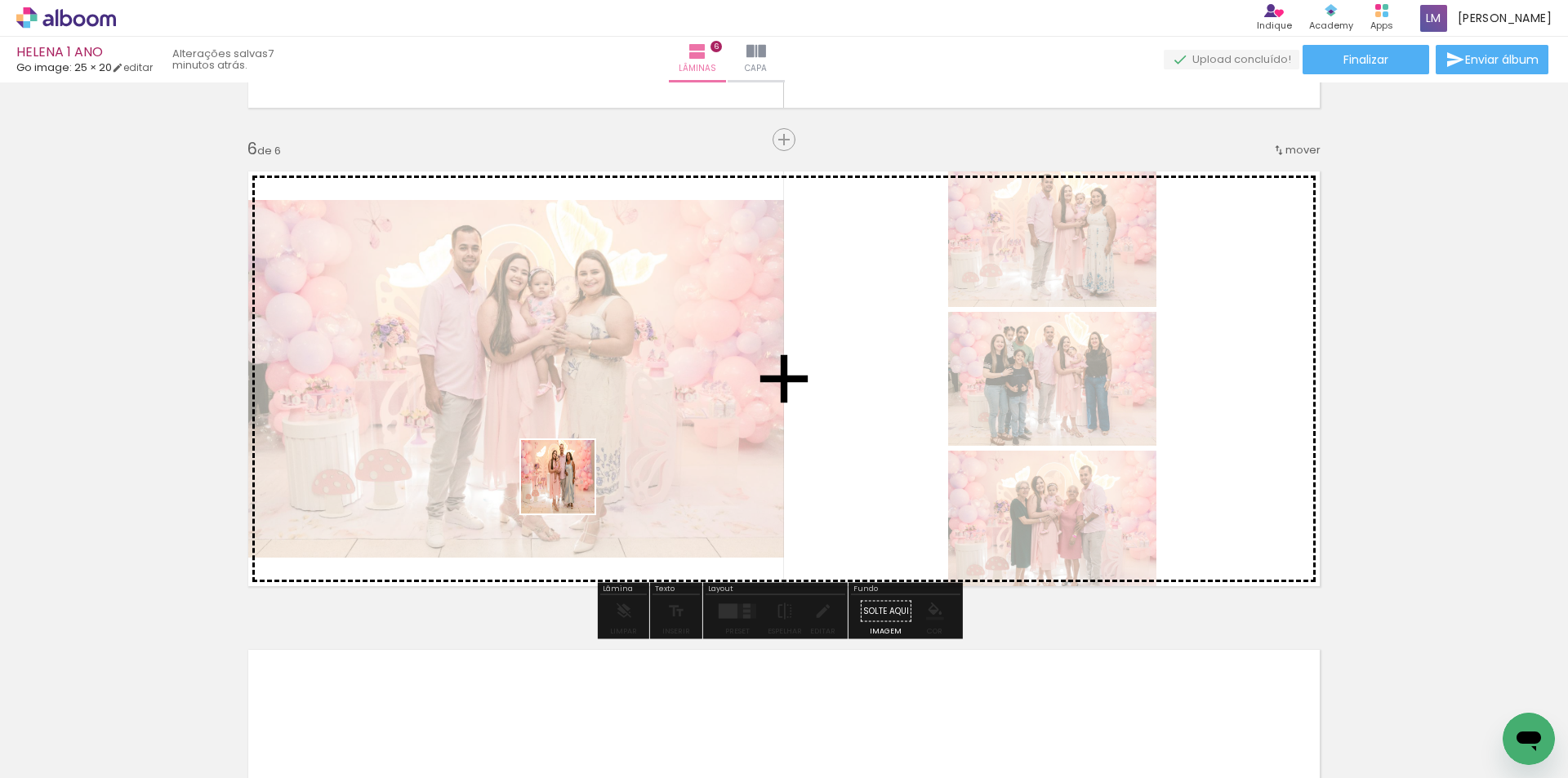
drag, startPoint x: 590, startPoint y: 724, endPoint x: 682, endPoint y: 519, distance: 224.7
click at [570, 475] on quentale-workspace at bounding box center [784, 389] width 1568 height 778
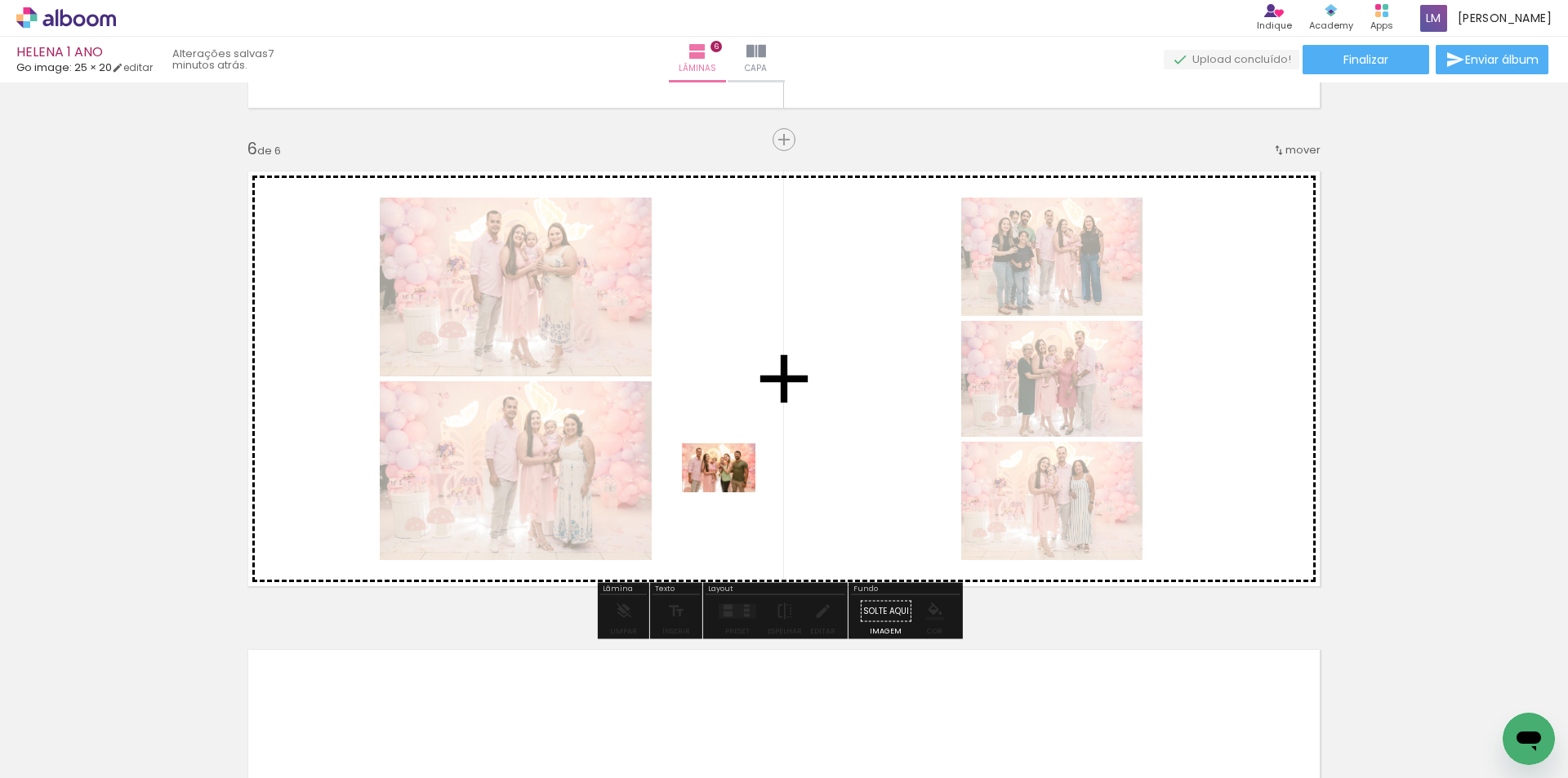
drag, startPoint x: 694, startPoint y: 733, endPoint x: 731, endPoint y: 492, distance: 243.8
click at [731, 492] on quentale-workspace at bounding box center [784, 389] width 1568 height 778
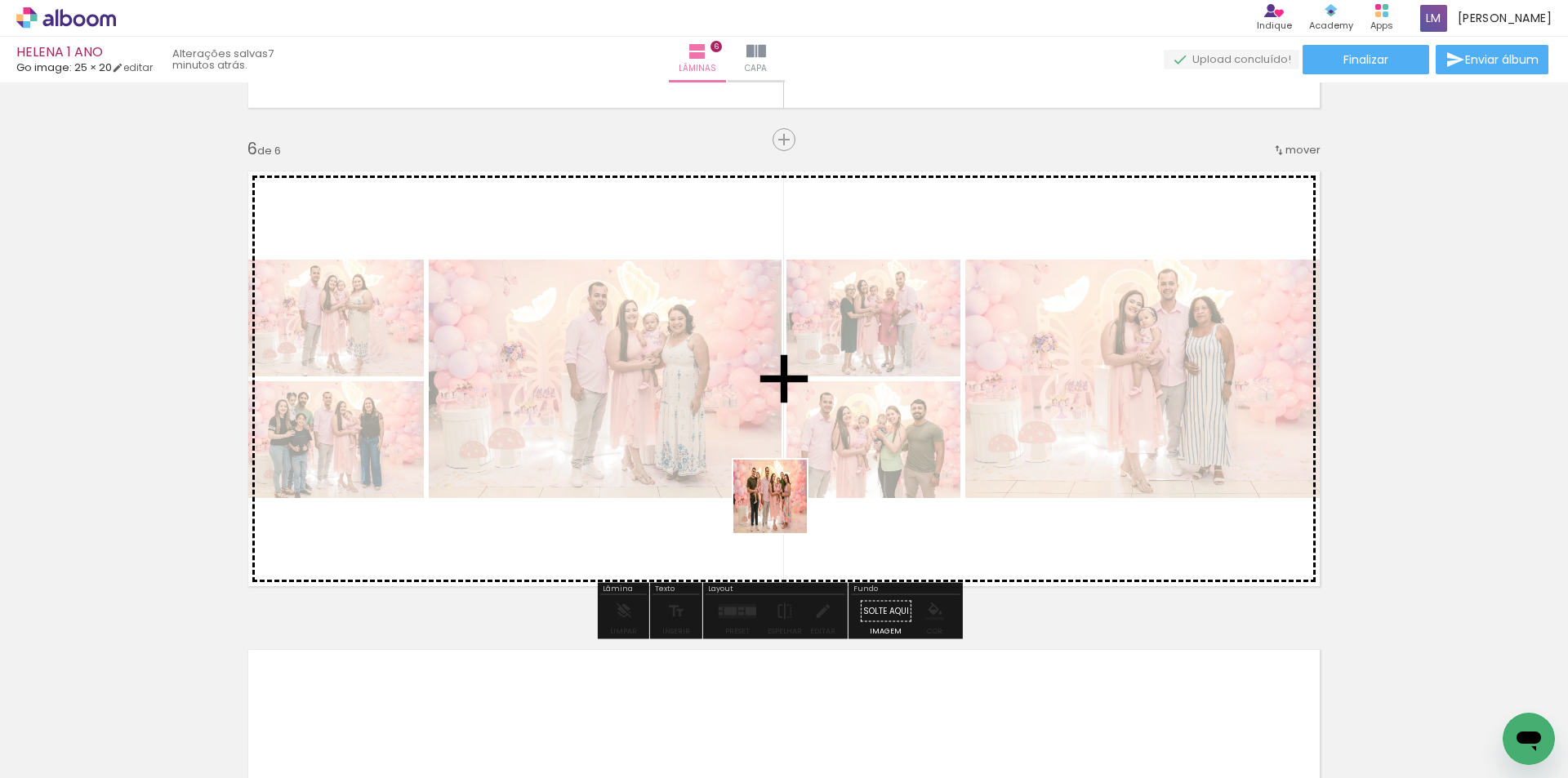
drag, startPoint x: 787, startPoint y: 732, endPoint x: 921, endPoint y: 625, distance: 171.5
click at [782, 507] on quentale-workspace at bounding box center [784, 389] width 1568 height 778
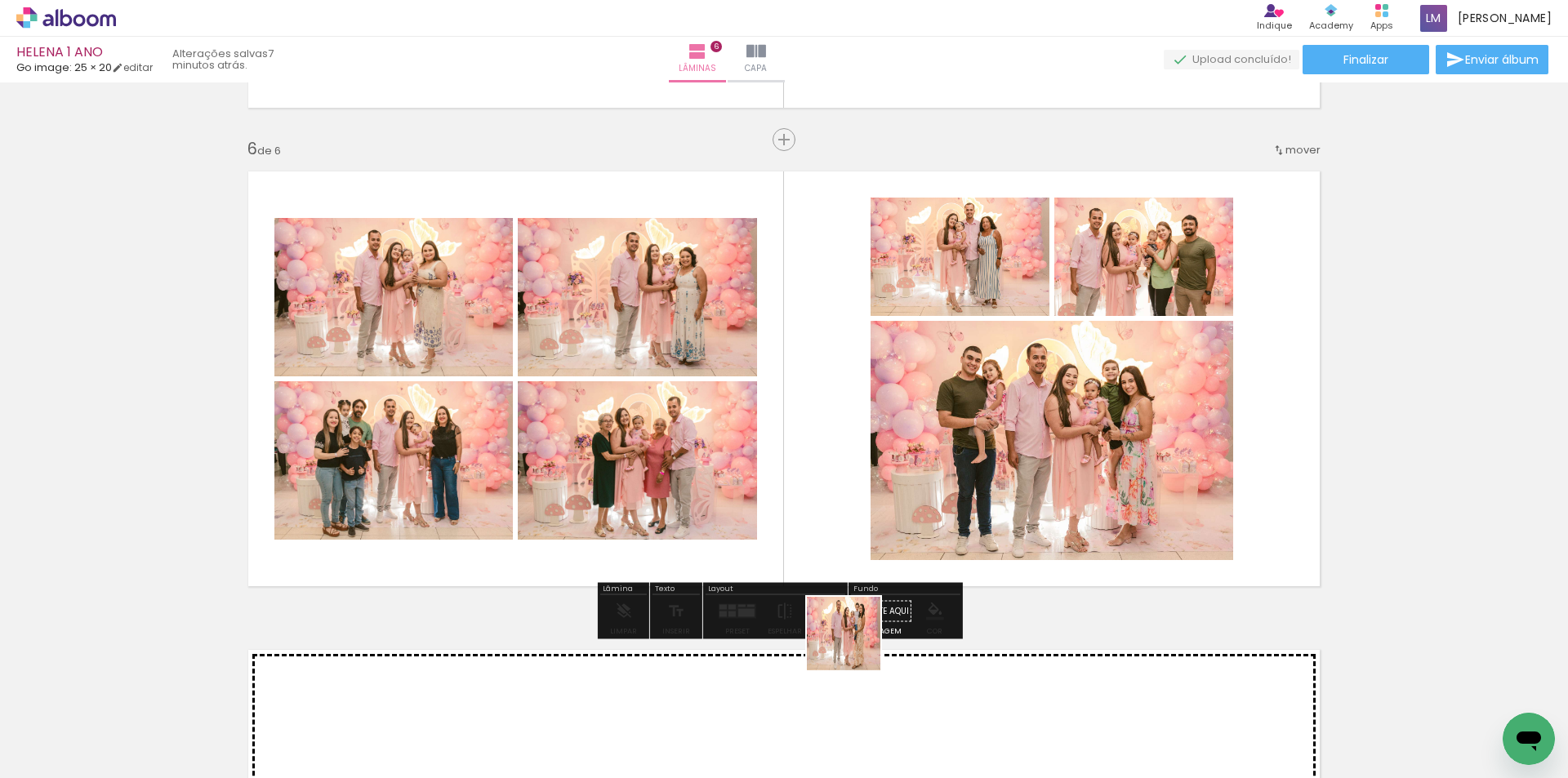
drag, startPoint x: 860, startPoint y: 732, endPoint x: 1015, endPoint y: 533, distance: 252.2
click at [815, 477] on quentale-workspace at bounding box center [784, 389] width 1568 height 778
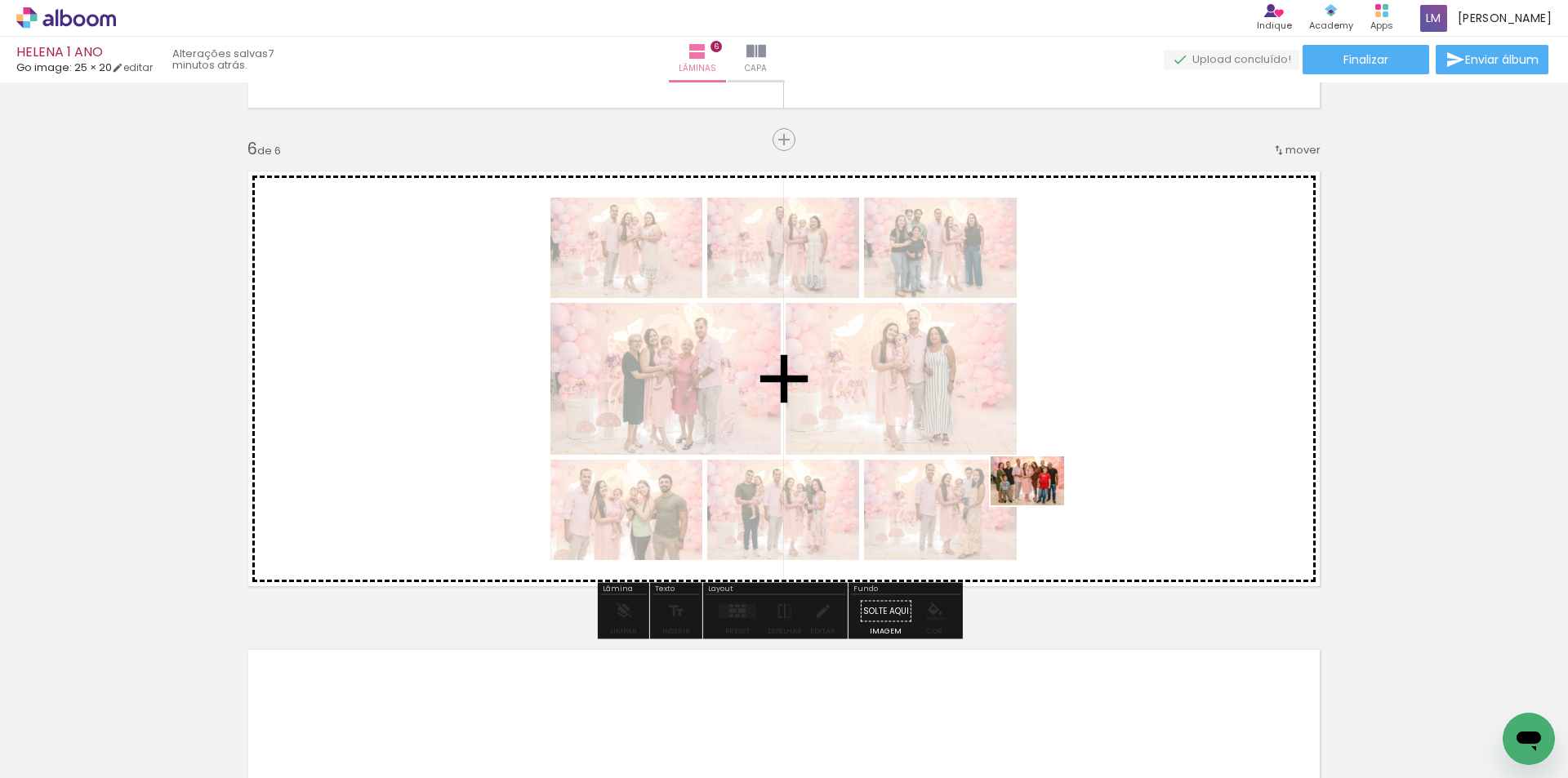
drag, startPoint x: 973, startPoint y: 749, endPoint x: 1040, endPoint y: 495, distance: 262.7
click at [1040, 498] on quentale-workspace at bounding box center [784, 389] width 1568 height 778
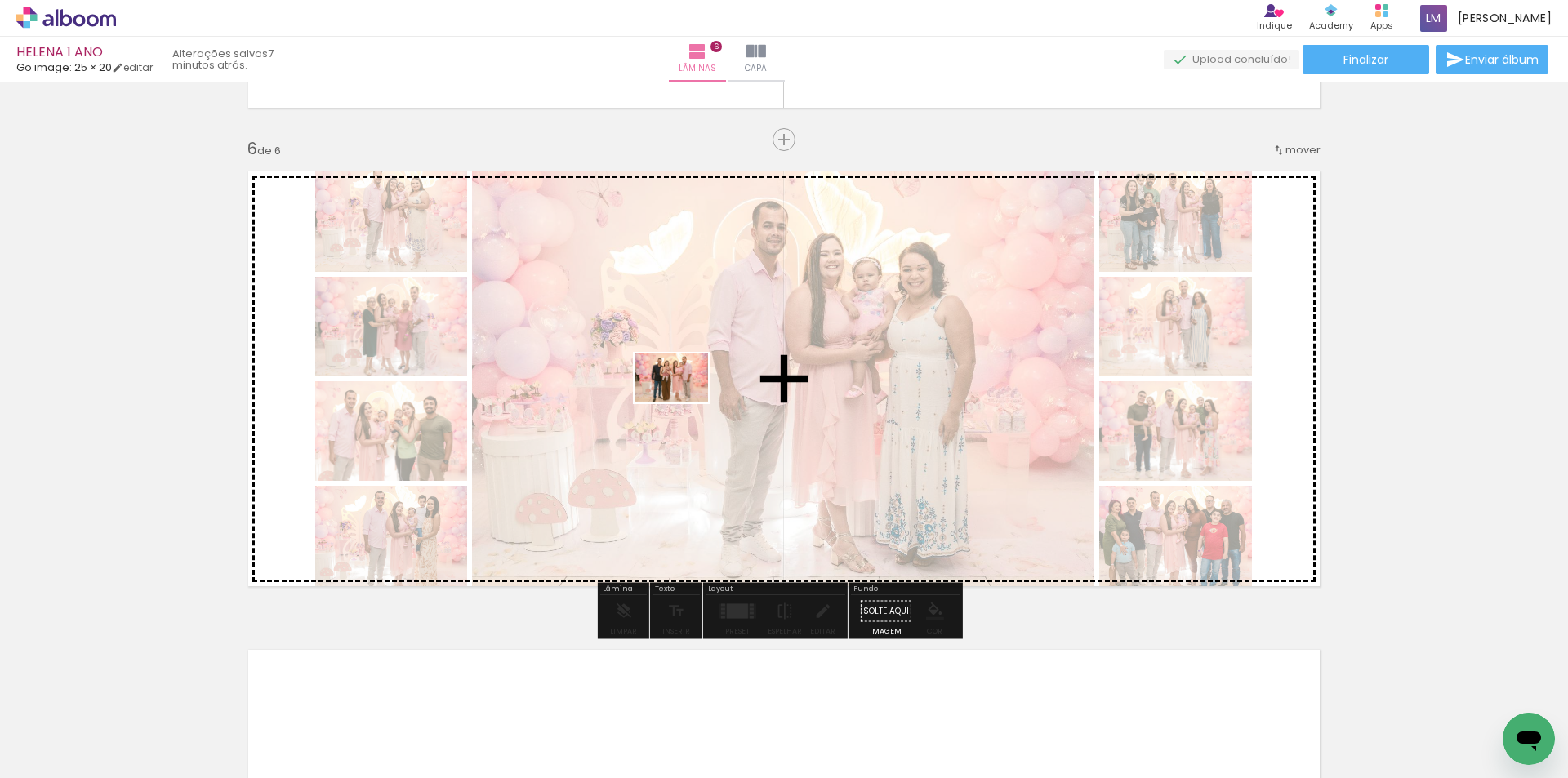
drag, startPoint x: 1034, startPoint y: 714, endPoint x: 1016, endPoint y: 497, distance: 217.7
click at [682, 402] on quentale-workspace at bounding box center [784, 389] width 1568 height 778
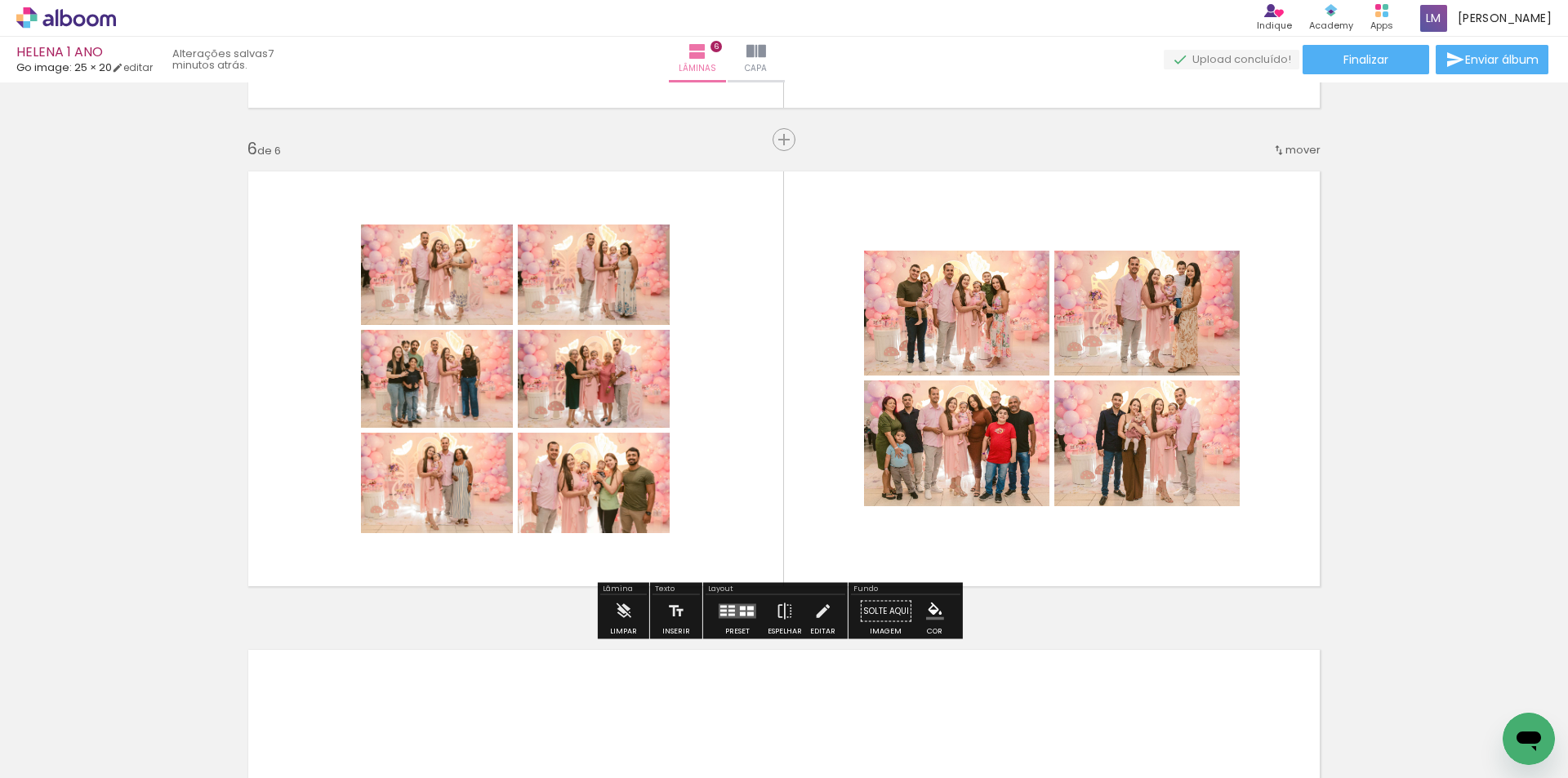
drag, startPoint x: 737, startPoint y: 609, endPoint x: 883, endPoint y: 618, distance: 146.3
click at [740, 608] on quentale-layouter at bounding box center [737, 610] width 37 height 14
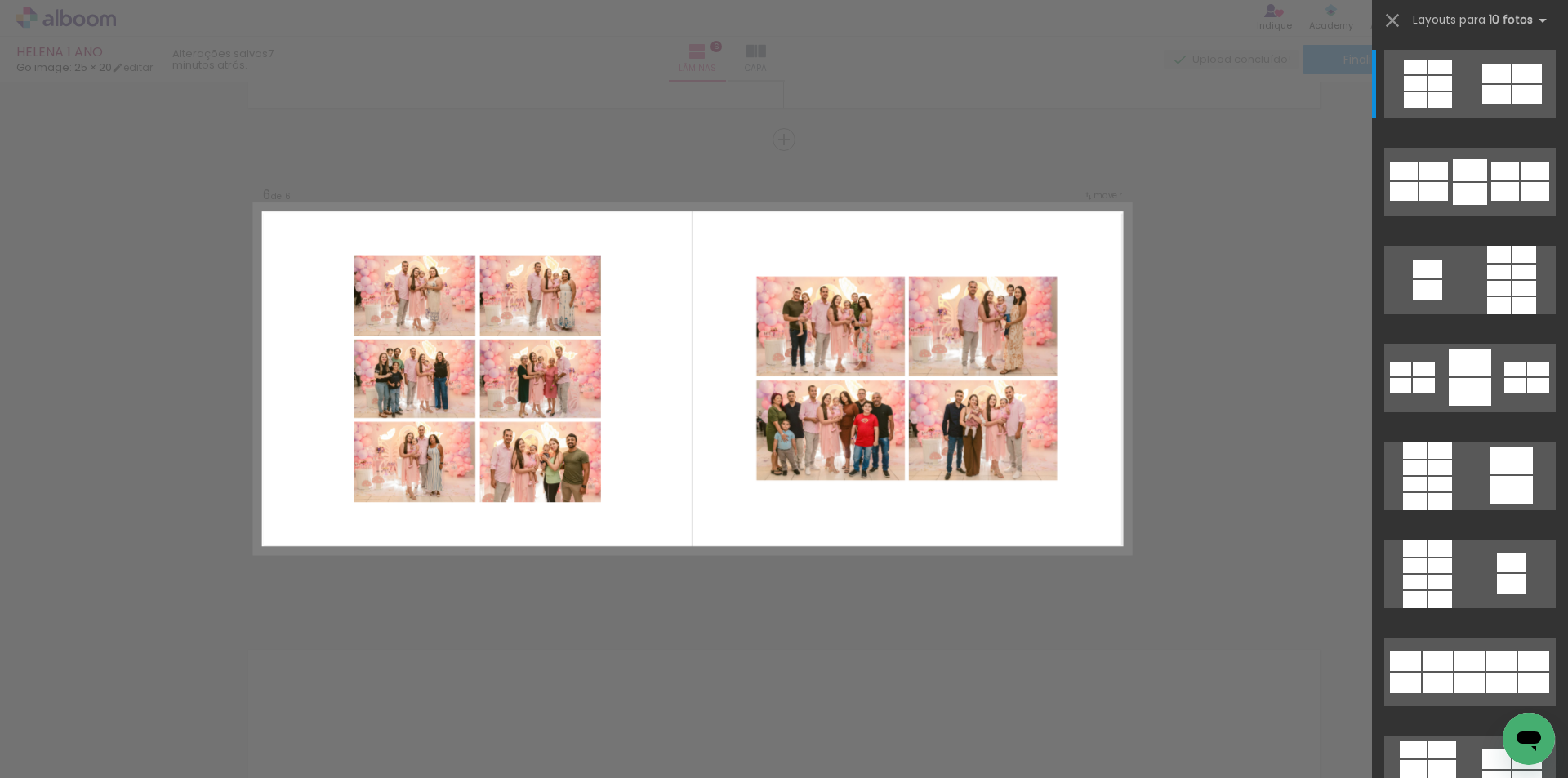
click at [0, 0] on div "Confirmar Cancelar" at bounding box center [0, 0] width 0 height 0
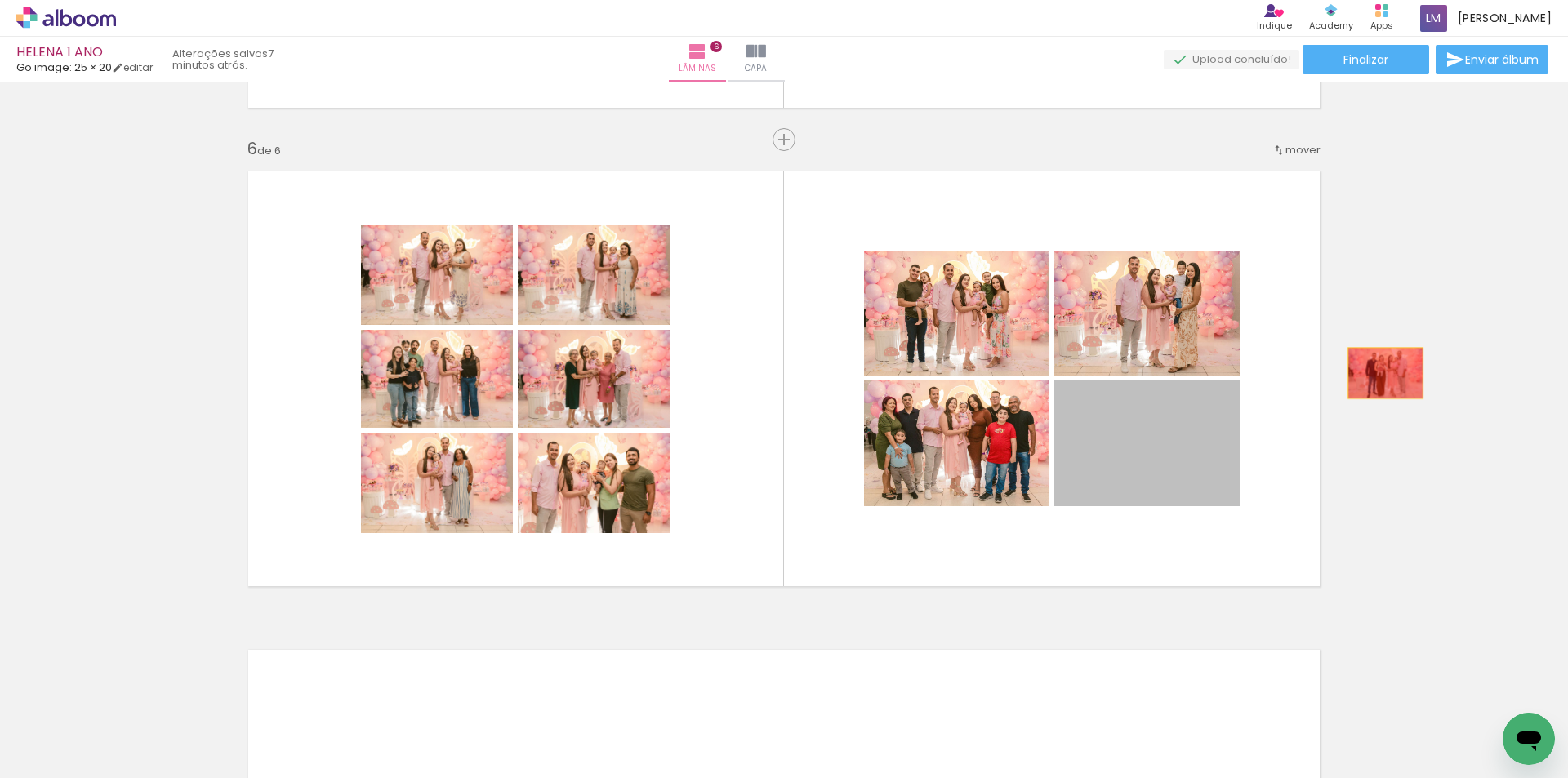
drag, startPoint x: 1186, startPoint y: 434, endPoint x: 1385, endPoint y: 369, distance: 209.3
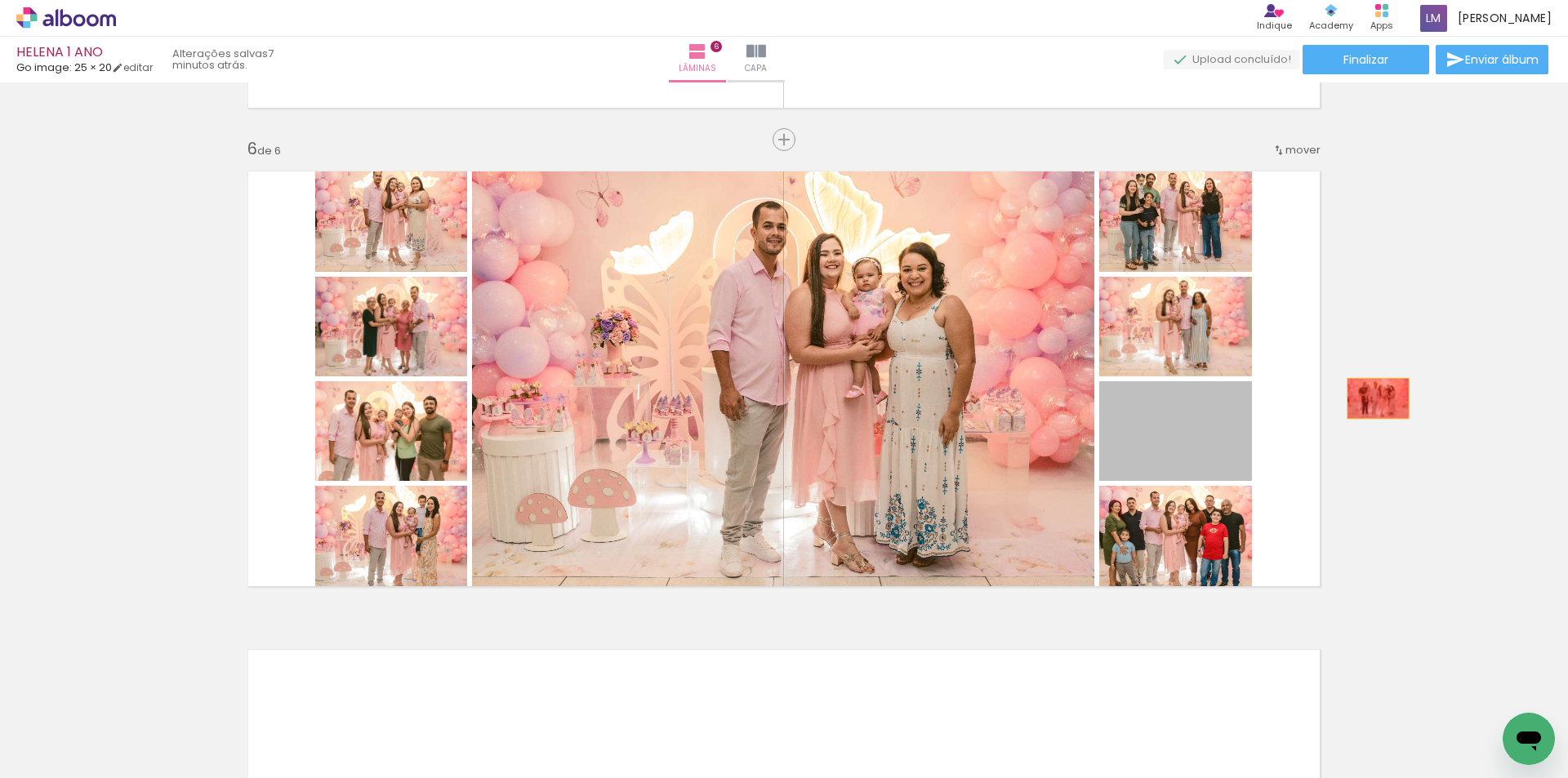
drag, startPoint x: 1177, startPoint y: 438, endPoint x: 1417, endPoint y: 389, distance: 245.0
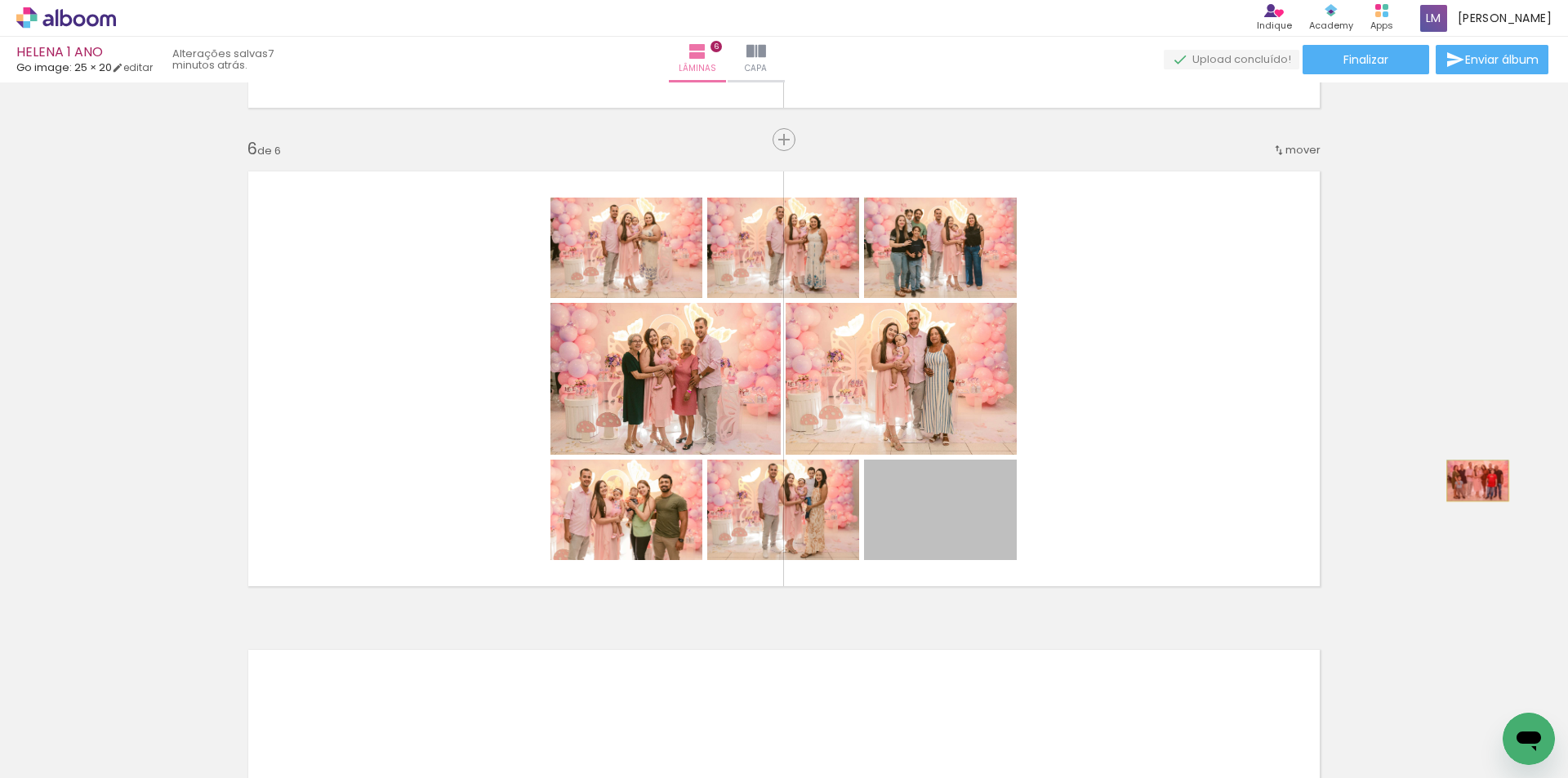
drag, startPoint x: 977, startPoint y: 511, endPoint x: 1472, endPoint y: 481, distance: 495.9
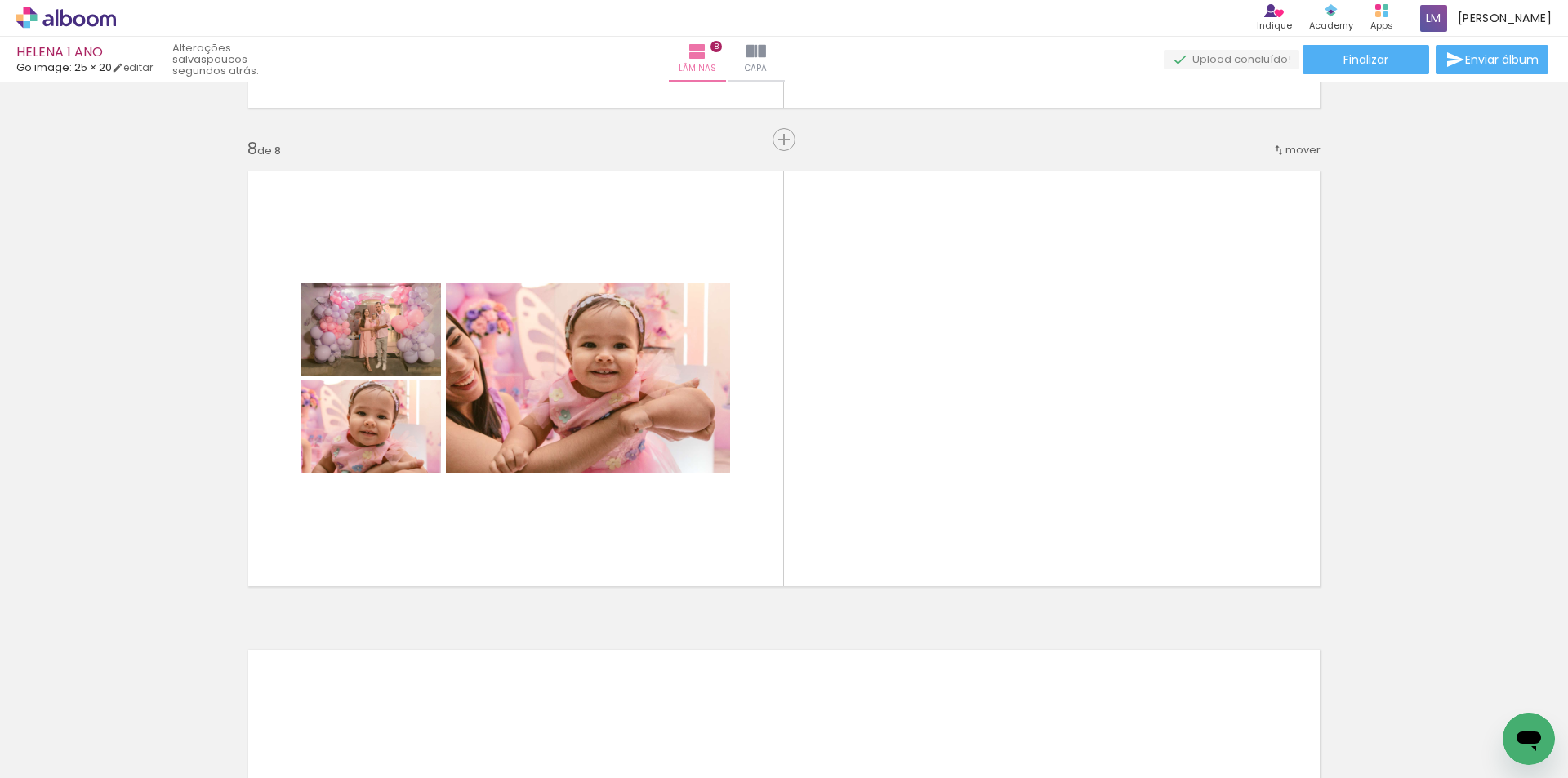
scroll to position [0, 4301]
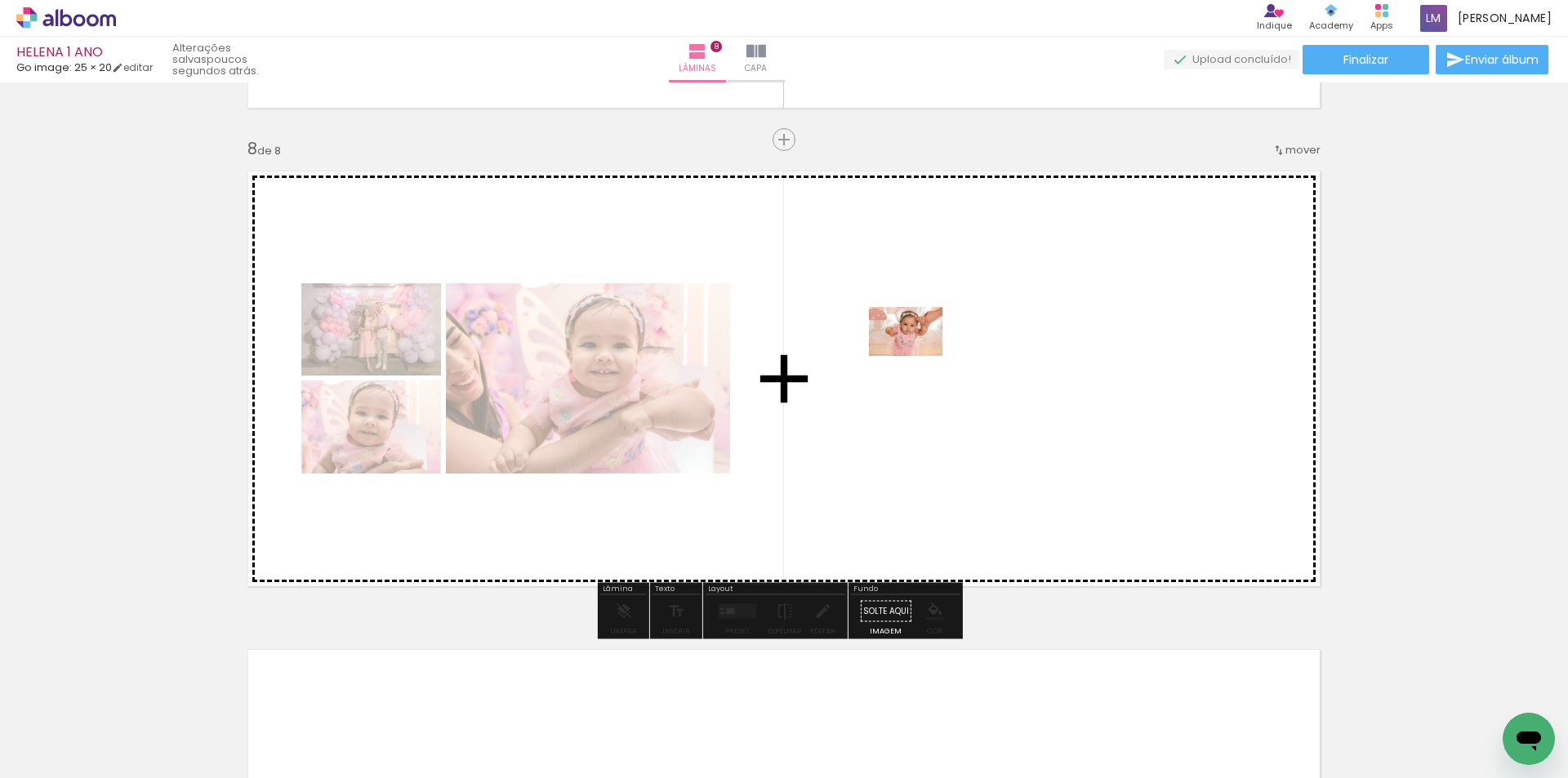
drag, startPoint x: 886, startPoint y: 741, endPoint x: 918, endPoint y: 356, distance: 386.3
click at [918, 356] on quentale-workspace at bounding box center [784, 389] width 1568 height 778
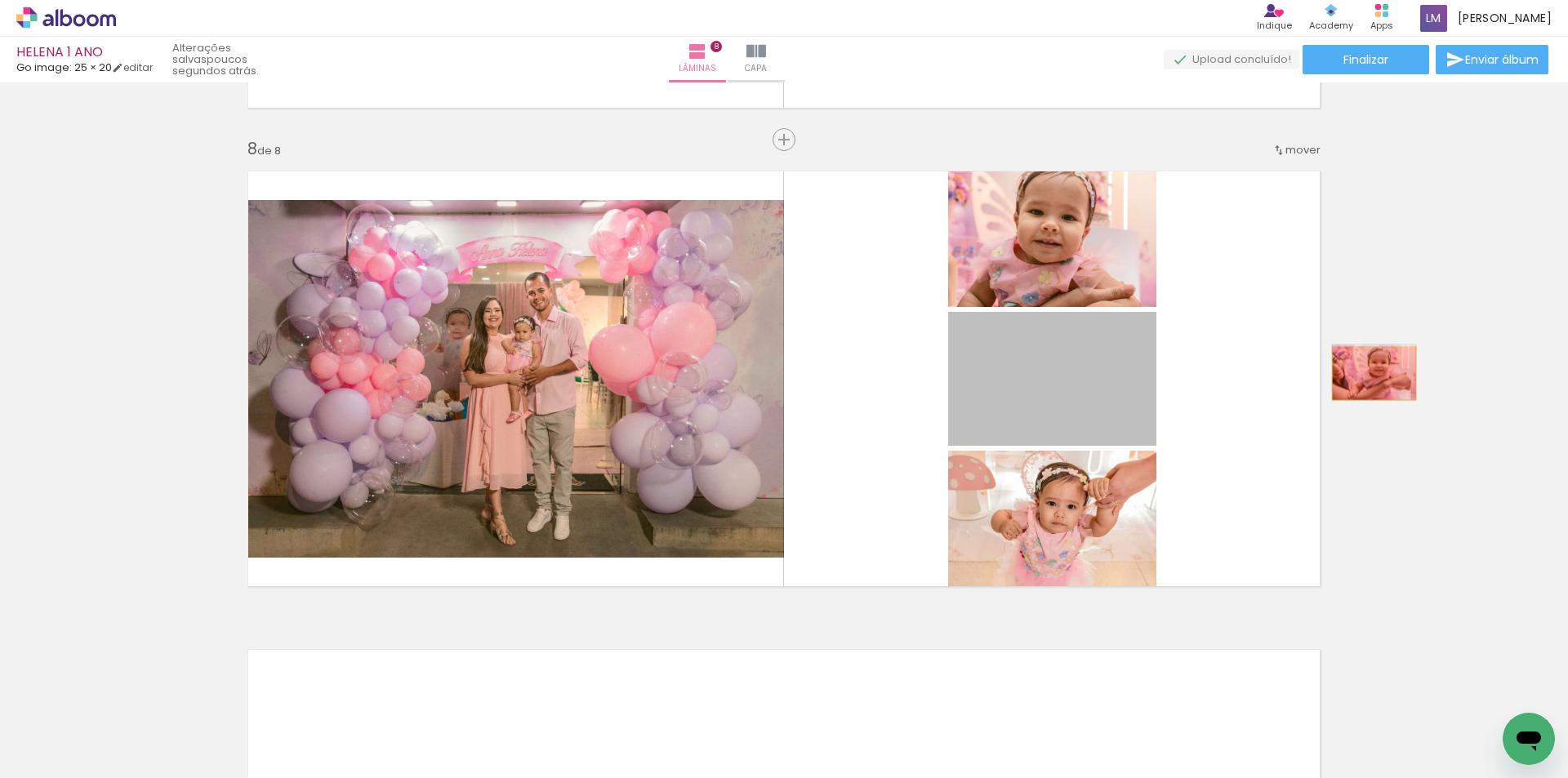
drag, startPoint x: 1113, startPoint y: 414, endPoint x: 1368, endPoint y: 373, distance: 258.3
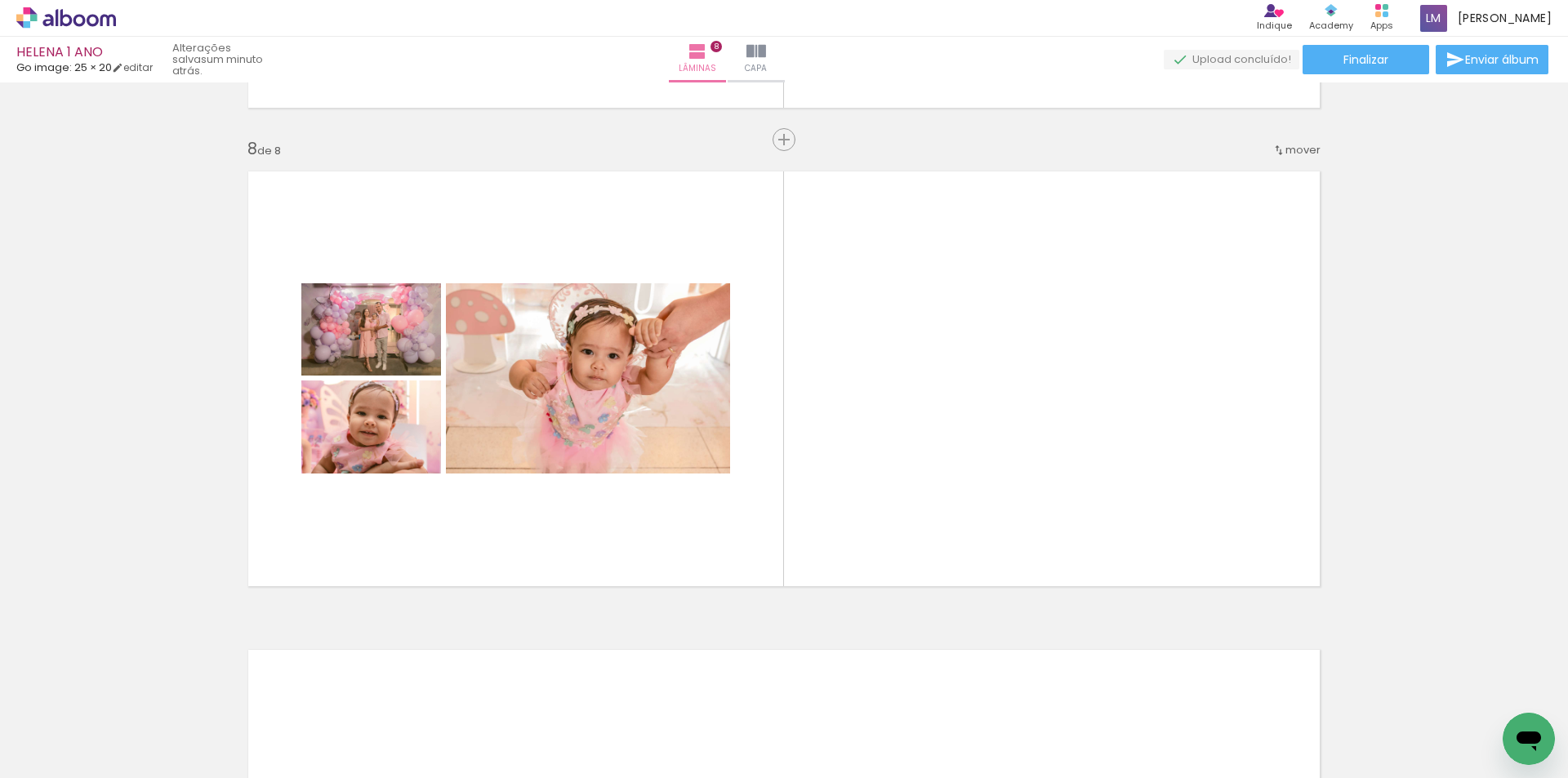
scroll to position [0, 7718]
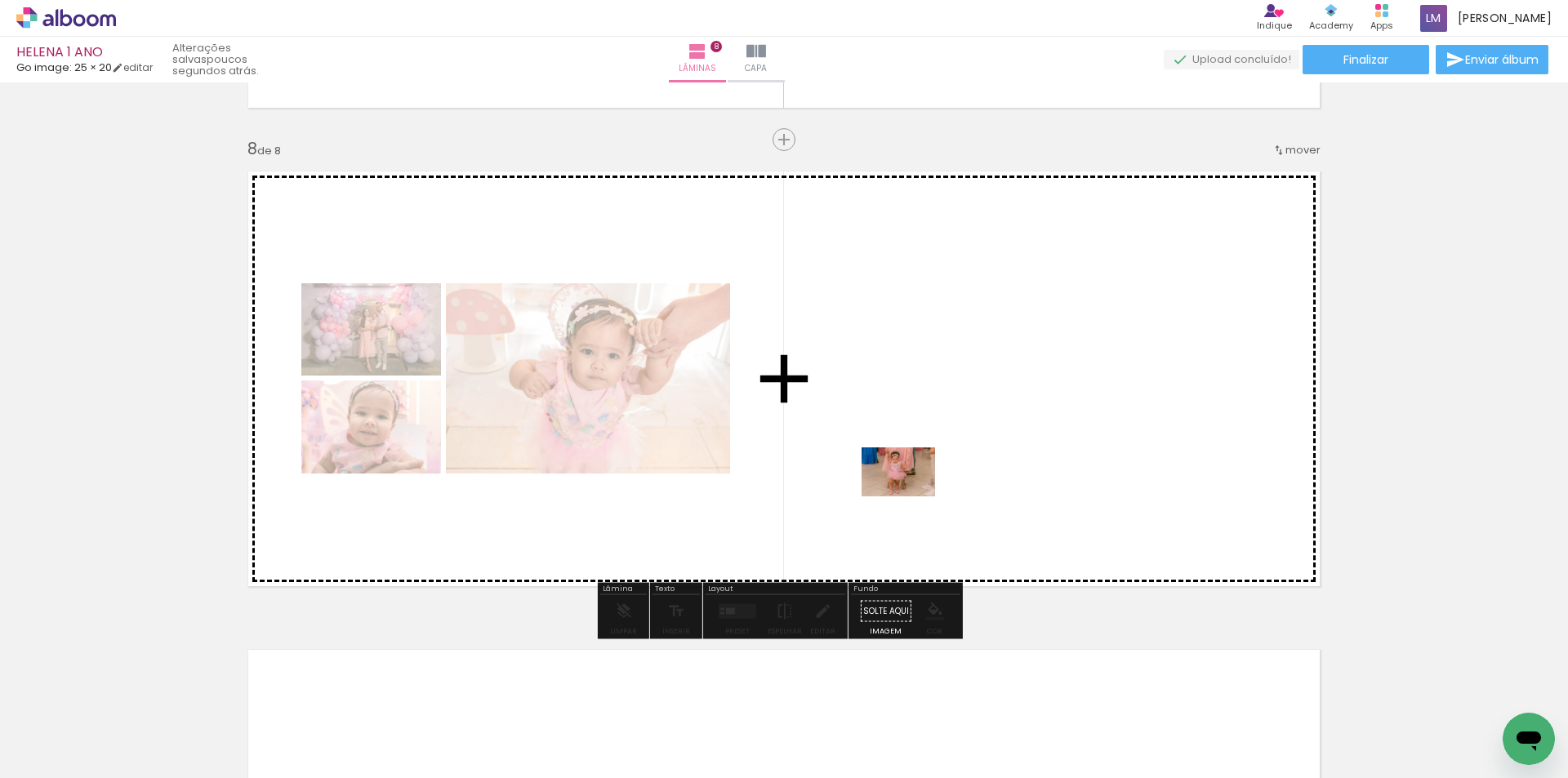
drag, startPoint x: 1491, startPoint y: 720, endPoint x: 911, endPoint y: 496, distance: 621.8
click at [911, 496] on quentale-workspace at bounding box center [784, 389] width 1568 height 778
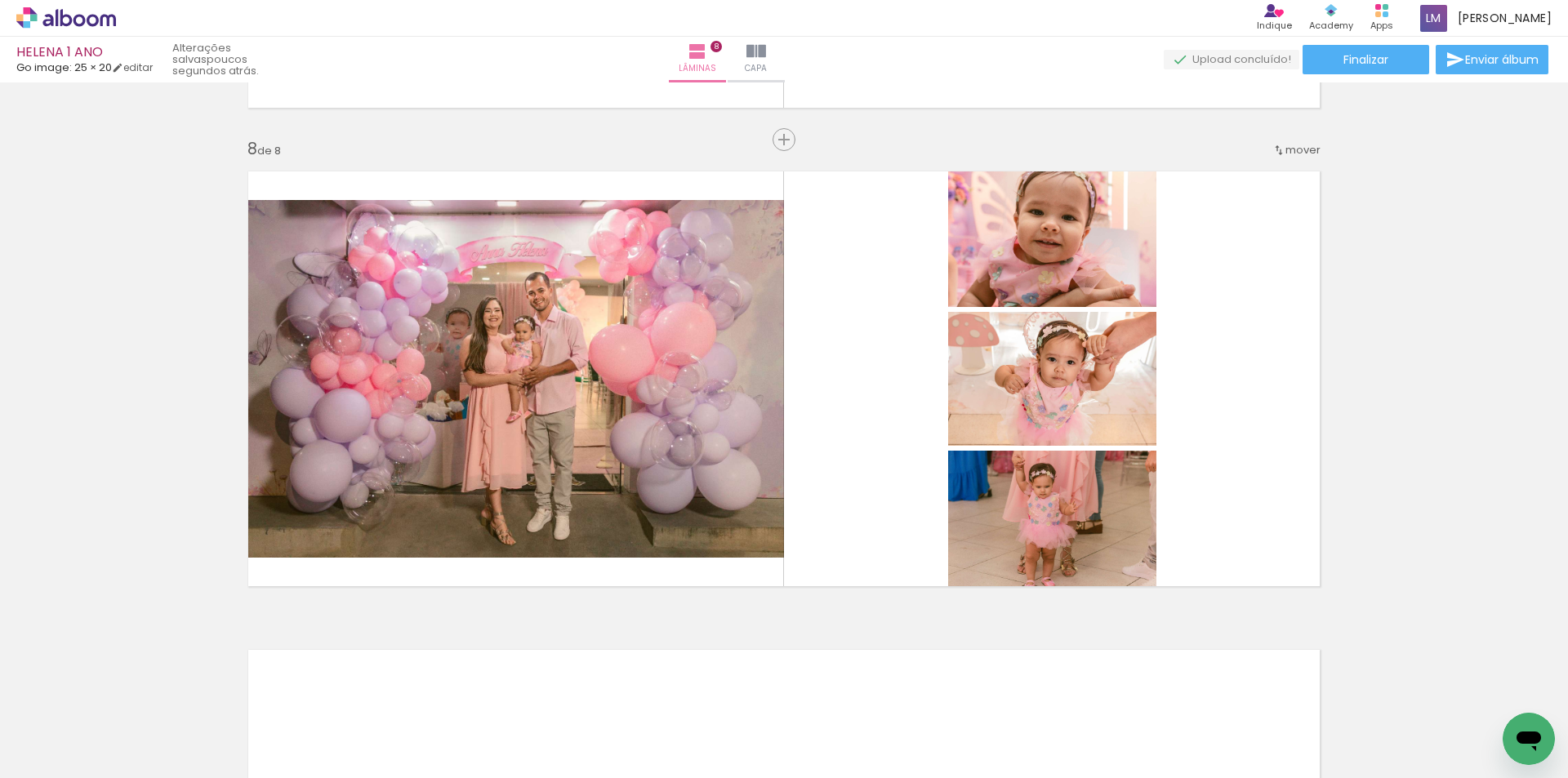
scroll to position [0, 4401]
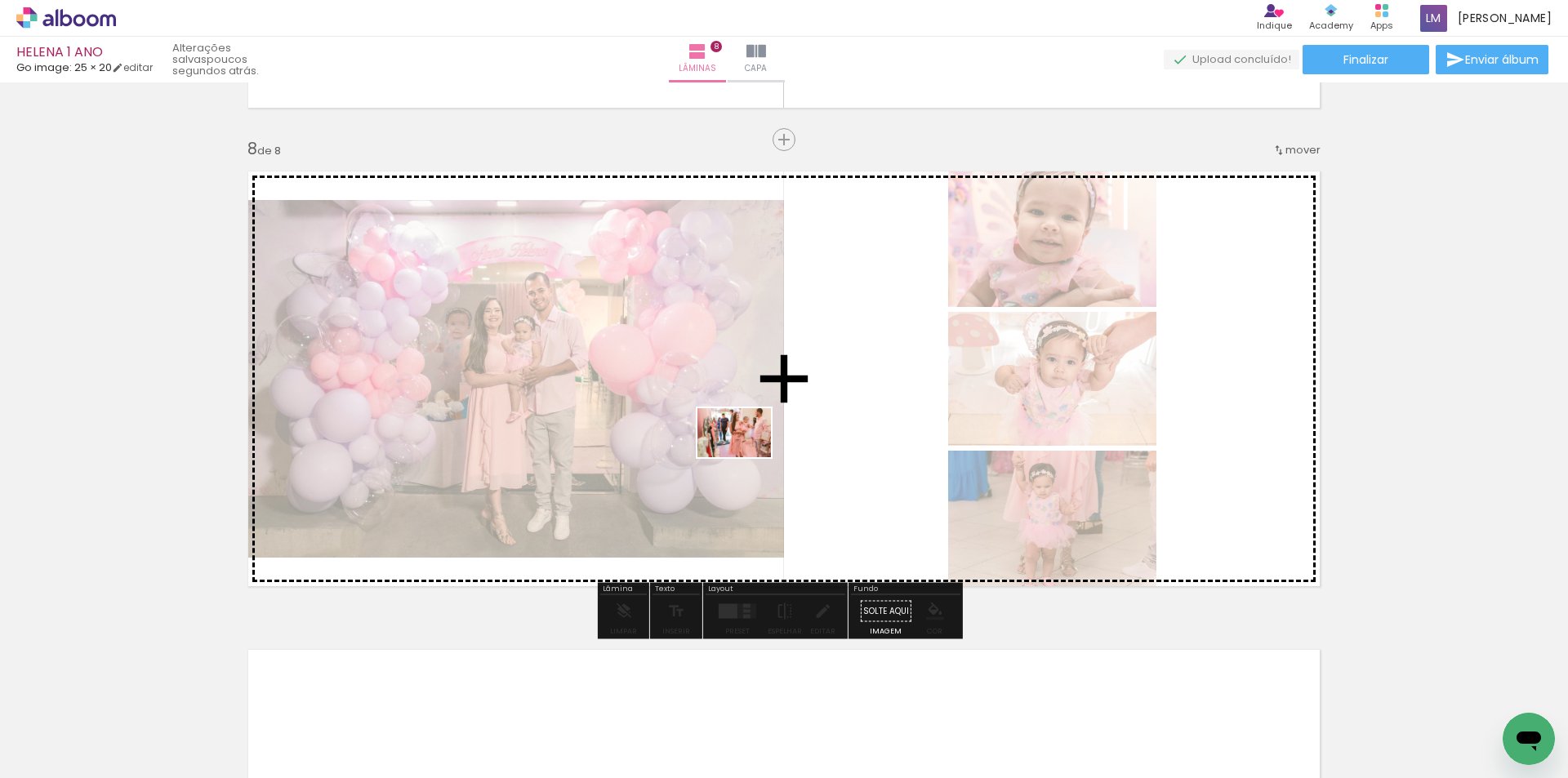
drag, startPoint x: 719, startPoint y: 719, endPoint x: 834, endPoint y: 486, distance: 259.8
click at [749, 445] on quentale-workspace at bounding box center [784, 389] width 1568 height 778
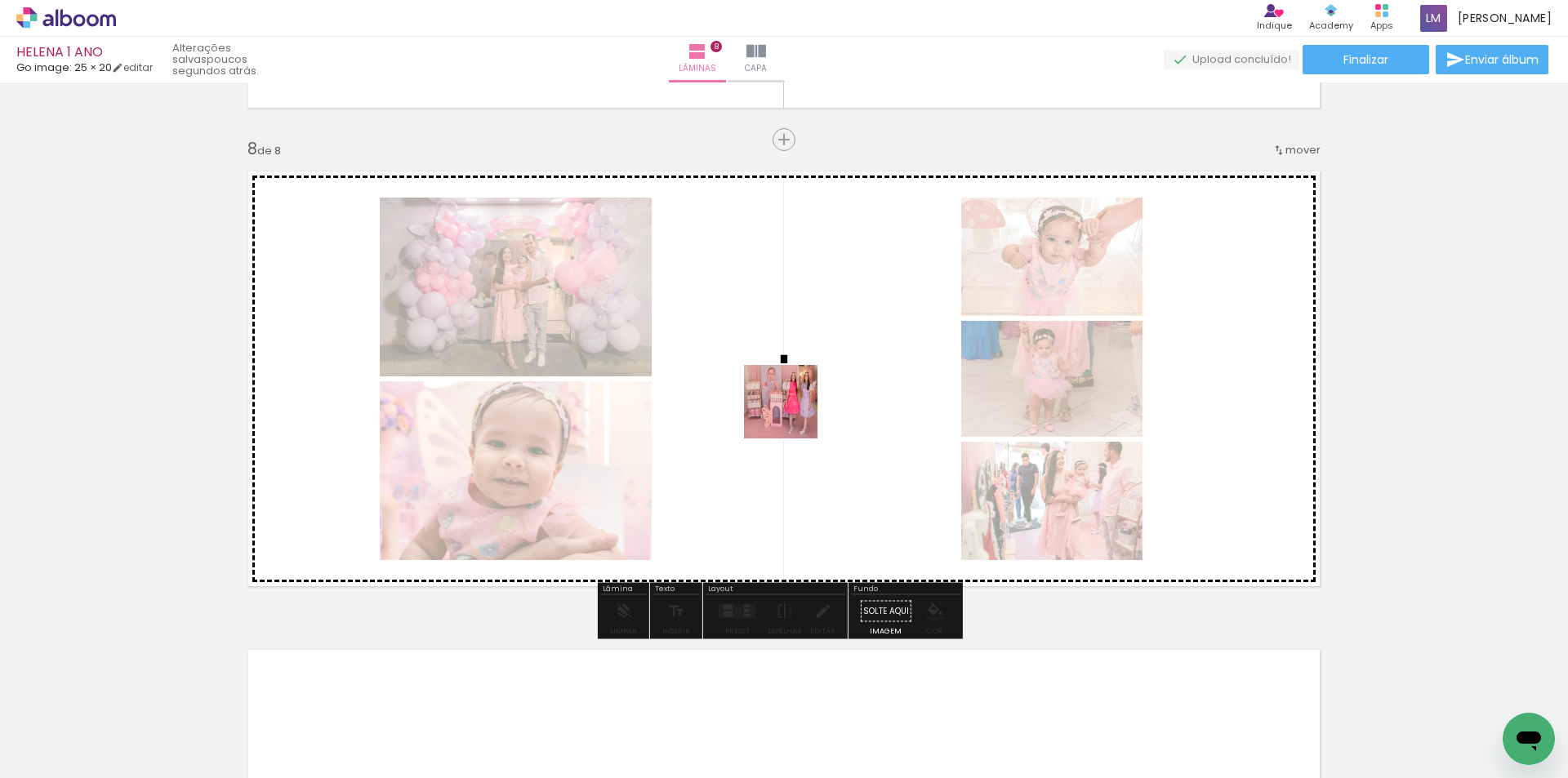
drag, startPoint x: 635, startPoint y: 723, endPoint x: 799, endPoint y: 400, distance: 362.2
click at [799, 400] on quentale-workspace at bounding box center [784, 389] width 1568 height 778
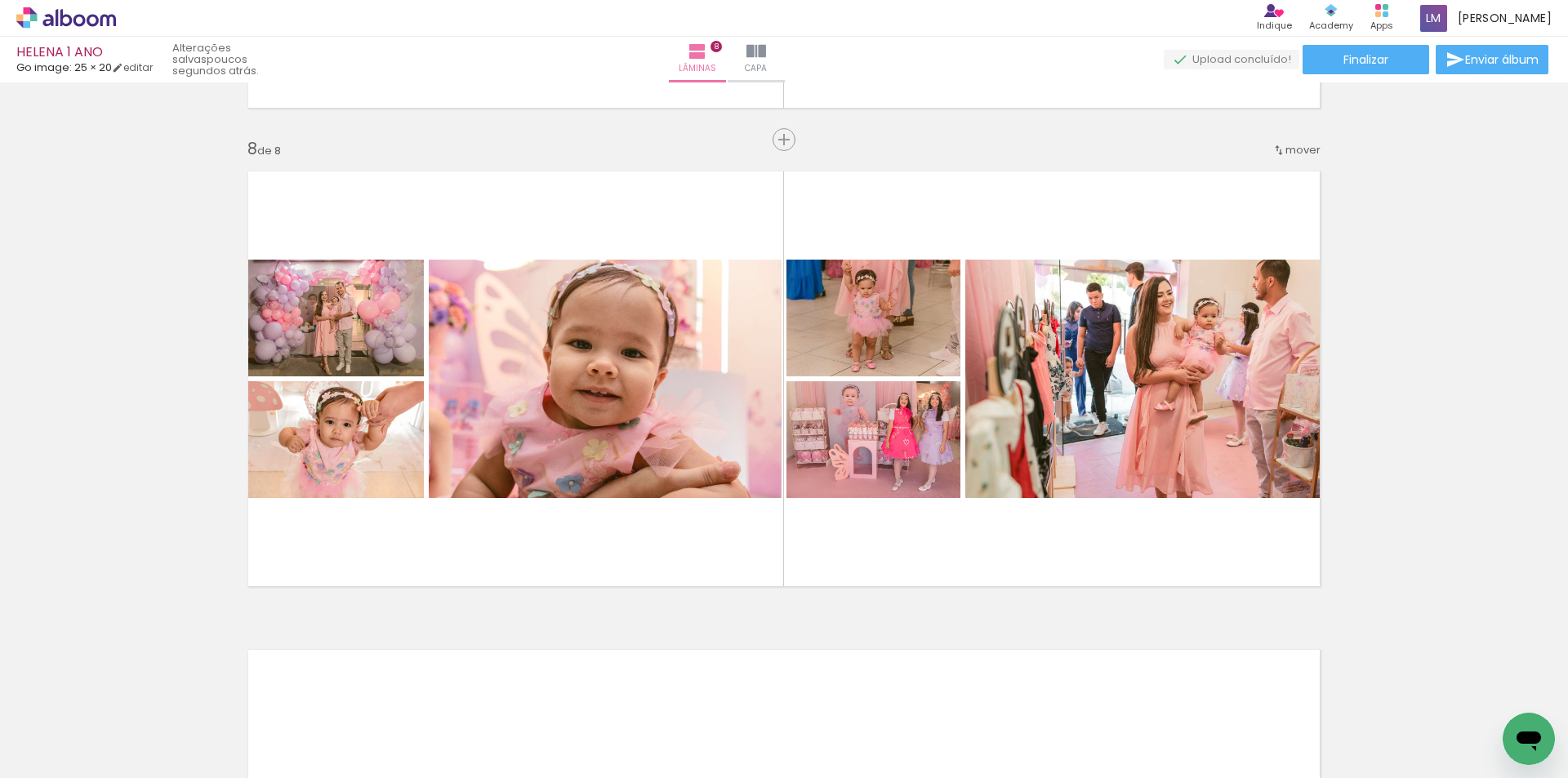
scroll to position [0, 0]
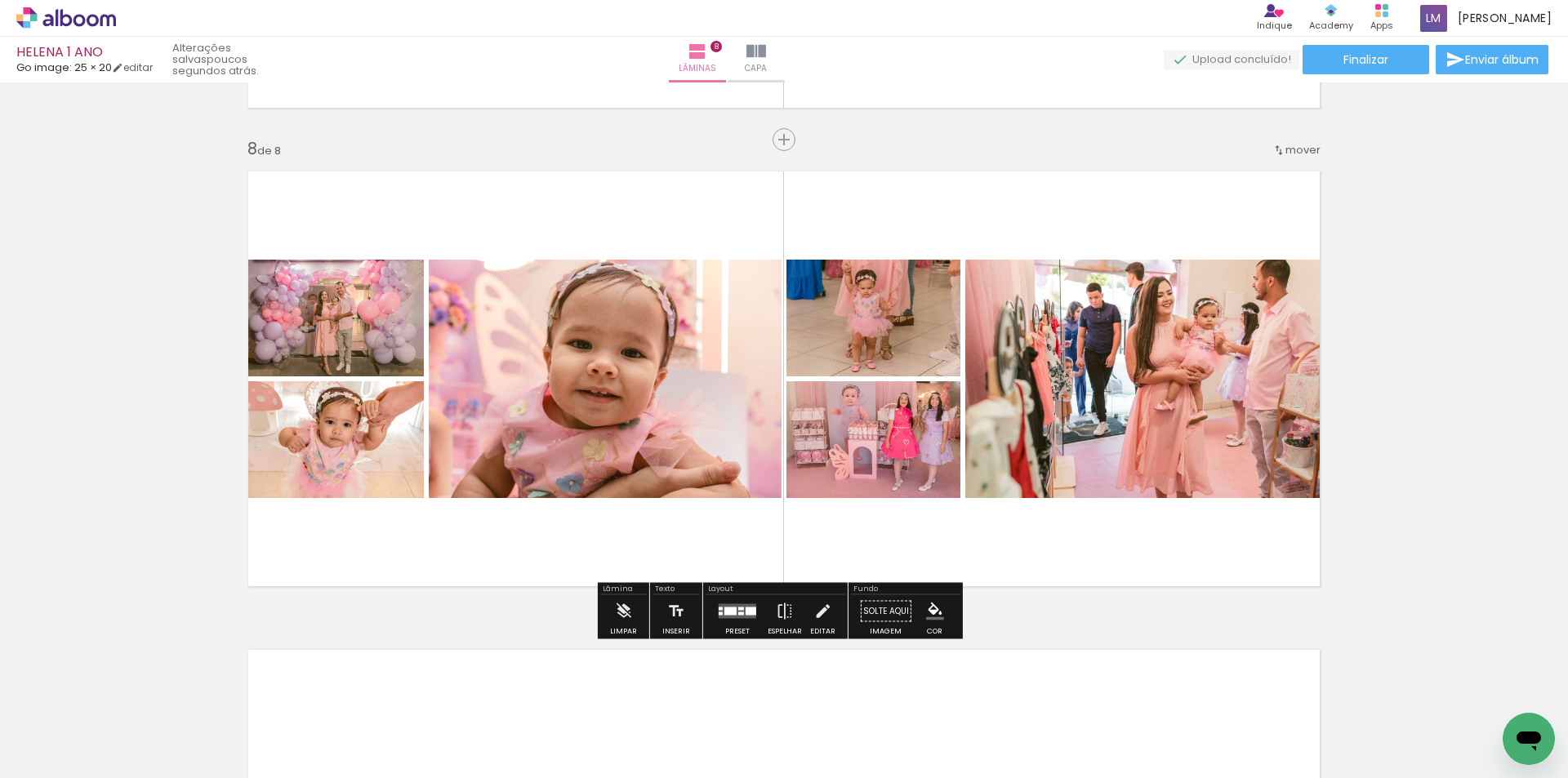
click at [738, 614] on div at bounding box center [741, 613] width 6 height 3
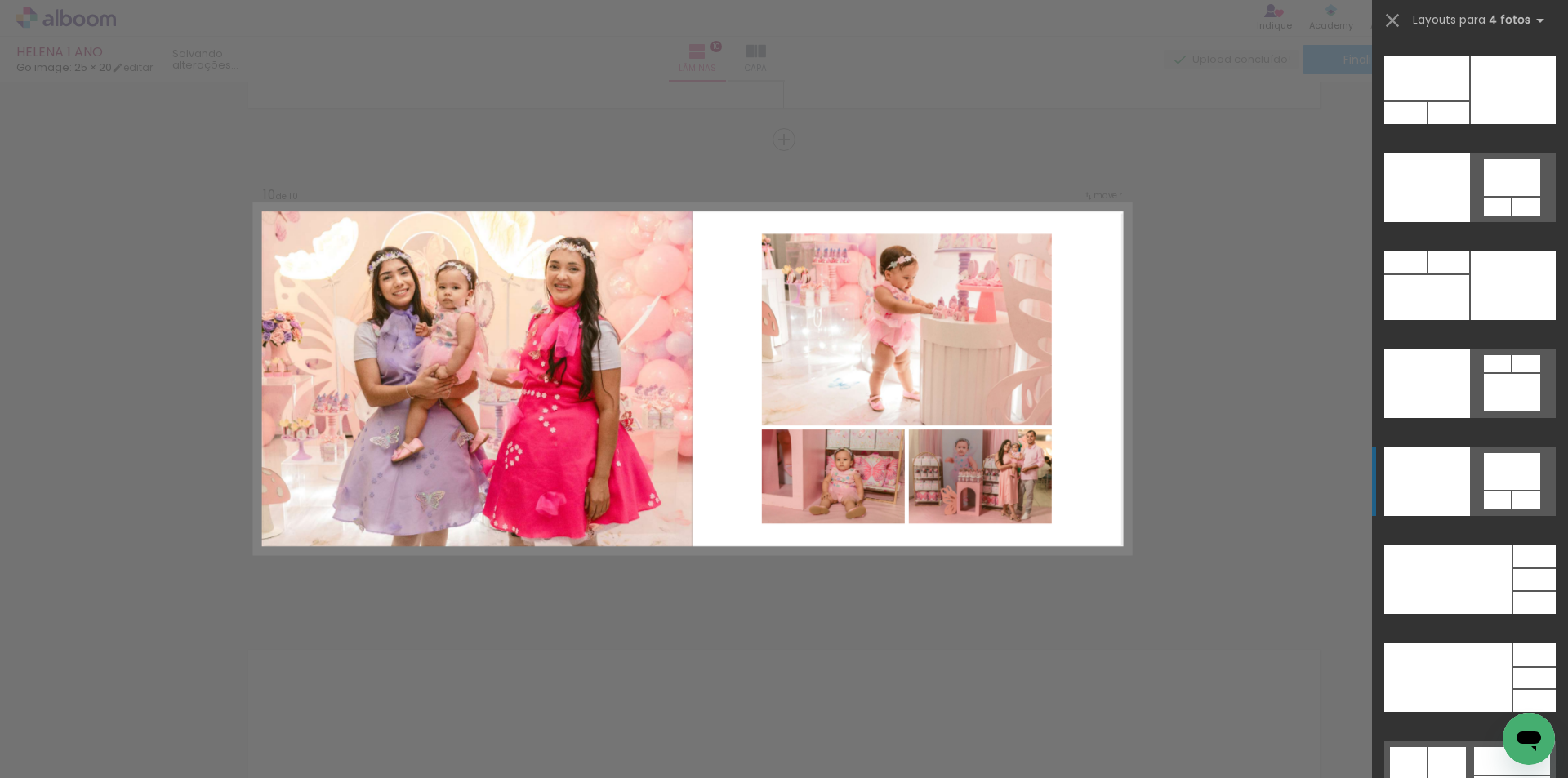
scroll to position [0, 461]
click at [1444, 502] on div at bounding box center [1427, 482] width 86 height 69
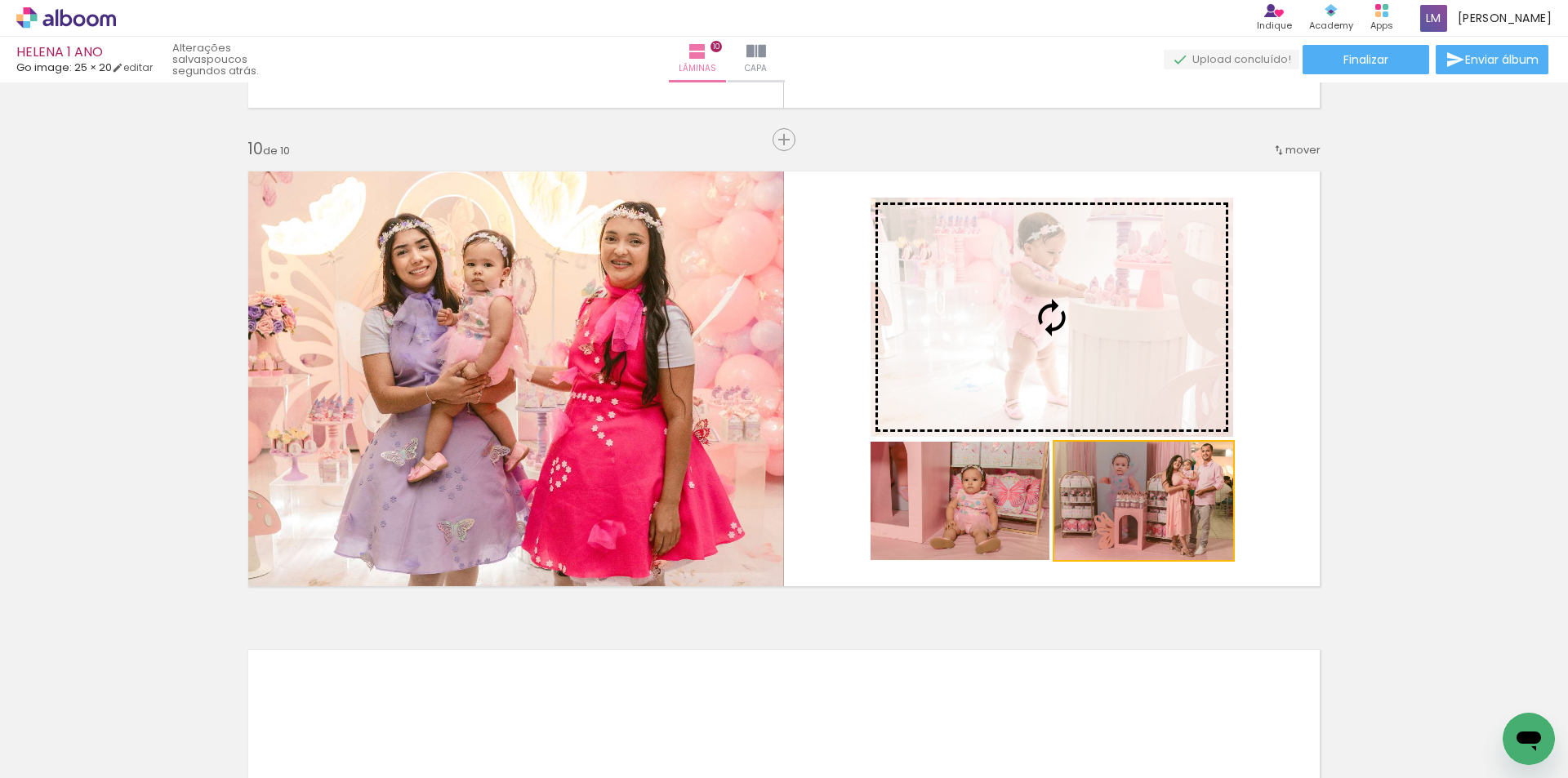
drag, startPoint x: 1186, startPoint y: 518, endPoint x: 1109, endPoint y: 349, distance: 185.7
click at [0, 0] on slot at bounding box center [0, 0] width 0 height 0
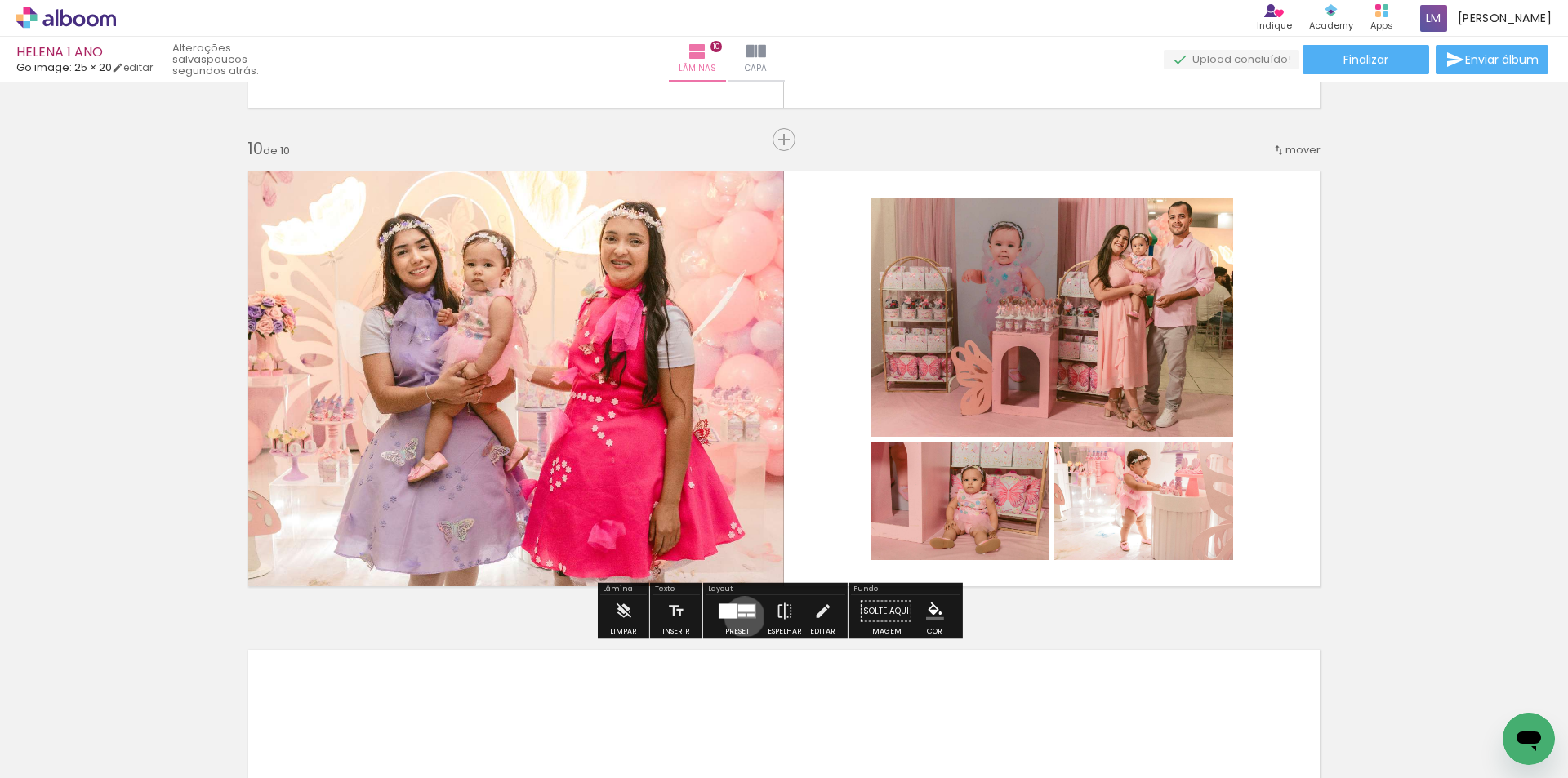
click at [741, 616] on div at bounding box center [742, 615] width 8 height 3
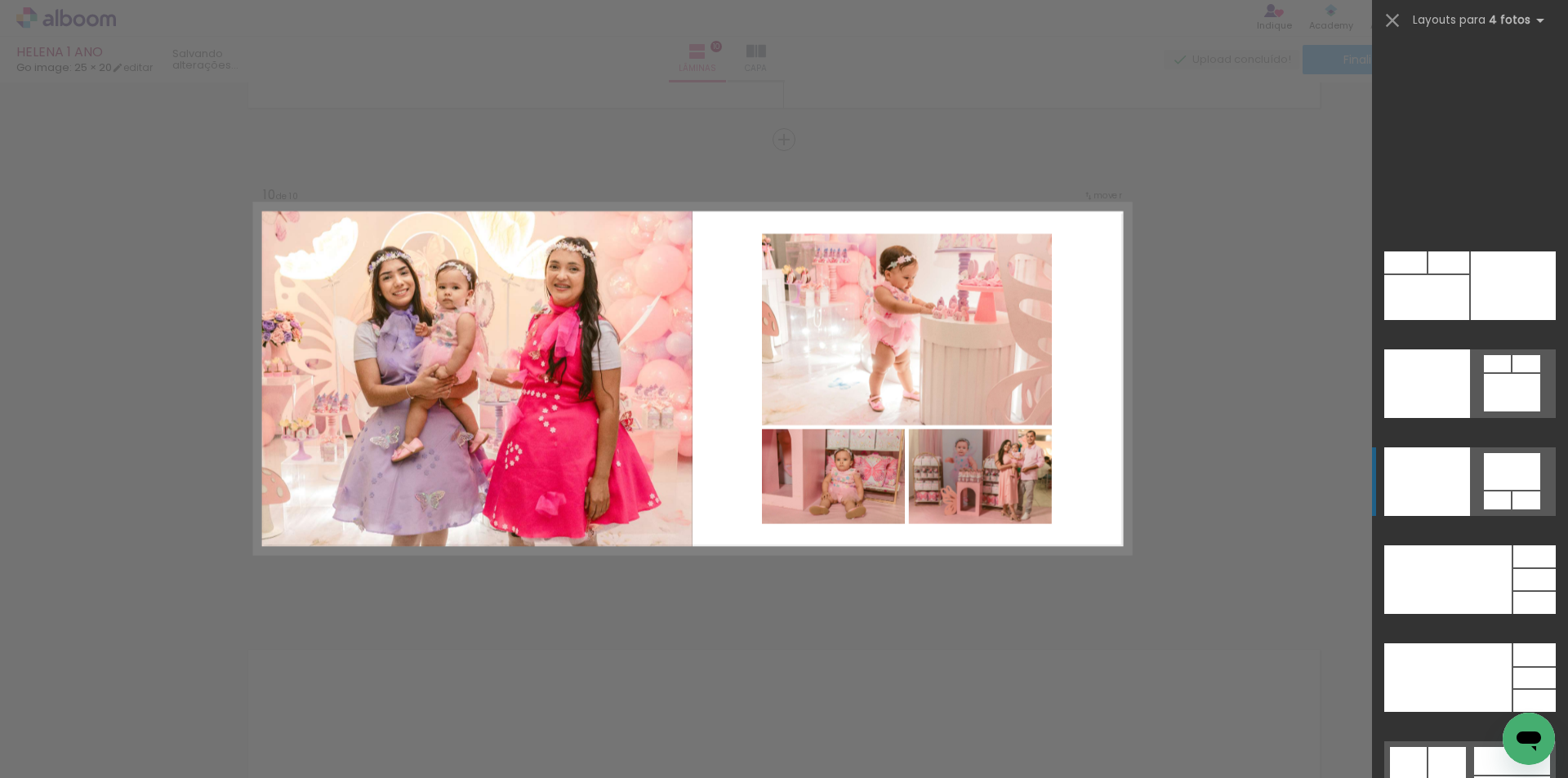
scroll to position [34978, 0]
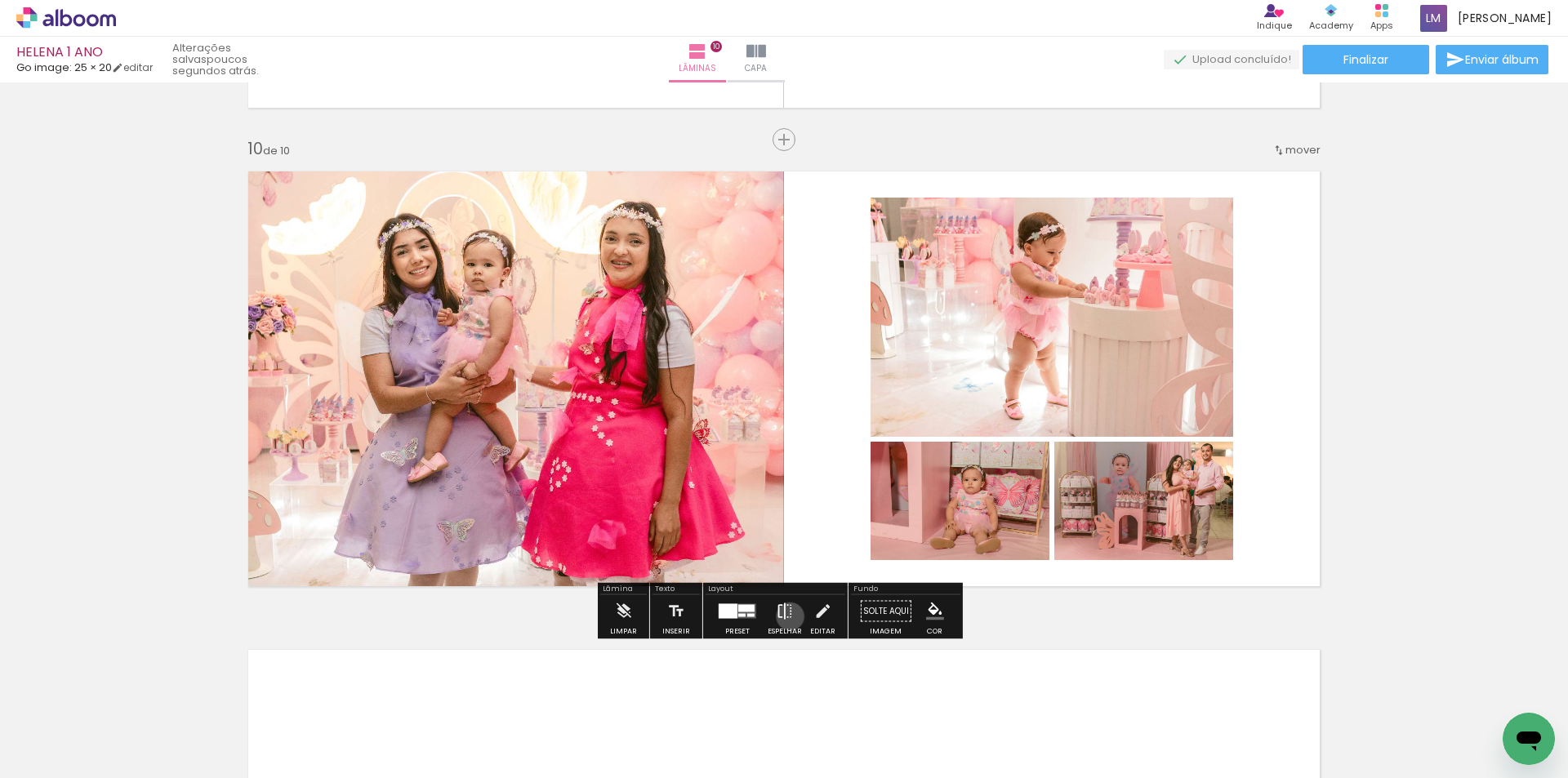
click at [787, 616] on iron-icon at bounding box center [785, 611] width 18 height 32
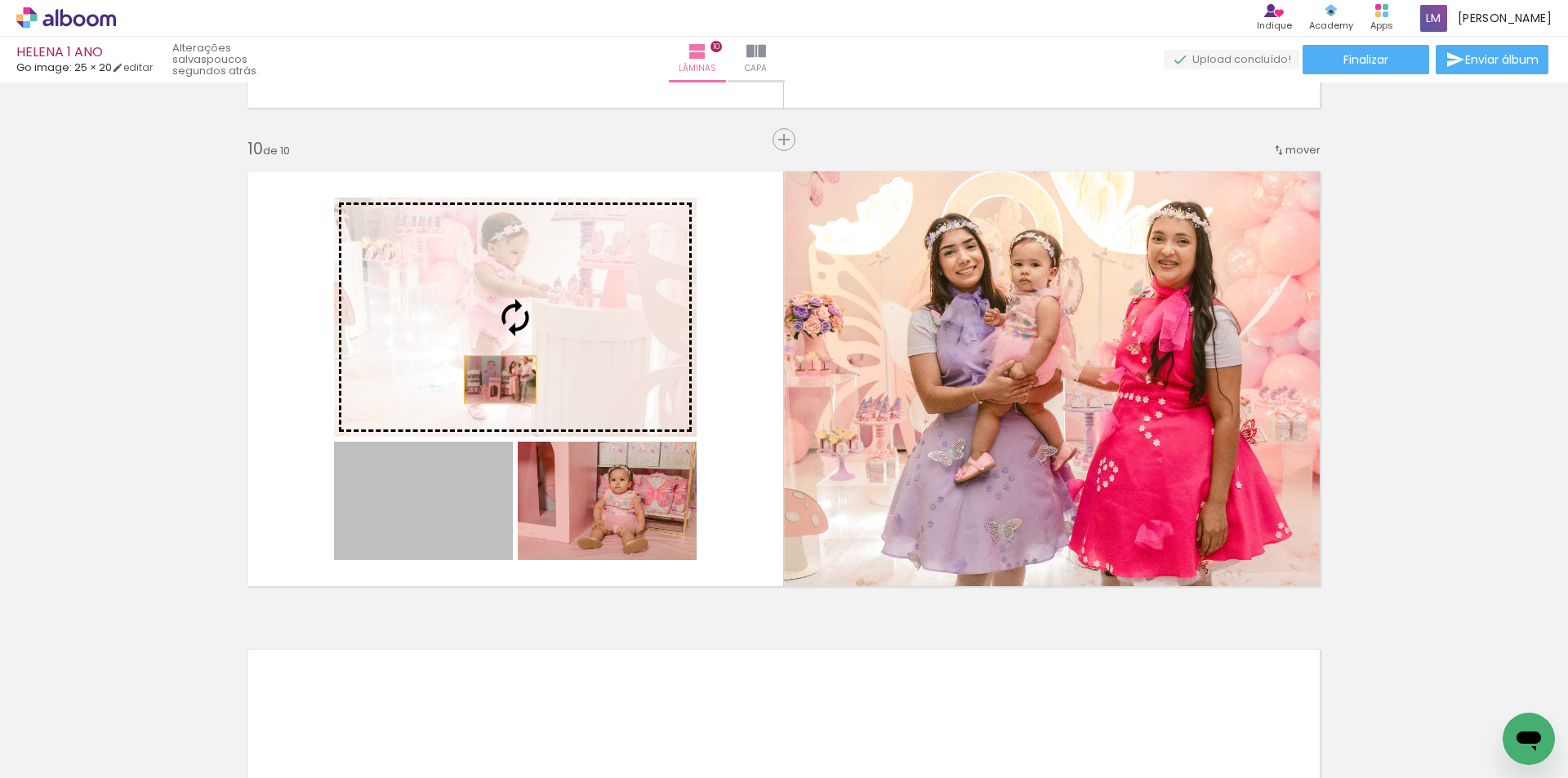
drag, startPoint x: 431, startPoint y: 525, endPoint x: 497, endPoint y: 366, distance: 172.2
click at [0, 0] on slot at bounding box center [0, 0] width 0 height 0
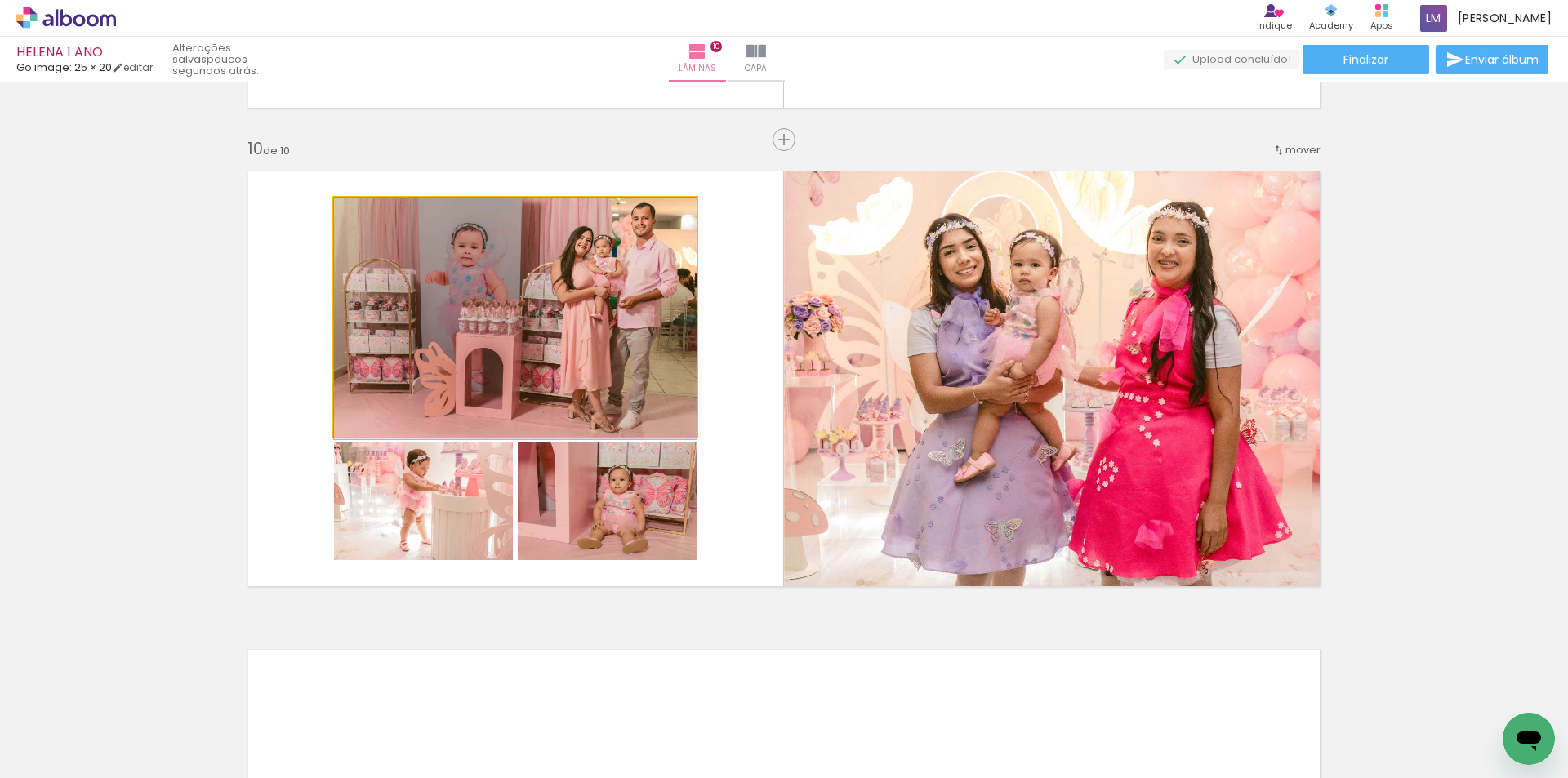
drag, startPoint x: 495, startPoint y: 343, endPoint x: 464, endPoint y: 354, distance: 32.9
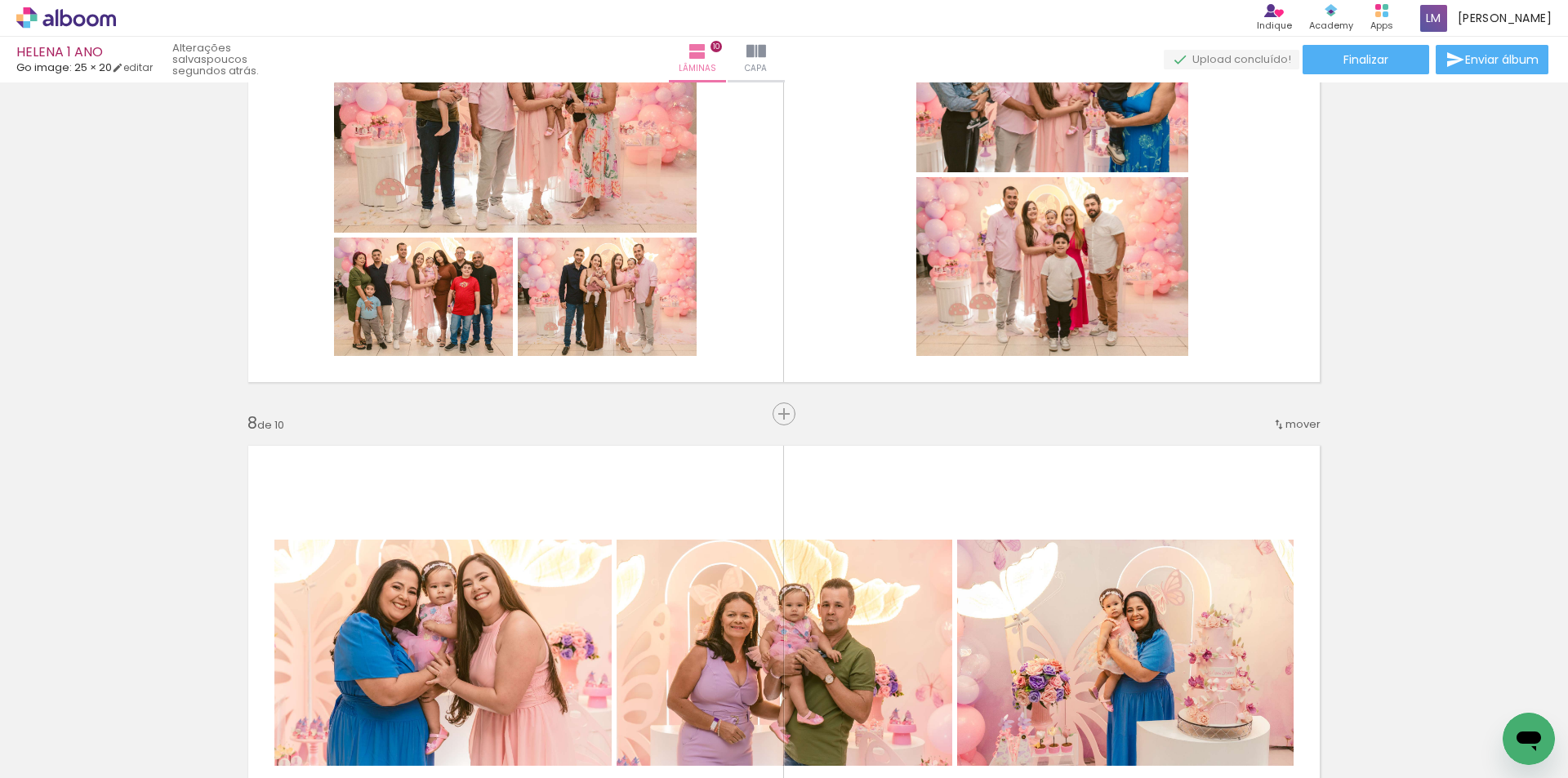
scroll to position [3031, 0]
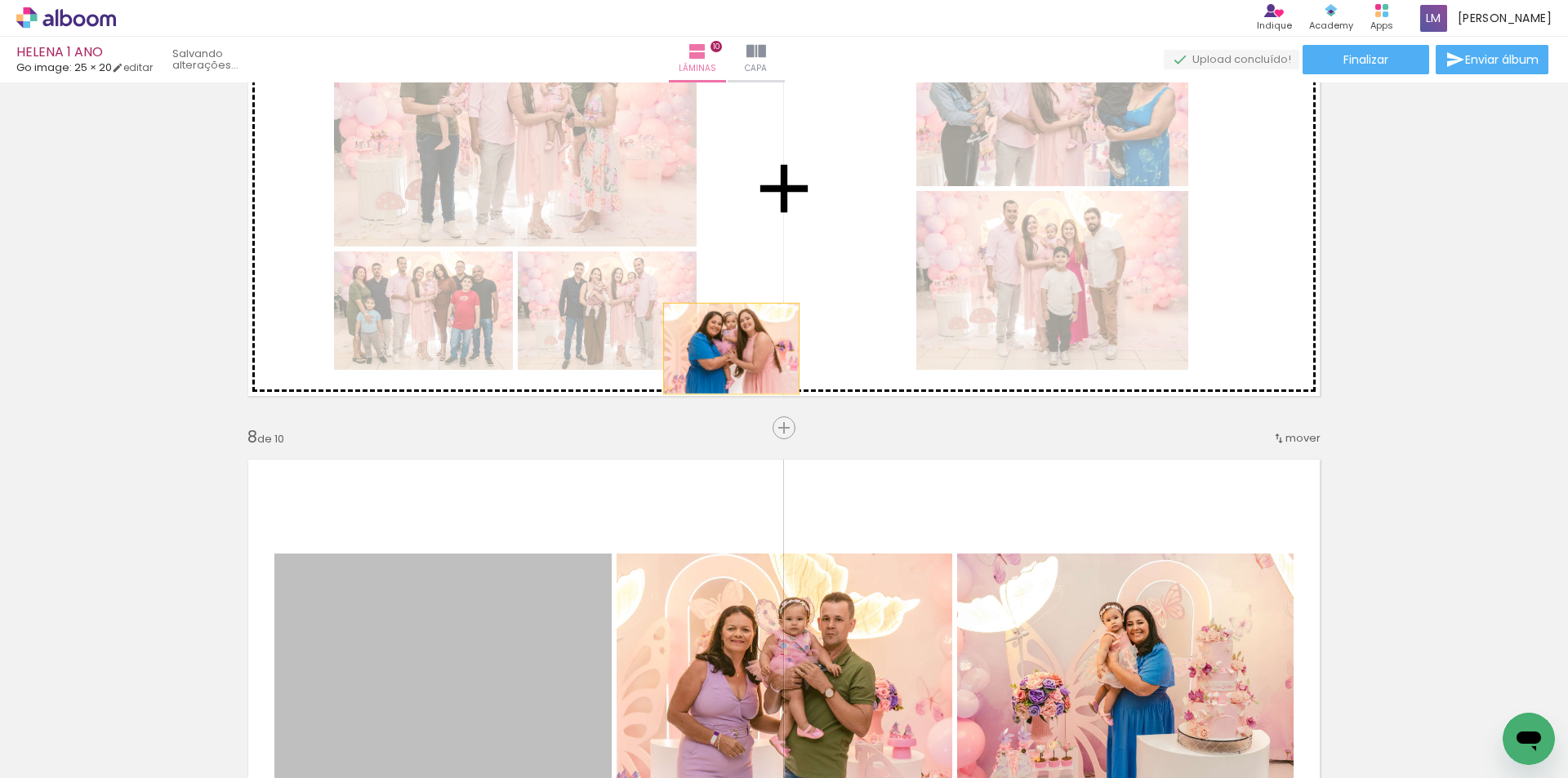
drag, startPoint x: 524, startPoint y: 638, endPoint x: 798, endPoint y: 509, distance: 302.8
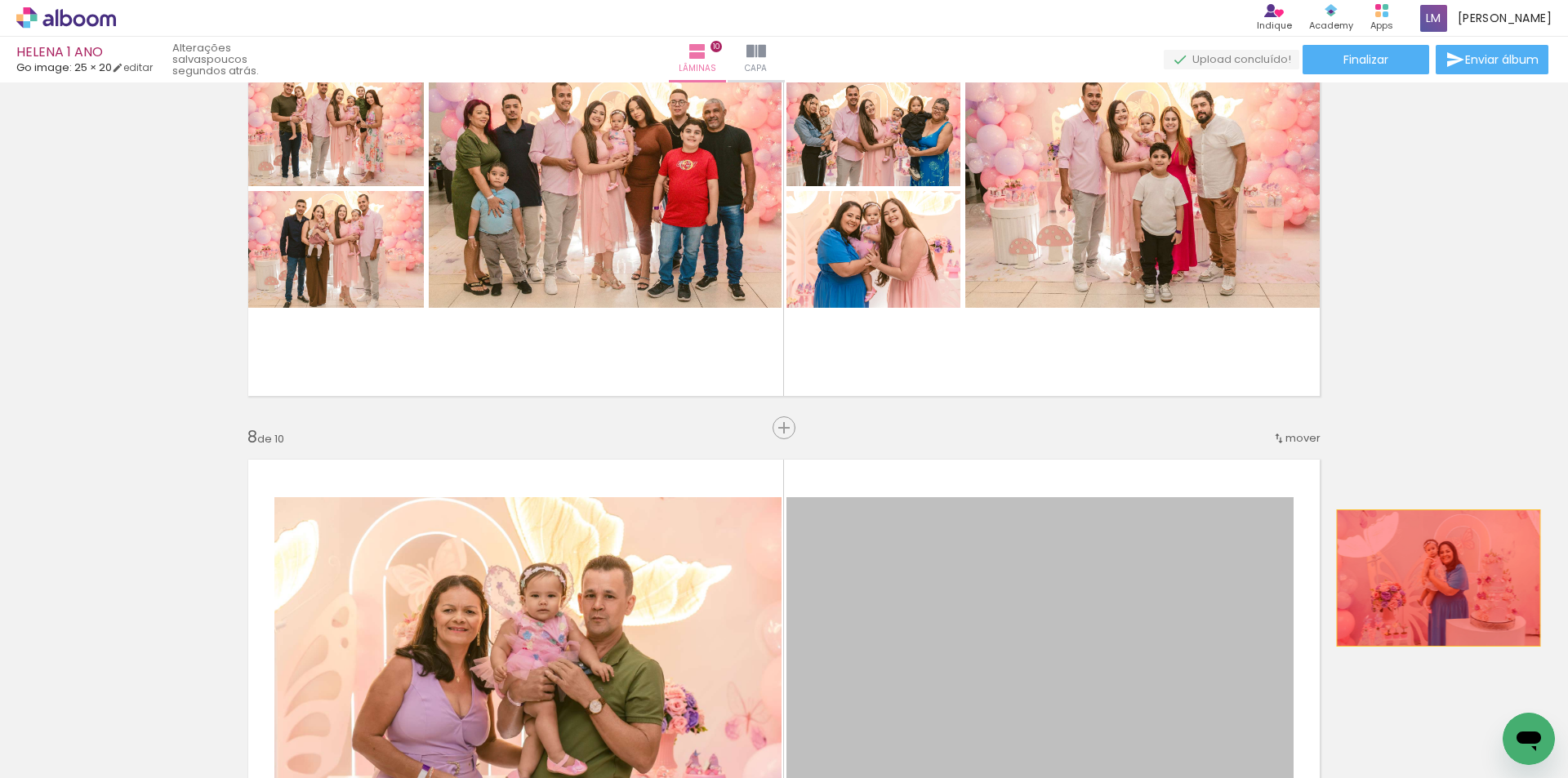
drag, startPoint x: 1024, startPoint y: 634, endPoint x: 1430, endPoint y: 580, distance: 409.6
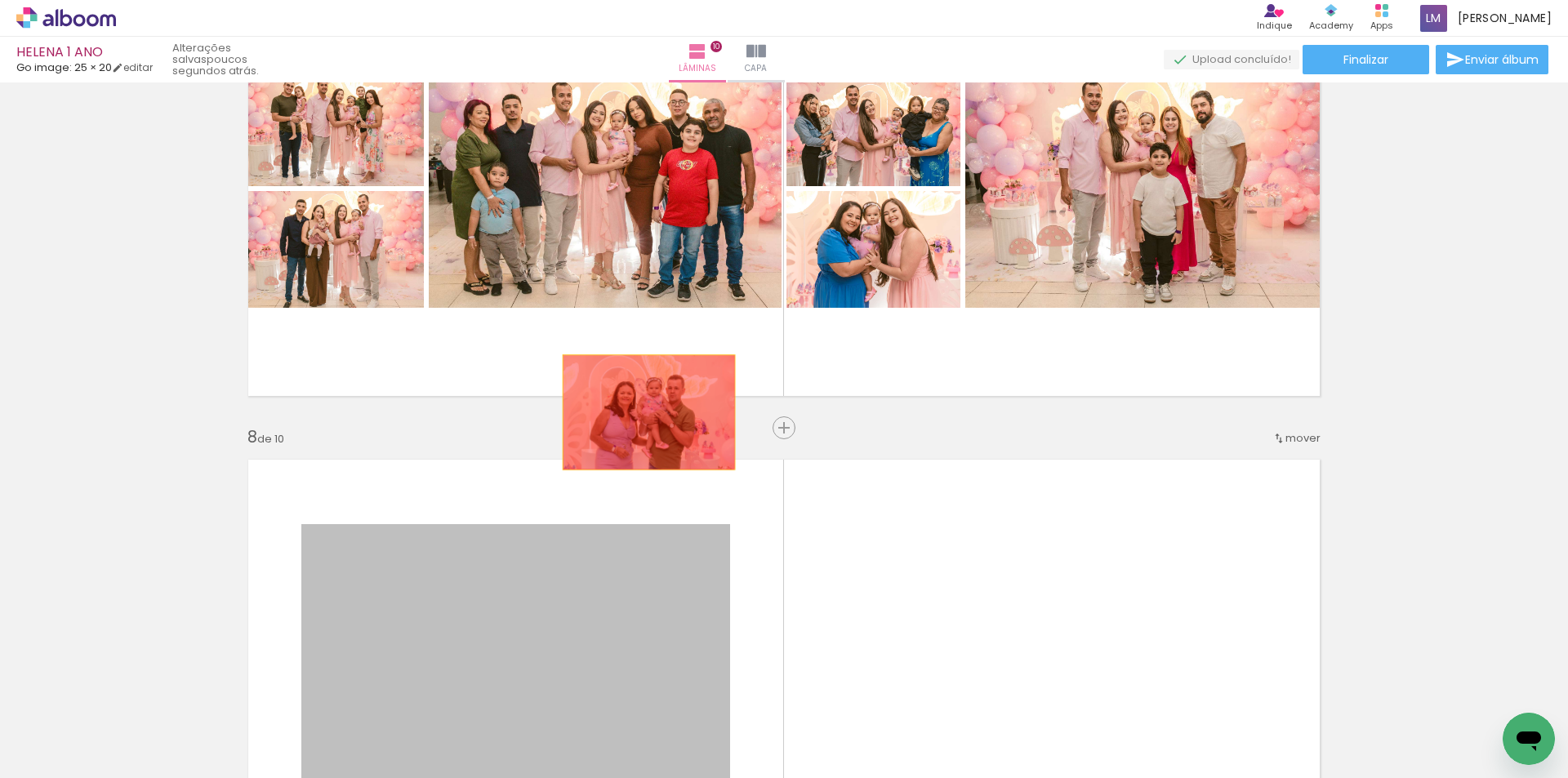
drag, startPoint x: 613, startPoint y: 625, endPoint x: 734, endPoint y: 489, distance: 182.0
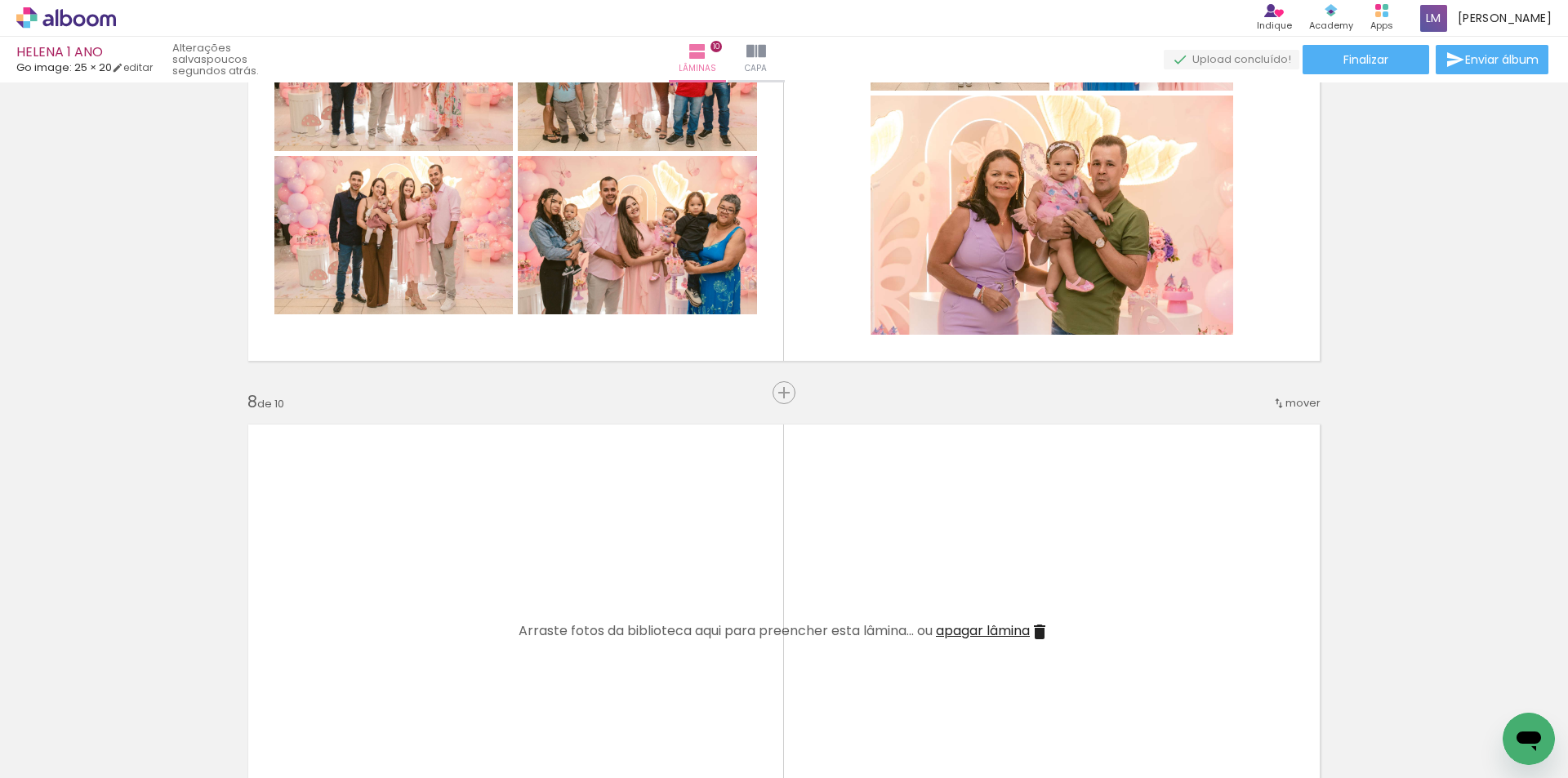
scroll to position [3112, 0]
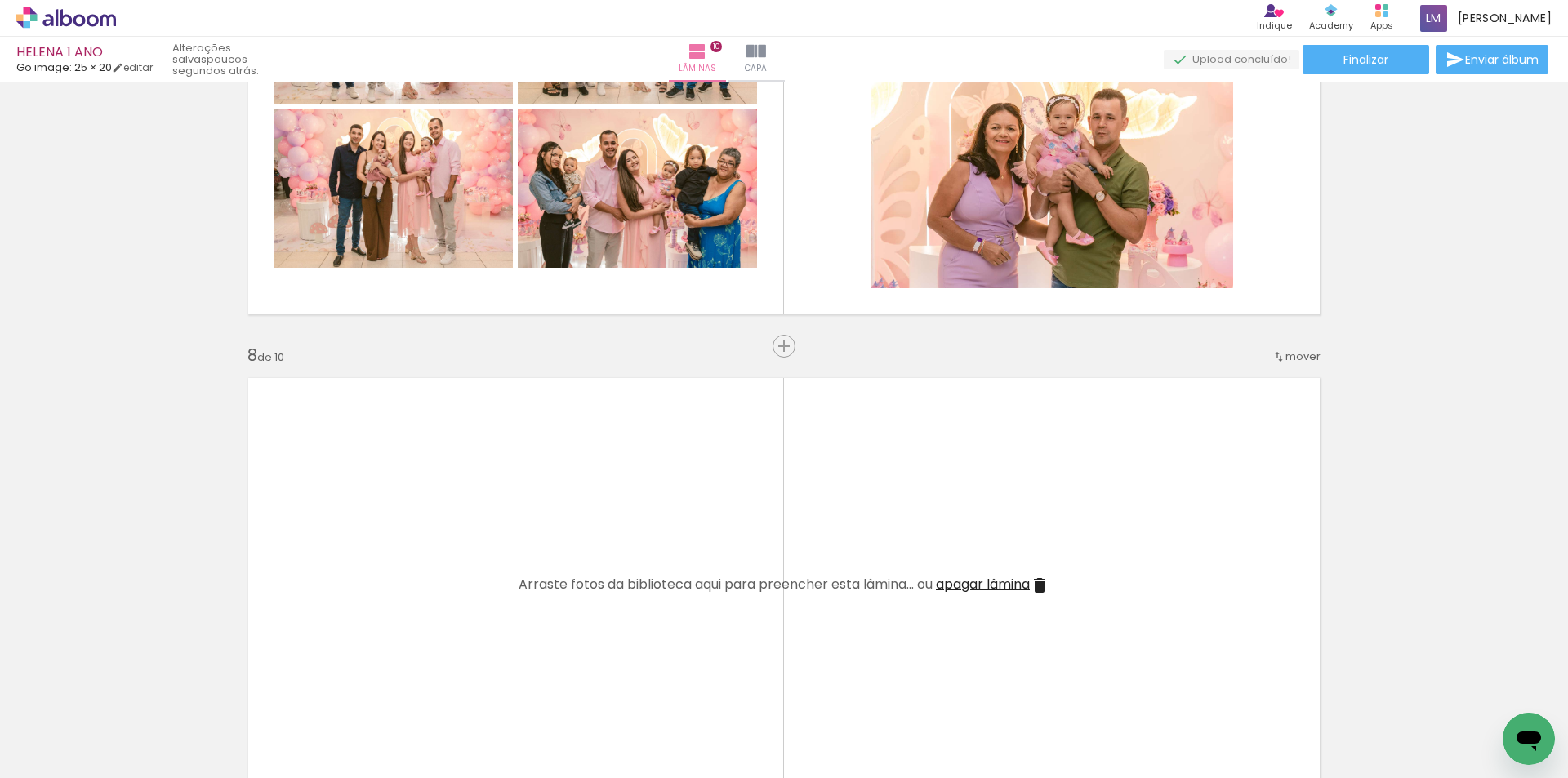
click at [1005, 583] on span "apagar lâmina" at bounding box center [983, 585] width 94 height 19
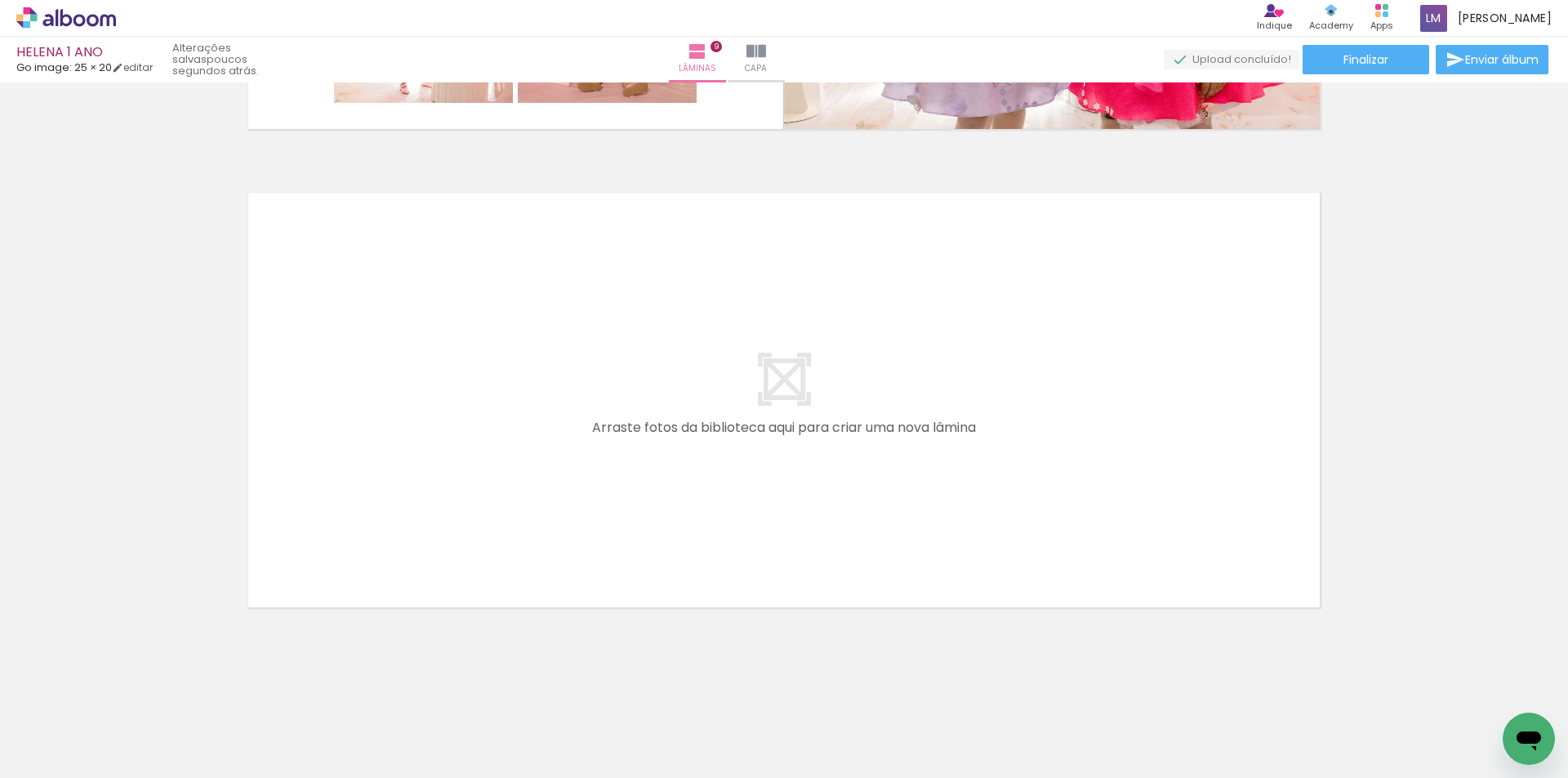
scroll to position [0, 3846]
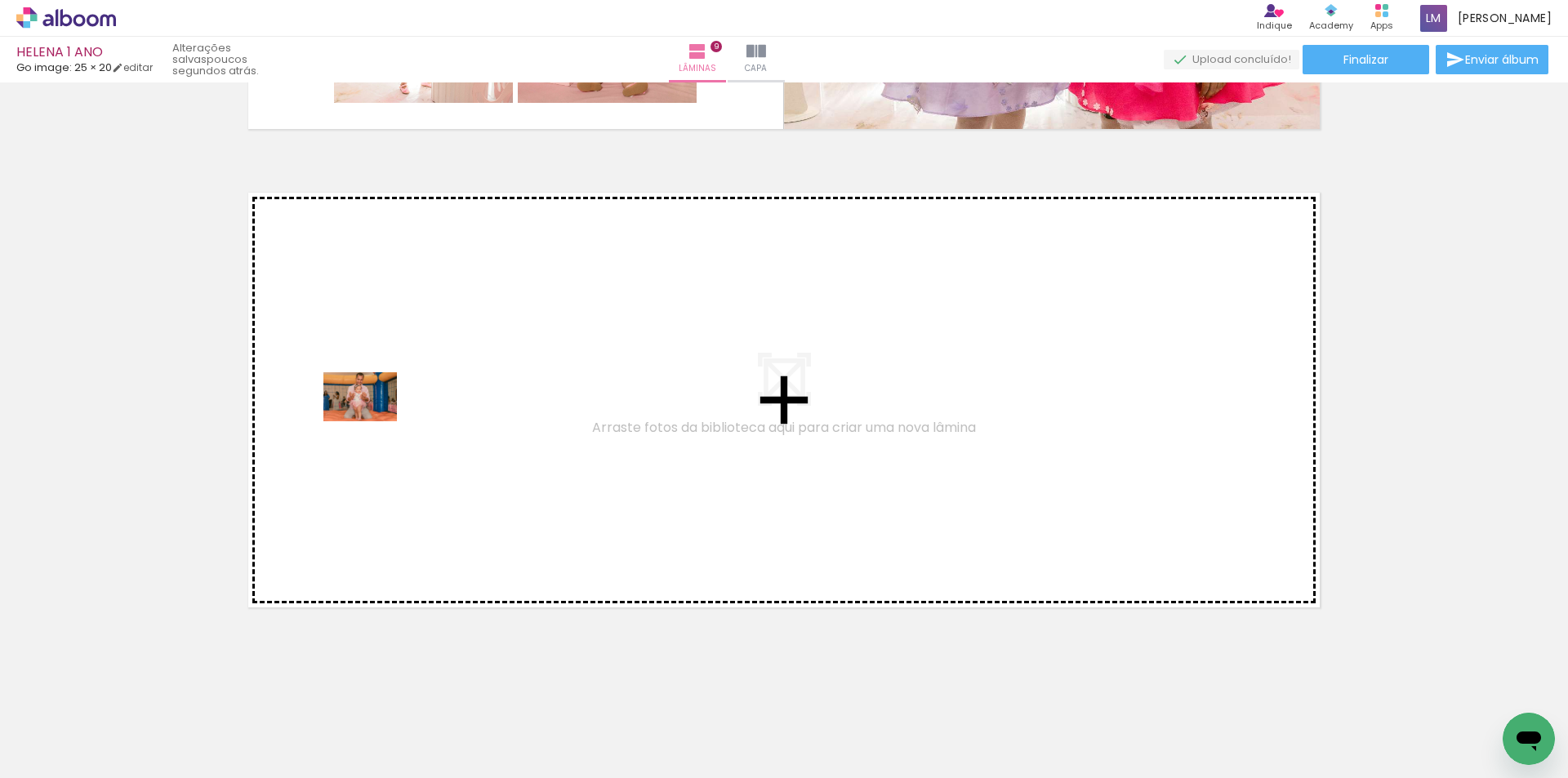
drag, startPoint x: 341, startPoint y: 742, endPoint x: 372, endPoint y: 421, distance: 322.5
click at [372, 421] on quentale-workspace at bounding box center [784, 389] width 1568 height 778
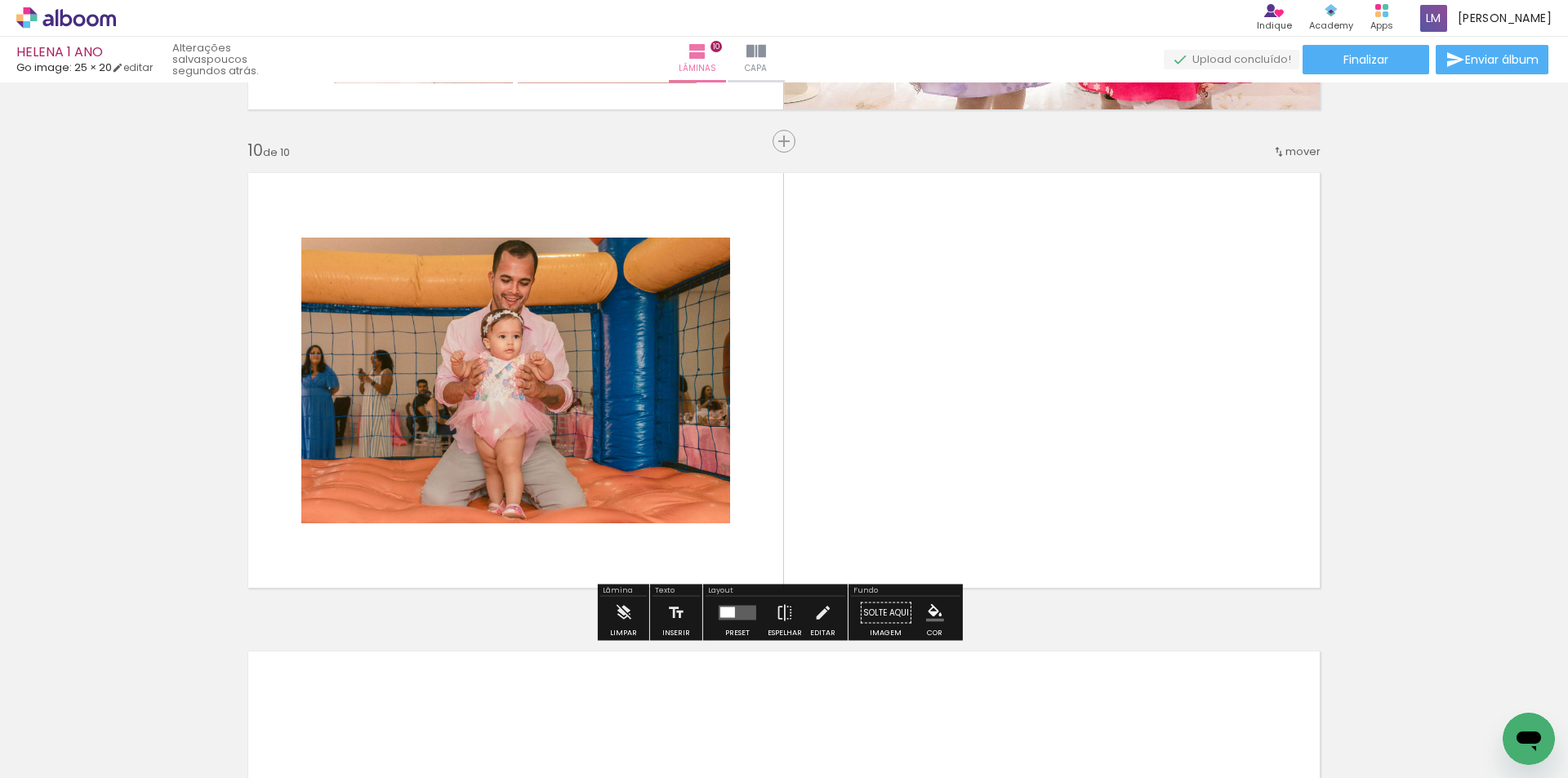
scroll to position [4276, 0]
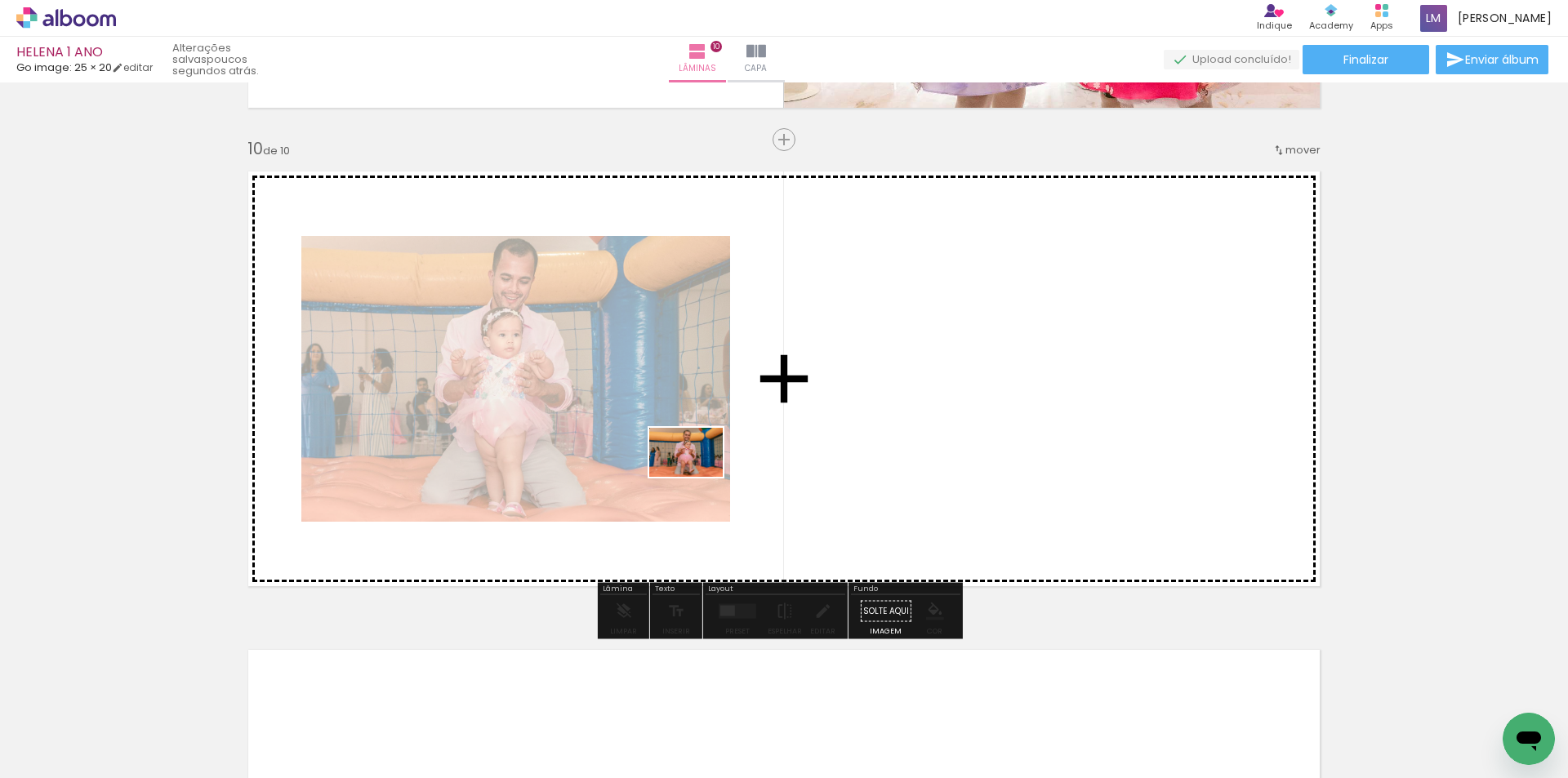
drag, startPoint x: 638, startPoint y: 735, endPoint x: 699, endPoint y: 478, distance: 264.1
click at [698, 474] on quentale-workspace at bounding box center [784, 389] width 1568 height 778
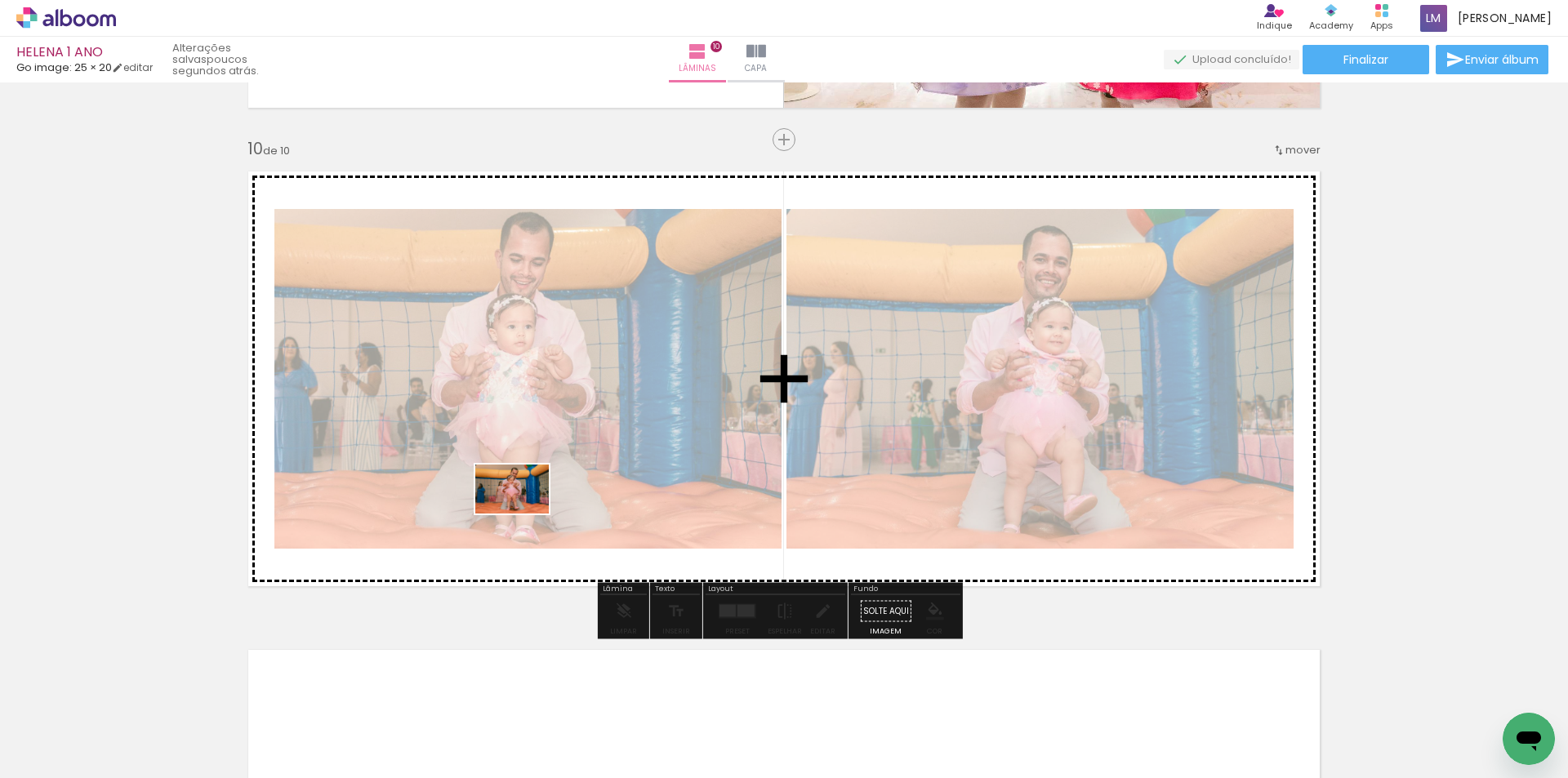
drag, startPoint x: 524, startPoint y: 735, endPoint x: 671, endPoint y: 564, distance: 225.5
click at [524, 508] on quentale-workspace at bounding box center [784, 389] width 1568 height 778
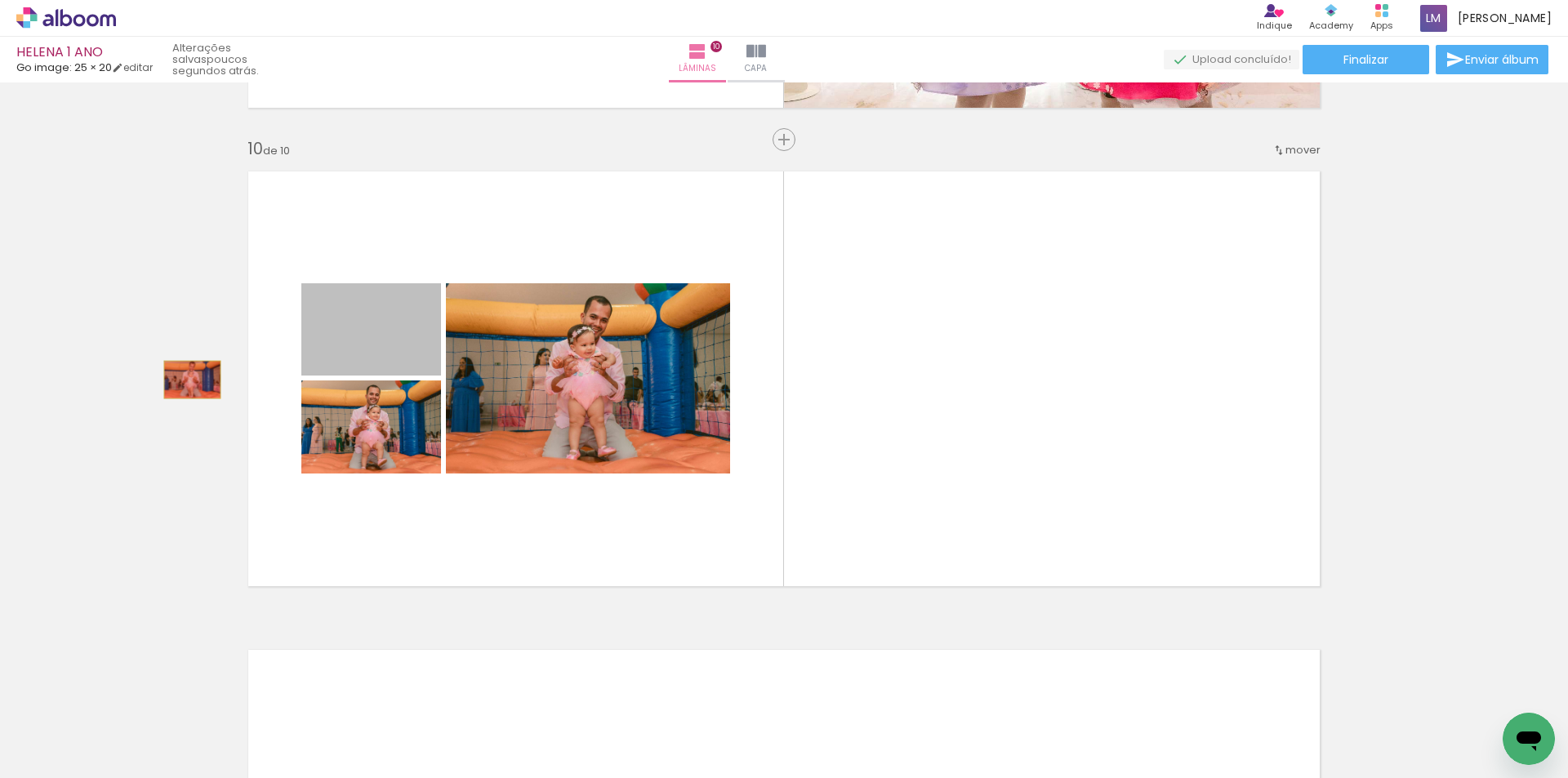
drag, startPoint x: 402, startPoint y: 340, endPoint x: 185, endPoint y: 381, distance: 220.8
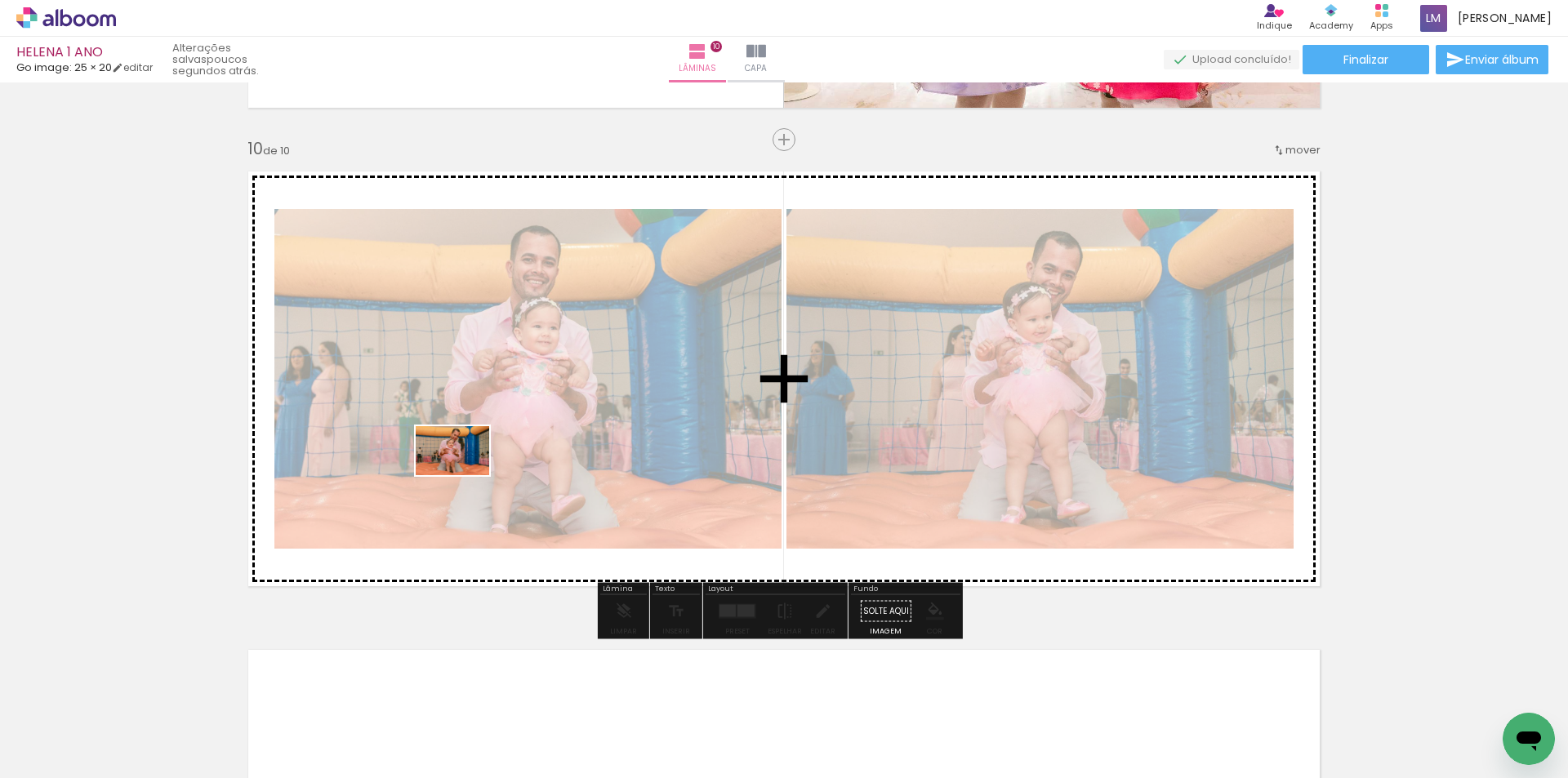
drag, startPoint x: 435, startPoint y: 731, endPoint x: 465, endPoint y: 472, distance: 260.7
click at [465, 474] on quentale-workspace at bounding box center [784, 389] width 1568 height 778
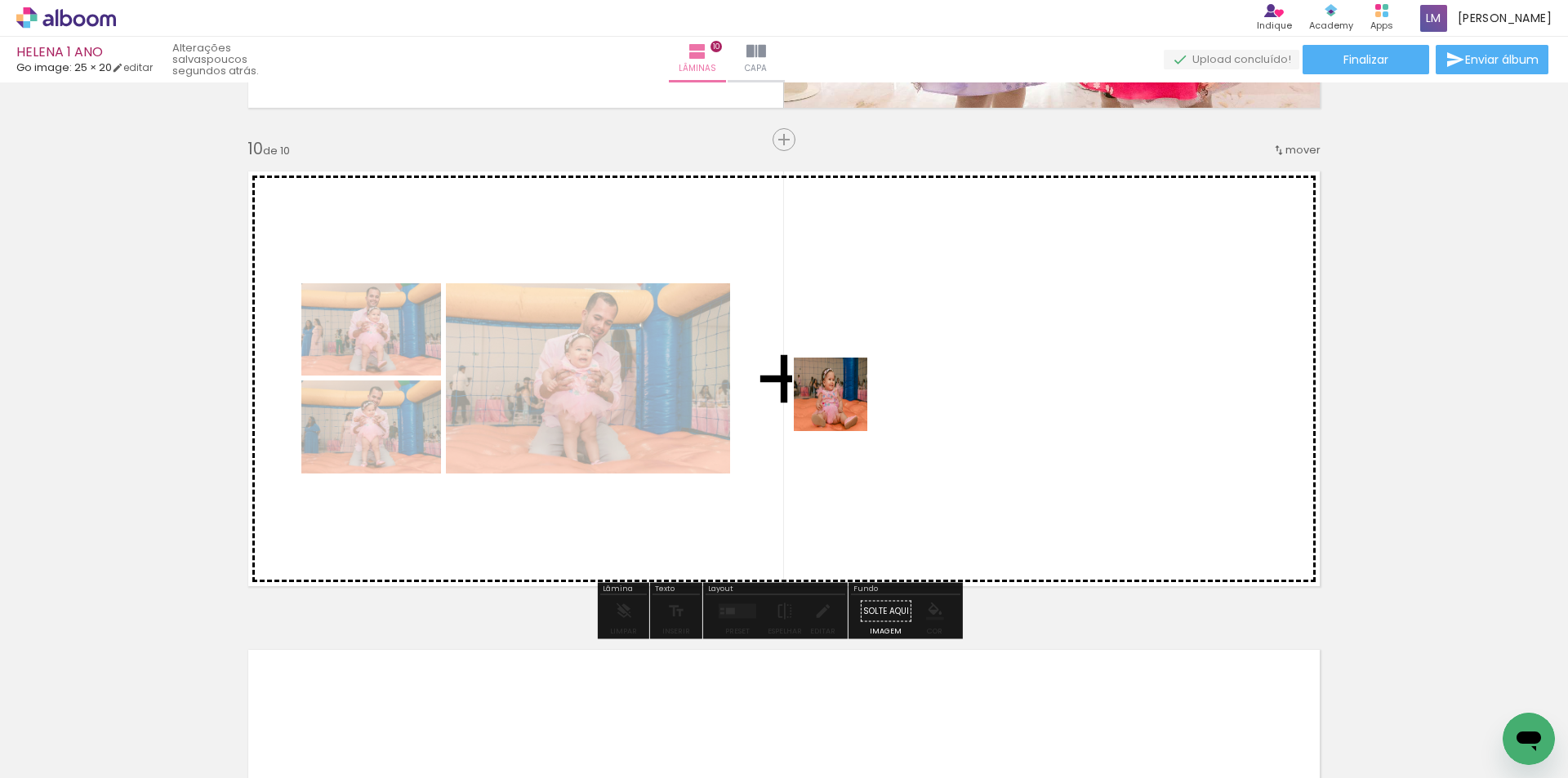
drag, startPoint x: 712, startPoint y: 732, endPoint x: 845, endPoint y: 389, distance: 367.9
click at [845, 389] on quentale-workspace at bounding box center [784, 389] width 1568 height 778
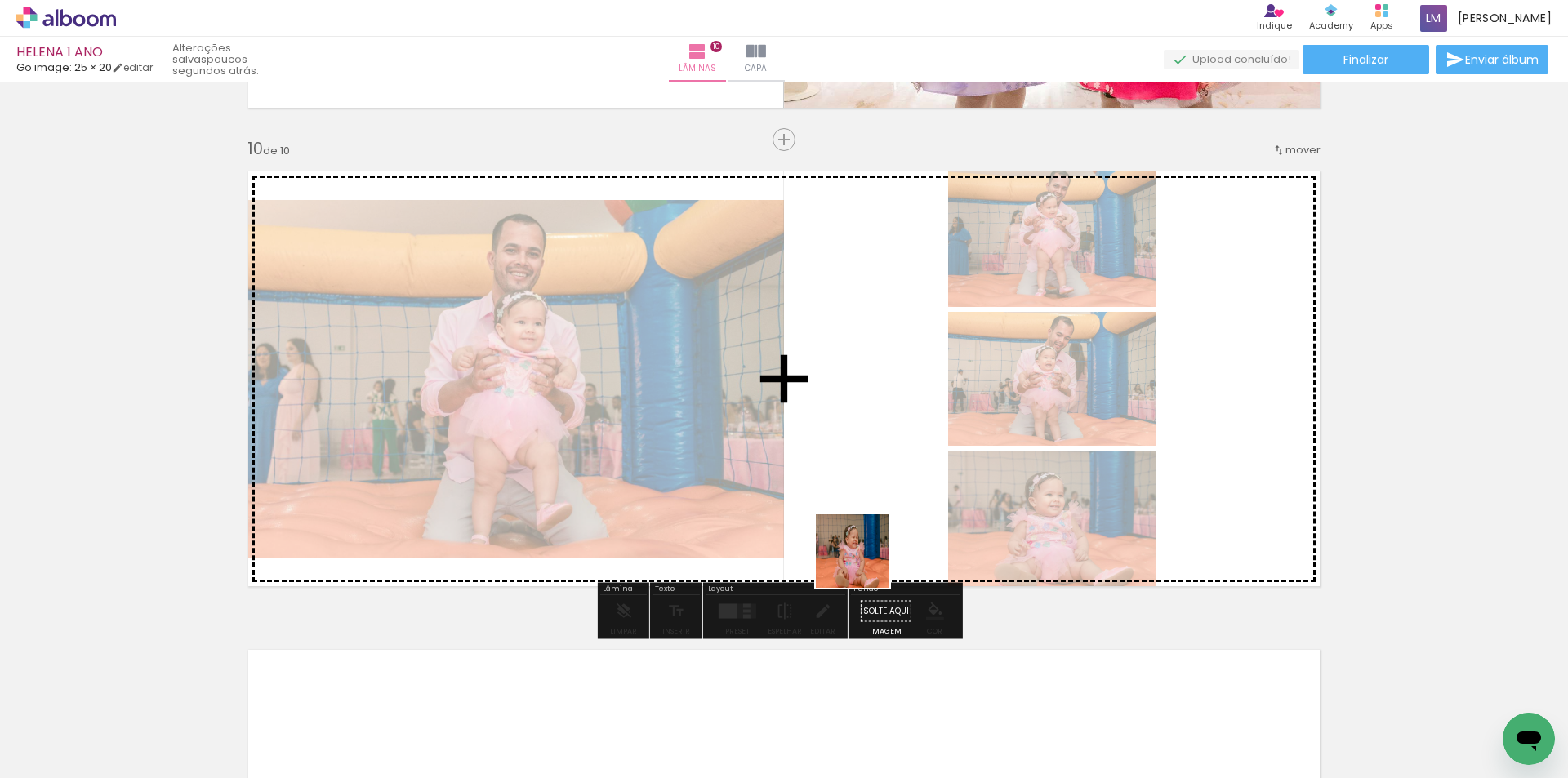
drag, startPoint x: 812, startPoint y: 730, endPoint x: 868, endPoint y: 680, distance: 75.1
click at [879, 459] on quentale-workspace at bounding box center [784, 389] width 1568 height 778
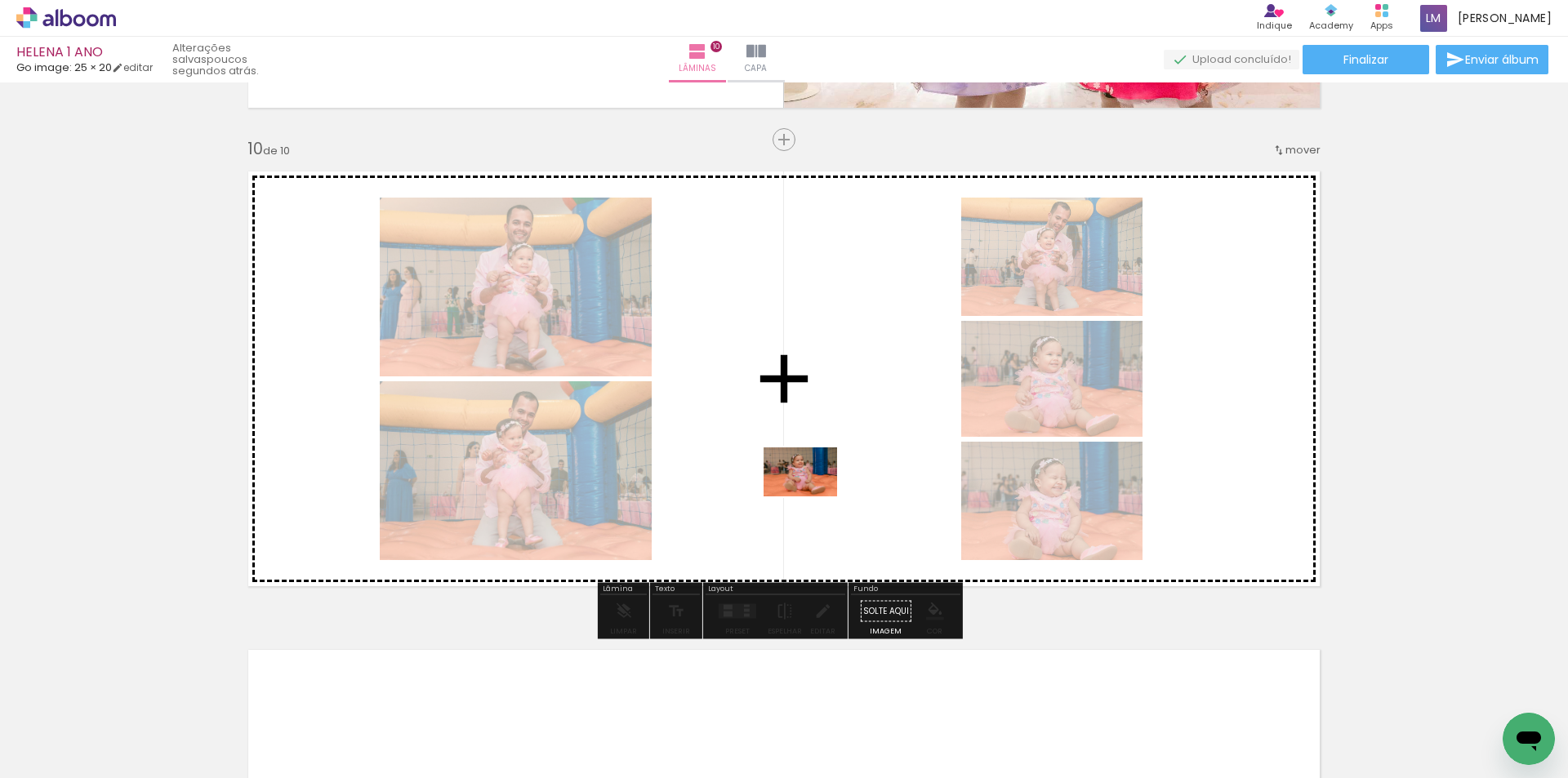
drag, startPoint x: 878, startPoint y: 735, endPoint x: 813, endPoint y: 496, distance: 247.7
click at [813, 496] on quentale-workspace at bounding box center [784, 389] width 1568 height 778
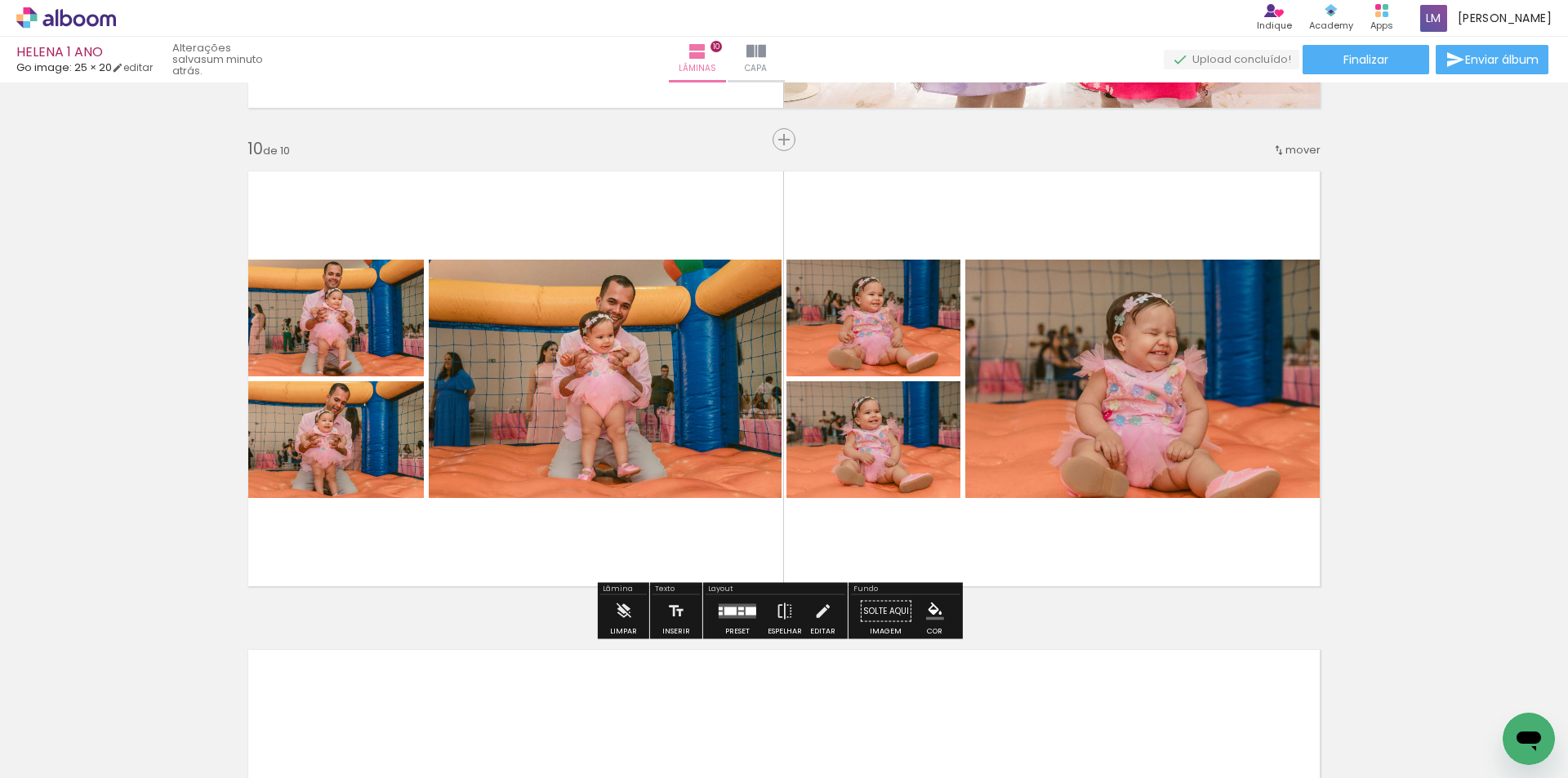
click at [746, 615] on div at bounding box center [751, 611] width 10 height 9
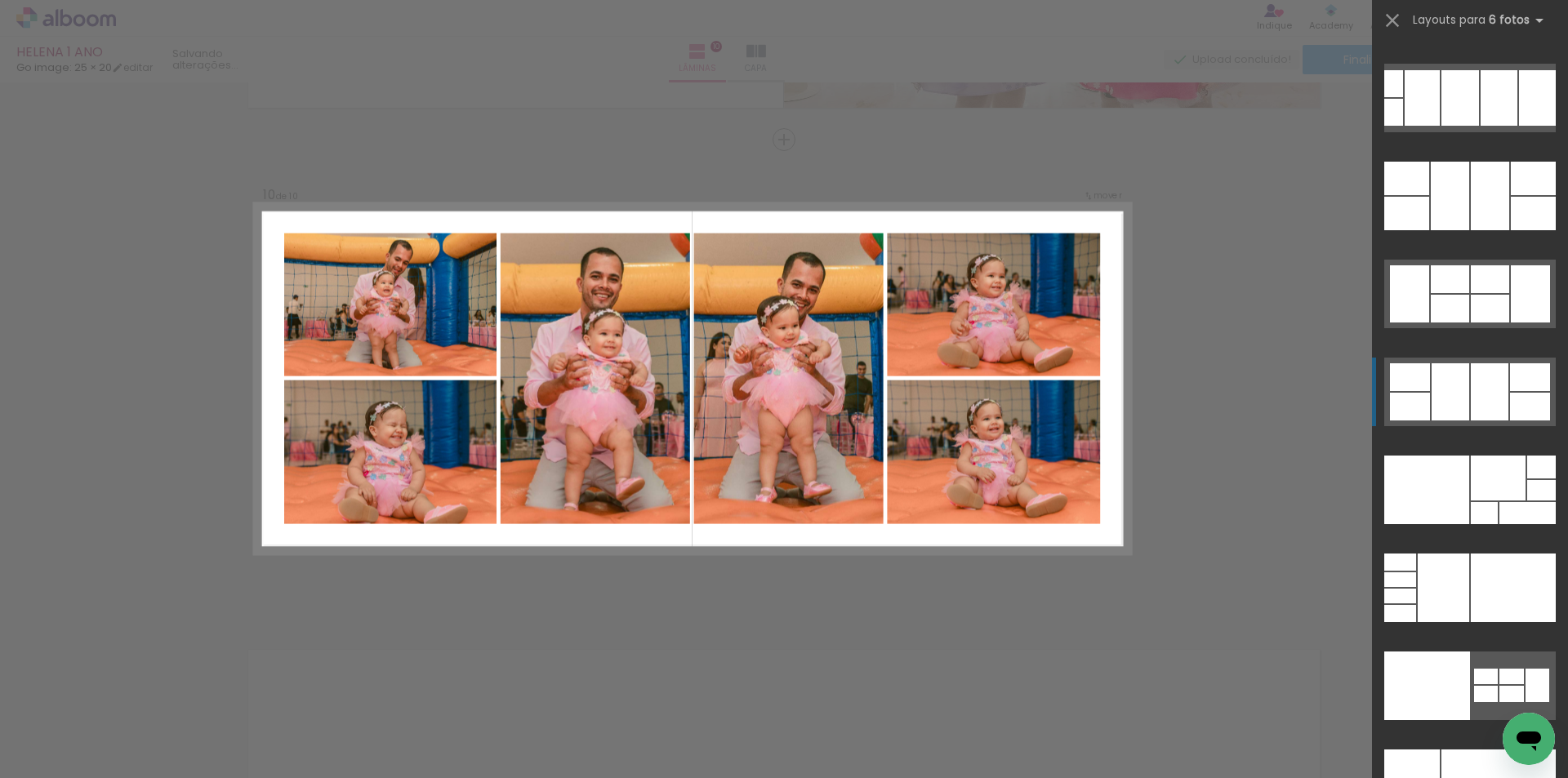
scroll to position [50215, 0]
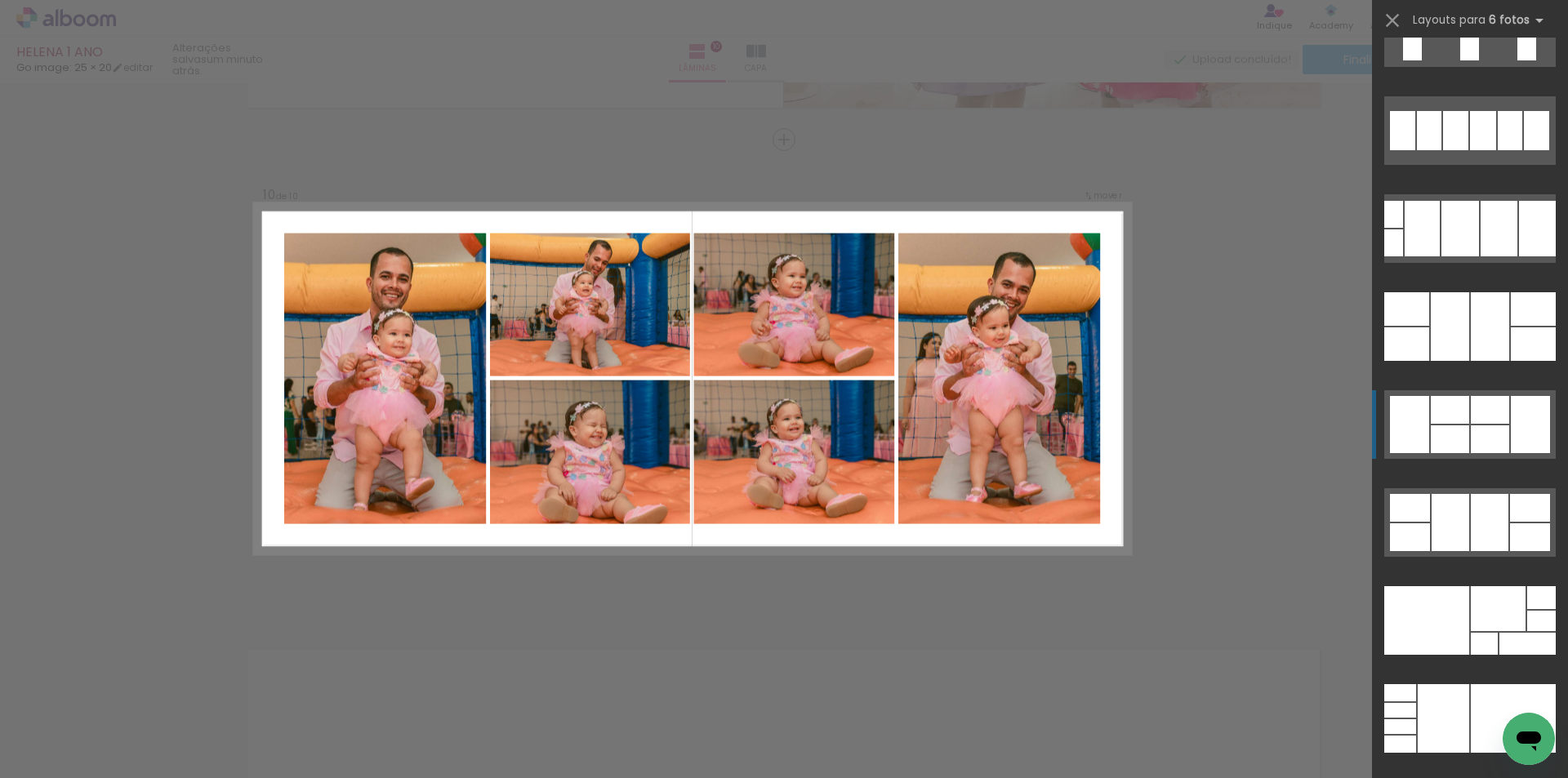
click at [1460, 431] on div at bounding box center [1450, 439] width 38 height 28
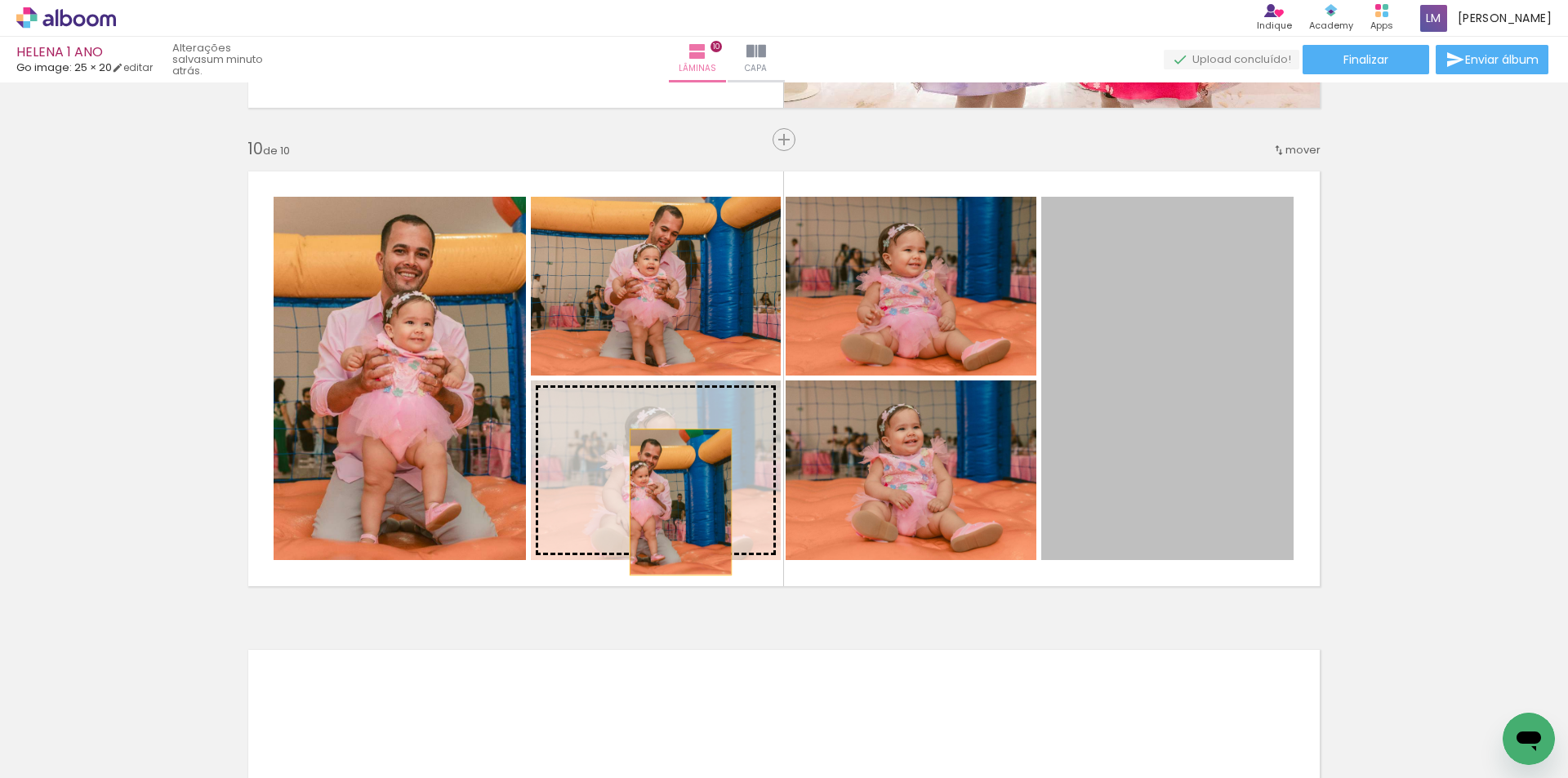
drag, startPoint x: 1138, startPoint y: 415, endPoint x: 674, endPoint y: 502, distance: 472.1
click at [0, 0] on slot at bounding box center [0, 0] width 0 height 0
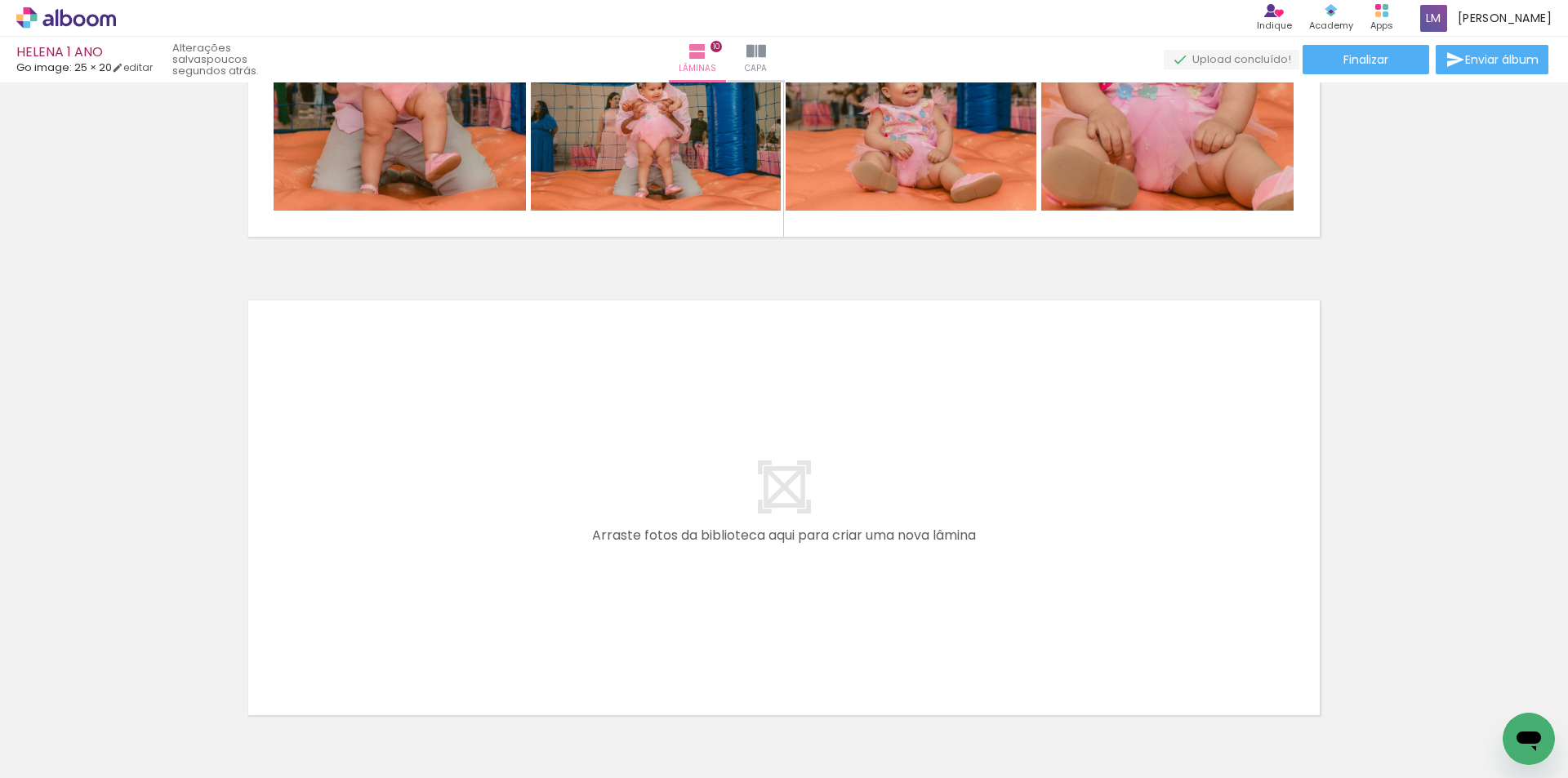
scroll to position [4256, 0]
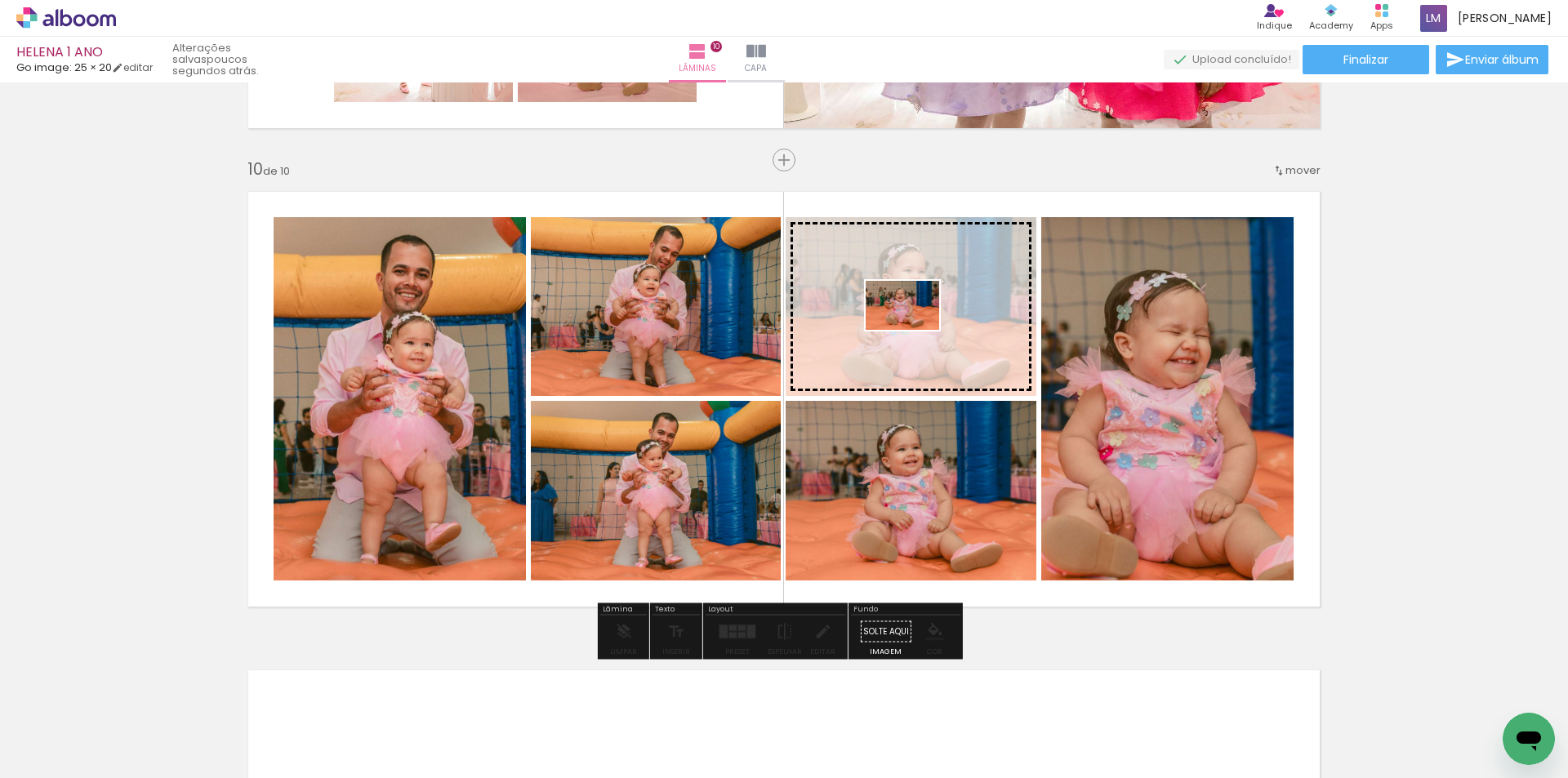
drag, startPoint x: 695, startPoint y: 730, endPoint x: 915, endPoint y: 329, distance: 457.4
click at [915, 329] on quentale-workspace at bounding box center [784, 389] width 1568 height 778
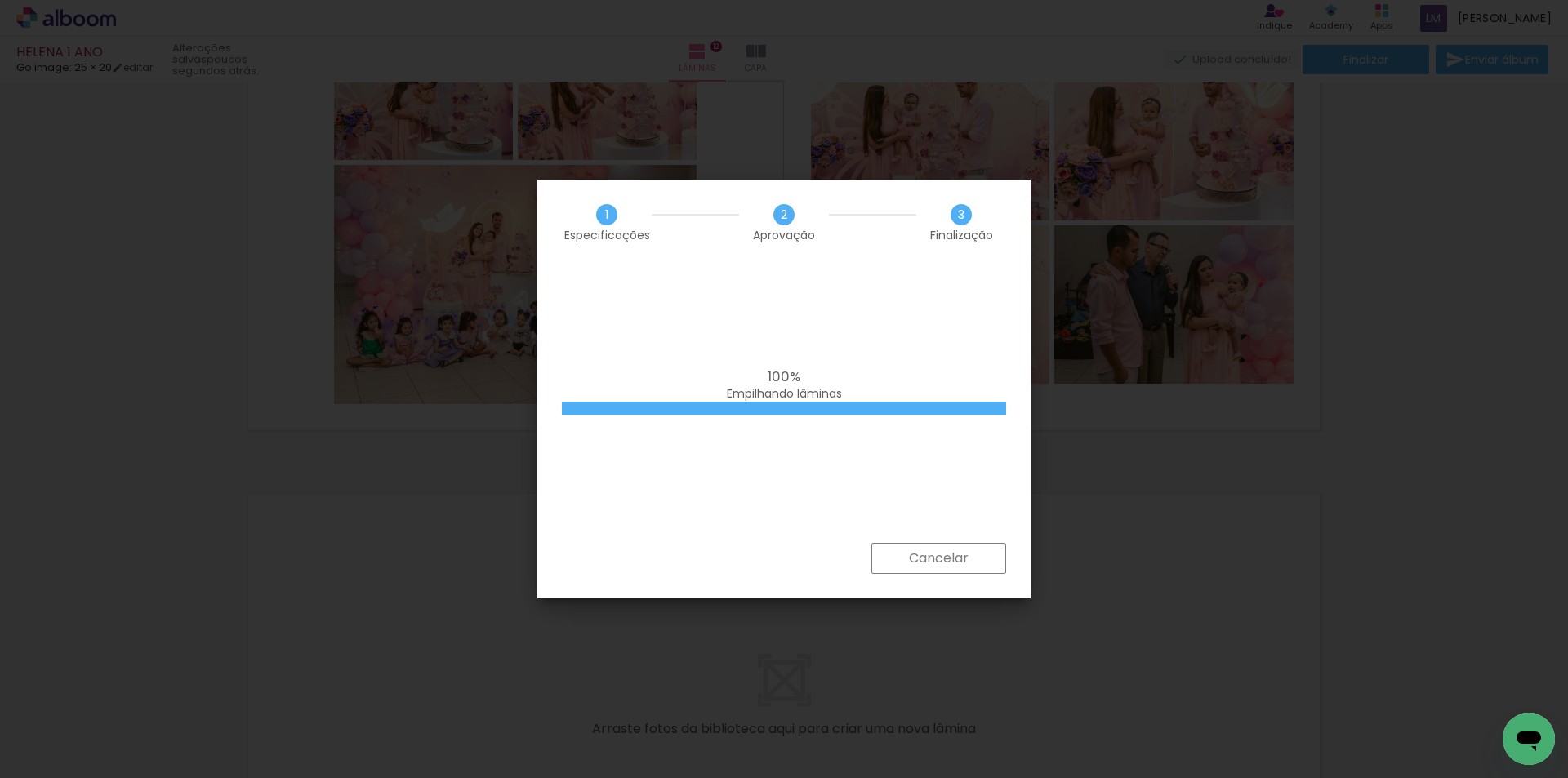
scroll to position [0, 7718]
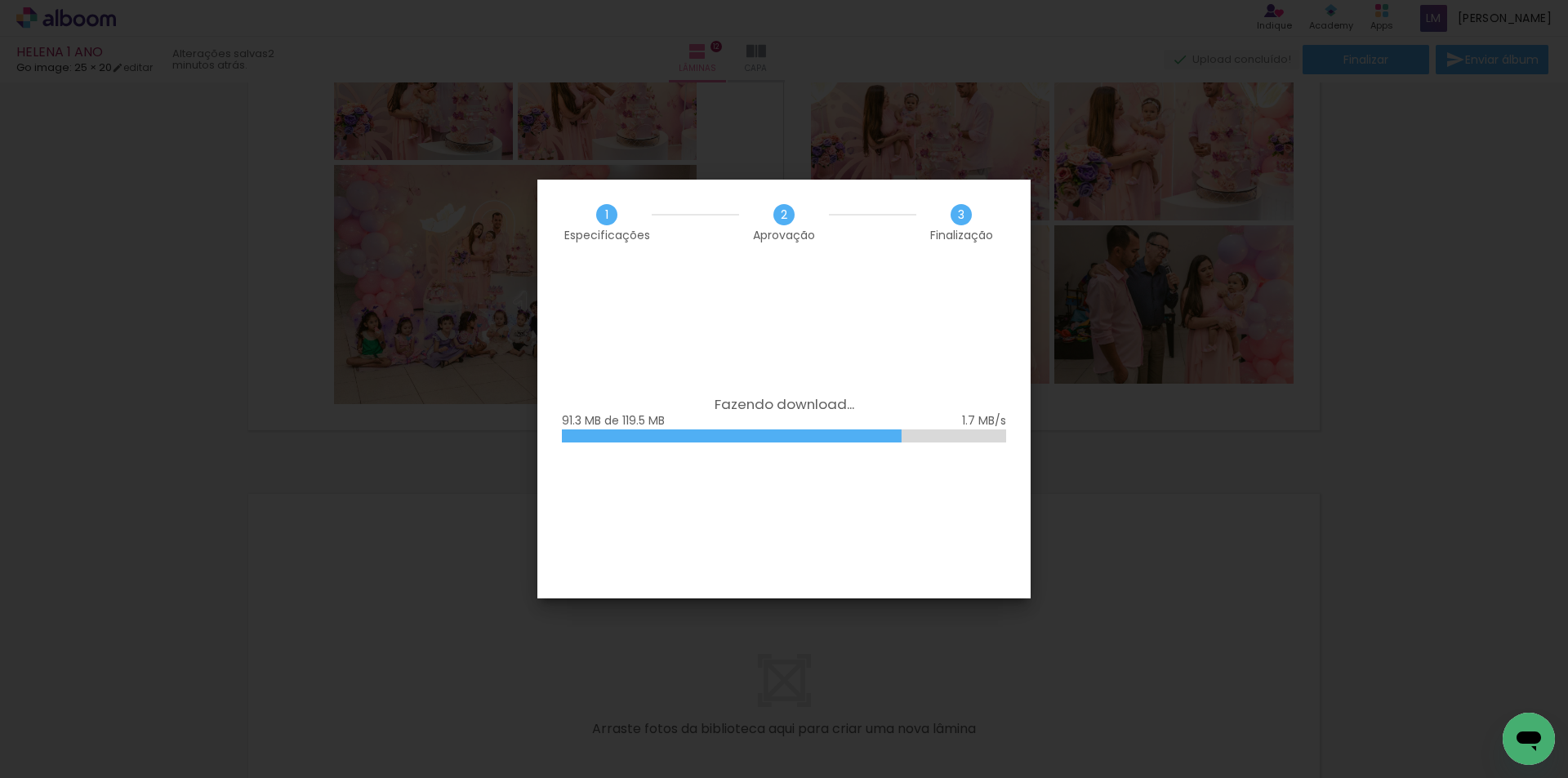
scroll to position [0, 7718]
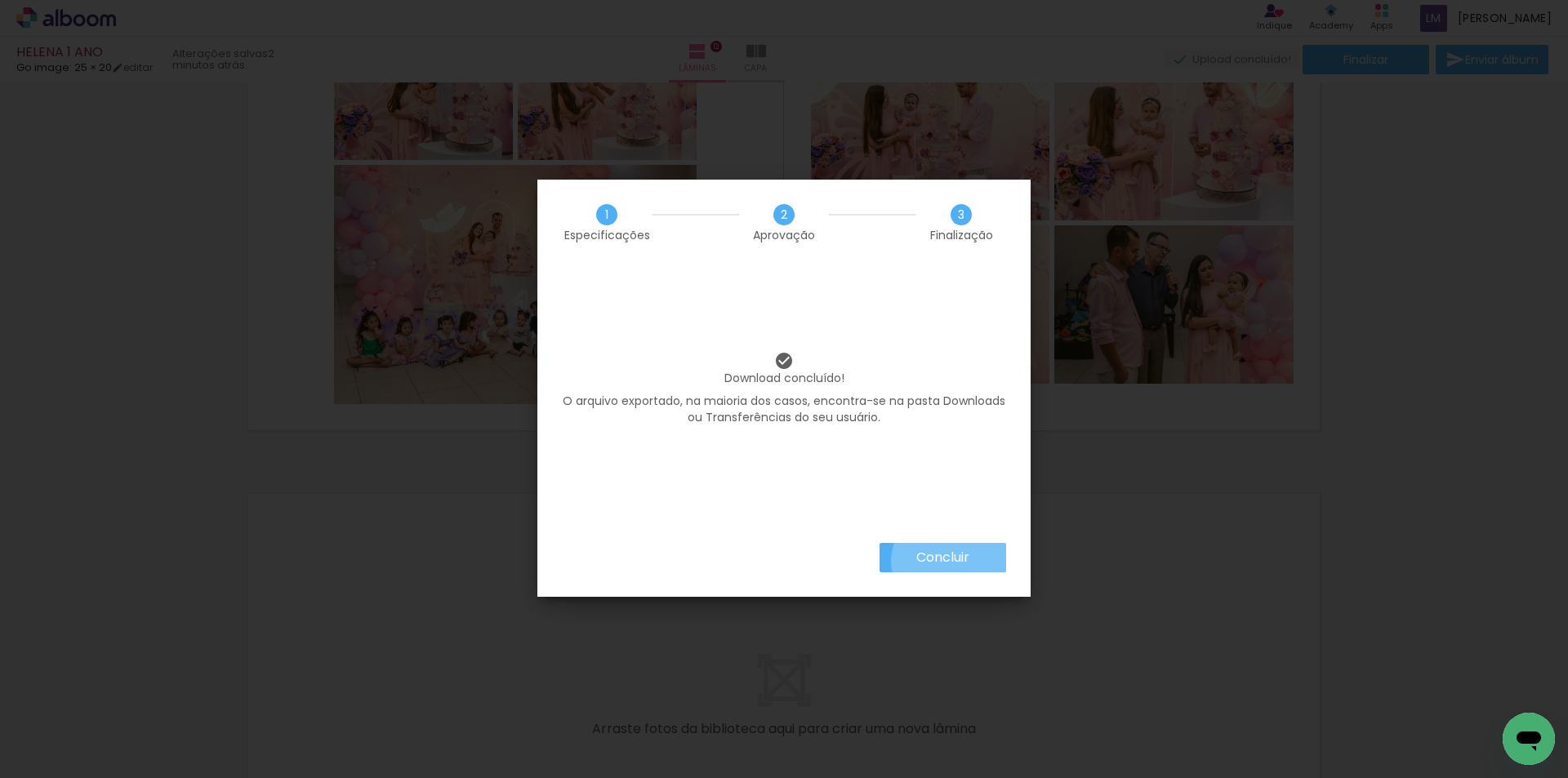
click at [0, 0] on slot "Concluir" at bounding box center [0, 0] width 0 height 0
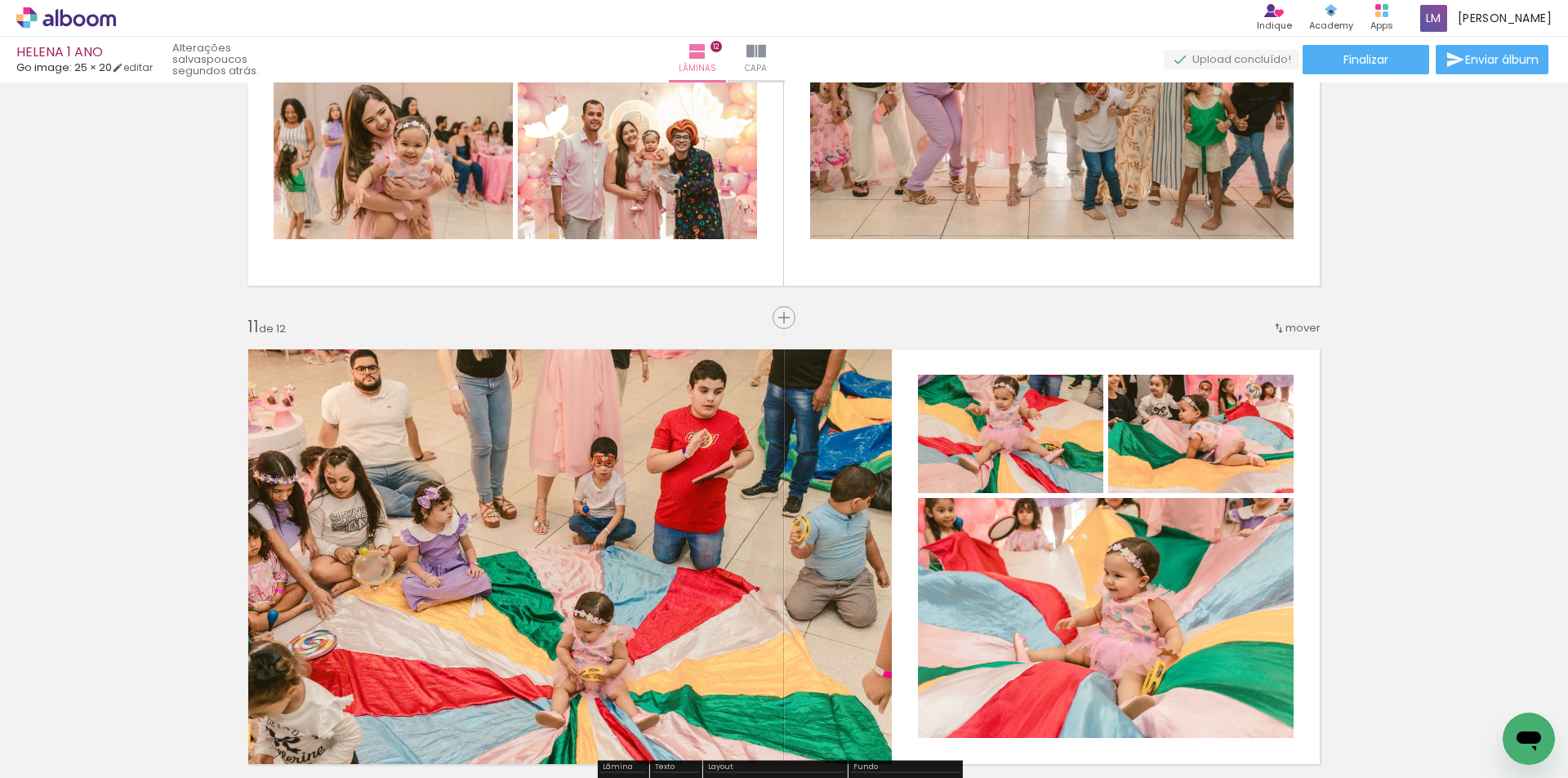
scroll to position [4491, 0]
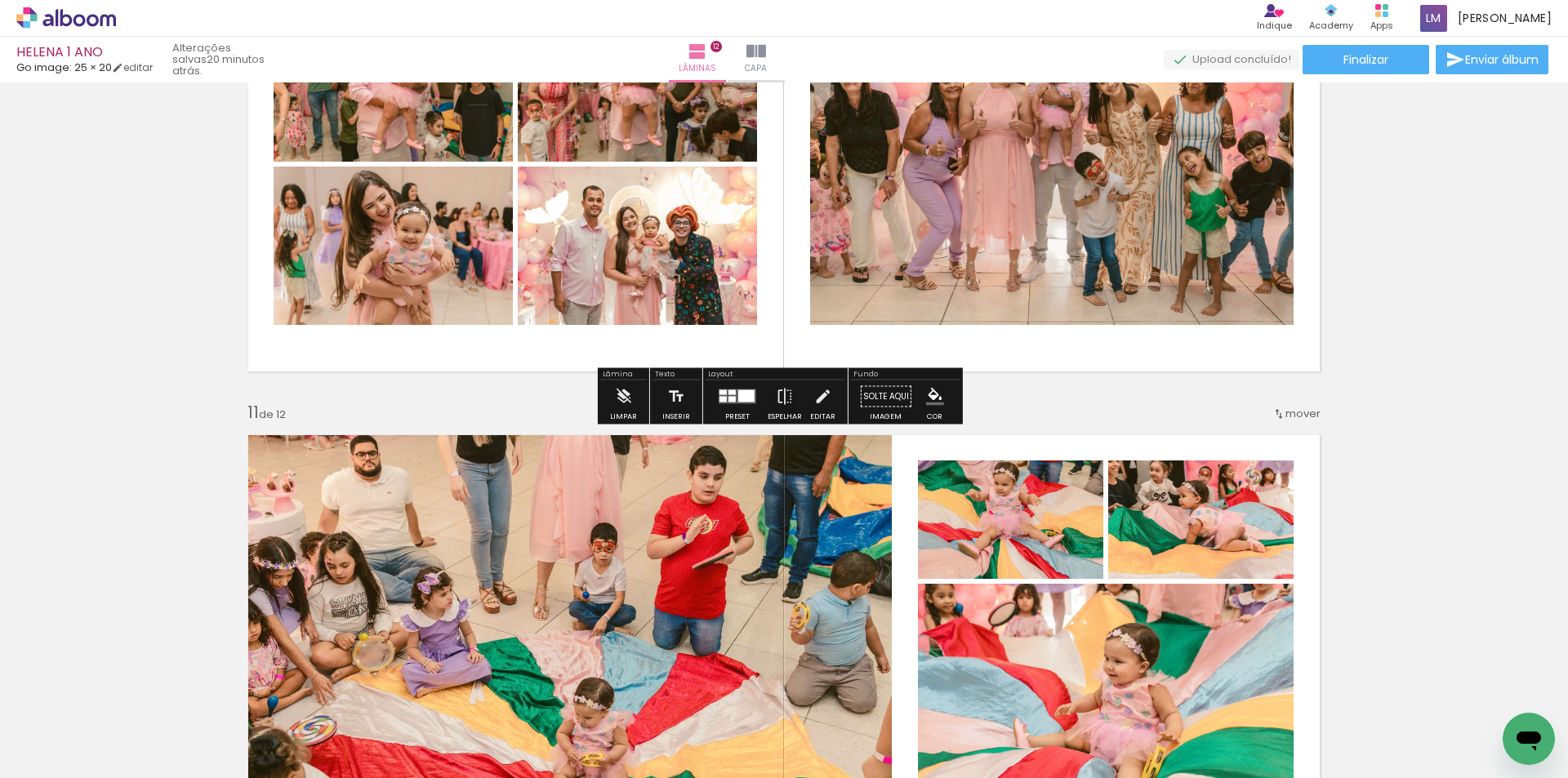
scroll to position [0, 7718]
